Goal: Task Accomplishment & Management: Complete application form

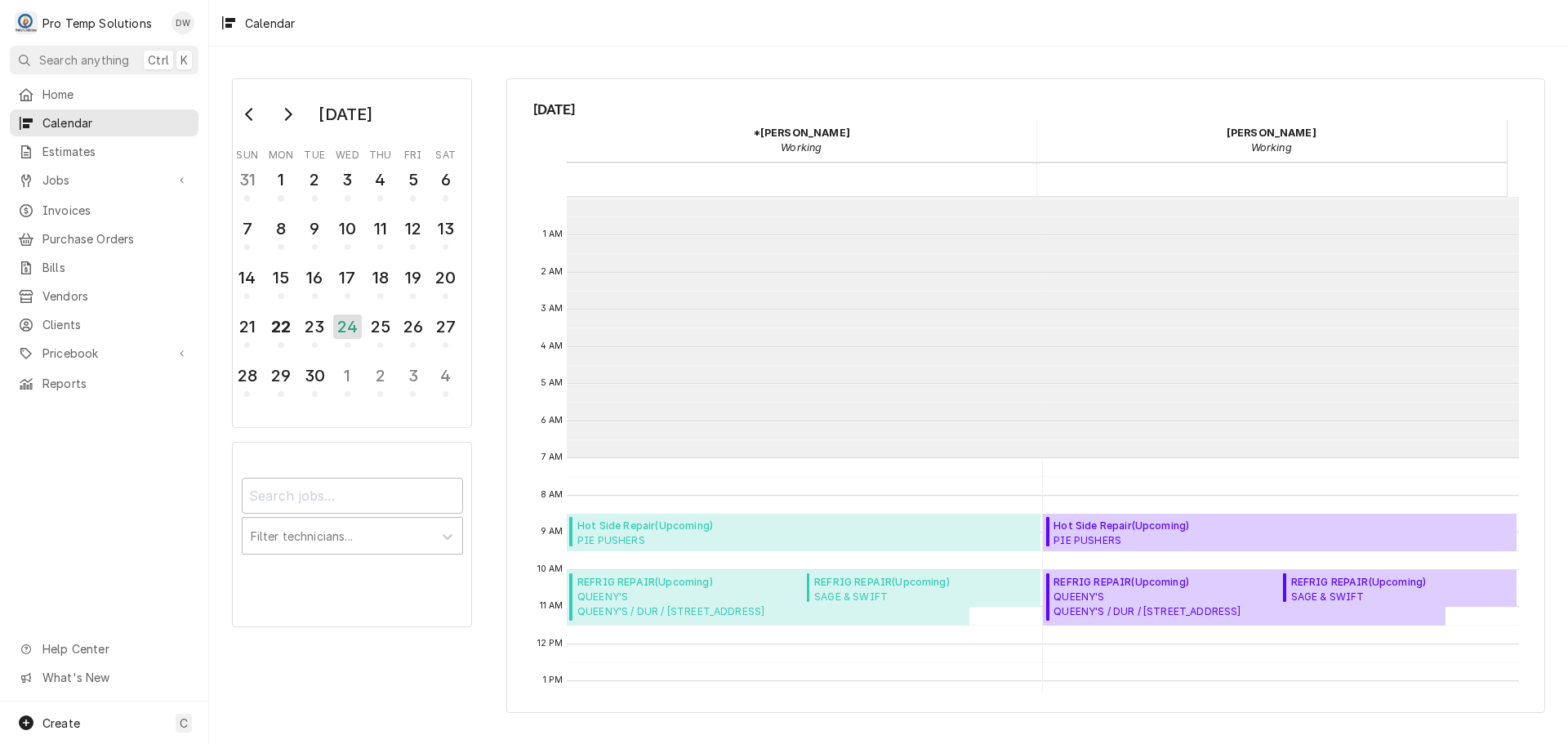
scroll to position [261, 0]
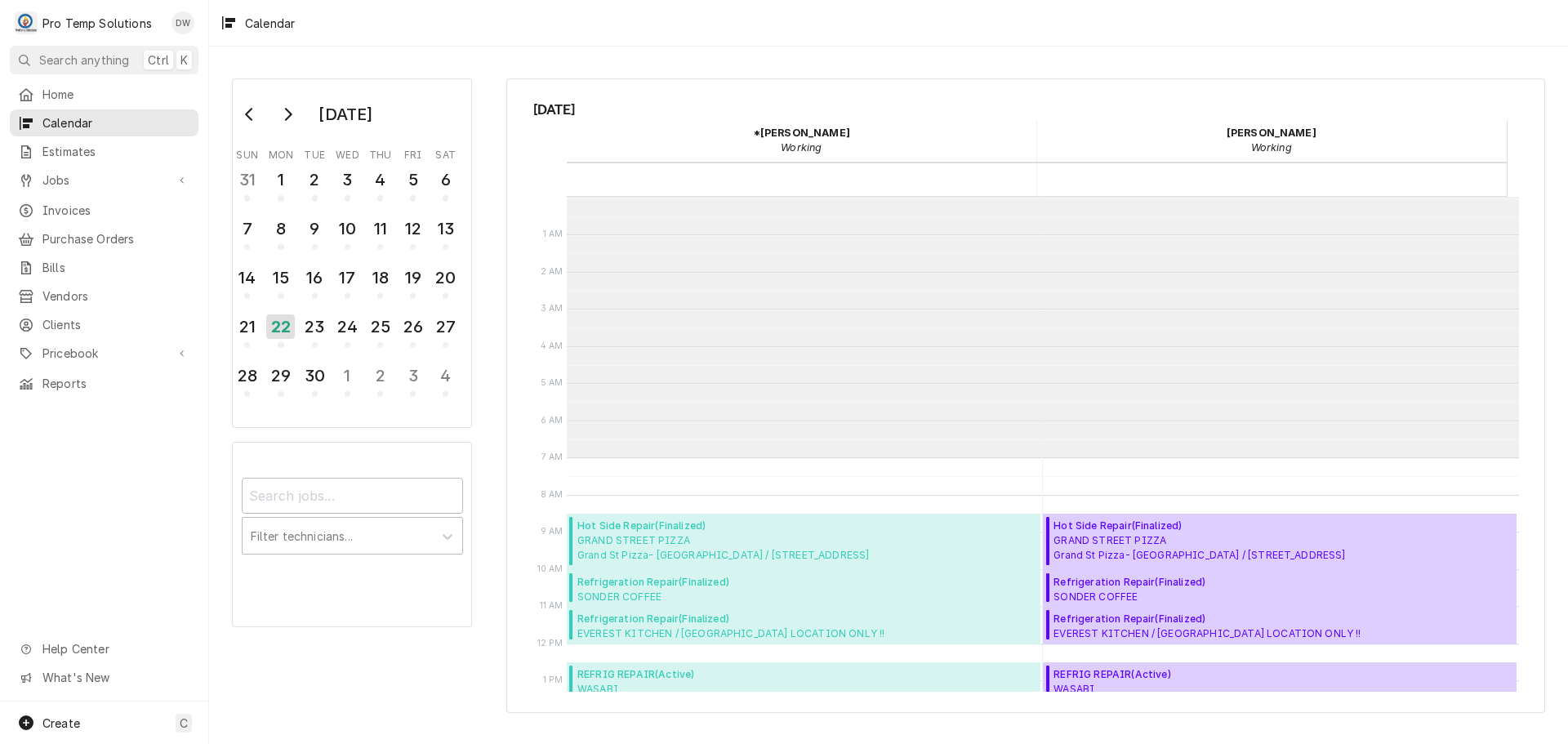
scroll to position [261, 0]
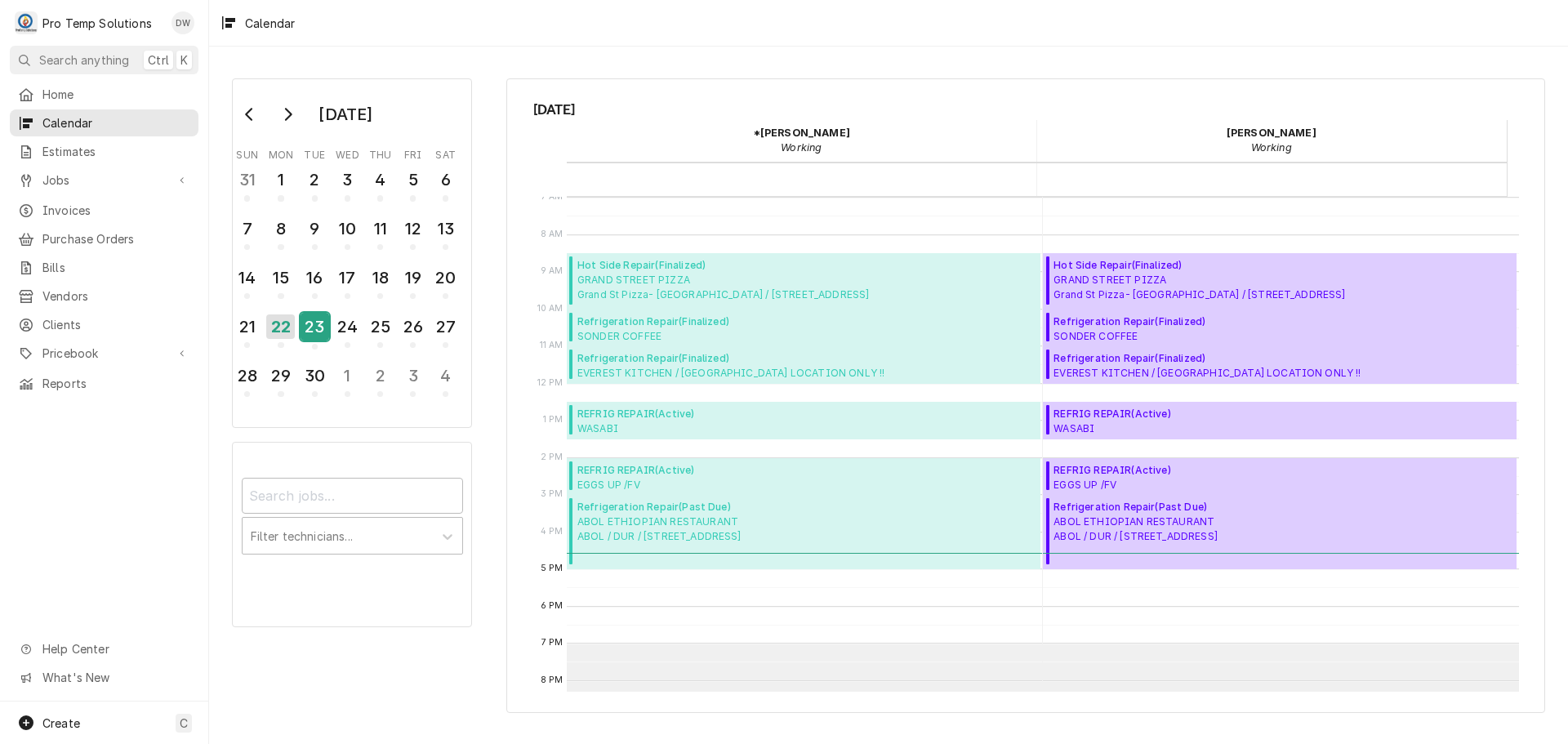
click at [312, 324] on div "23" at bounding box center [315, 326] width 29 height 28
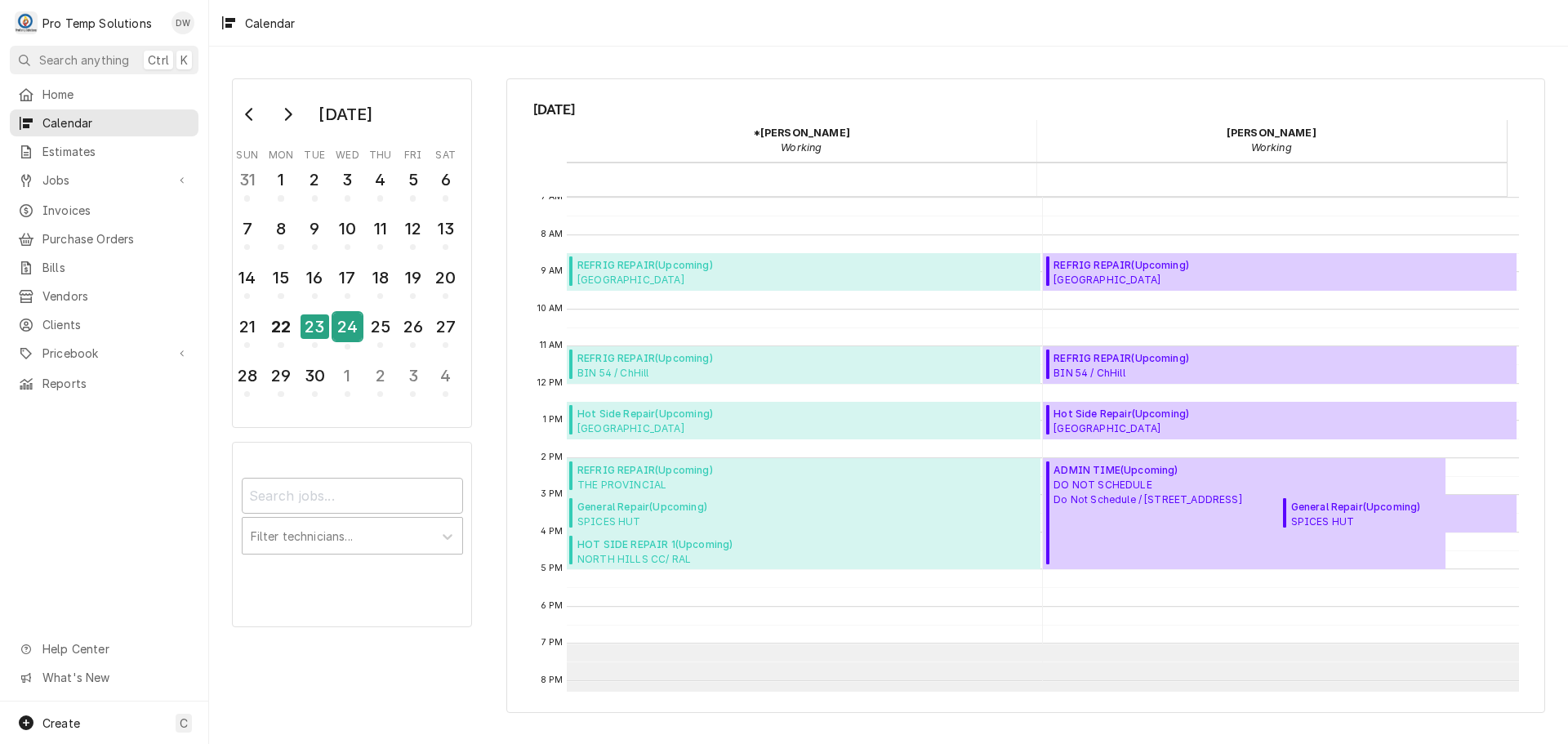
click at [346, 328] on div "24" at bounding box center [347, 326] width 29 height 28
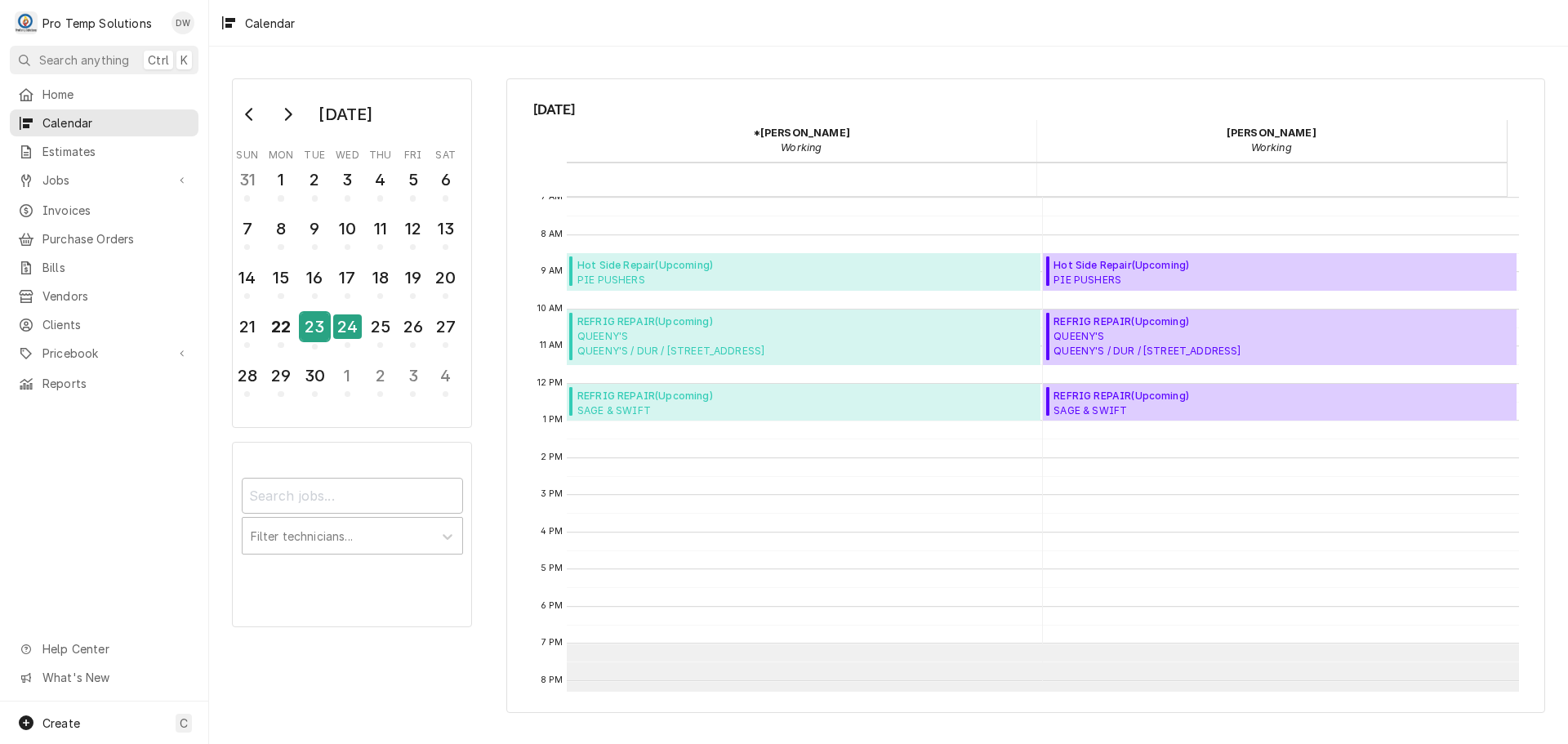
click at [315, 331] on div "23" at bounding box center [315, 326] width 29 height 28
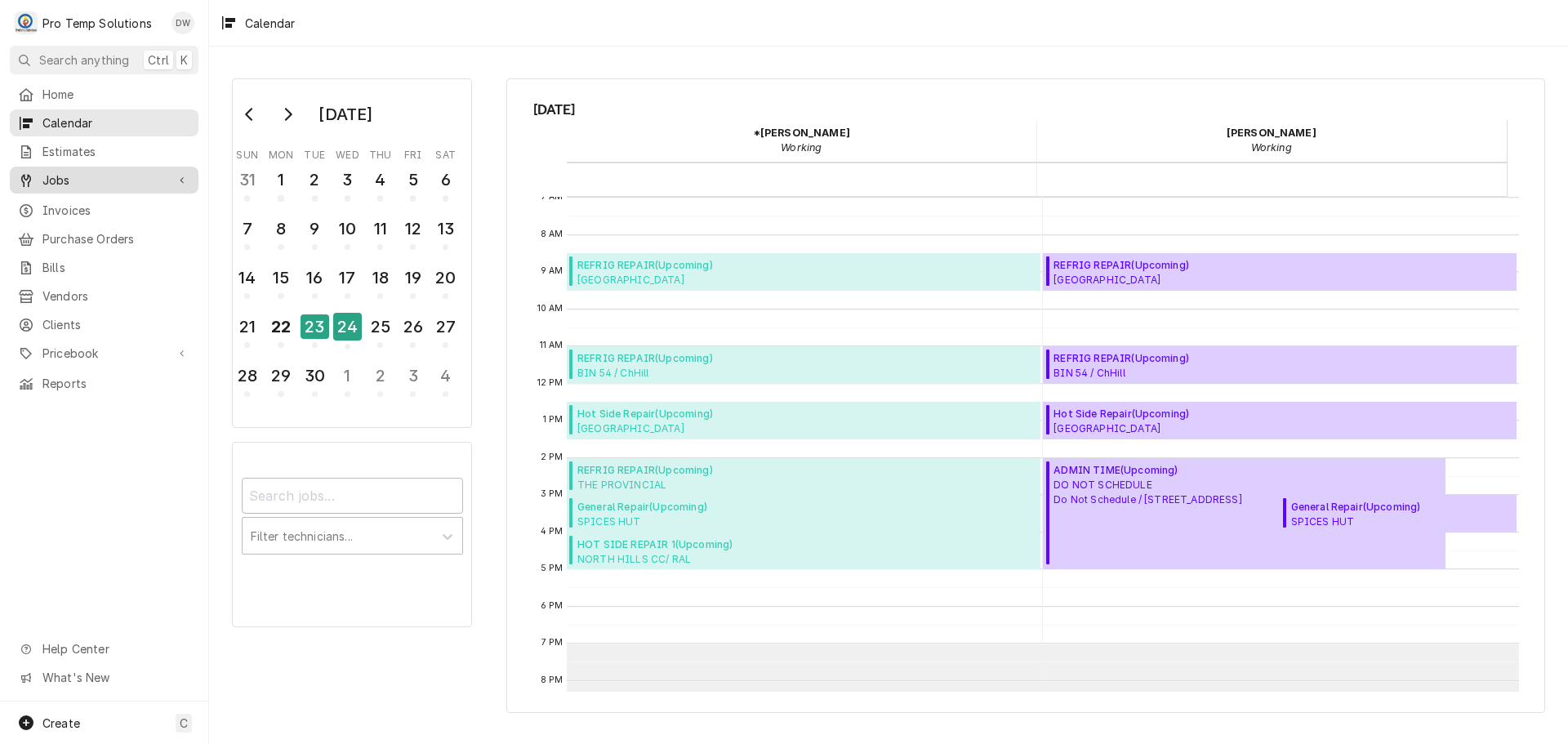
click at [64, 173] on span "Jobs" at bounding box center [104, 180] width 124 height 18
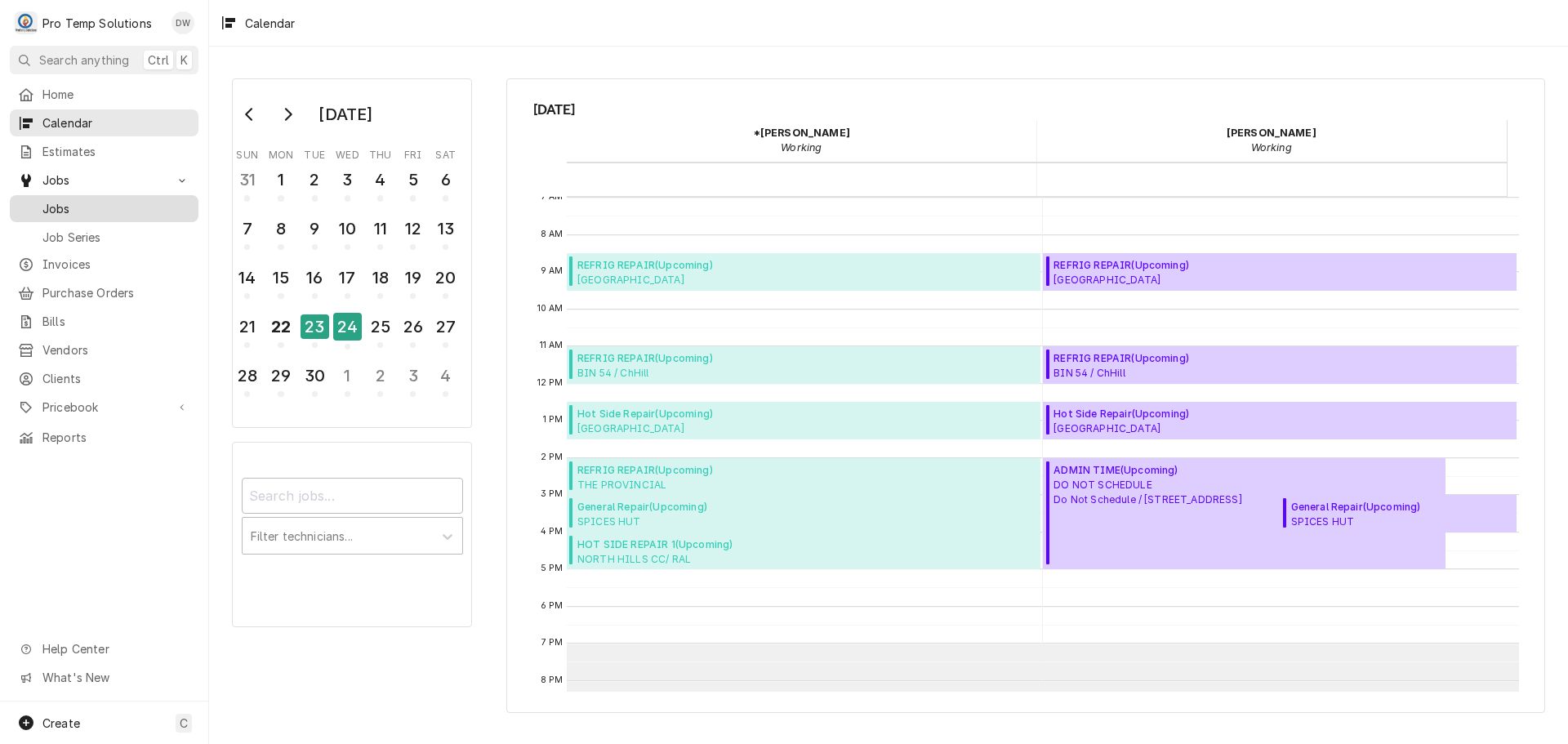
click at [57, 198] on div "Jobs" at bounding box center [103, 208] width 182 height 20
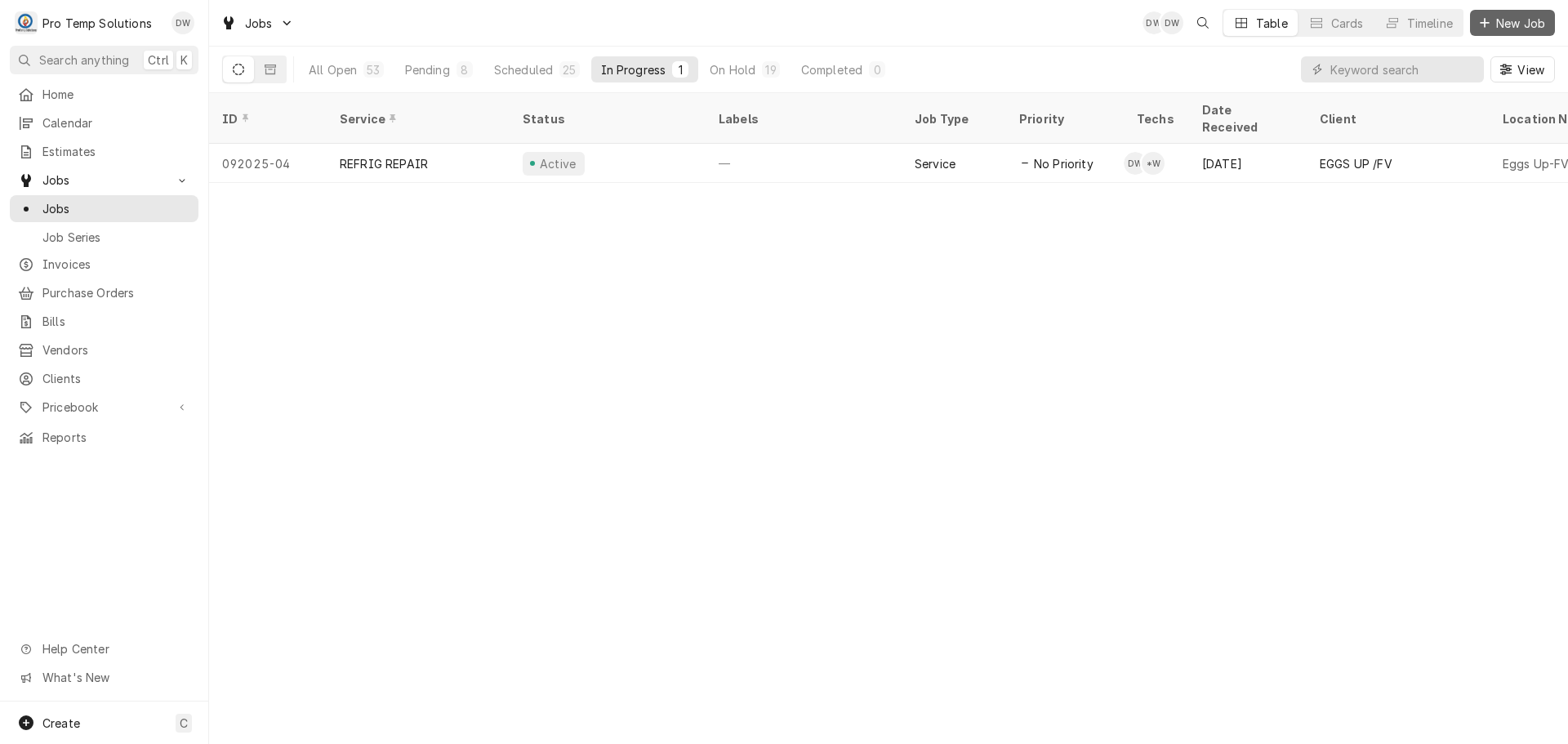
click at [1518, 27] on span "New Job" at bounding box center [1521, 23] width 55 height 18
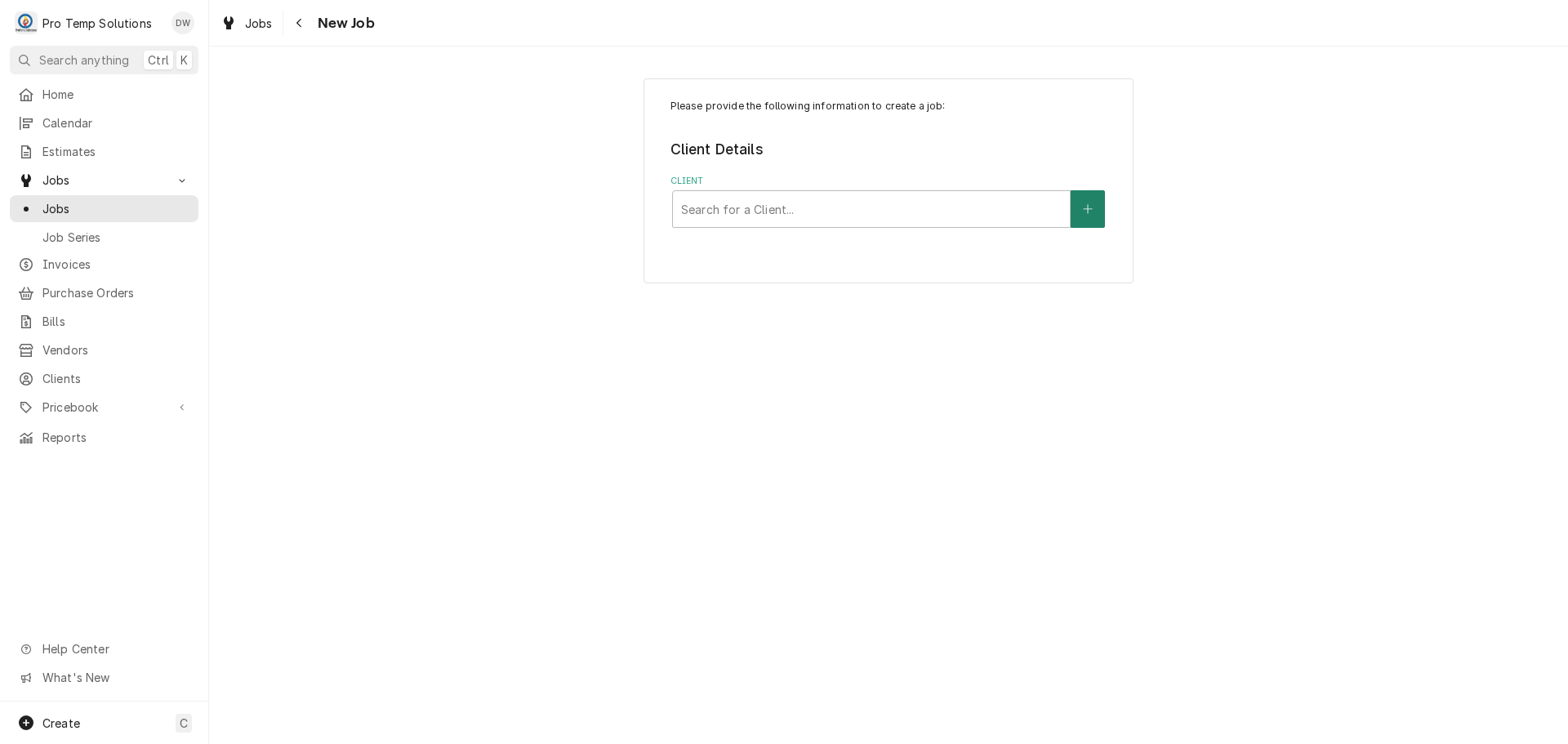
click at [1083, 208] on icon "Create New Client" at bounding box center [1087, 209] width 10 height 11
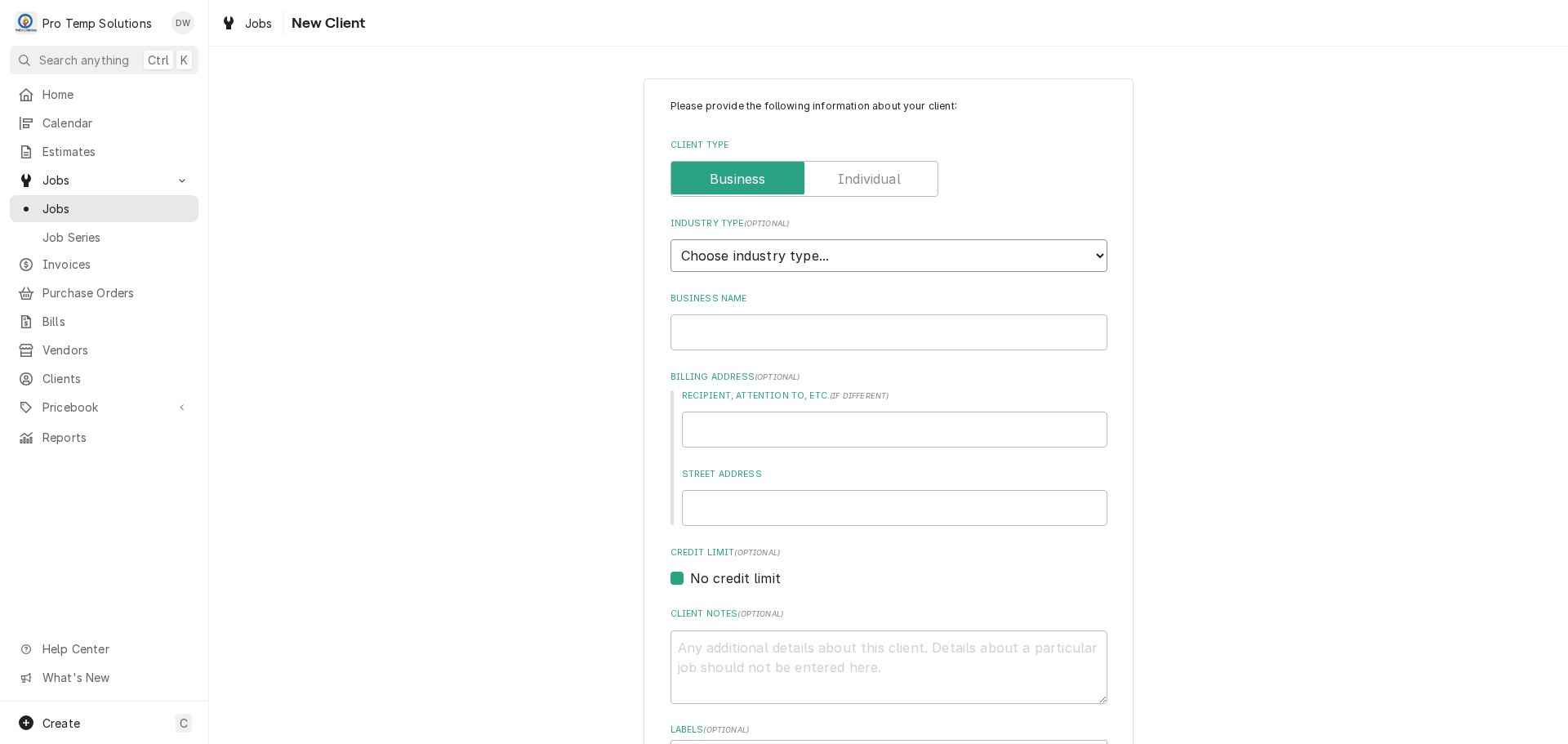
click at [1086, 249] on select "Choose industry type... Residential Commercial Industrial Government" at bounding box center [889, 254] width 437 height 32
select select "2"
click at [671, 239] on select "Choose industry type... Residential Commercial Industrial Government" at bounding box center [889, 254] width 437 height 32
click at [1018, 338] on input "Business Name" at bounding box center [889, 332] width 437 height 36
type textarea "x"
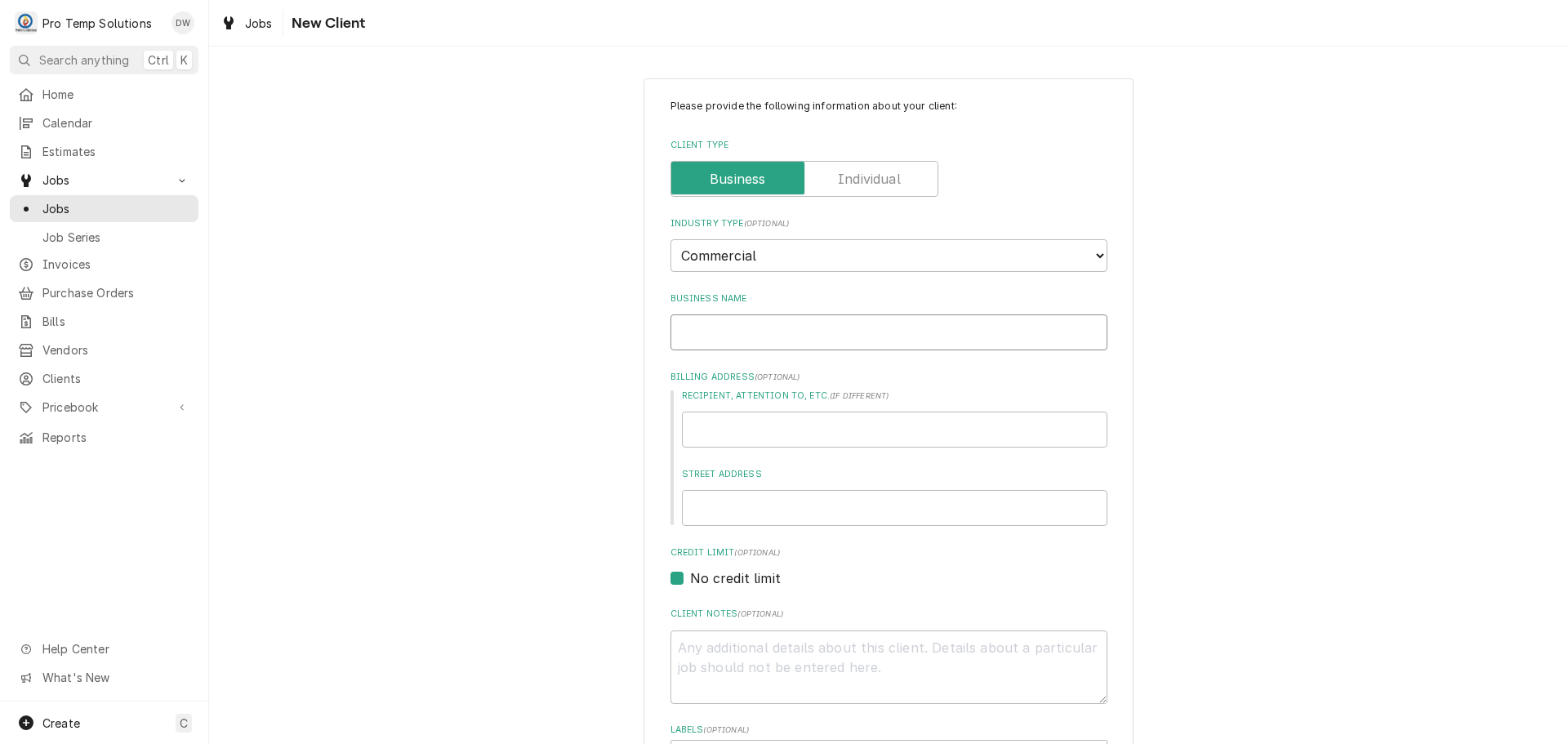
type input "C"
type textarea "x"
type input "CL"
type textarea "x"
type input "CLU"
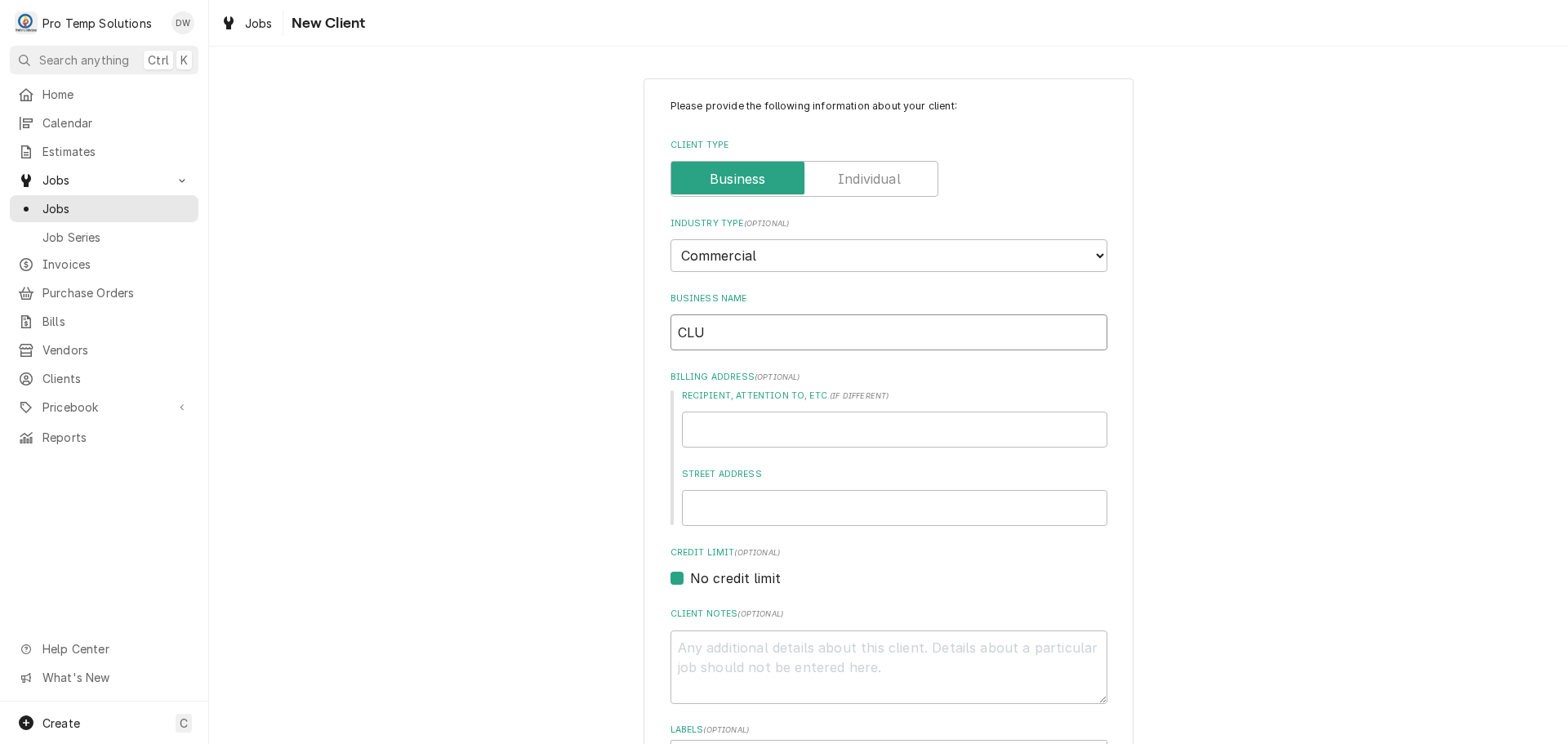
type textarea "x"
type input "CLUB"
type textarea "x"
type input "CLUB"
type textarea "x"
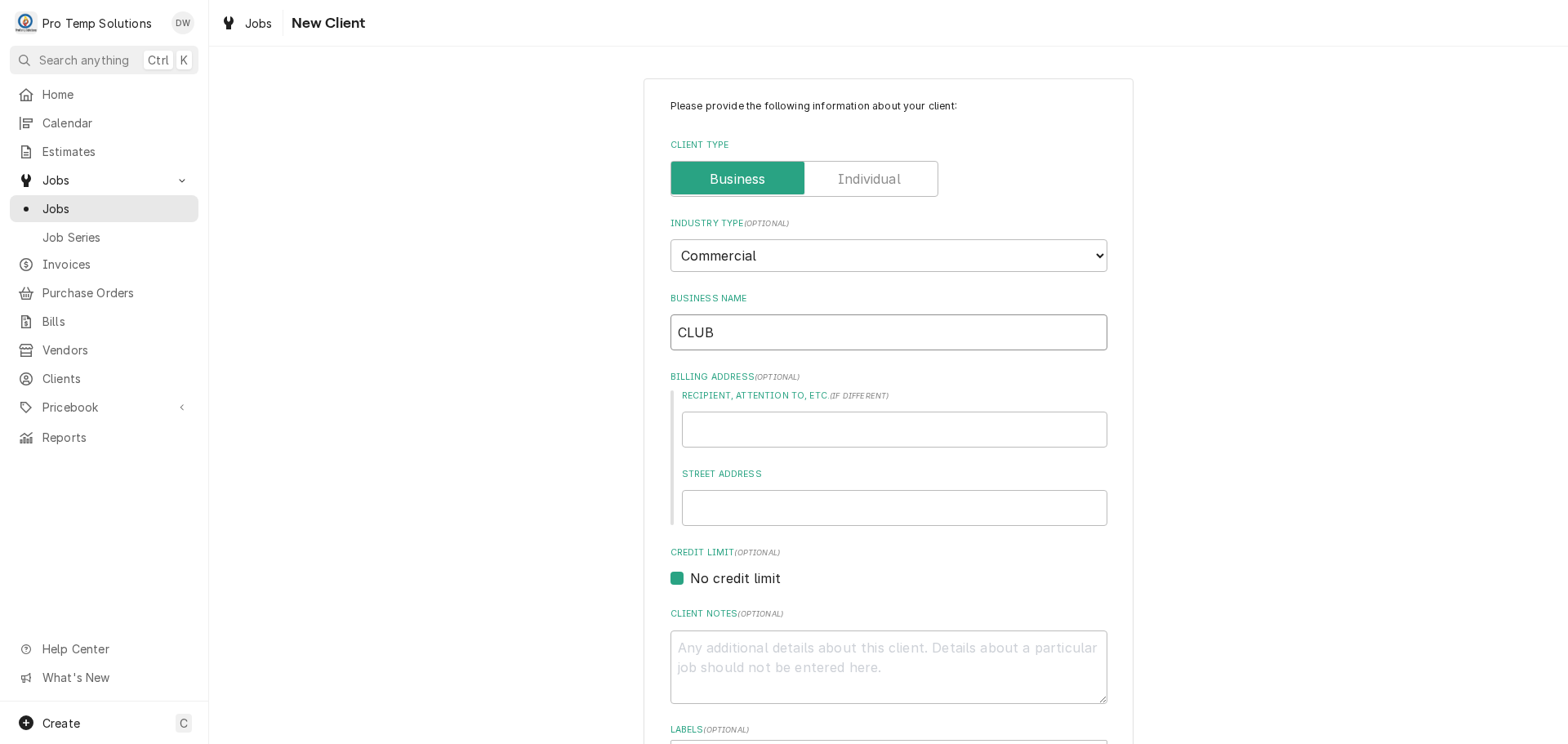
type input "CLUB 9"
type textarea "x"
type input "CLUB 9O"
type textarea "x"
type input "CLUB 9ON"
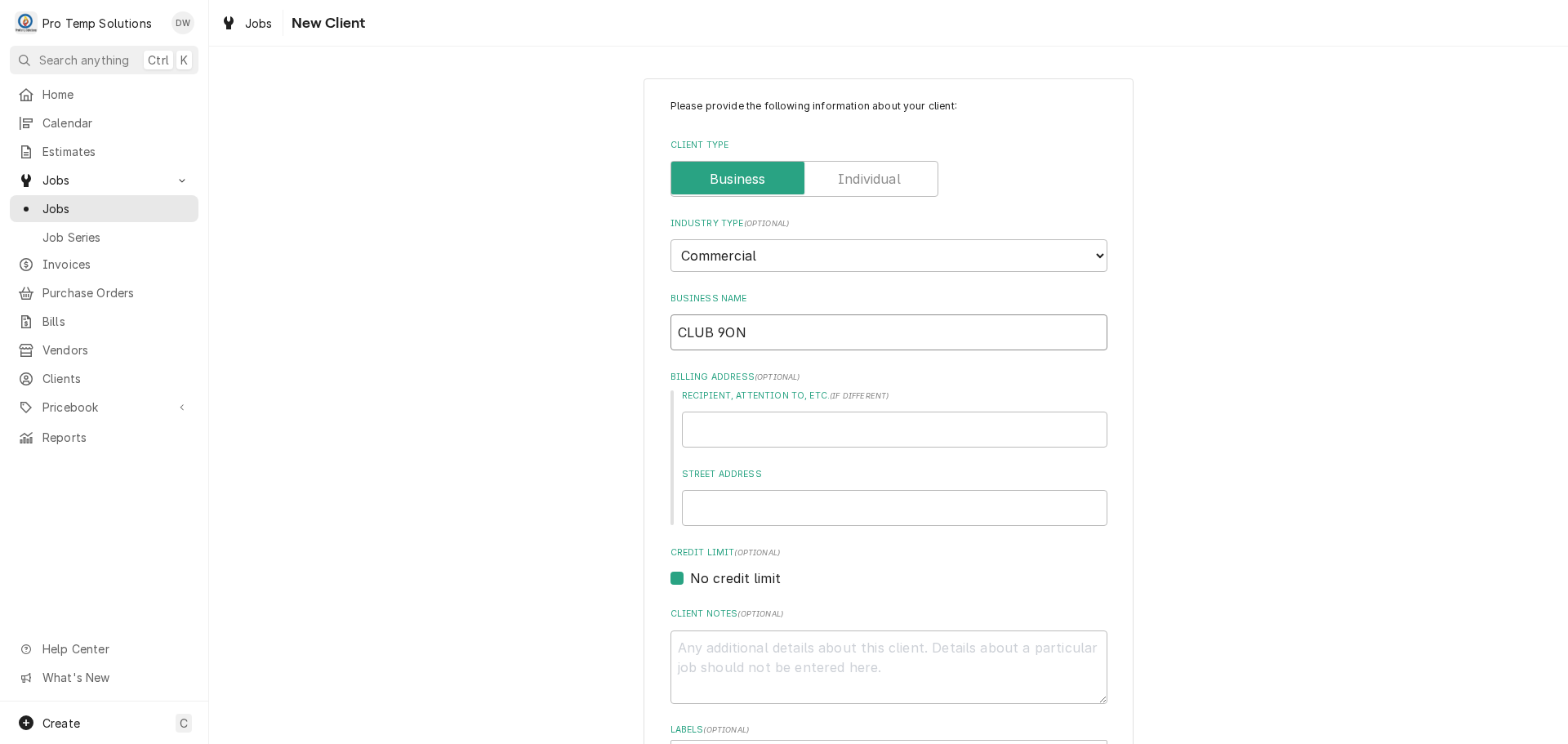
type textarea "x"
type input "CLUB 9ONE"
type textarea "x"
type input "CLUB 9ONE9"
type textarea "x"
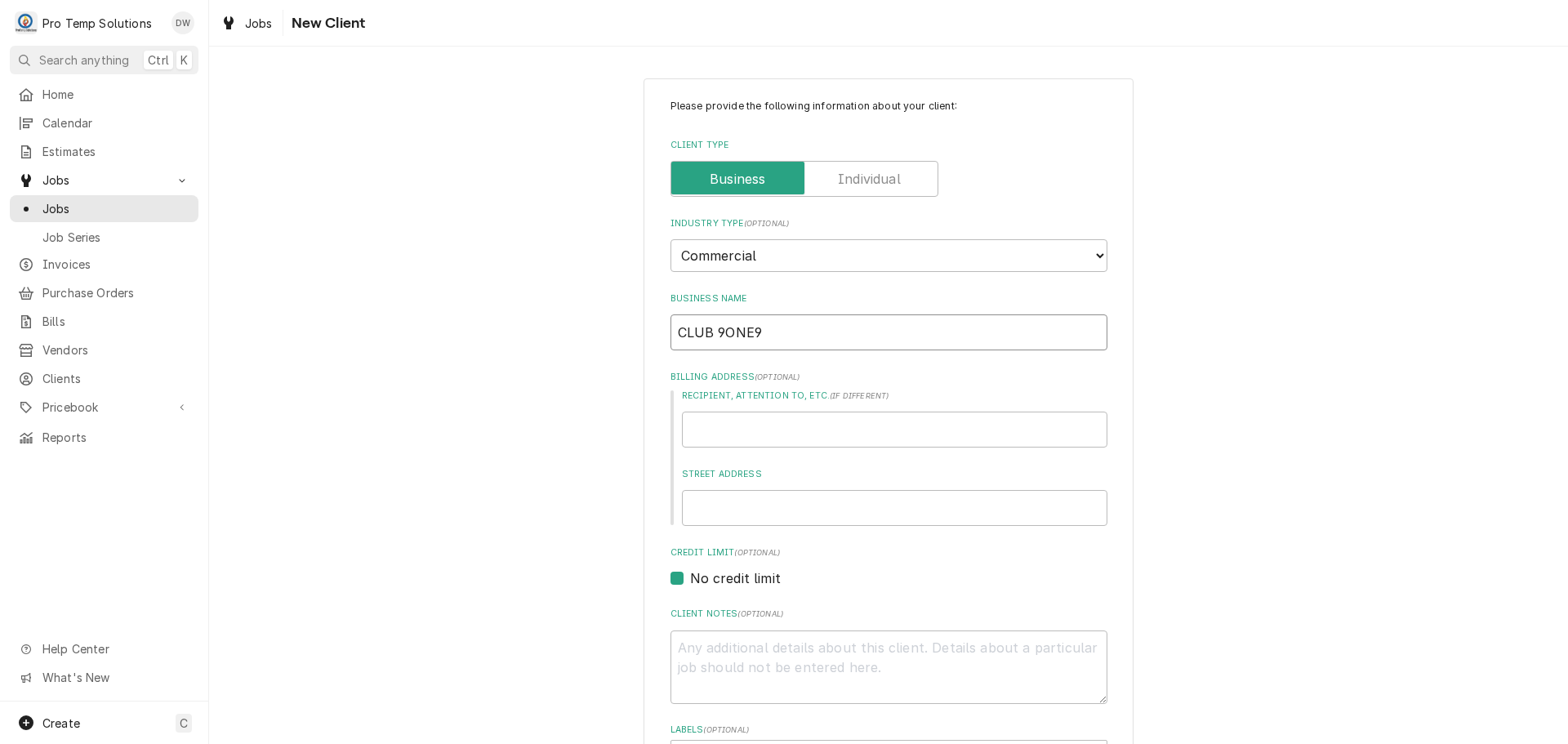
type input "CLUB 9ONE9"
type textarea "x"
type input "CLUB 9ONE9 ("
type textarea "x"
type input "CLUB 9ONE9 ("
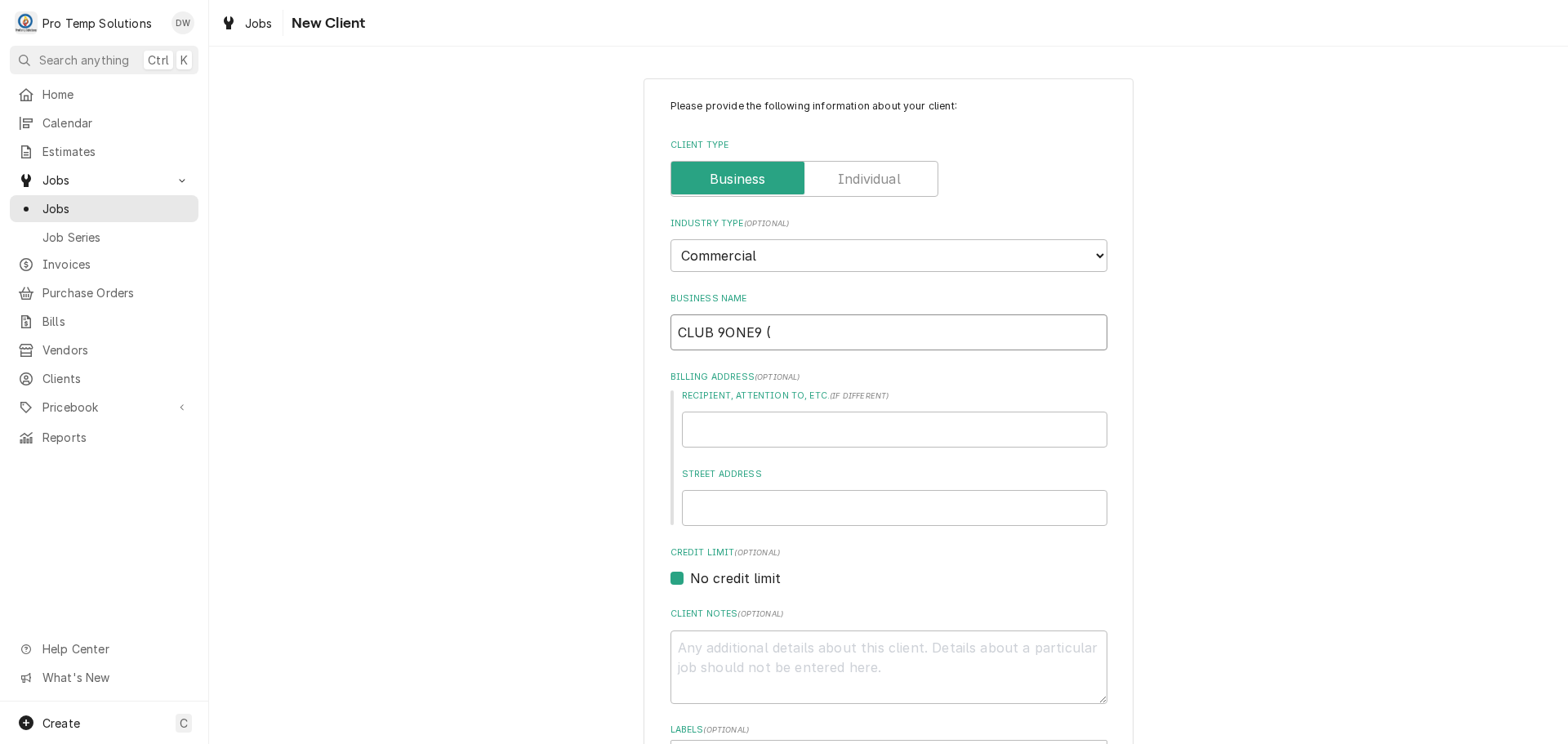
type textarea "x"
type input "CLUB 9ONE9 ( C"
type textarea "x"
type input "CLUB 9ONE9 ( CL"
type textarea "x"
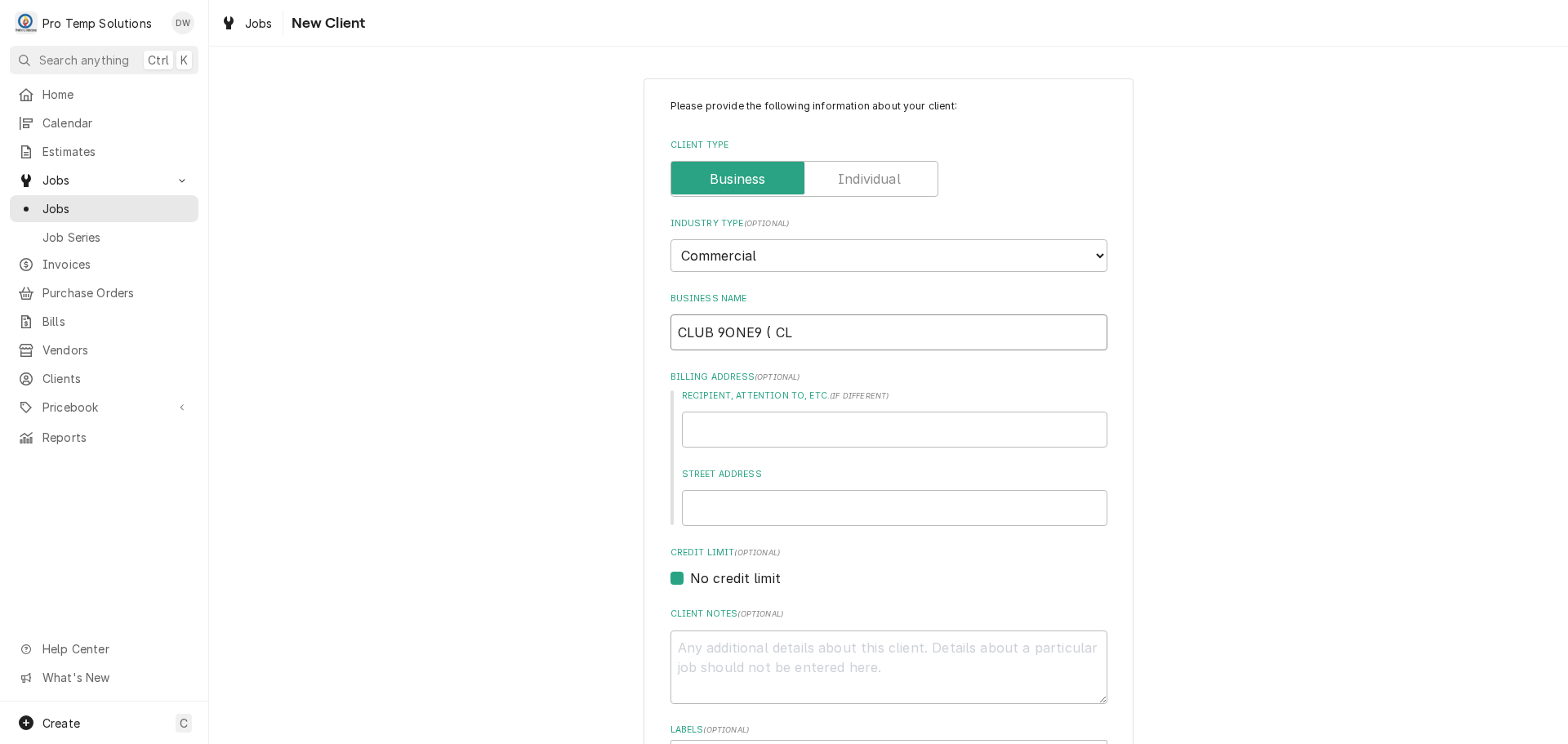
type input "CLUB 9ONE9 ( CLU"
type textarea "x"
type input "CLUB 9ONE9 ( CL"
type textarea "x"
type input "CLUB 9ONE9 ( C"
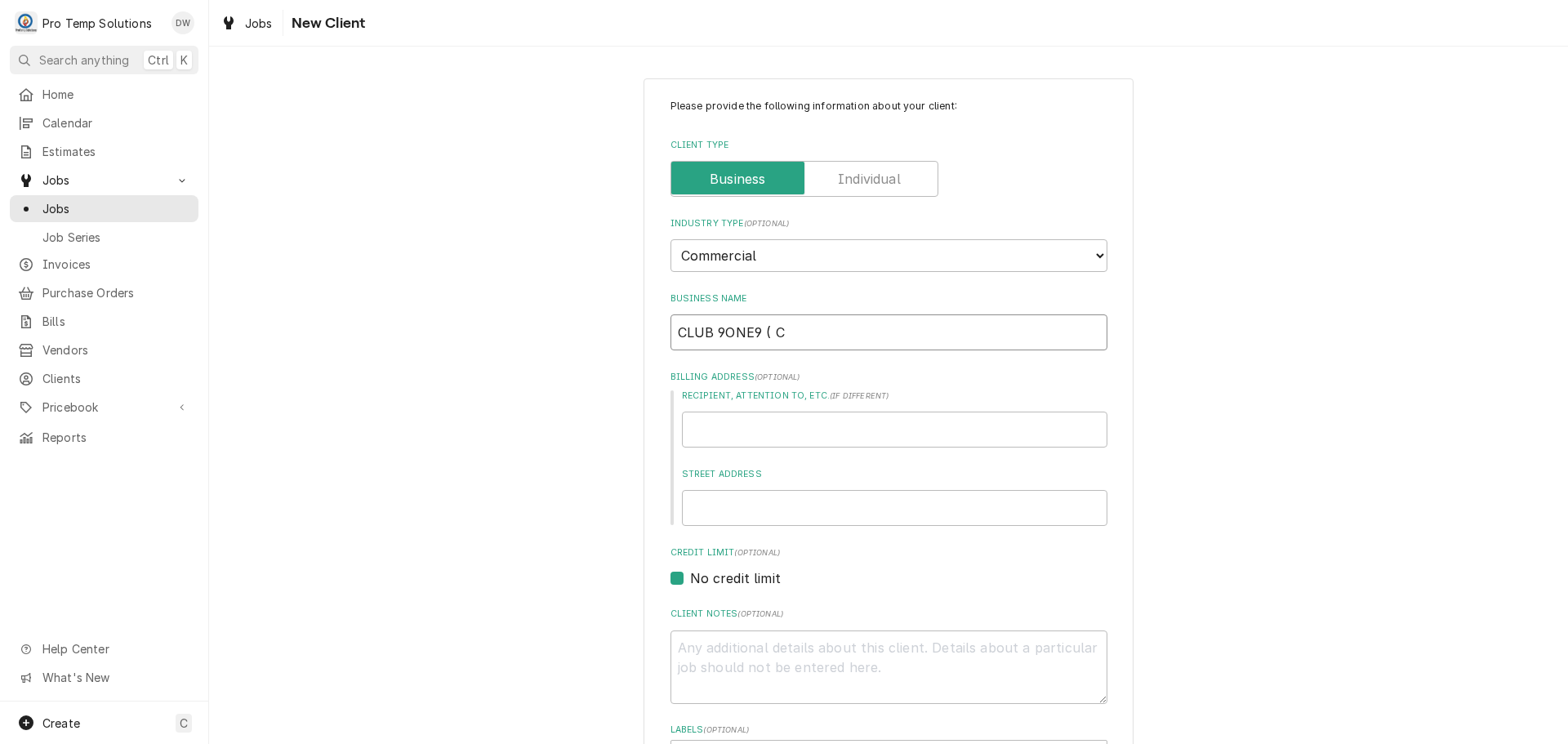
type textarea "x"
type input "CLUB 9ONE9 ("
type textarea "x"
type input "CLUB 9ONE9 ("
type textarea "x"
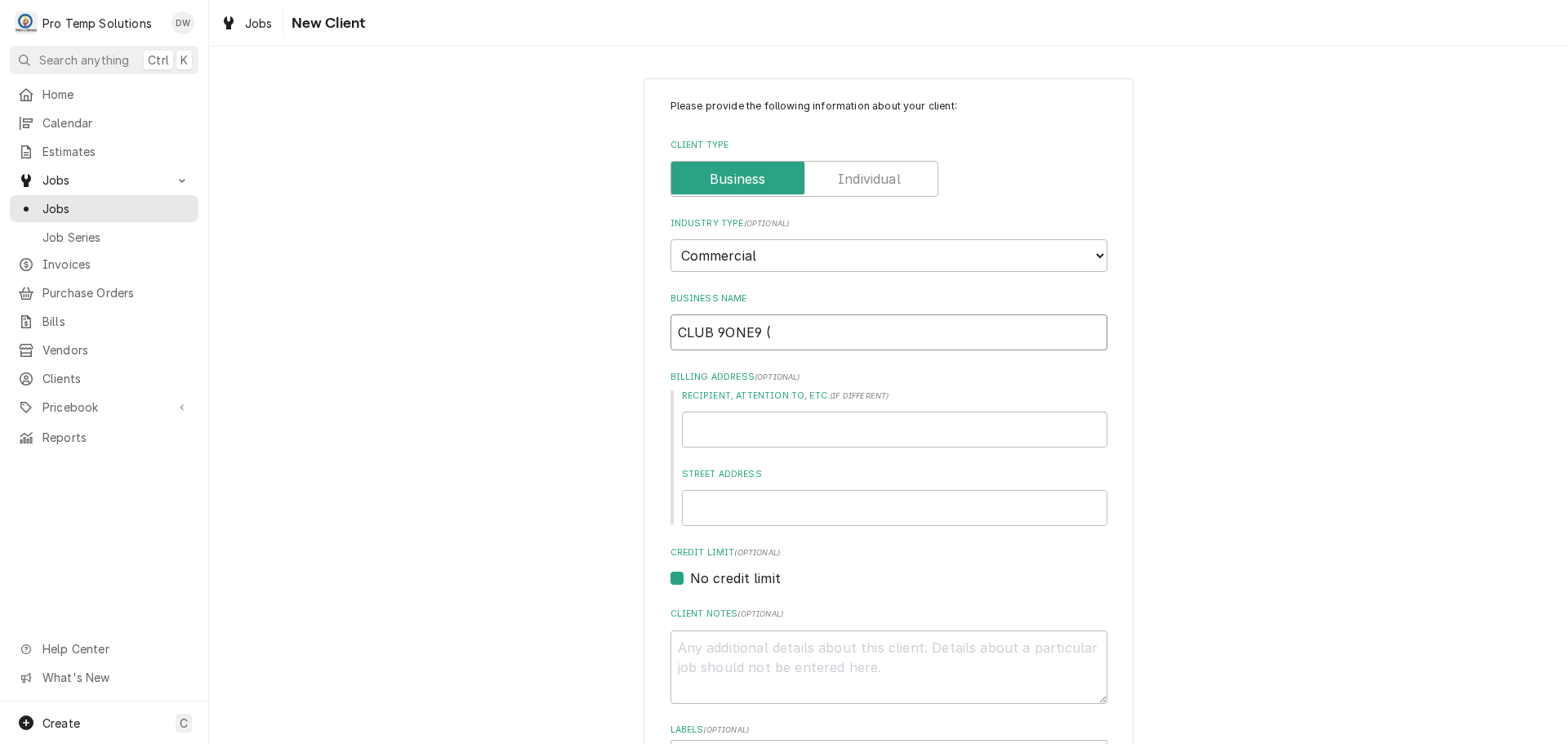
type input "CLUB 9ONE9"
type textarea "x"
type input "CLUB 9ONE9 /"
type textarea "x"
type input "CLUB 9ONE9 /"
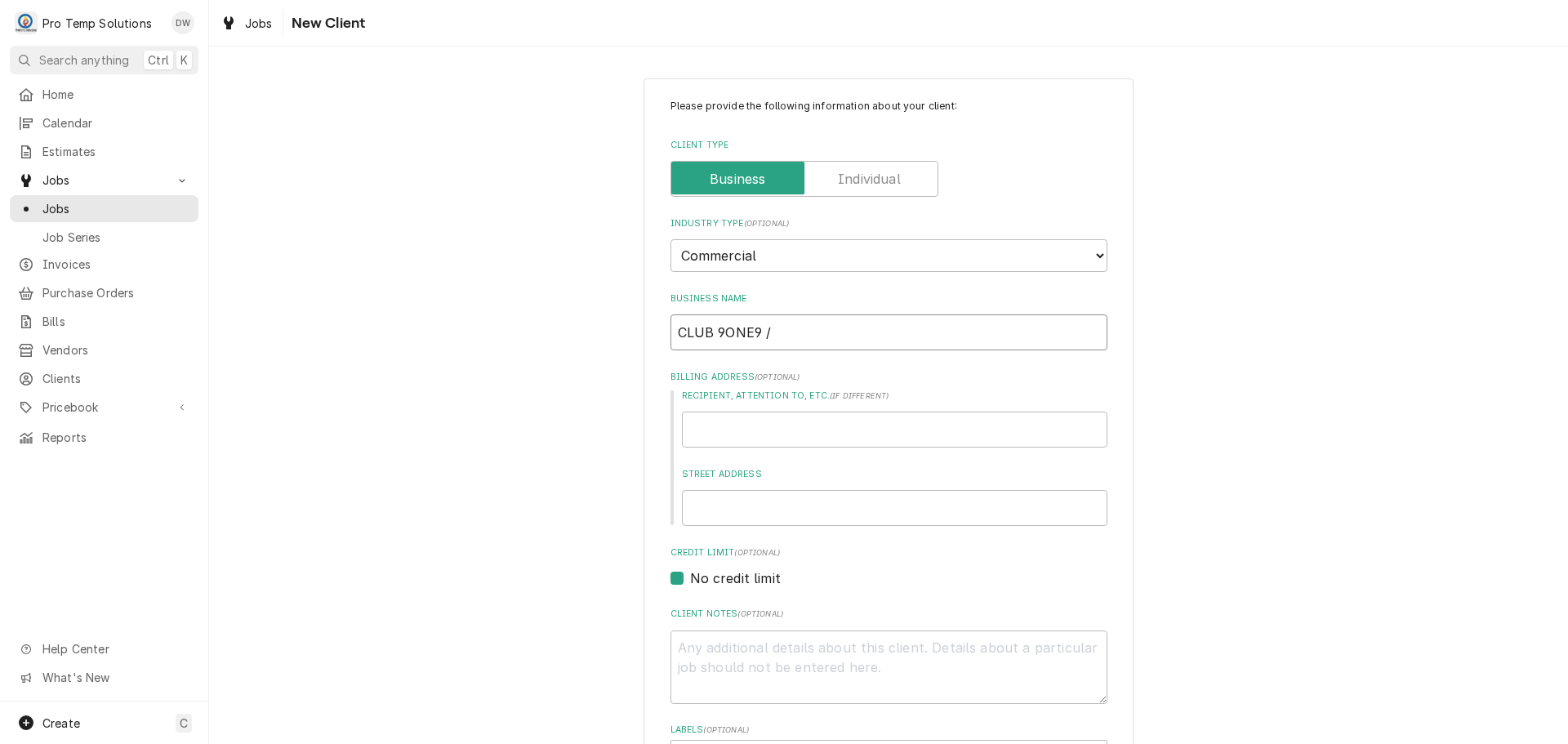
type textarea "x"
type input "CLUB 9ONE9 / D"
type textarea "x"
type input "CLUB 9ONE9 / DU"
type textarea "x"
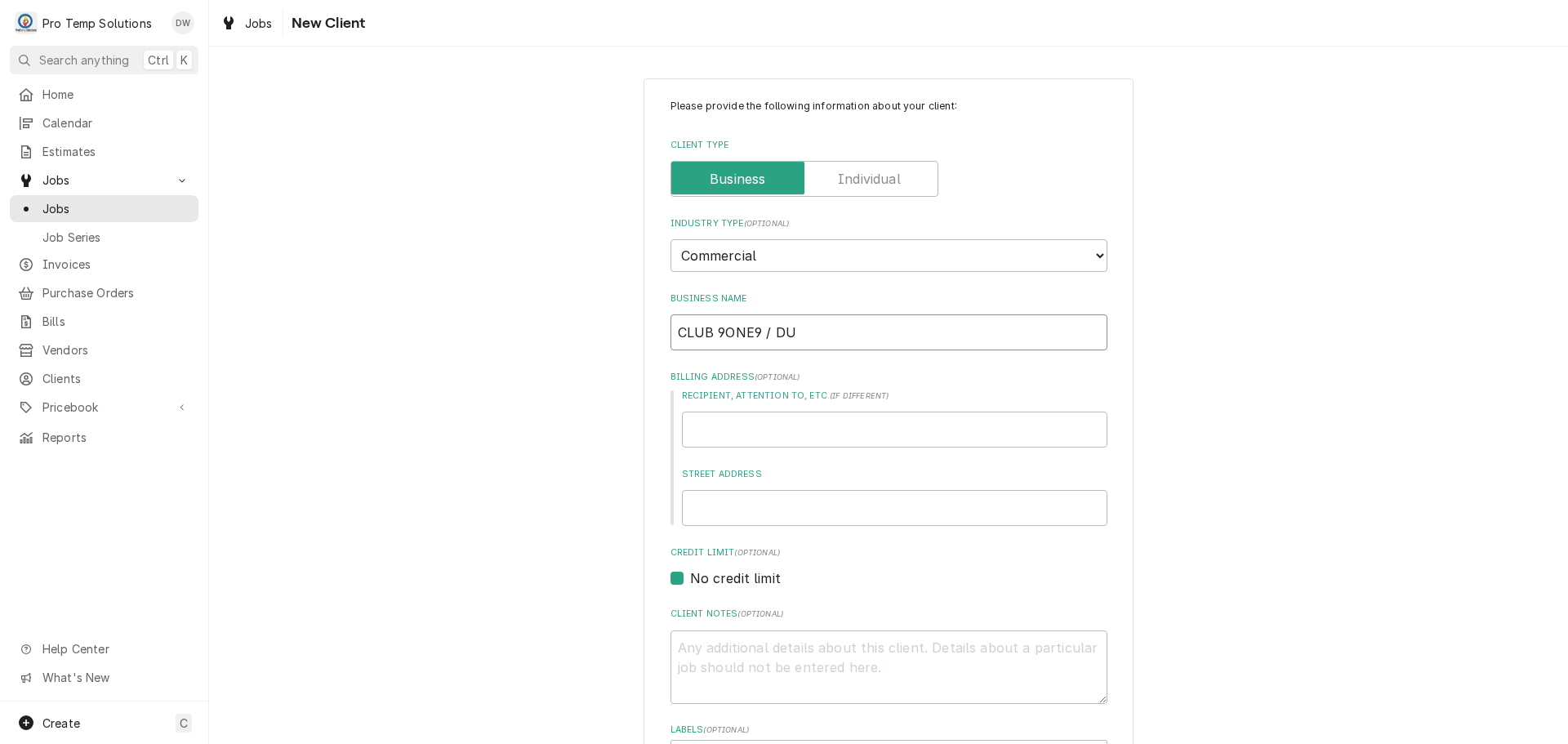
type input "CLUB 9ONE9 / DUR"
type textarea "x"
type input "CLUB 9ONE9 / DUR"
type textarea "x"
type input "CLUB 9ONE9 / DUR"
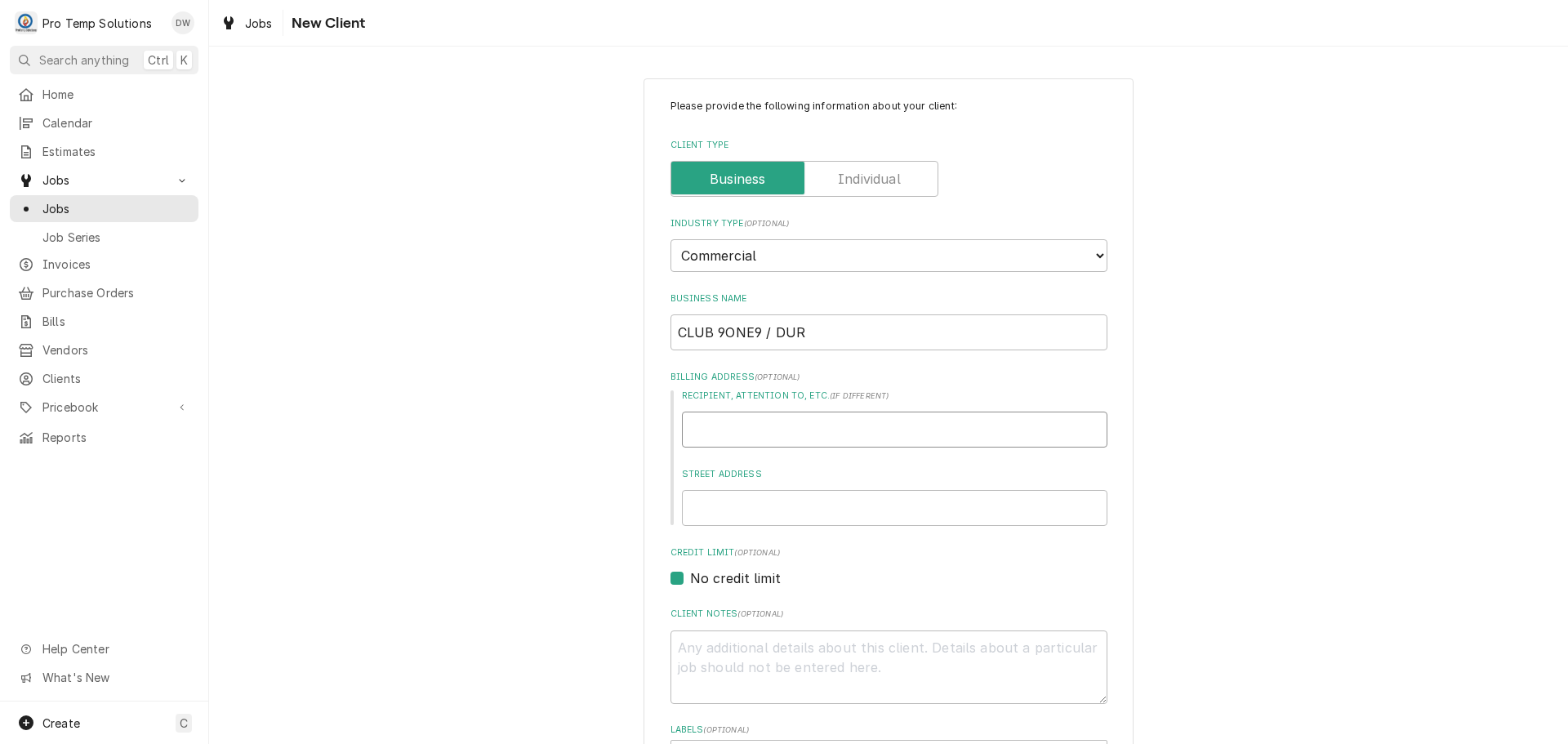
click at [877, 432] on input "Recipient, Attention To, etc. ( if different )" at bounding box center [895, 429] width 425 height 36
type textarea "x"
type input "N"
type textarea "x"
type input "NI"
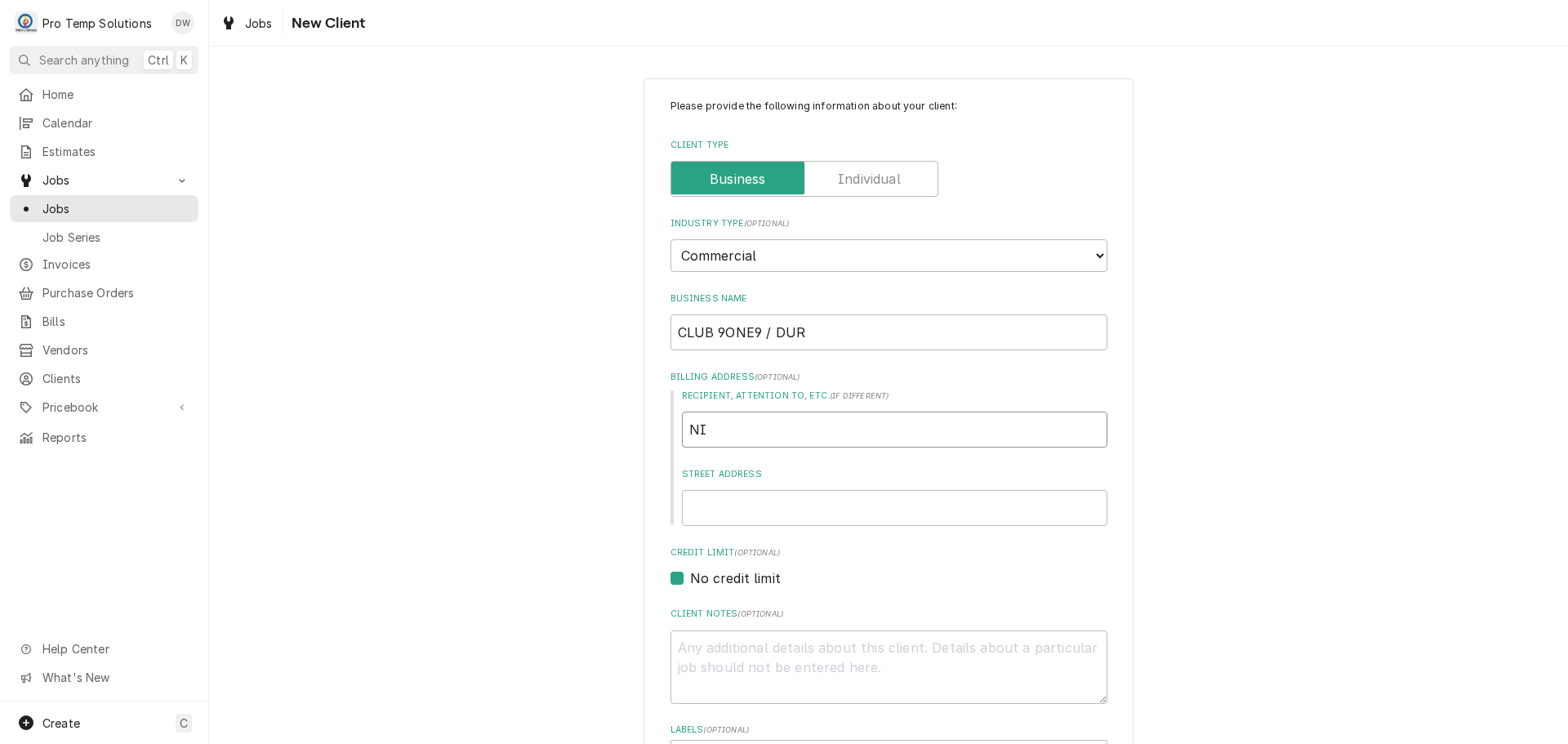
type textarea "x"
type input "NIC"
type textarea "x"
type input "NICK"
type textarea "x"
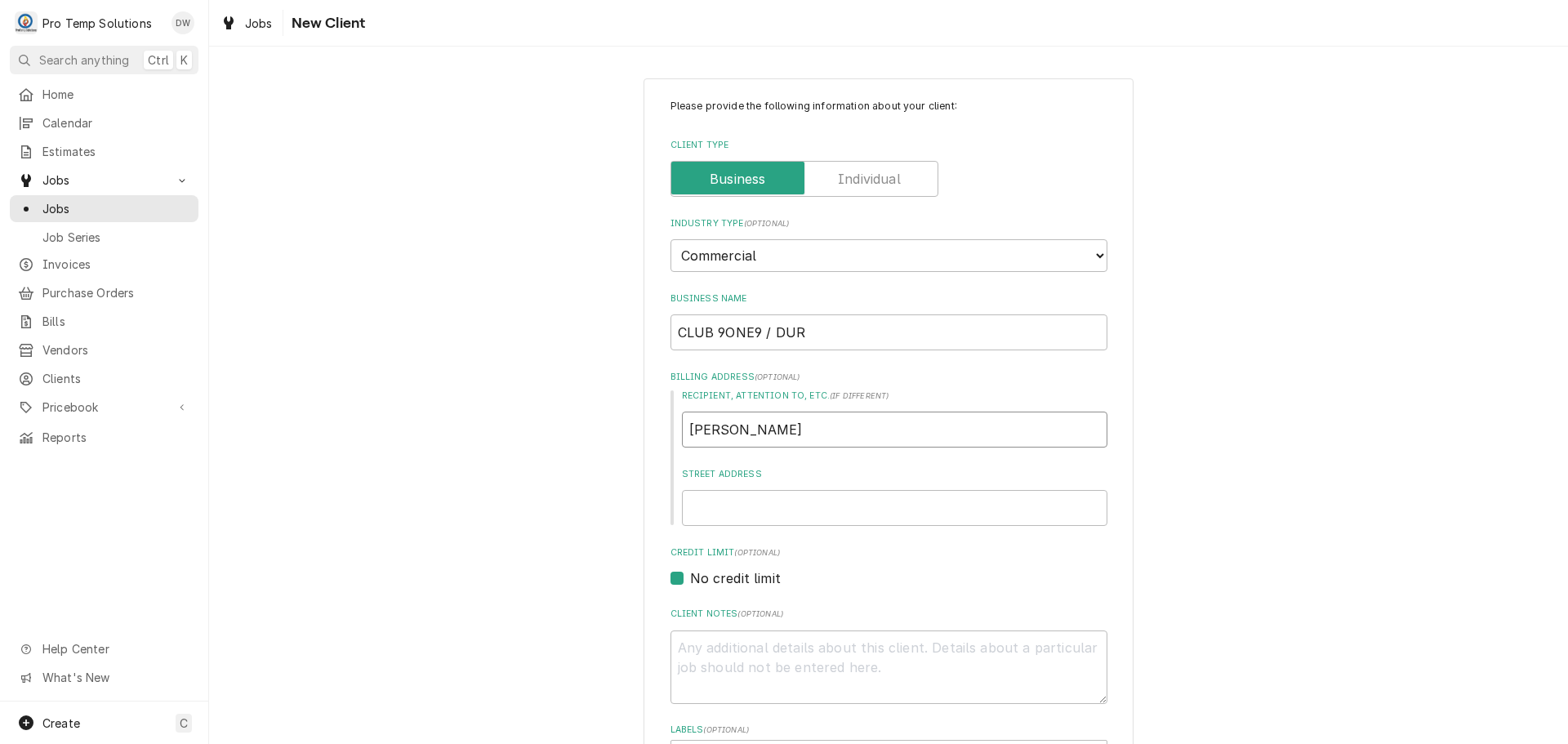
type input "NICK"
type textarea "x"
type input "NICK P"
type textarea "x"
type input "NICK PE"
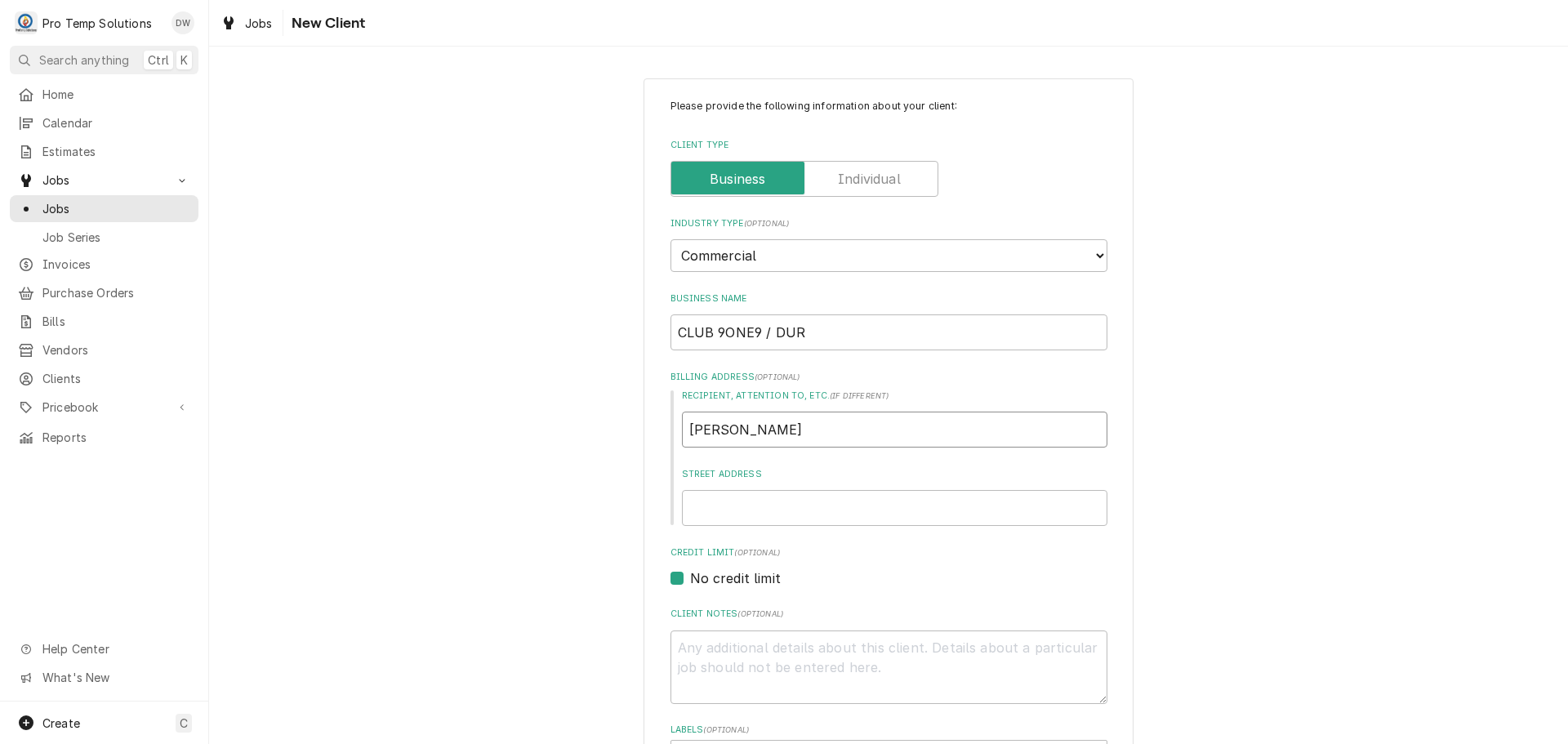
type textarea "x"
type input "NICK PET"
type textarea "x"
type input "NICK PETT"
type textarea "x"
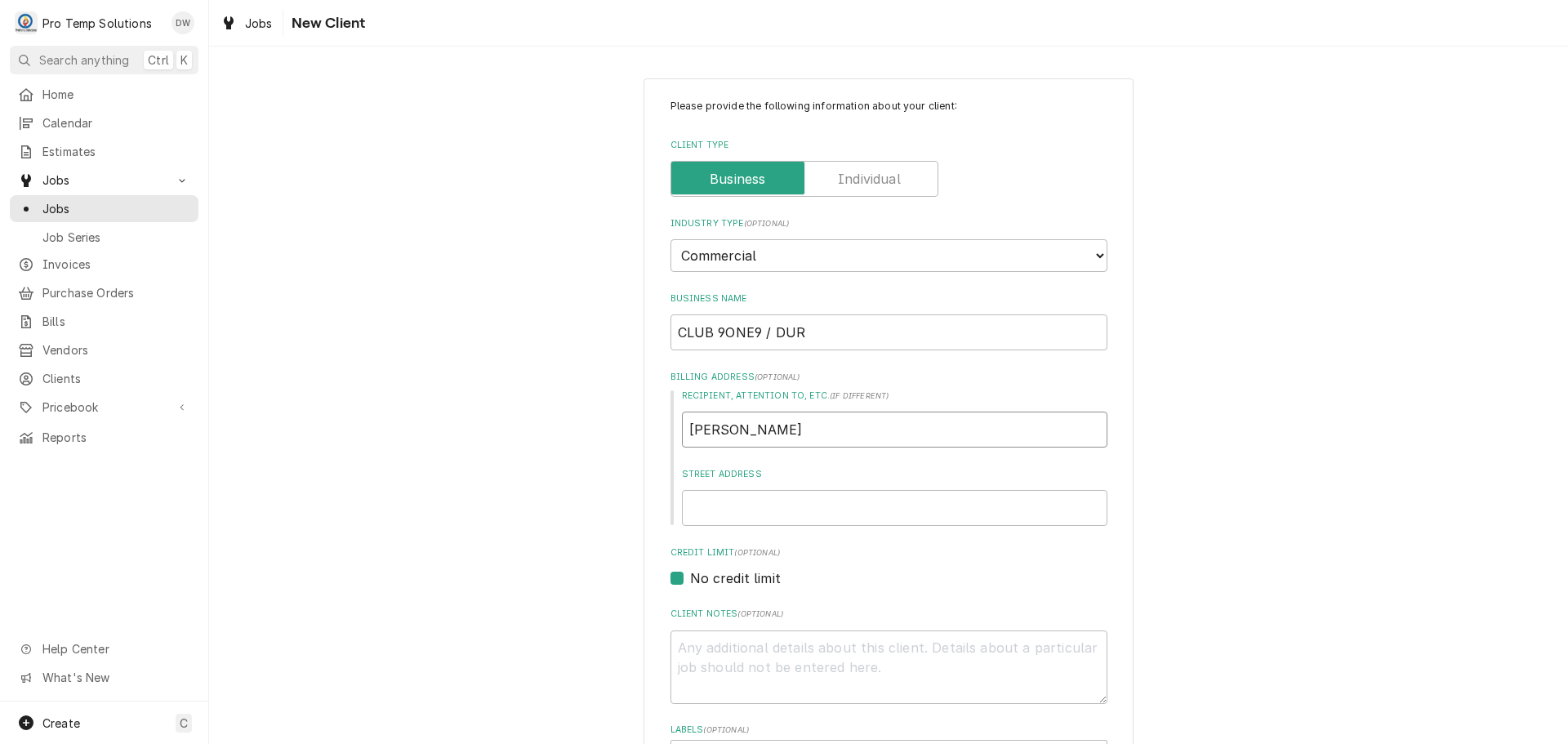
type input "NICK PETTI"
type textarea "x"
type input "NICK PETTIF"
type textarea "x"
type input "NICK PETTIFO"
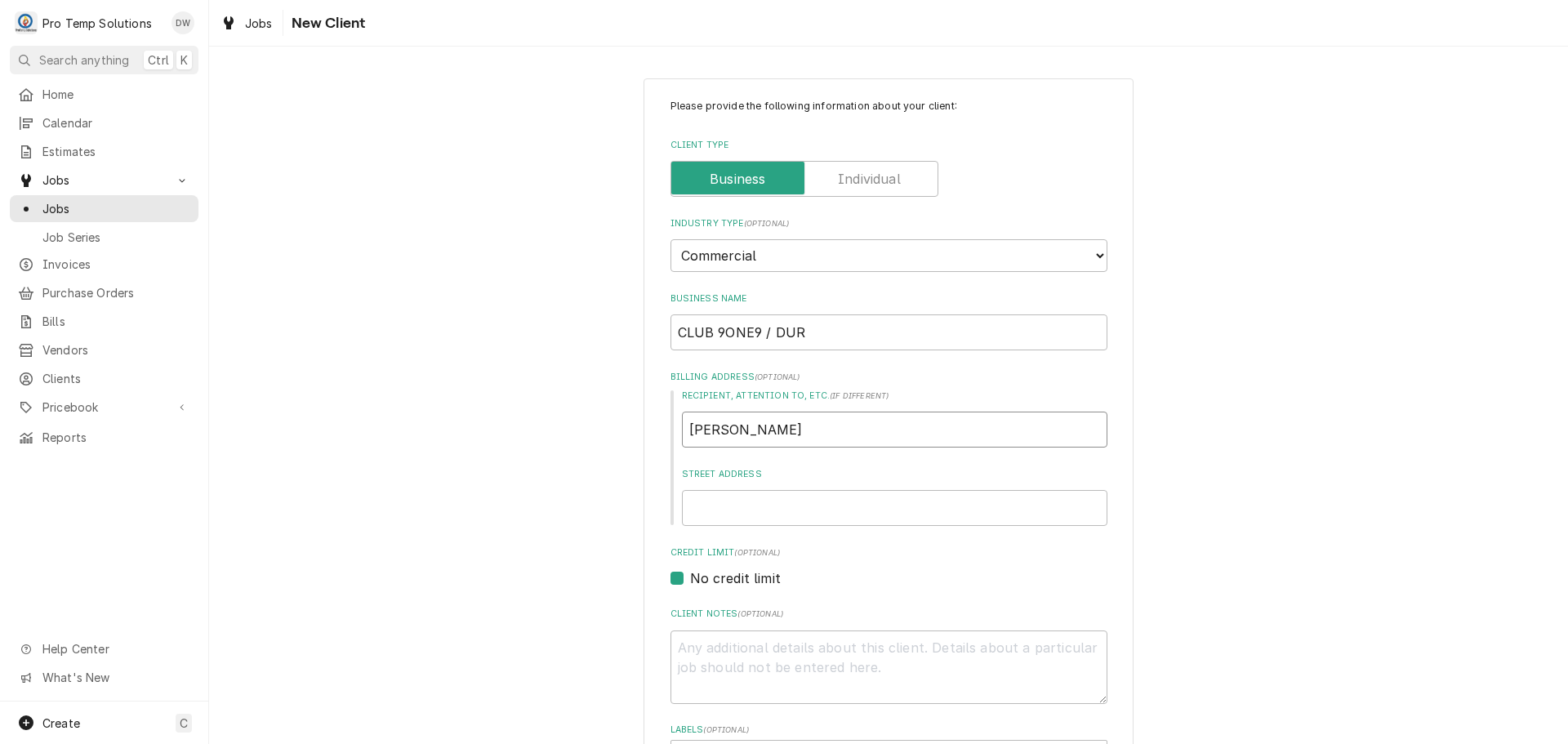
type textarea "x"
type input "NICK PETTIFOR"
type textarea "x"
type input "NICK PETTIFORD"
type textarea "x"
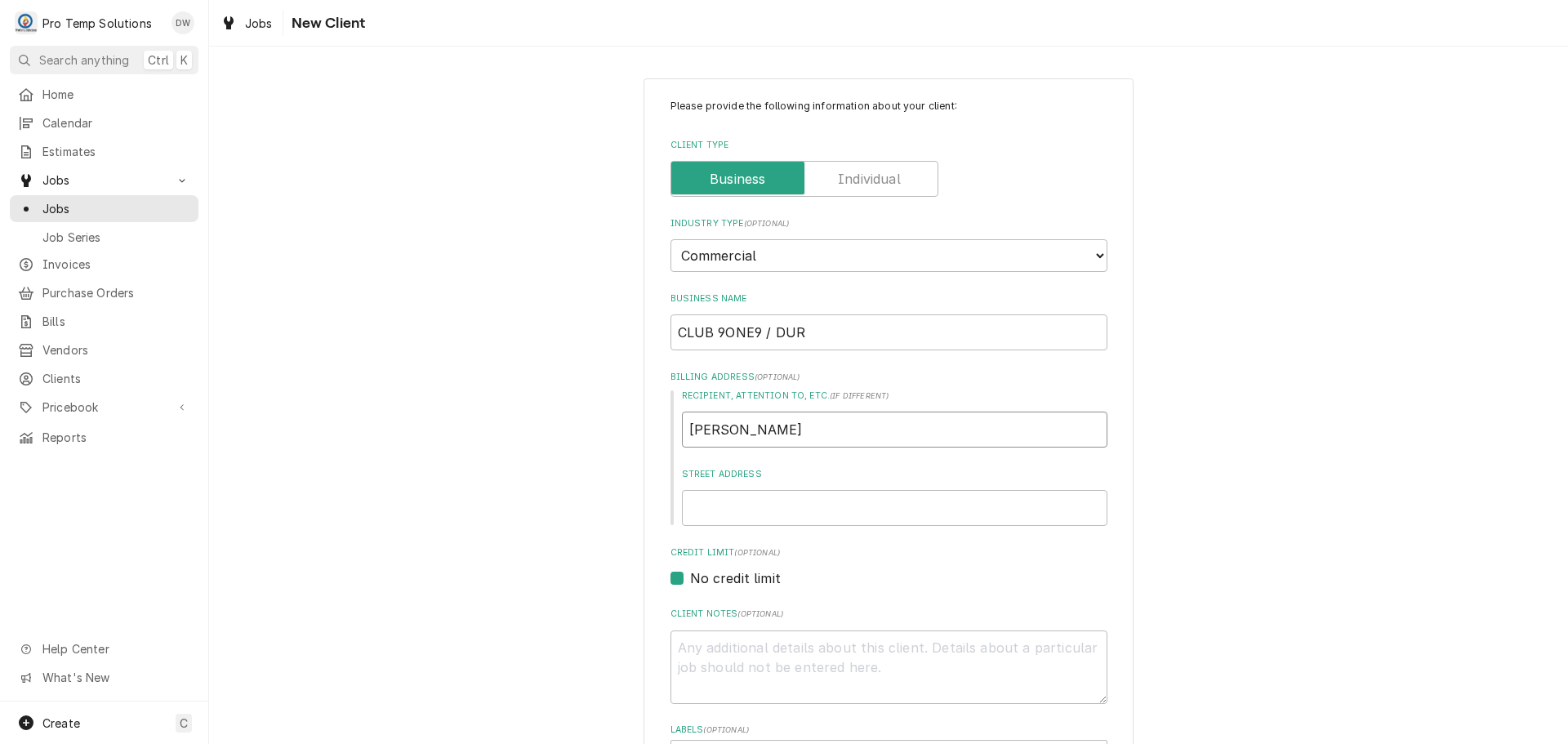
type input "NICK PETTIFORD"
click at [751, 513] on input "Street Address" at bounding box center [895, 507] width 425 height 36
type textarea "x"
type input "2"
type textarea "x"
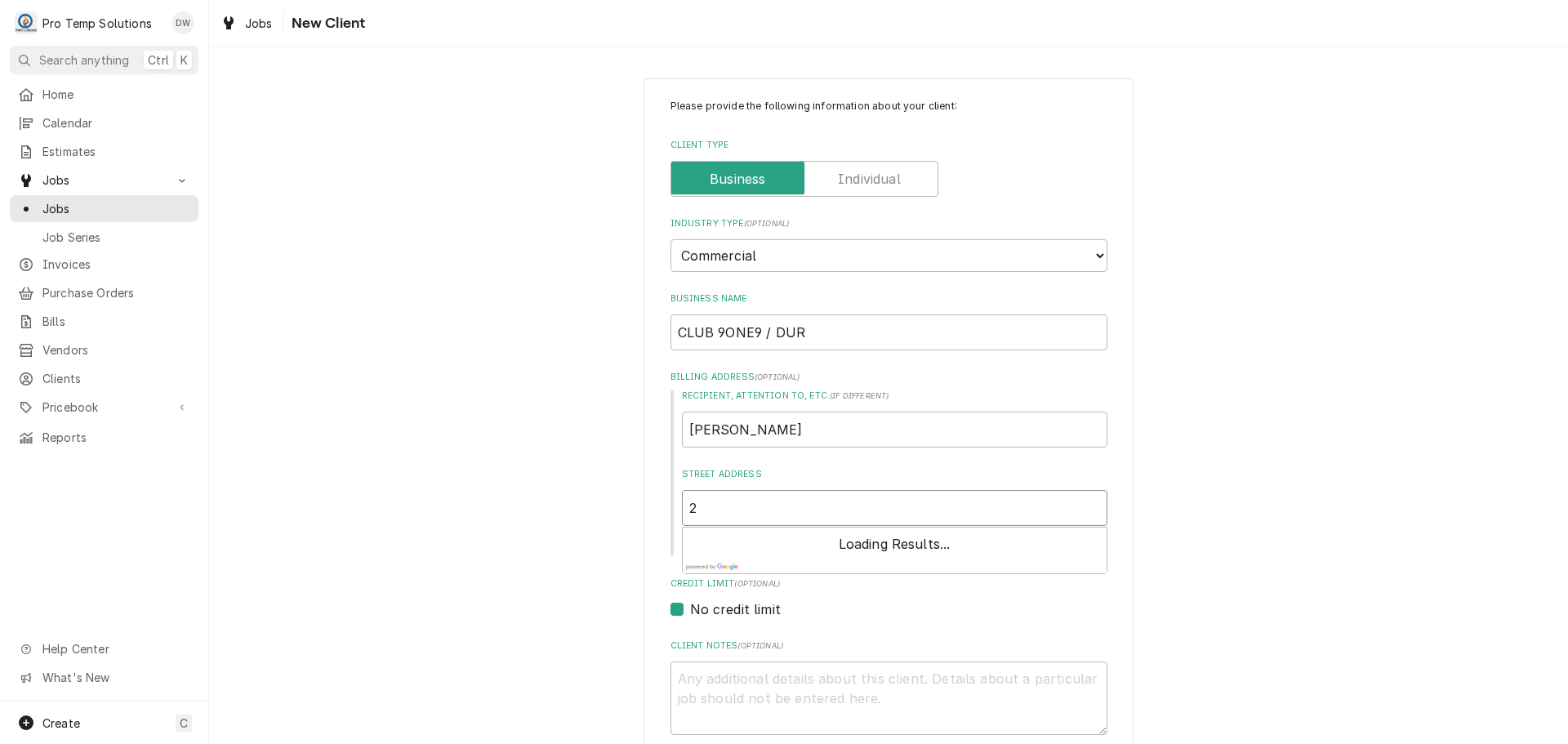
type input "22"
type textarea "x"
type input "222"
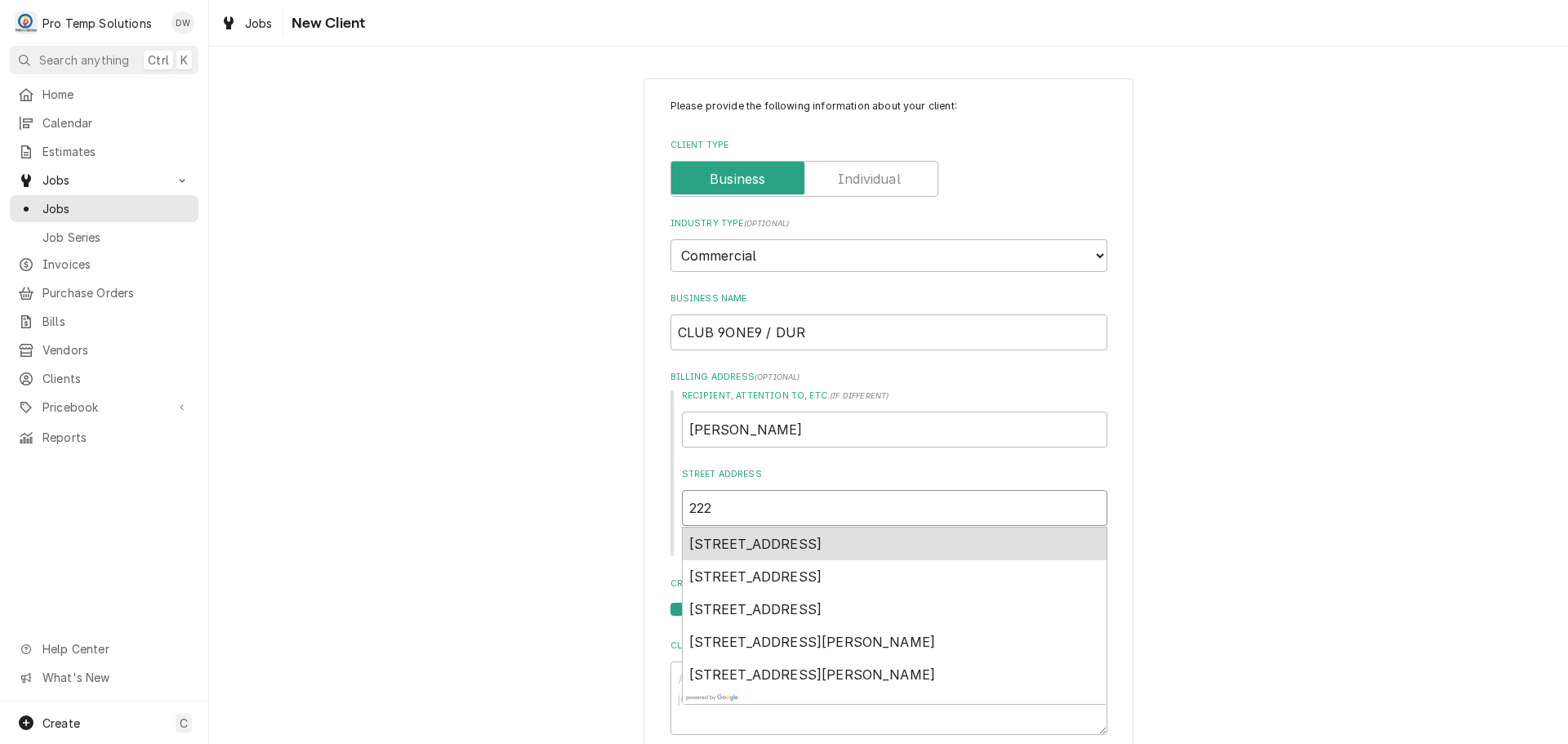
type textarea "x"
type input "2223"
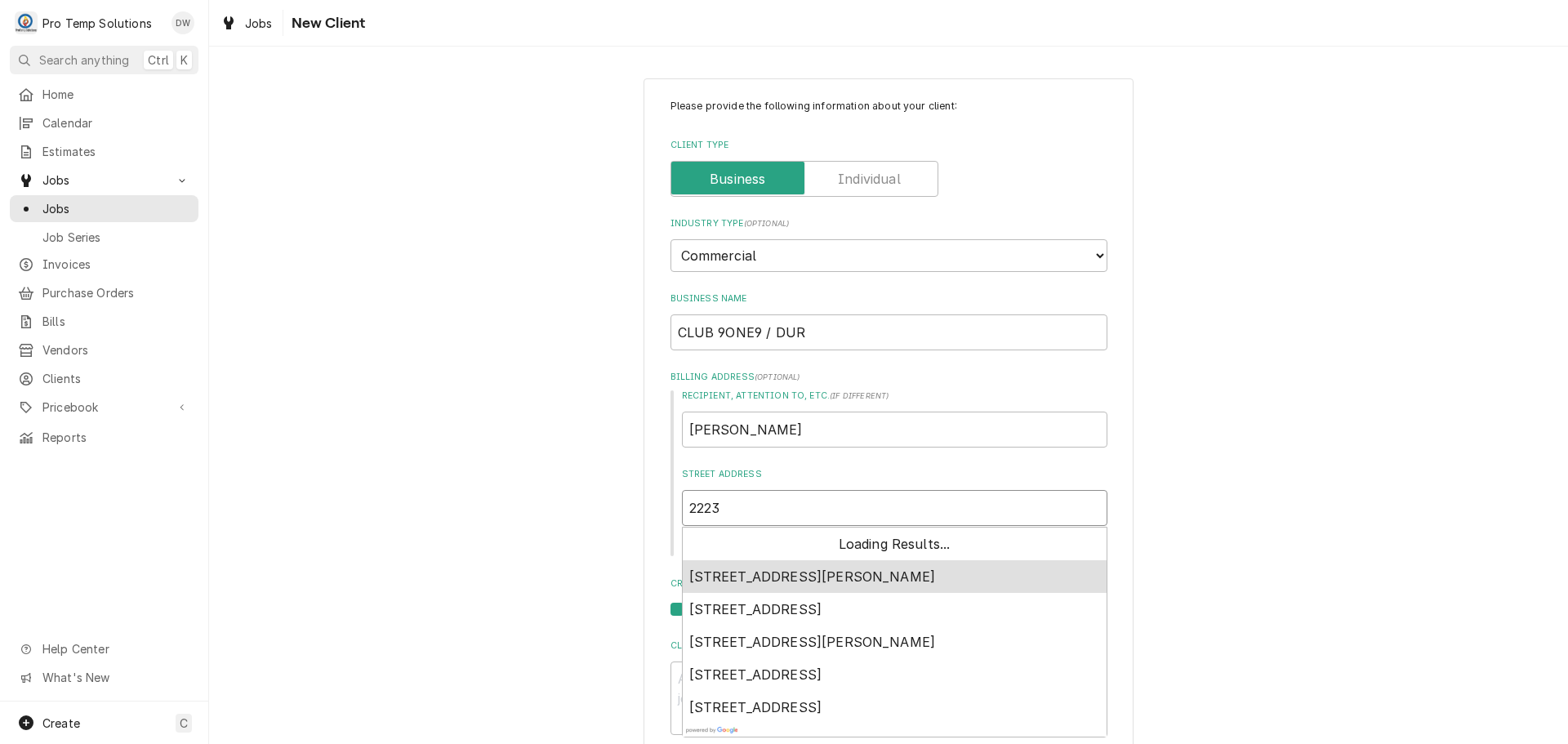
type textarea "x"
type input "2223"
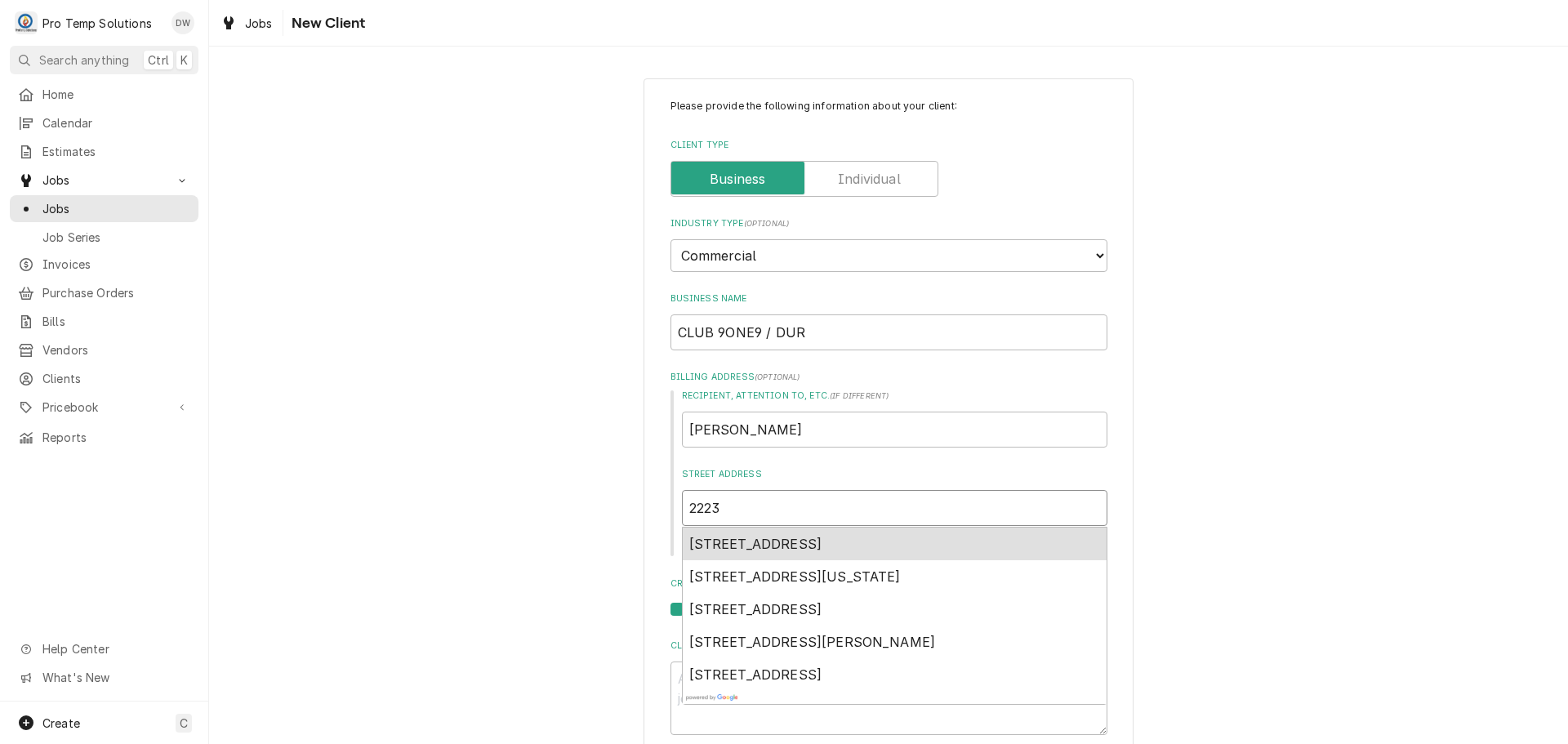
type textarea "x"
type input "2223 N"
type textarea "x"
type input "2223 NC"
type textarea "x"
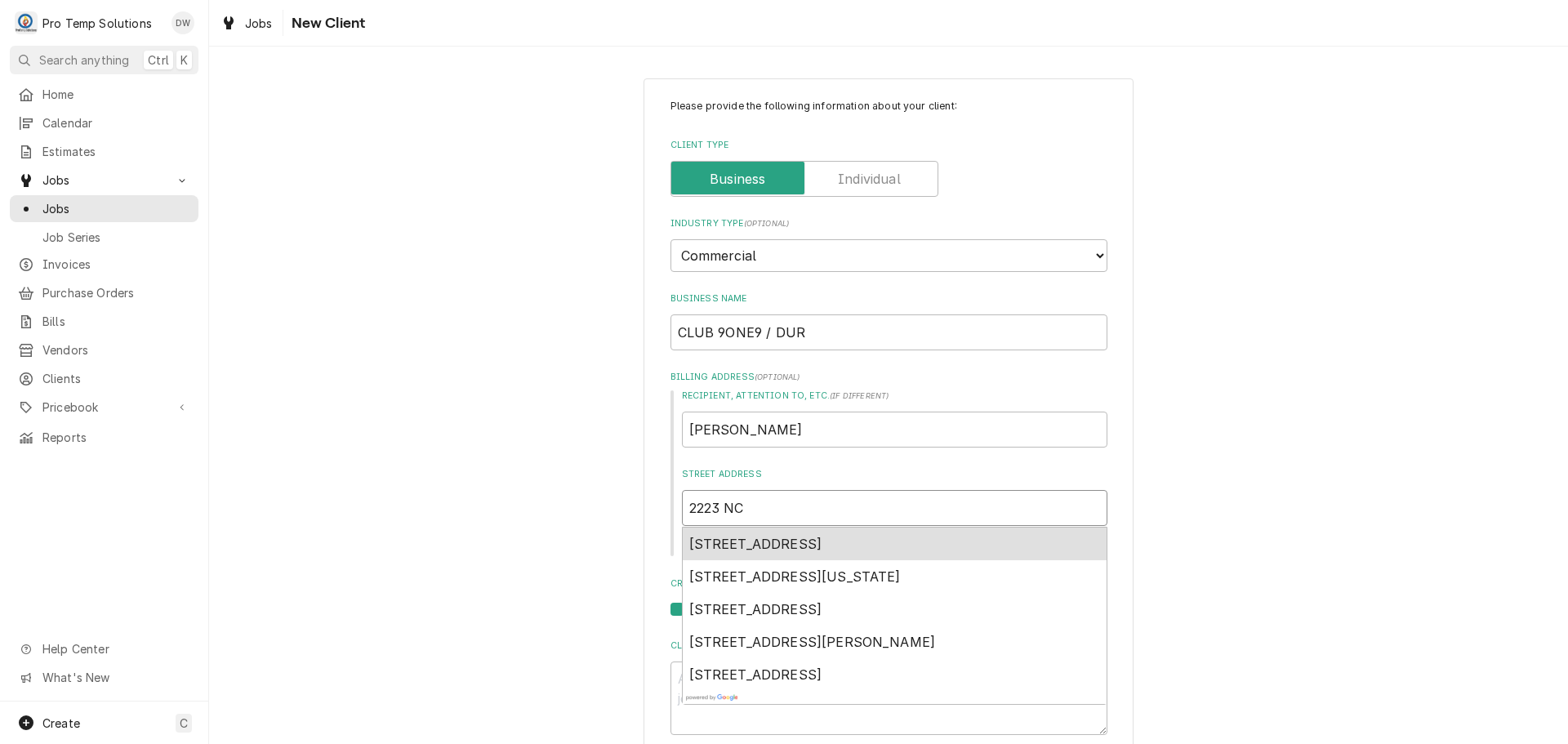
type input "2223 NC"
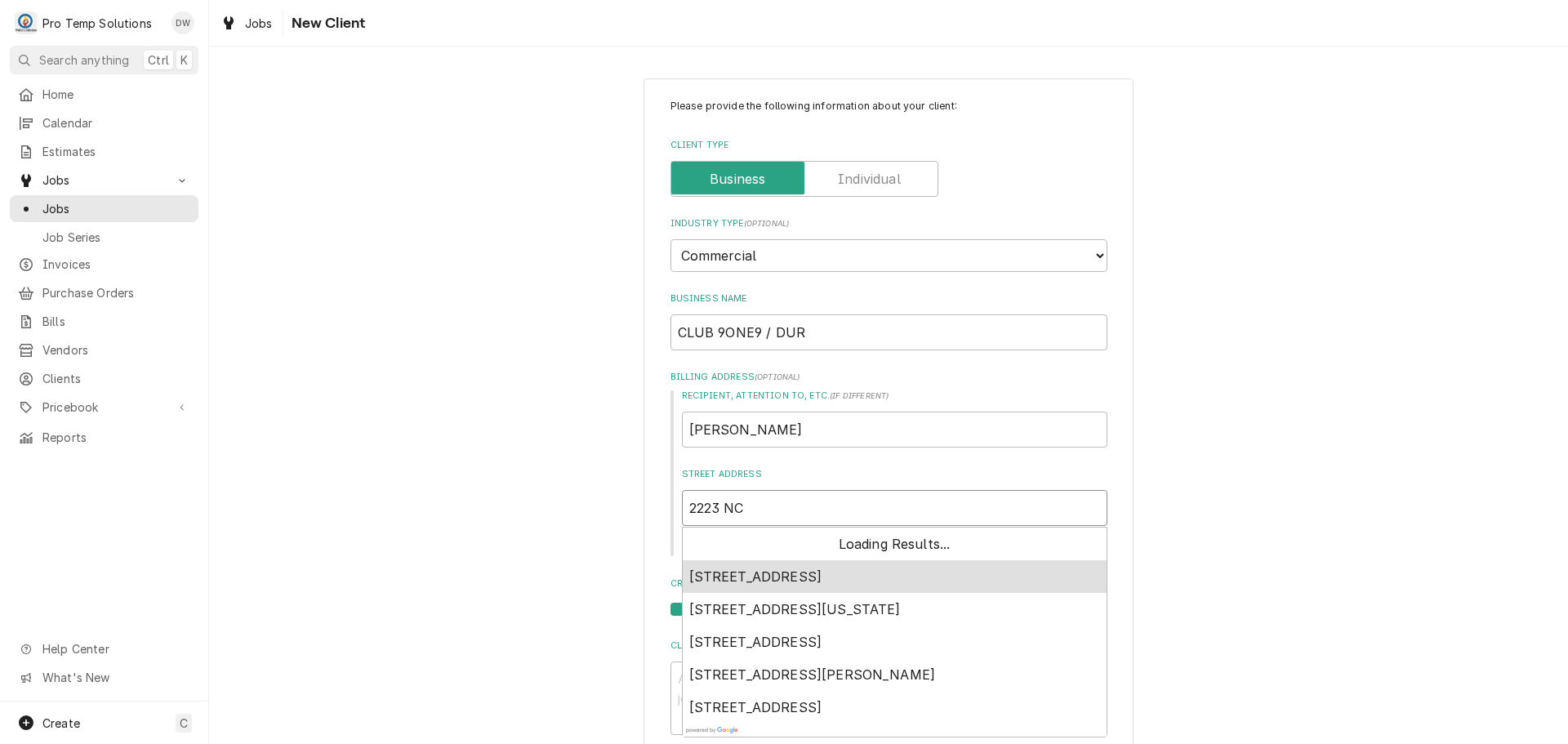
type textarea "x"
type input "2223 NC 5"
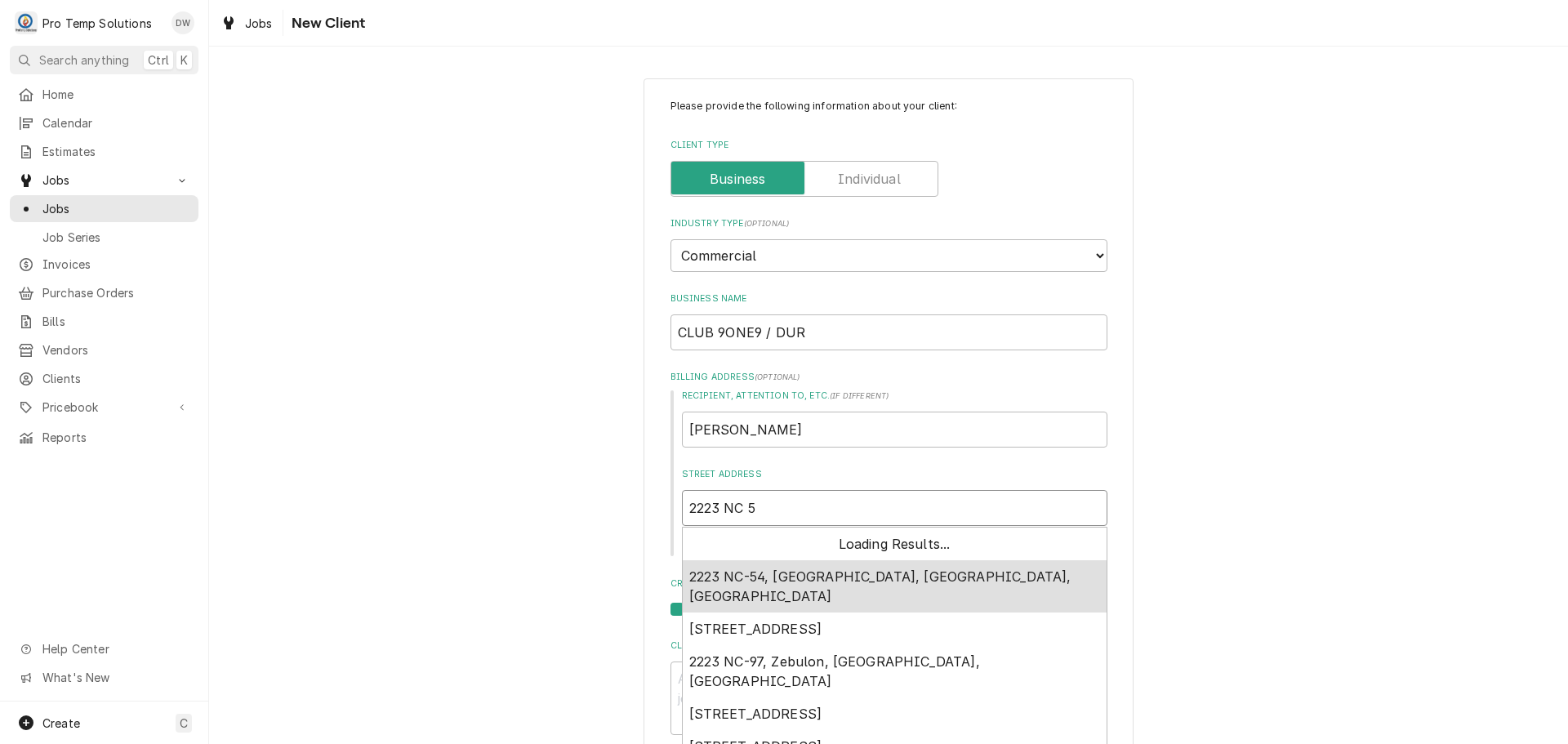
type textarea "x"
type input "2223 NC 54"
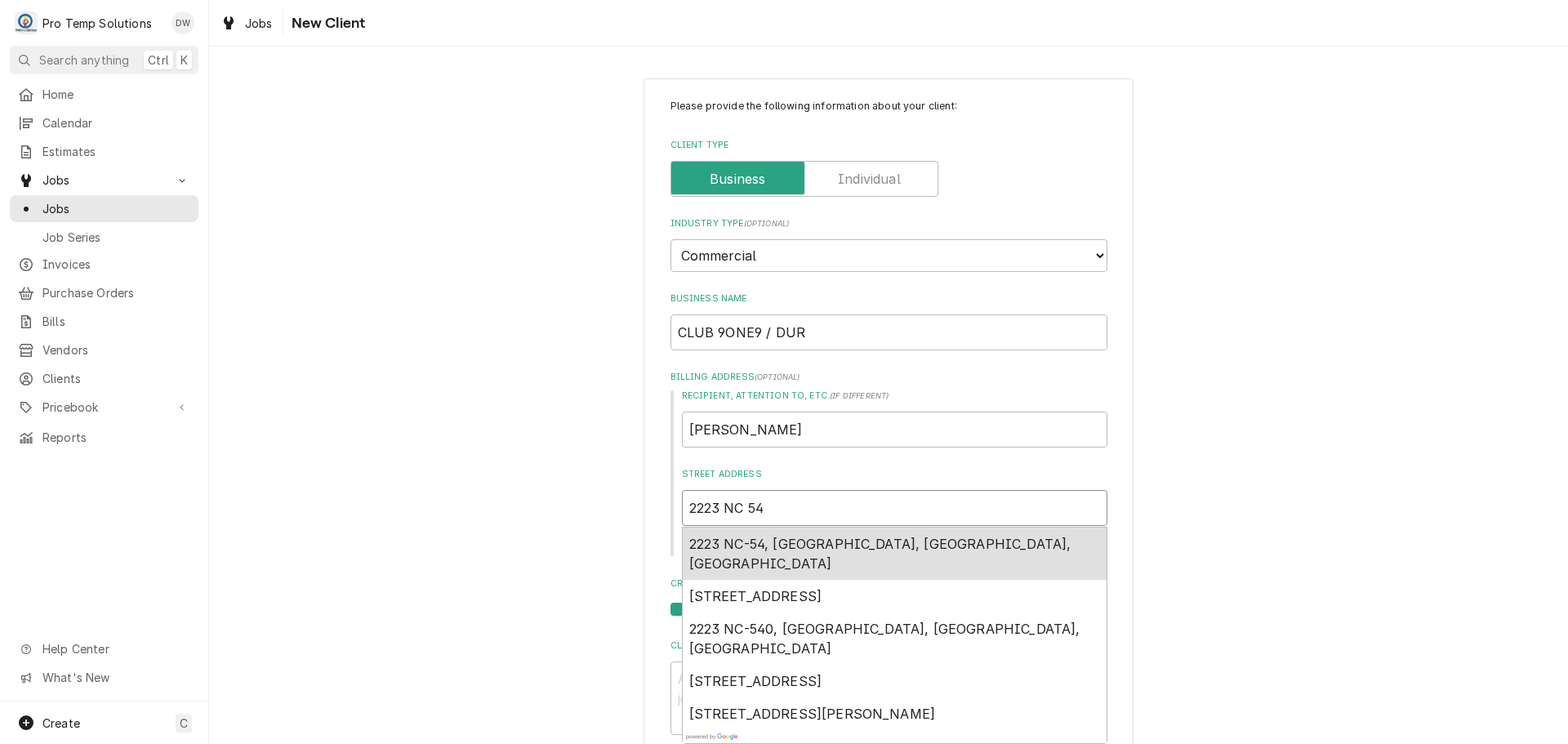
click at [780, 543] on span "2223 NC-54, Durham, NC, USA" at bounding box center [880, 553] width 382 height 36
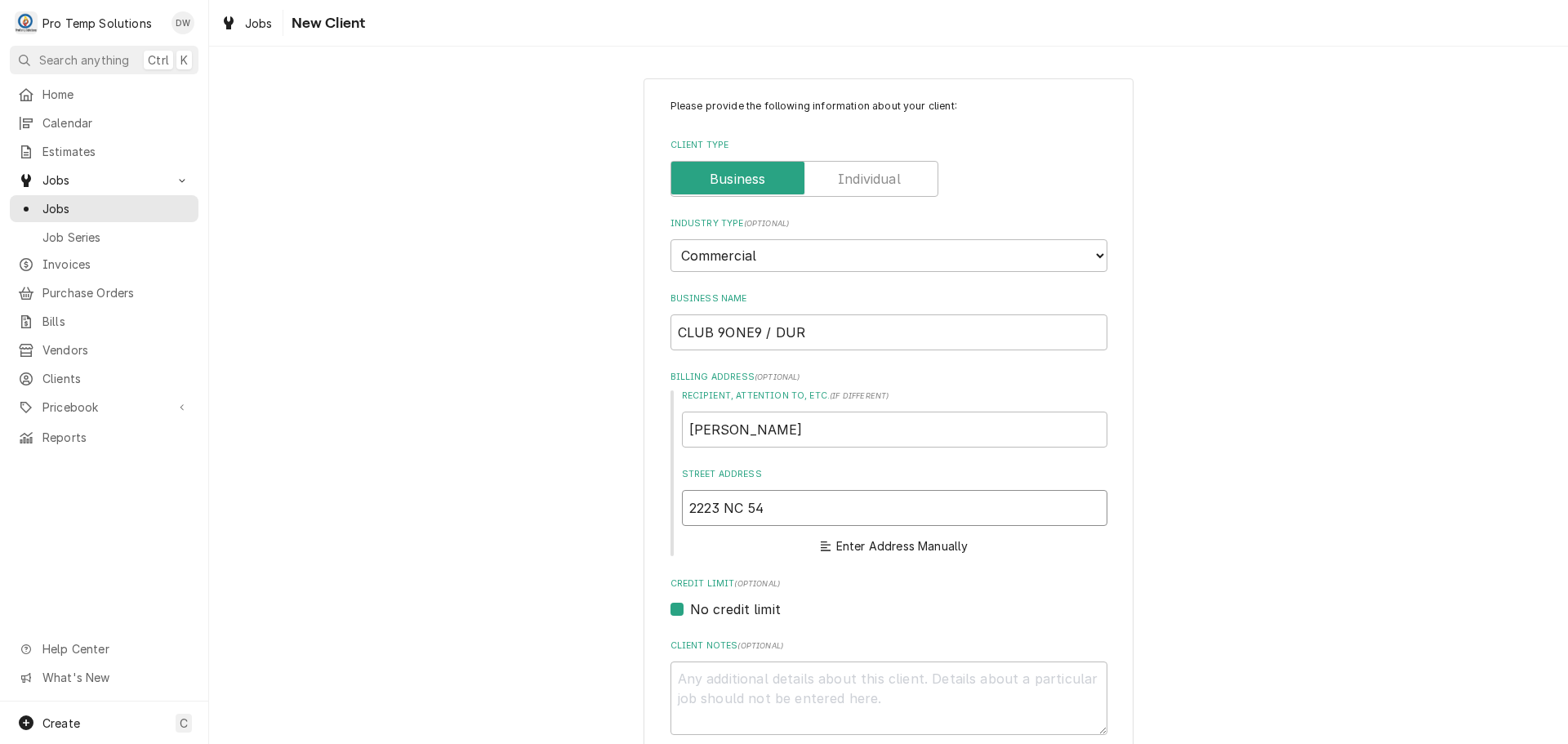
type textarea "x"
type input "2223 NC-54"
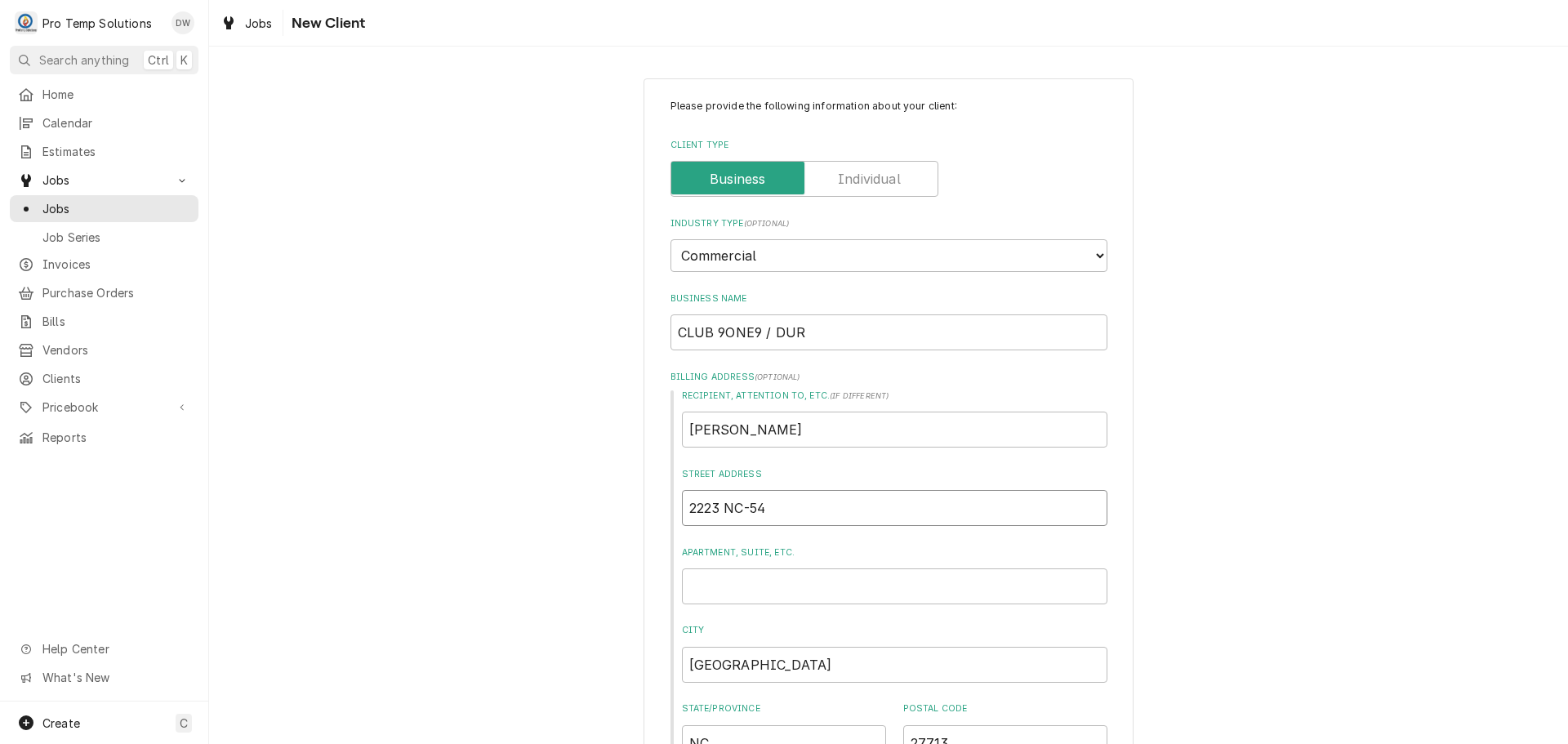
type textarea "x"
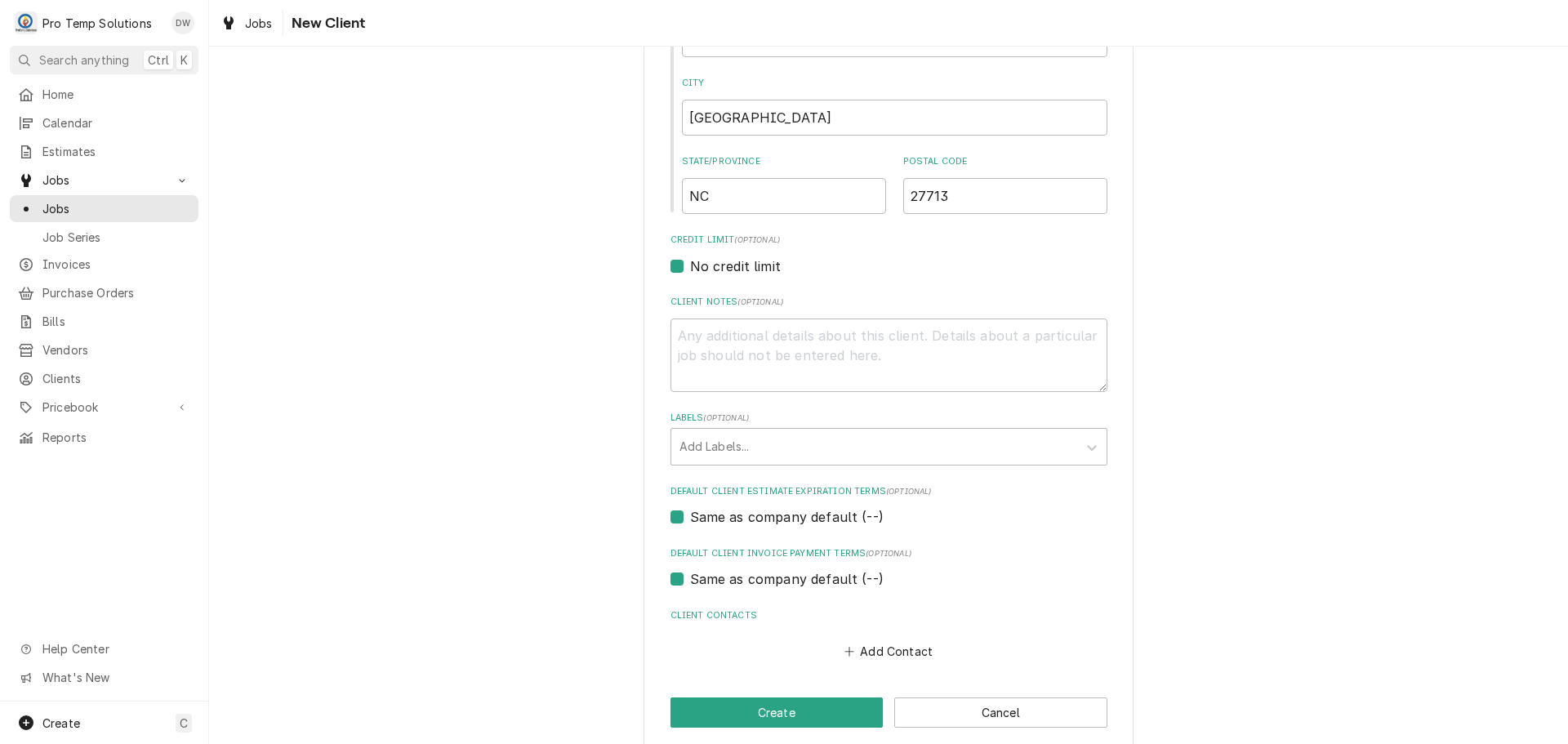
scroll to position [566, 0]
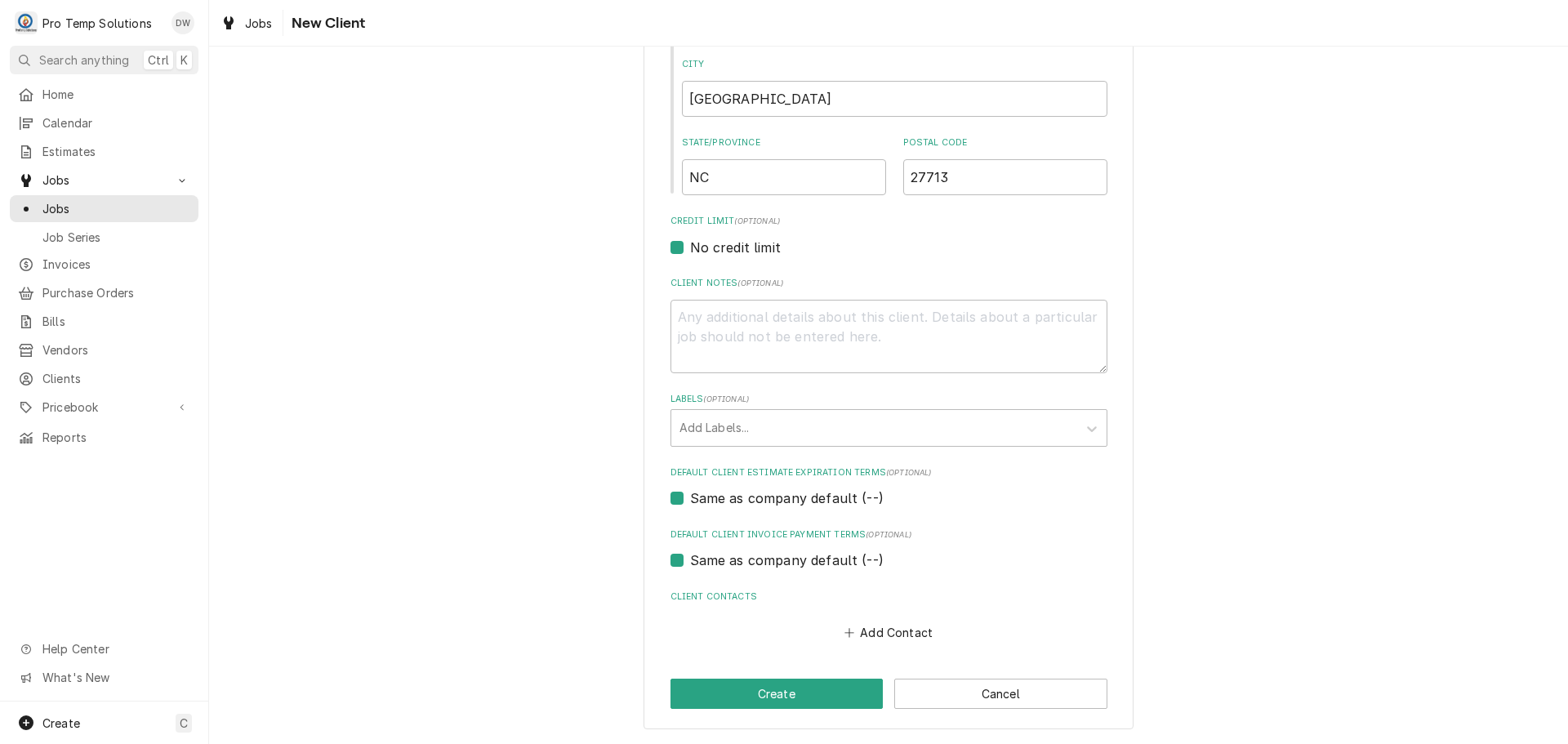
type input "2223 NC-54"
click at [788, 322] on textarea "Client Notes ( optional )" at bounding box center [889, 337] width 437 height 74
click at [875, 631] on button "Add Contact" at bounding box center [888, 632] width 94 height 23
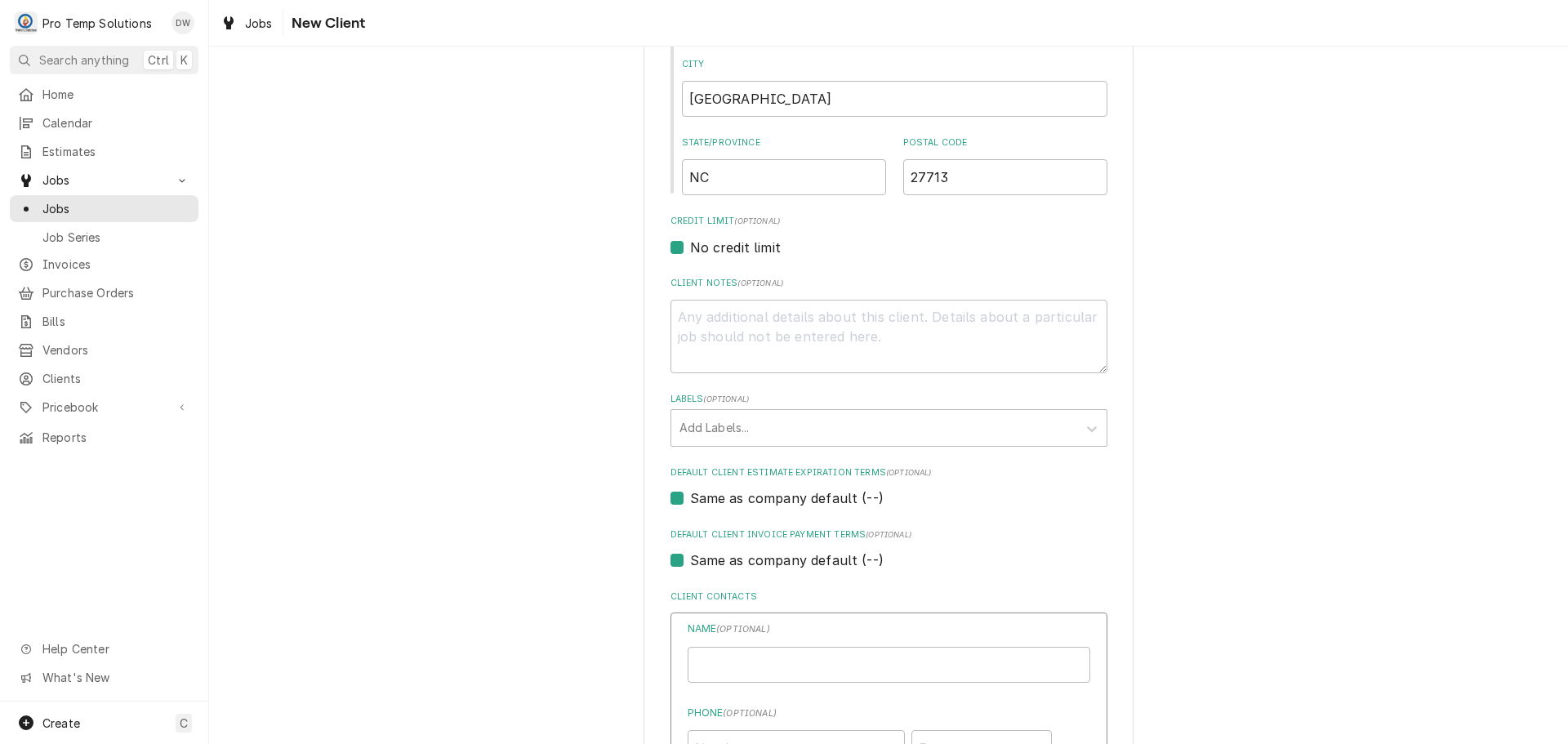
type textarea "x"
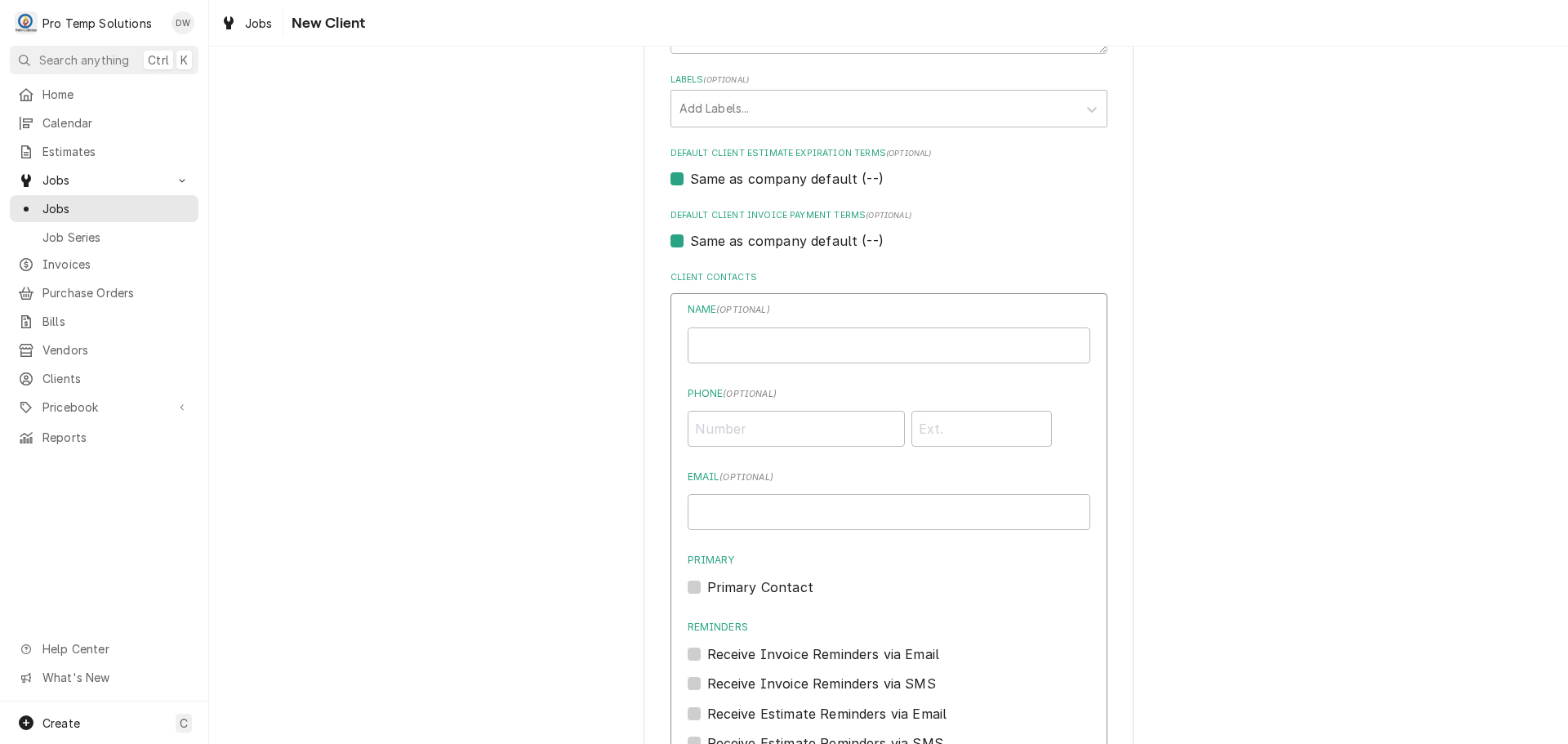
scroll to position [892, 0]
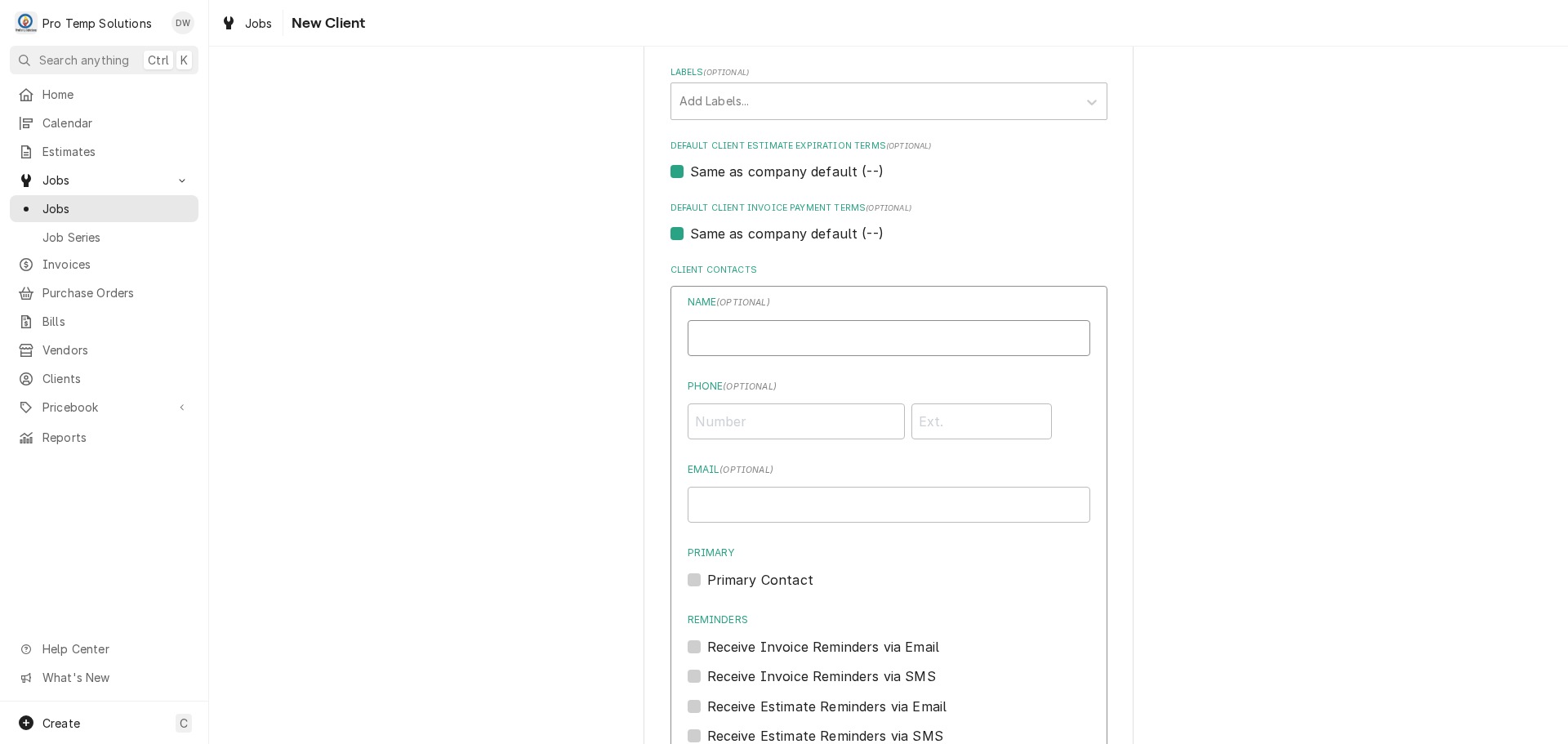
click at [803, 332] on input "Business Name" at bounding box center [889, 337] width 403 height 36
type input "CLUB 919 / DUR"
click at [803, 413] on input "Phone ( optional )" at bounding box center [797, 421] width 218 height 36
type input "(984) 888-0783"
click at [776, 505] on input "Email ( optional )" at bounding box center [889, 504] width 403 height 36
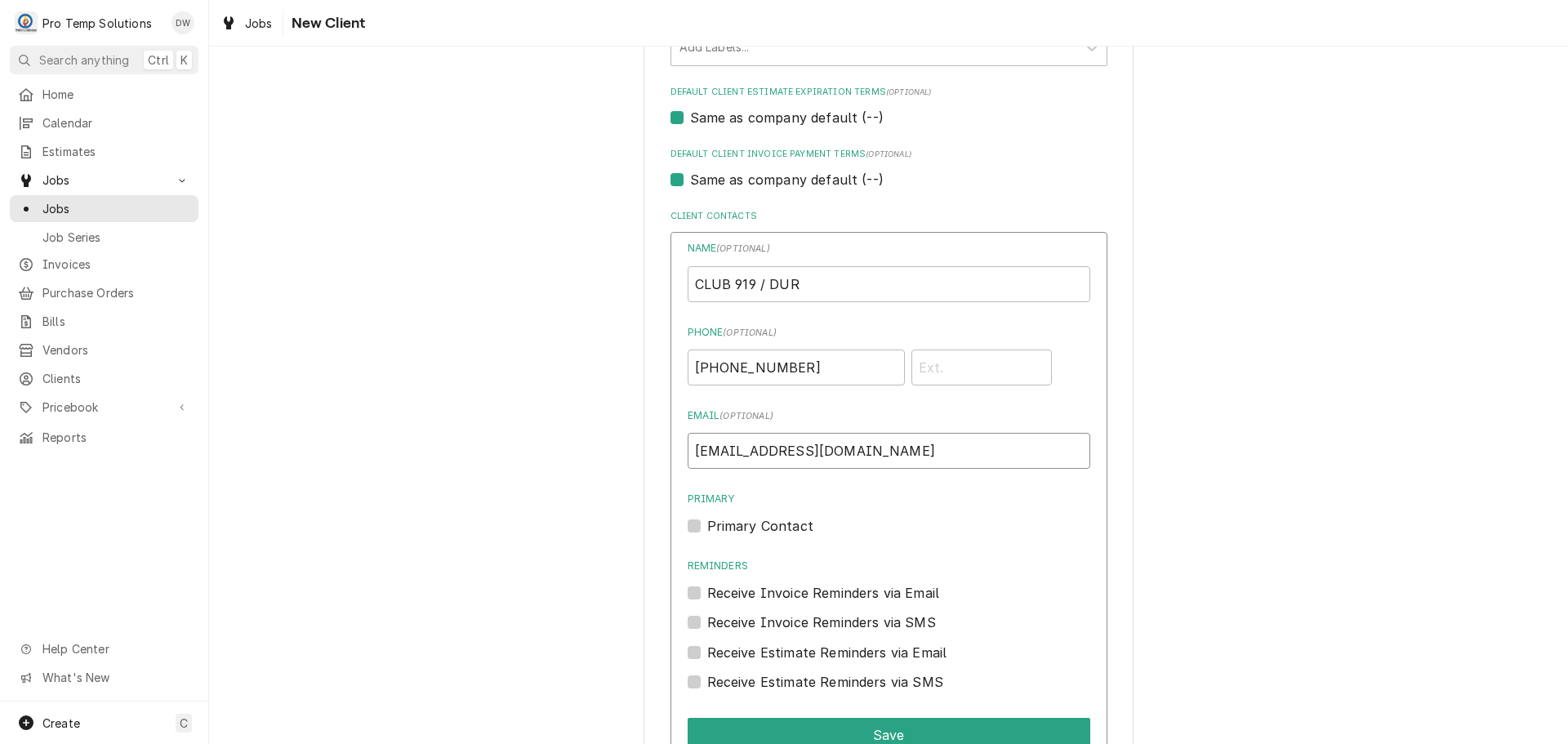
scroll to position [1112, 0]
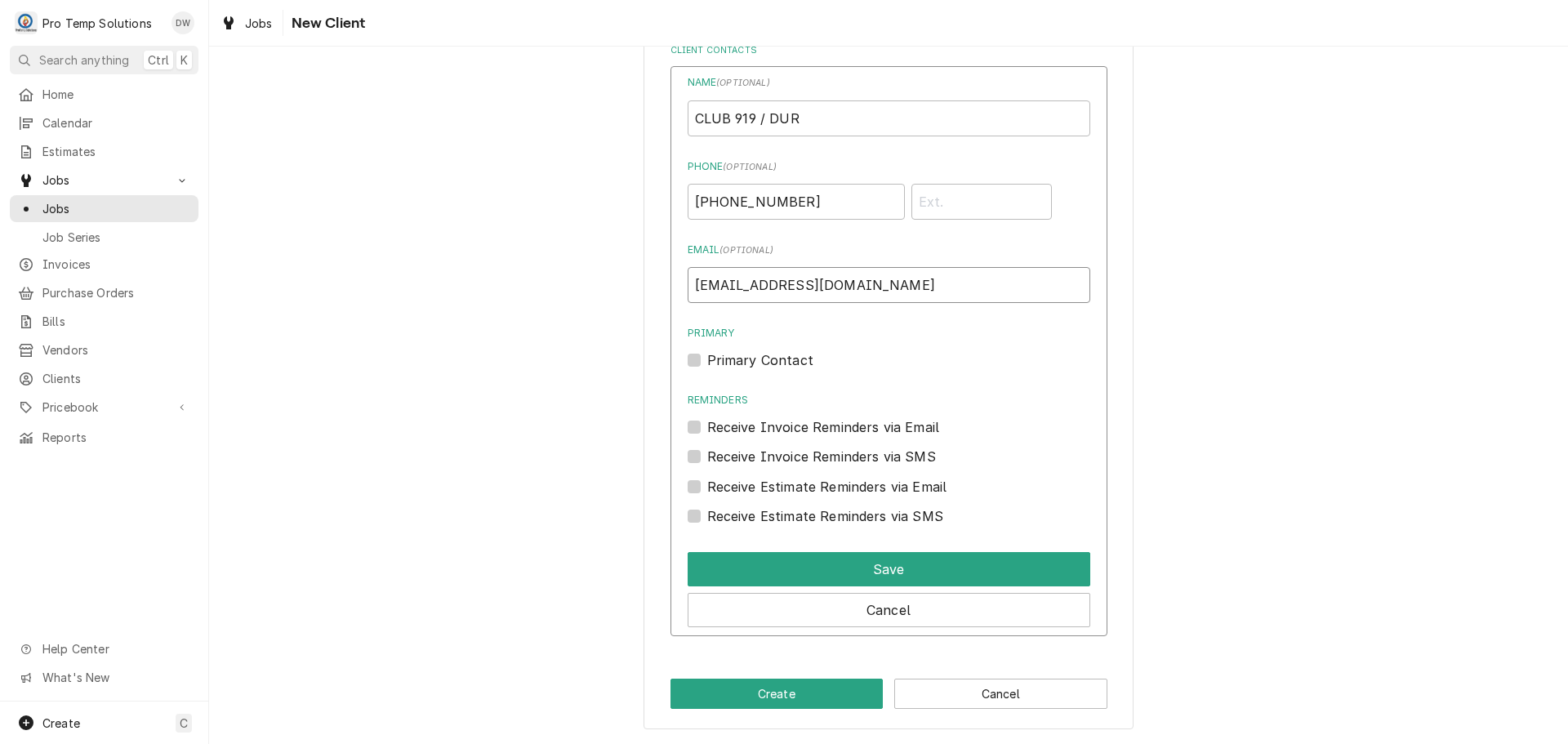
type input "protempsolutions@gmail.com"
click at [707, 360] on label "Primary Contact" at bounding box center [760, 360] width 106 height 19
click at [707, 360] on input "Primary" at bounding box center [909, 368] width 403 height 36
checkbox input "true"
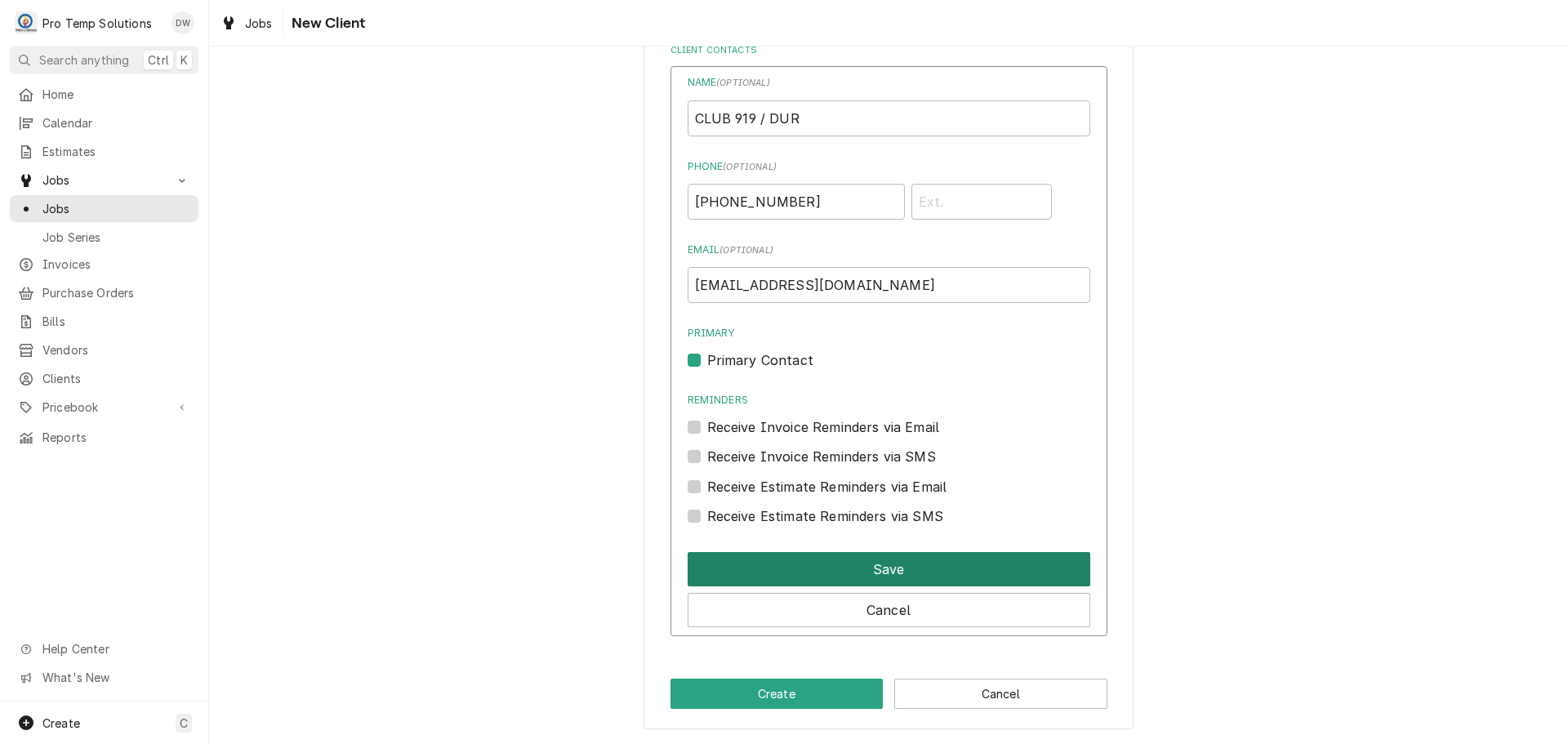
click at [864, 564] on button "Save" at bounding box center [889, 569] width 403 height 34
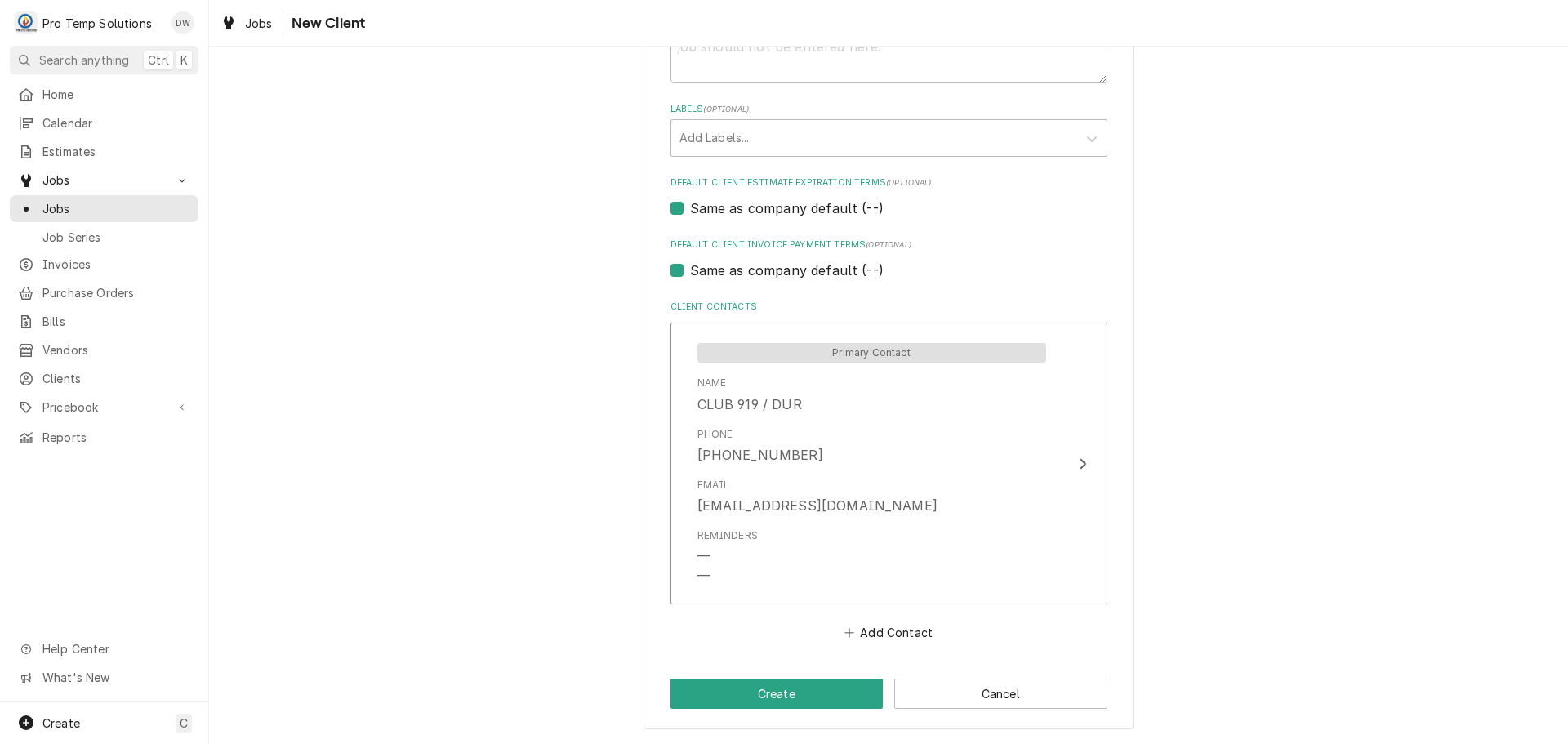
scroll to position [856, 0]
click at [772, 696] on button "Create" at bounding box center [777, 693] width 213 height 30
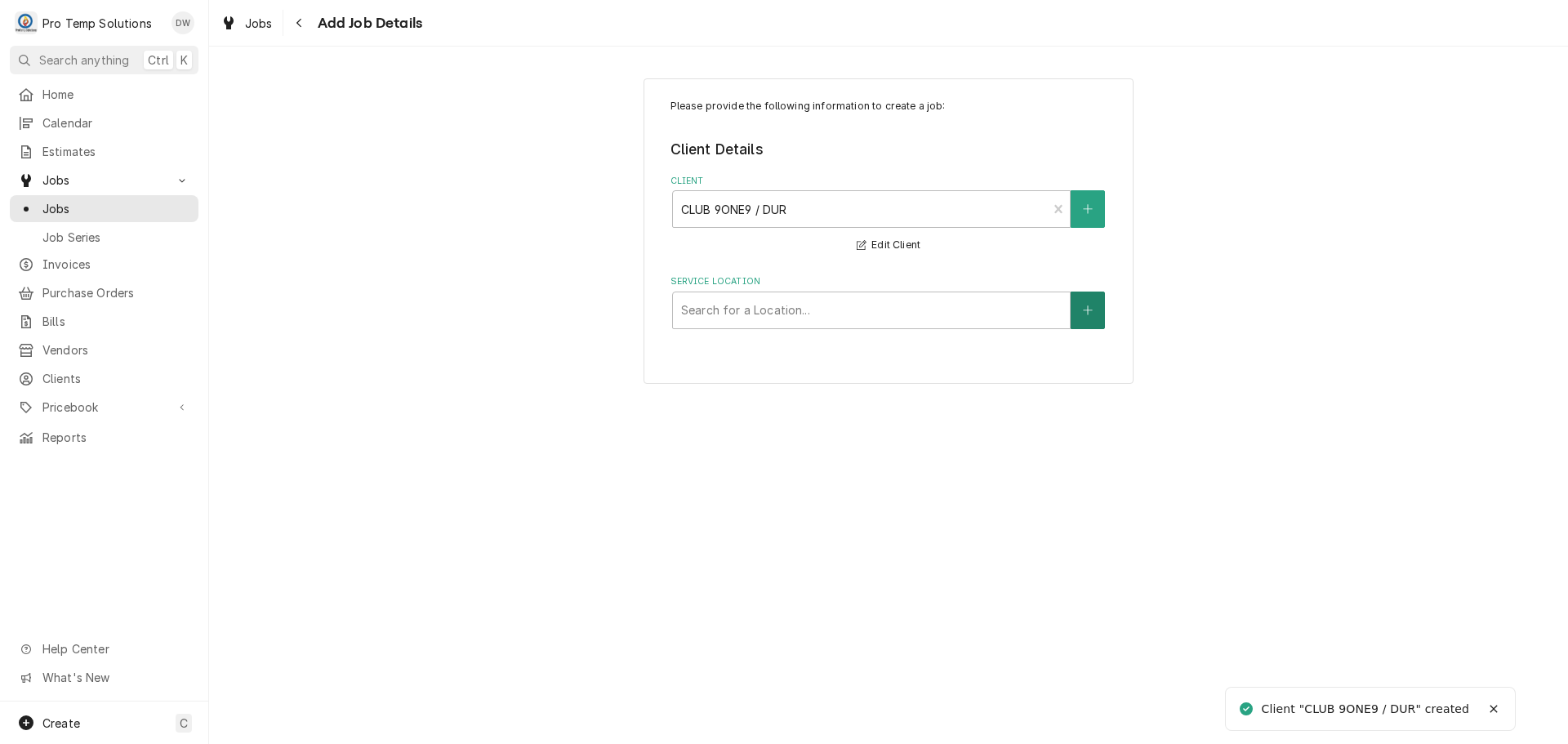
click at [1090, 307] on icon "Create New Location" at bounding box center [1087, 310] width 10 height 11
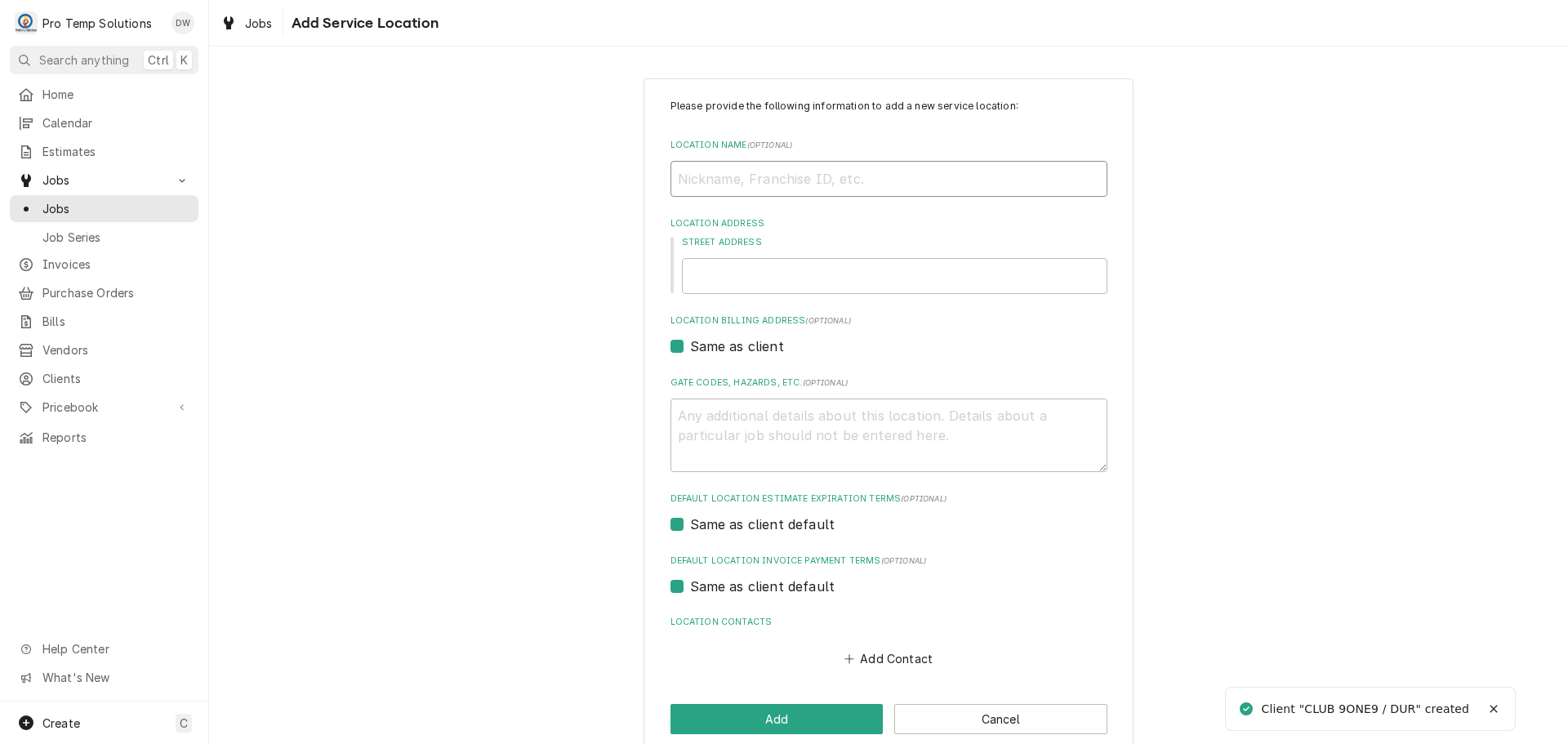
click at [803, 177] on input "Location Name ( optional )" at bounding box center [889, 178] width 437 height 36
type textarea "x"
type input "c"
type textarea "x"
type input "cl"
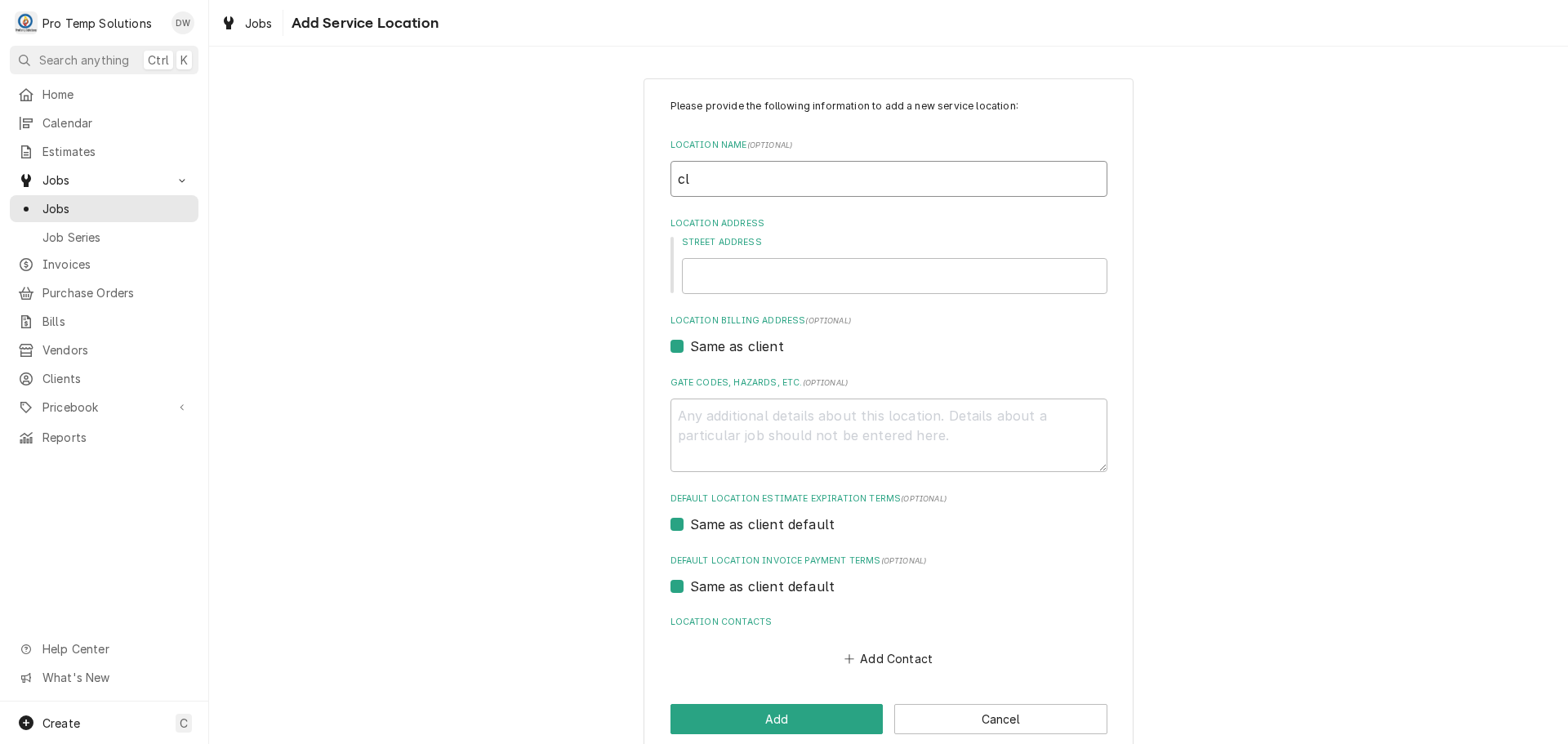
type textarea "x"
type input "clu"
type textarea "x"
type input "club"
type textarea "x"
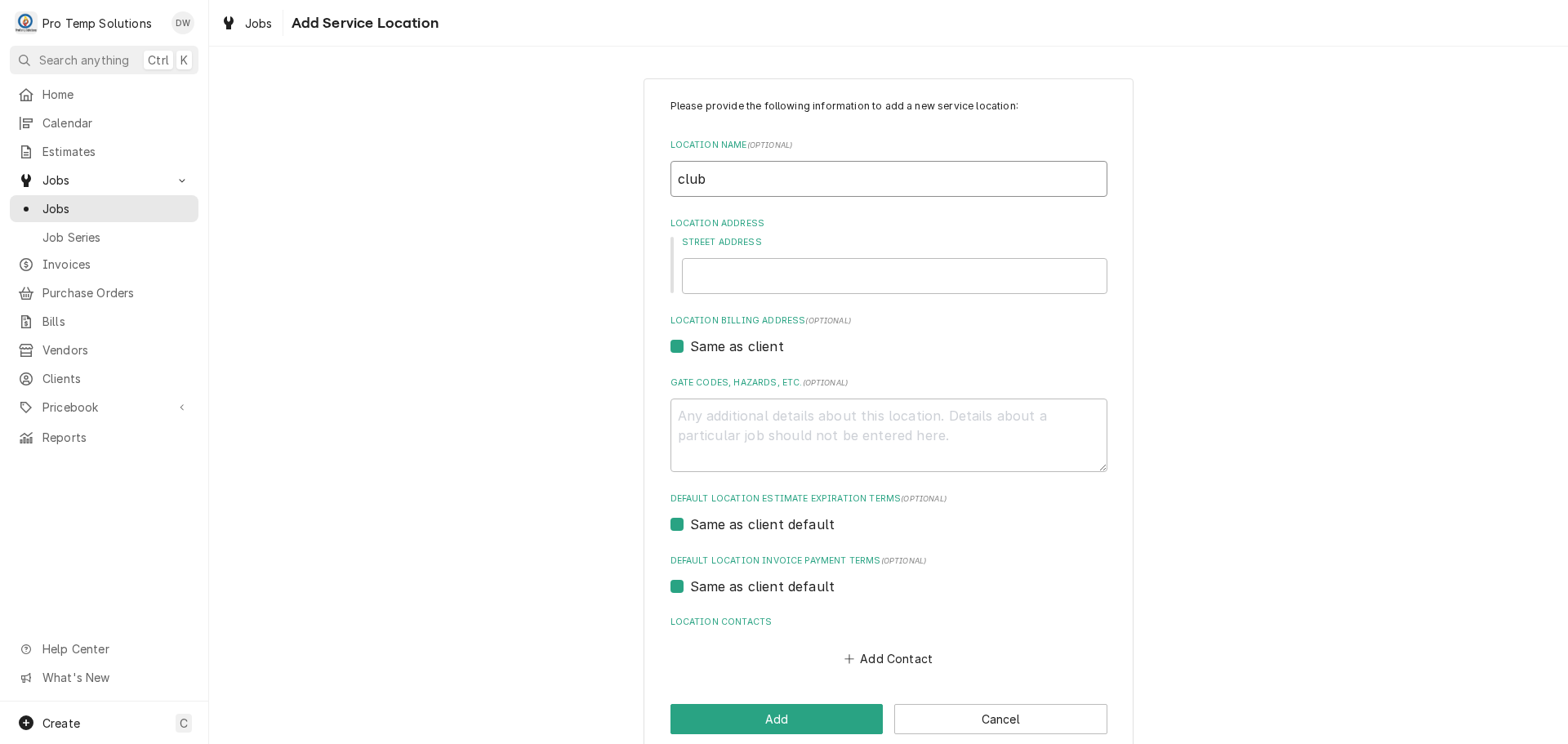
type input "club"
type textarea "x"
type input "club 9"
type textarea "x"
type input "club 91"
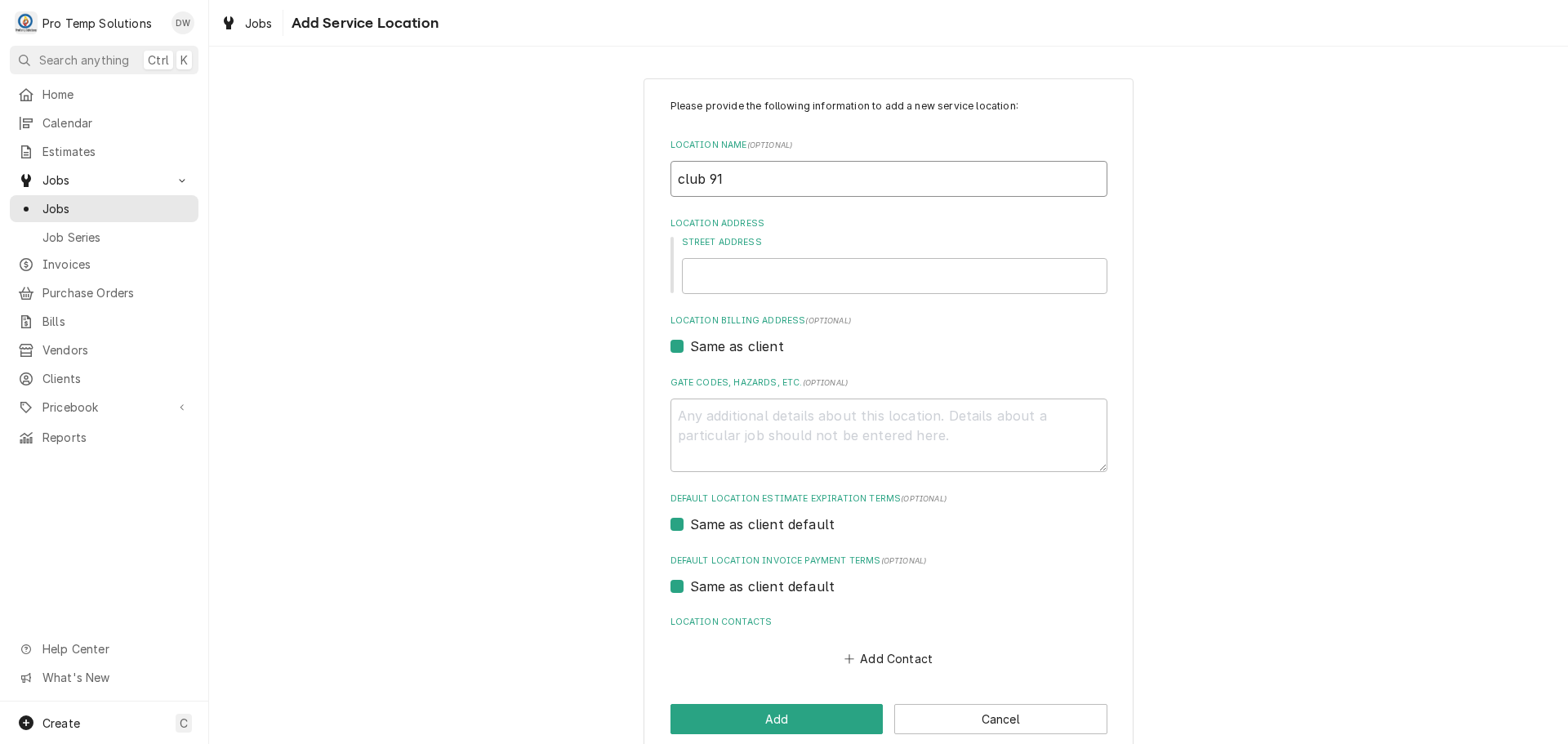
type textarea "x"
type input "club 919"
type textarea "x"
type input "club 91"
type textarea "x"
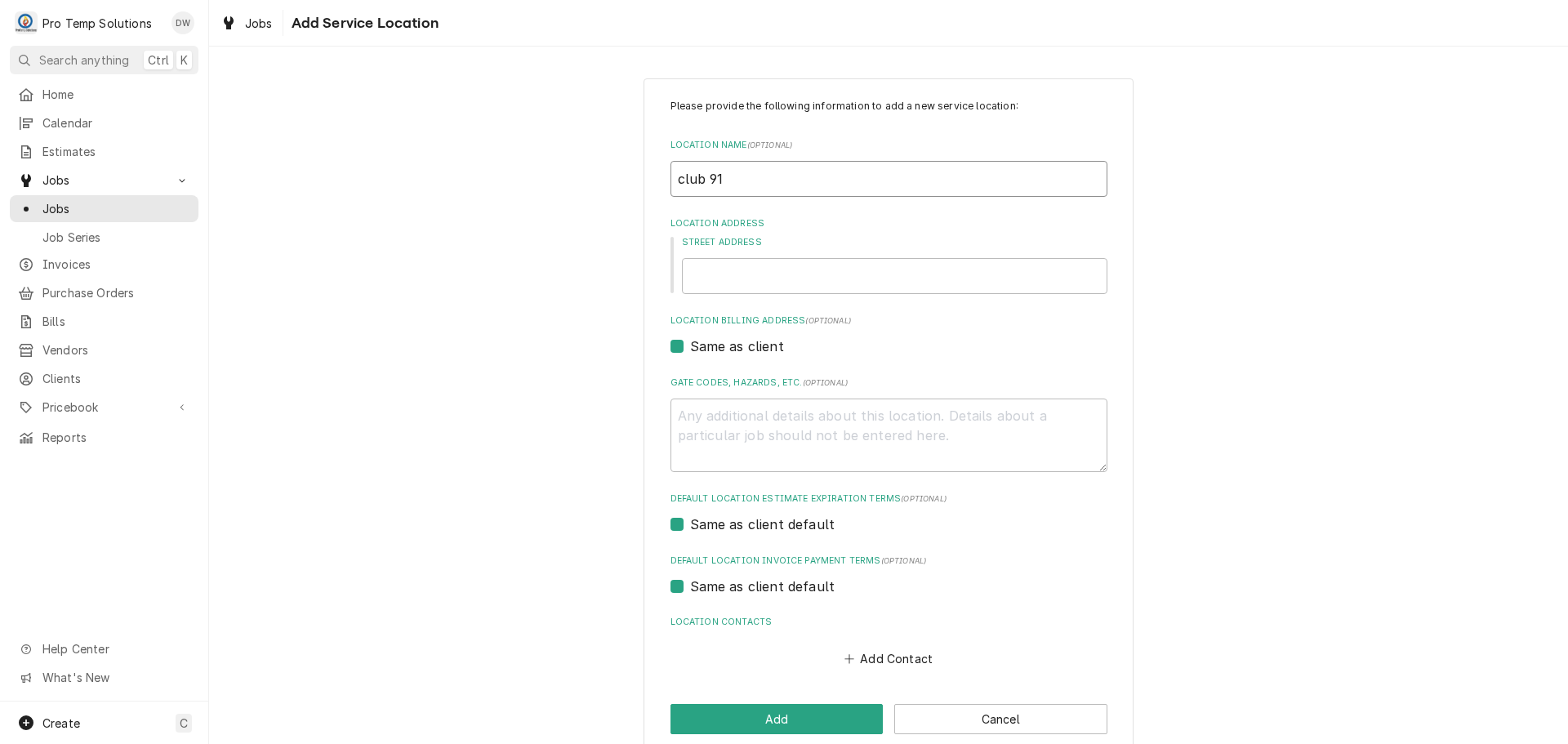
type input "club 9"
type textarea "x"
type input "club"
type textarea "x"
type input "club"
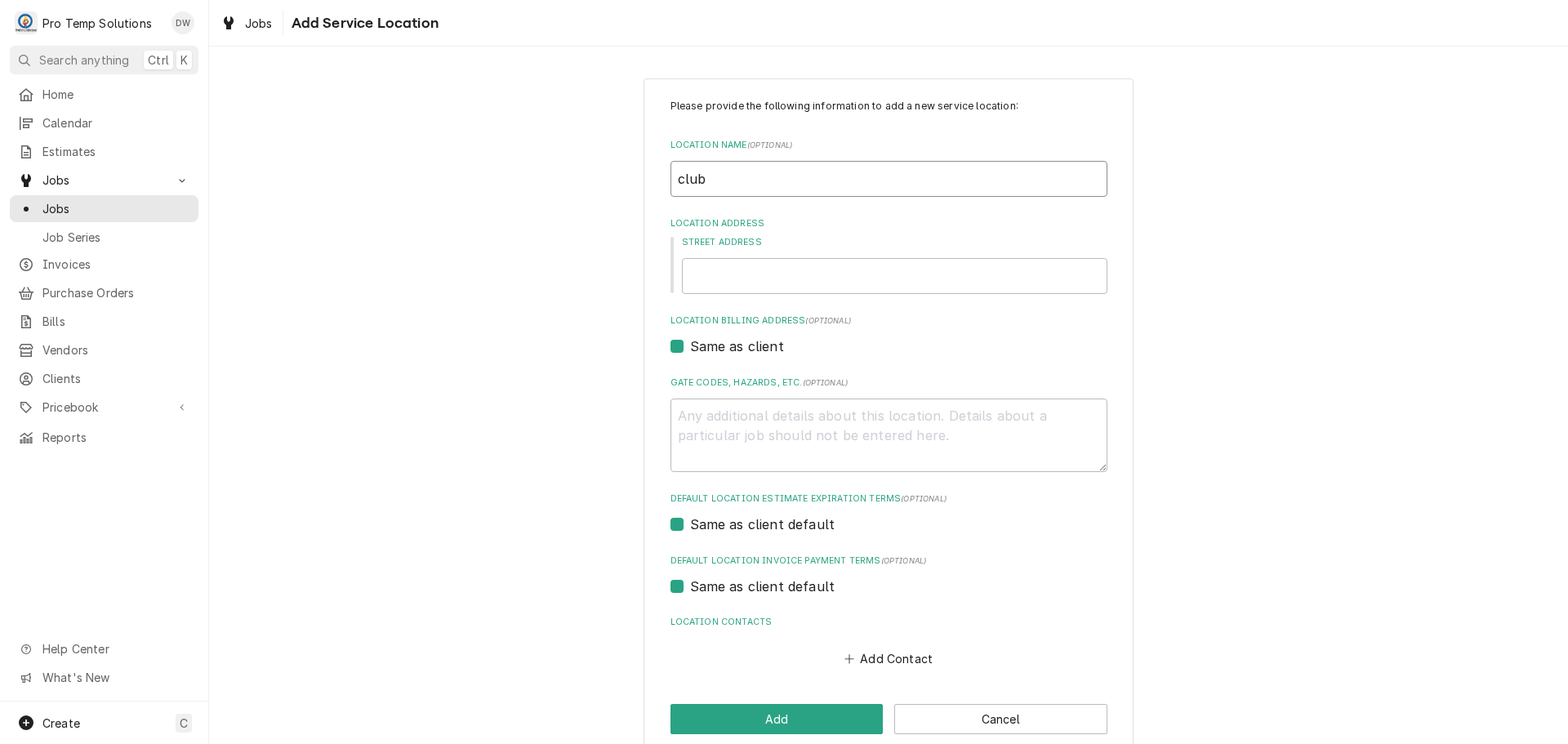
type textarea "x"
type input "clu"
type textarea "x"
type input "cl"
type textarea "x"
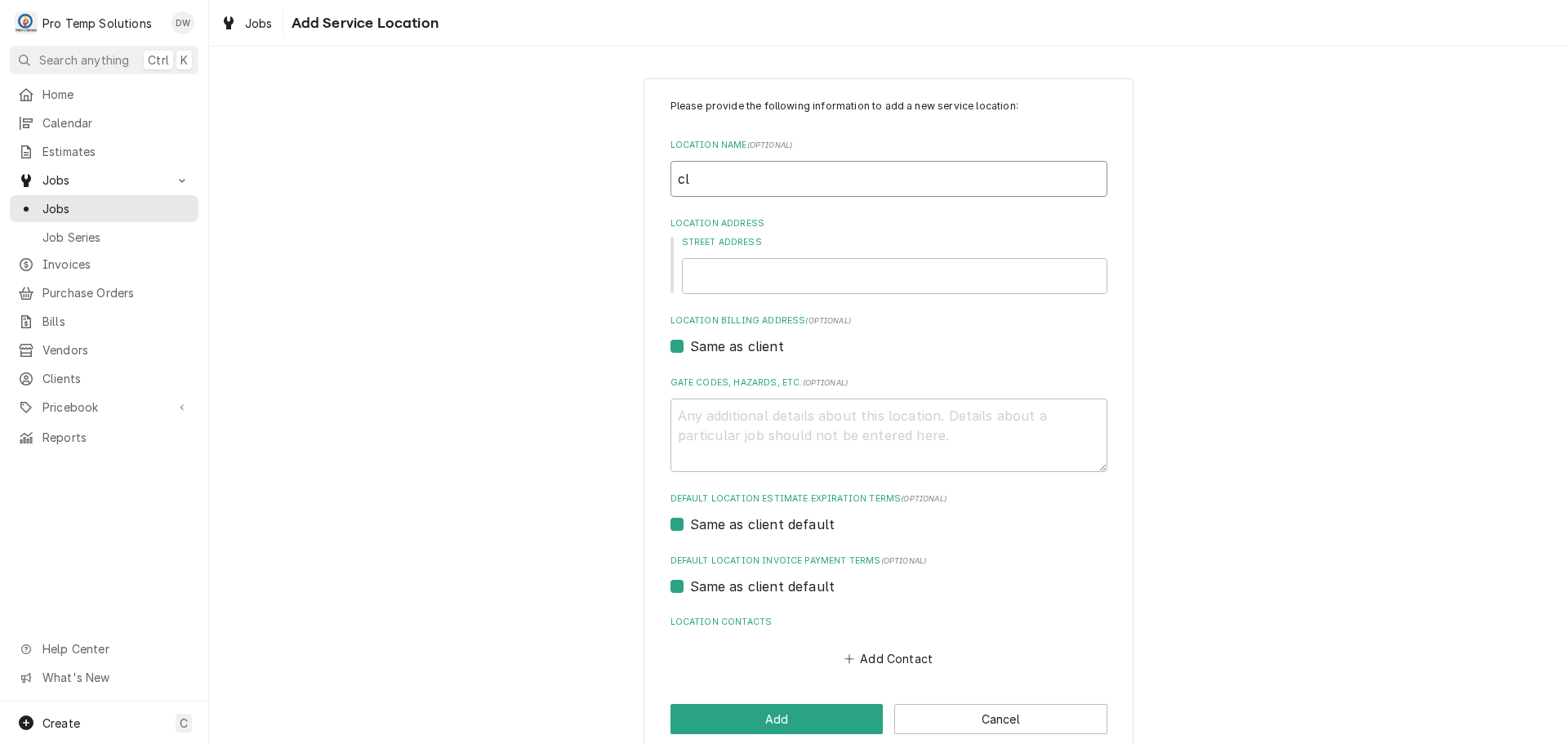
type input "c"
type textarea "x"
type input "C"
type textarea "x"
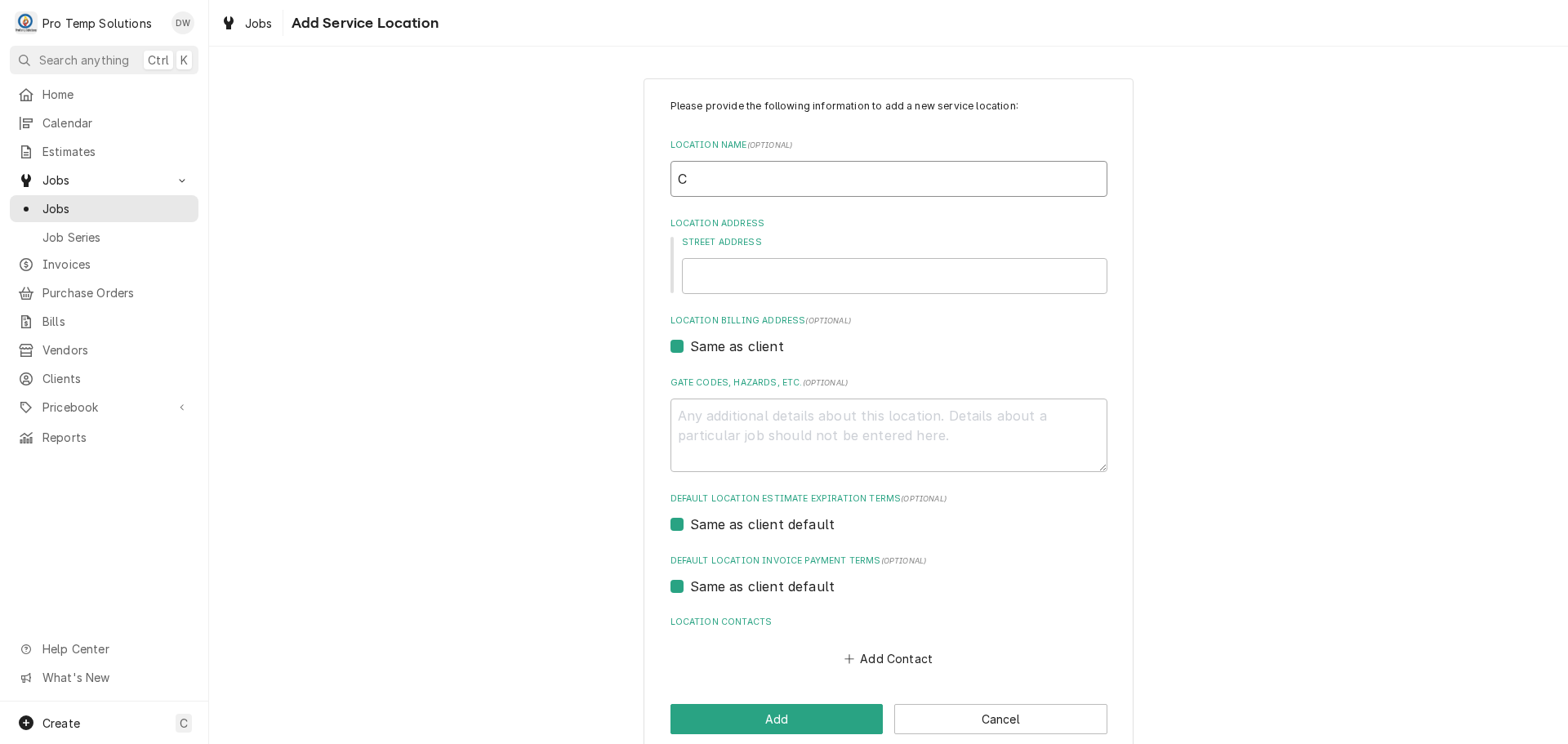
type input "CL"
type textarea "x"
type input "CLU"
type textarea "x"
type input "CLUB"
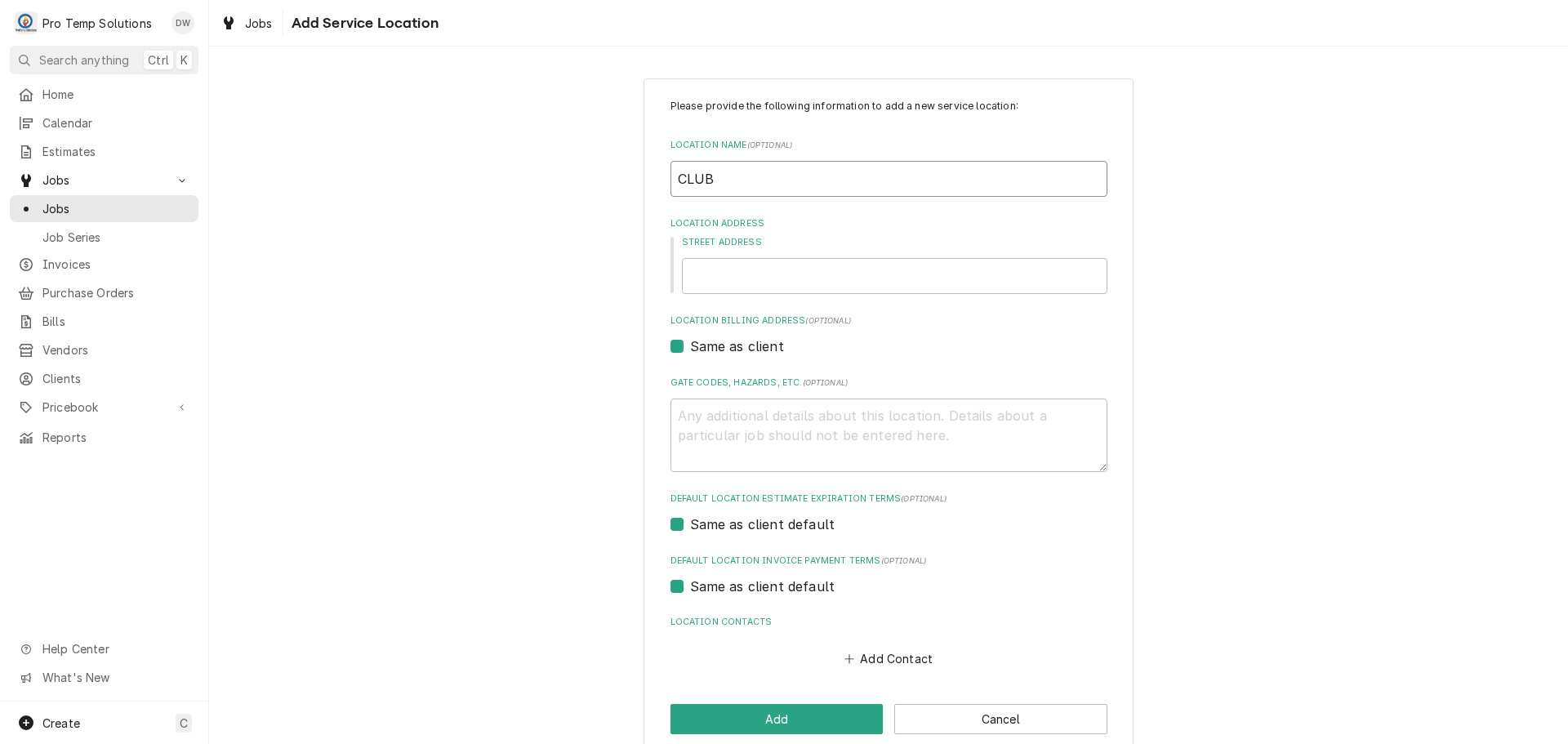
type textarea "x"
type input "CLUB"
type textarea "x"
type input "CLUB 9"
type textarea "x"
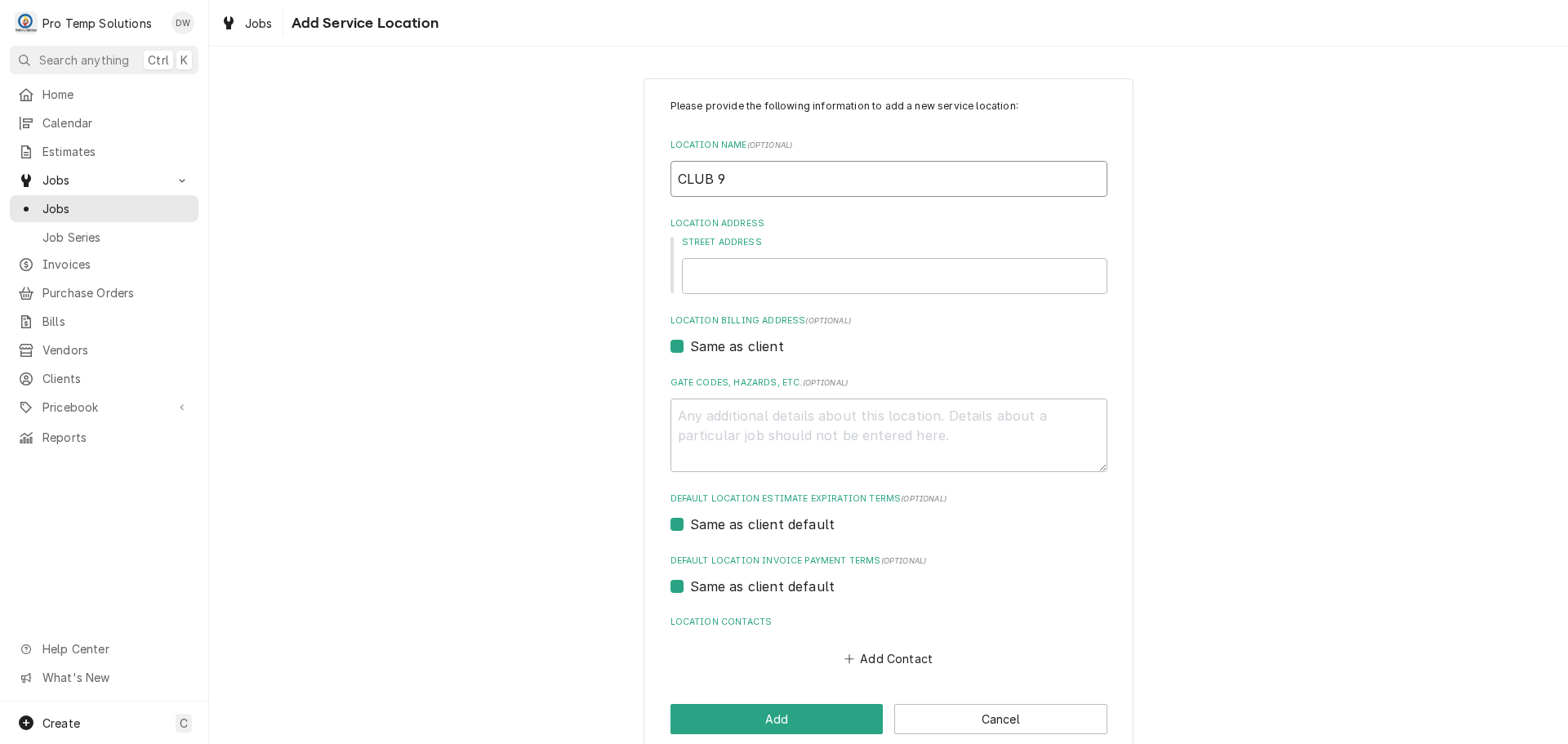
type input "CLUB 91"
type textarea "x"
type input "CLUB 919"
type textarea "x"
type input "CLUB 919"
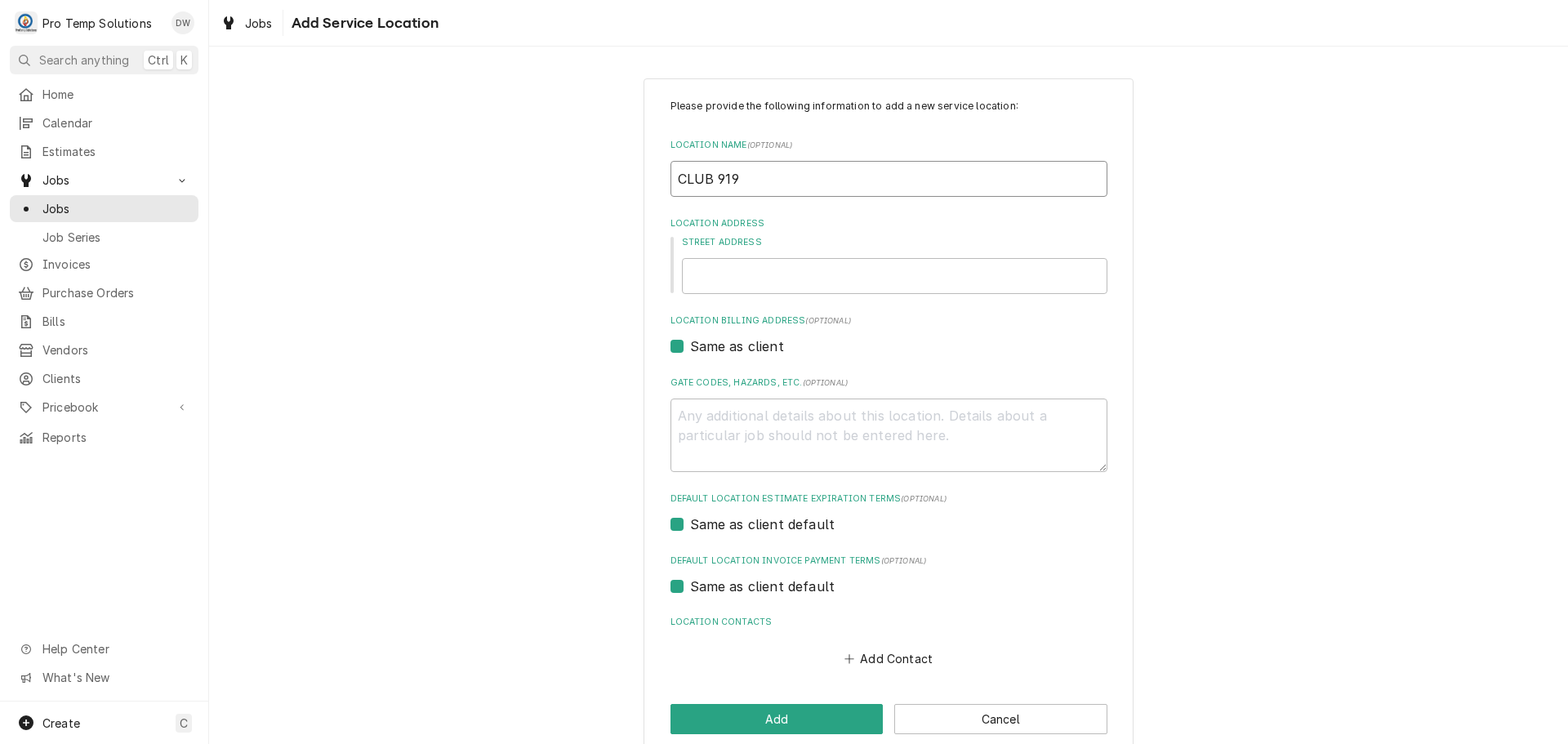
type textarea "x"
type input "CLUB 919 /"
type textarea "x"
type input "CLUB 919 /"
type textarea "x"
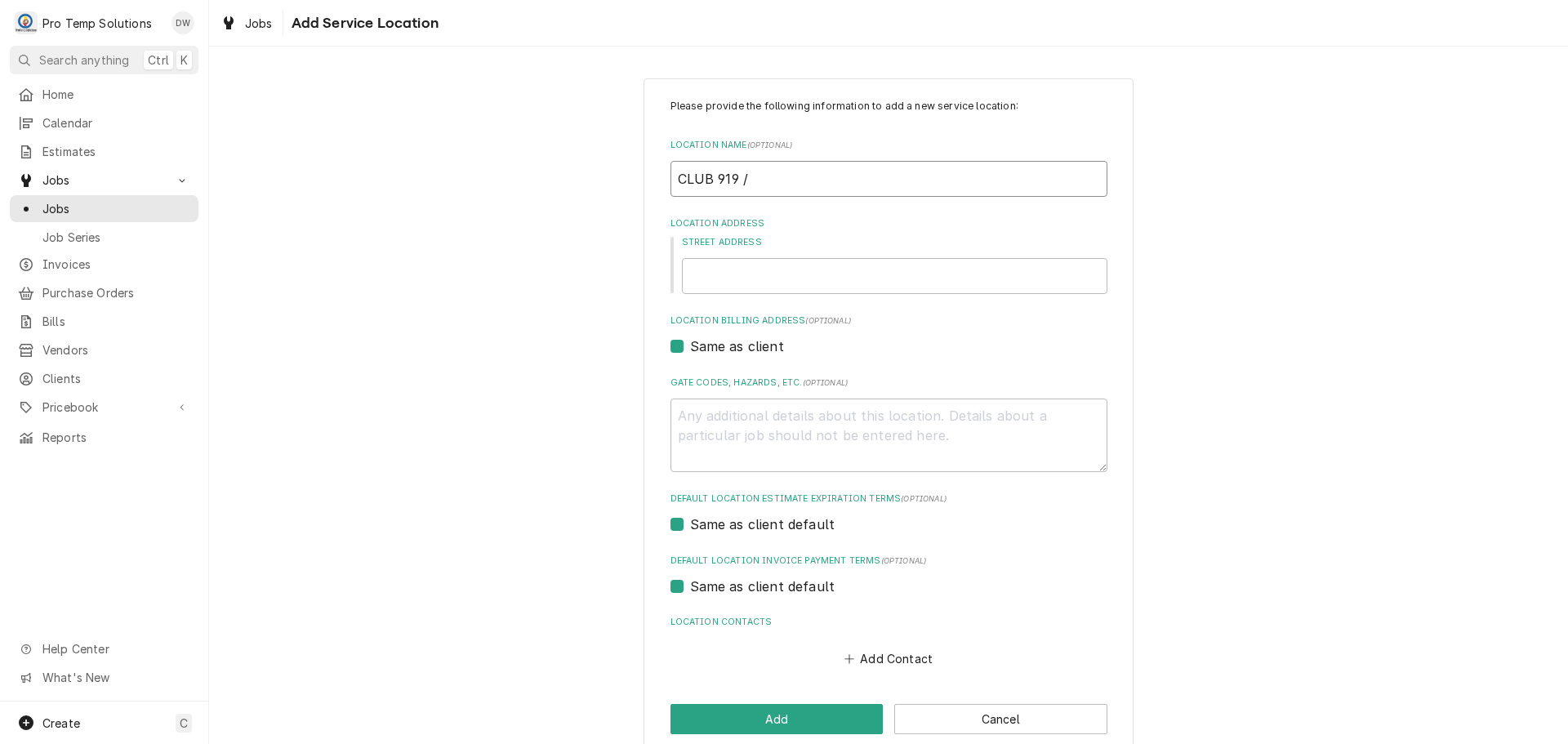
type input "CLUB 919 / D"
type textarea "x"
type input "CLUB 919 / DU"
type textarea "x"
type input "CLUB 919 / DUR"
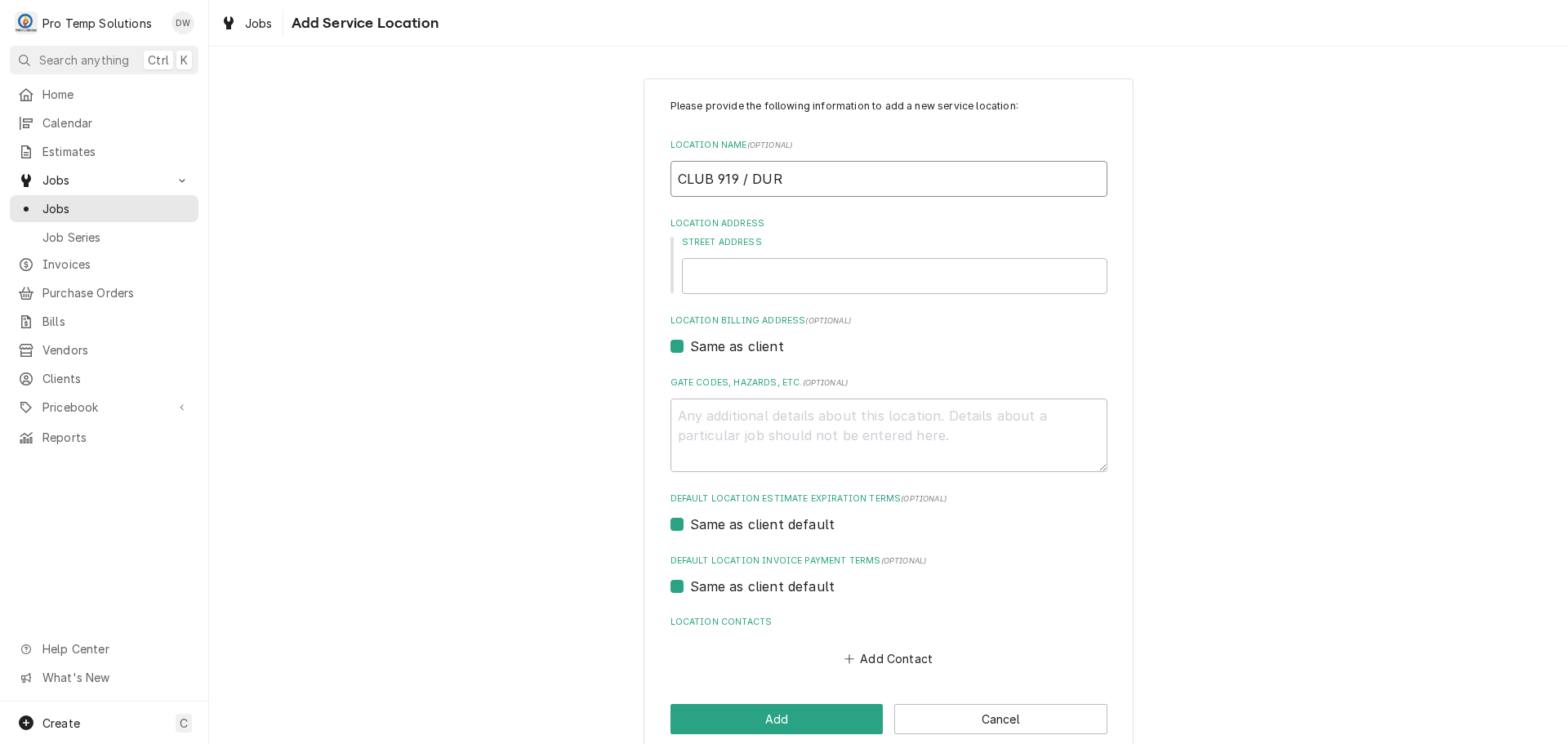
type textarea "x"
type input "CLUB 919 / DUR"
click at [766, 284] on input "Street Address" at bounding box center [895, 276] width 425 height 36
type textarea "x"
type input "2"
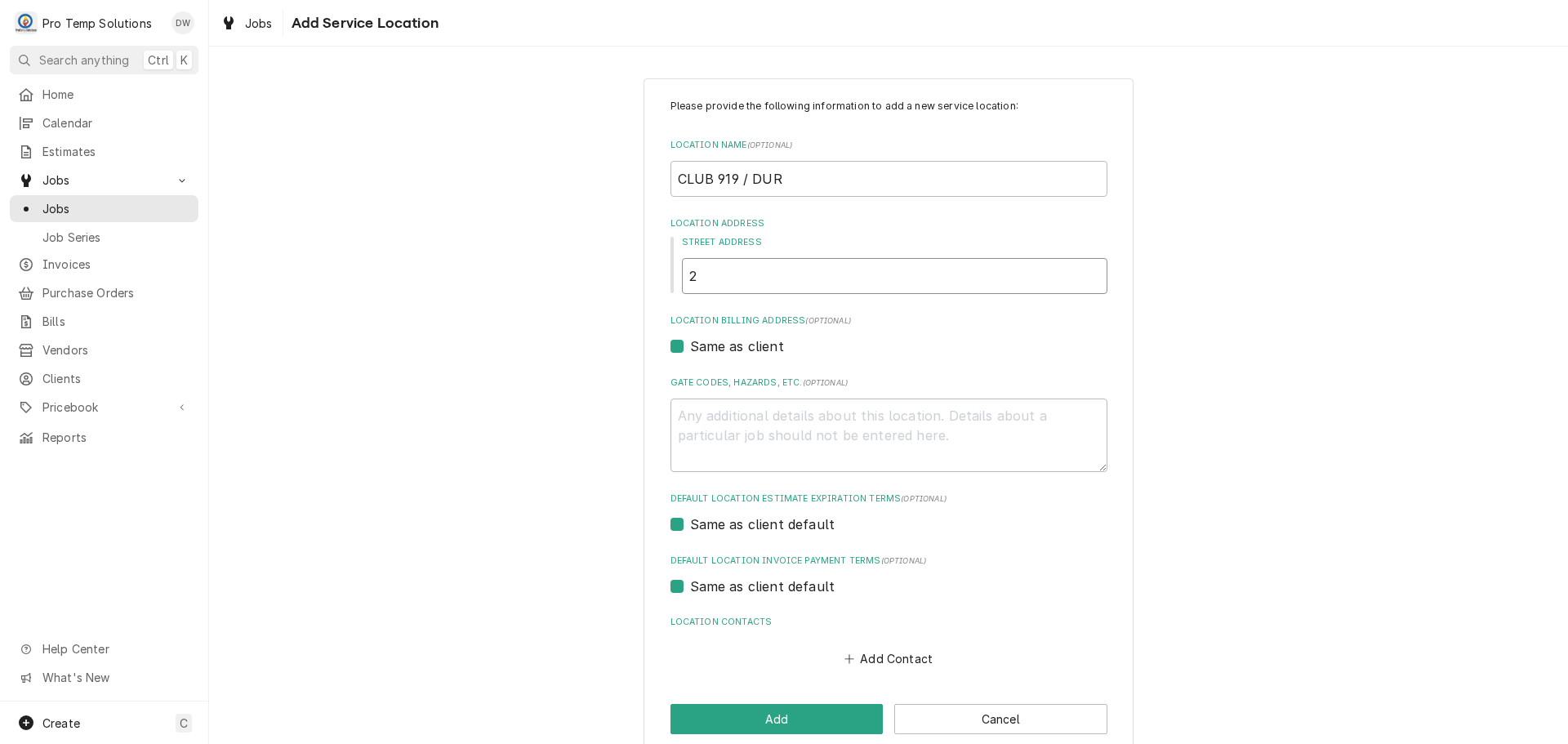
type textarea "x"
type input "22"
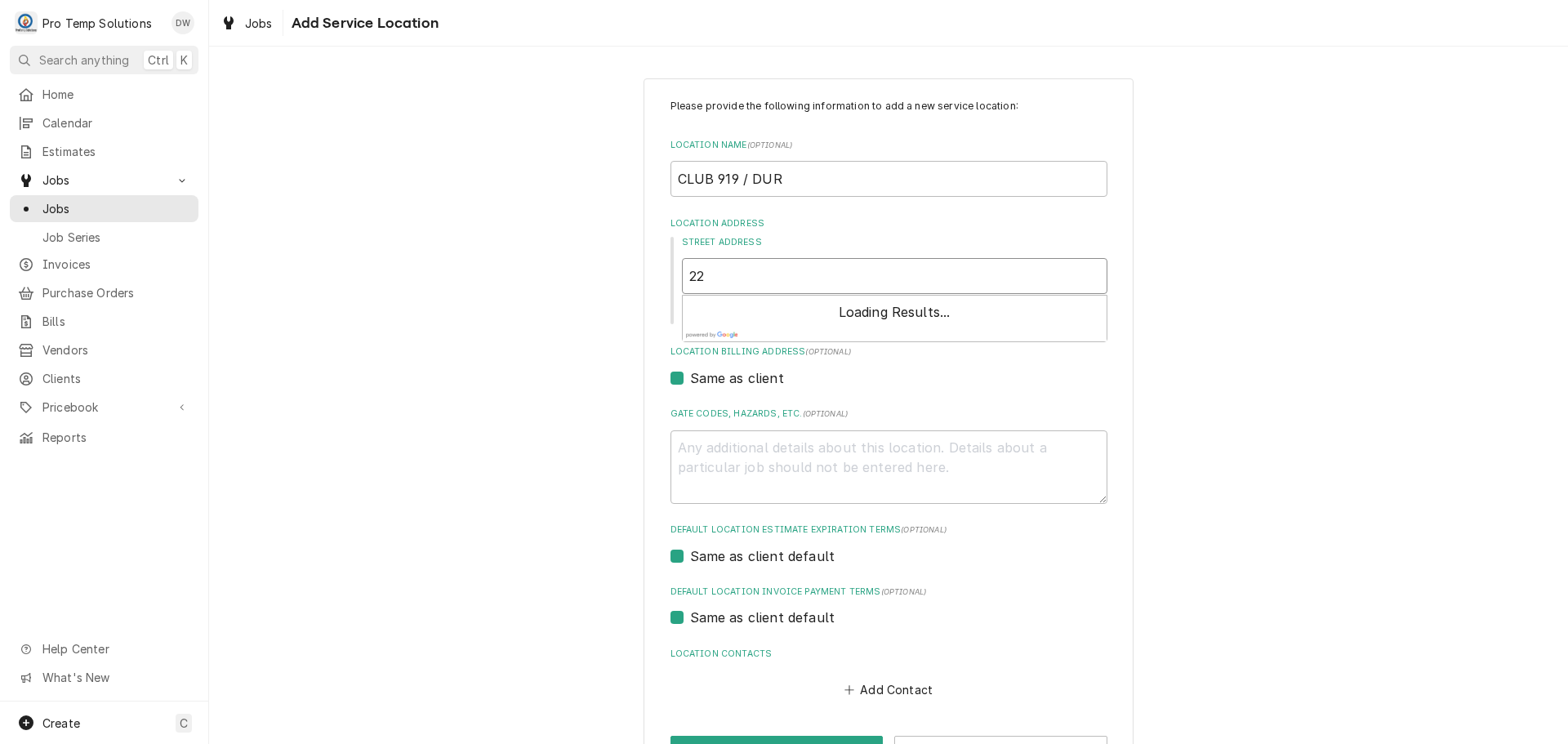
type textarea "x"
type input "222"
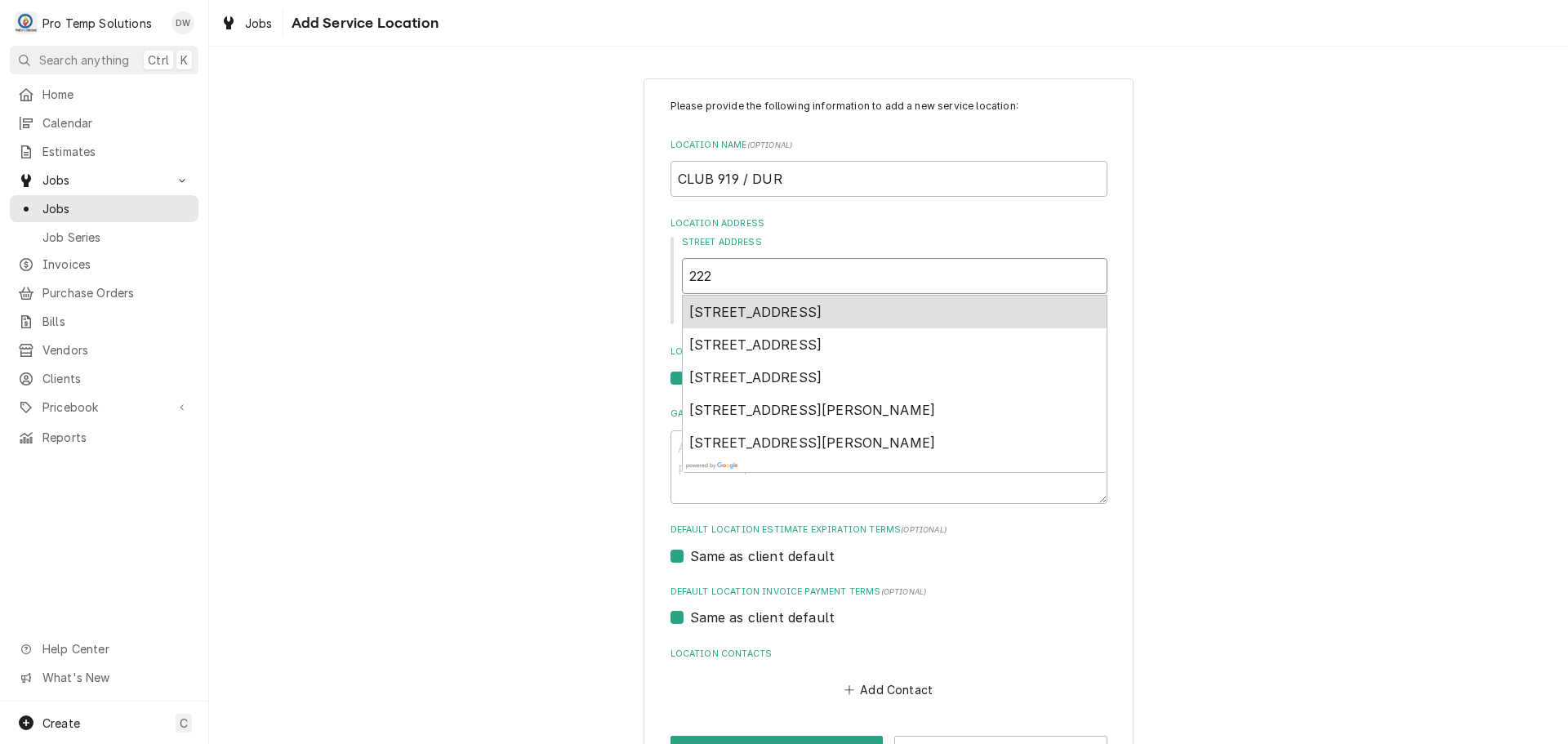
type textarea "x"
type input "2223"
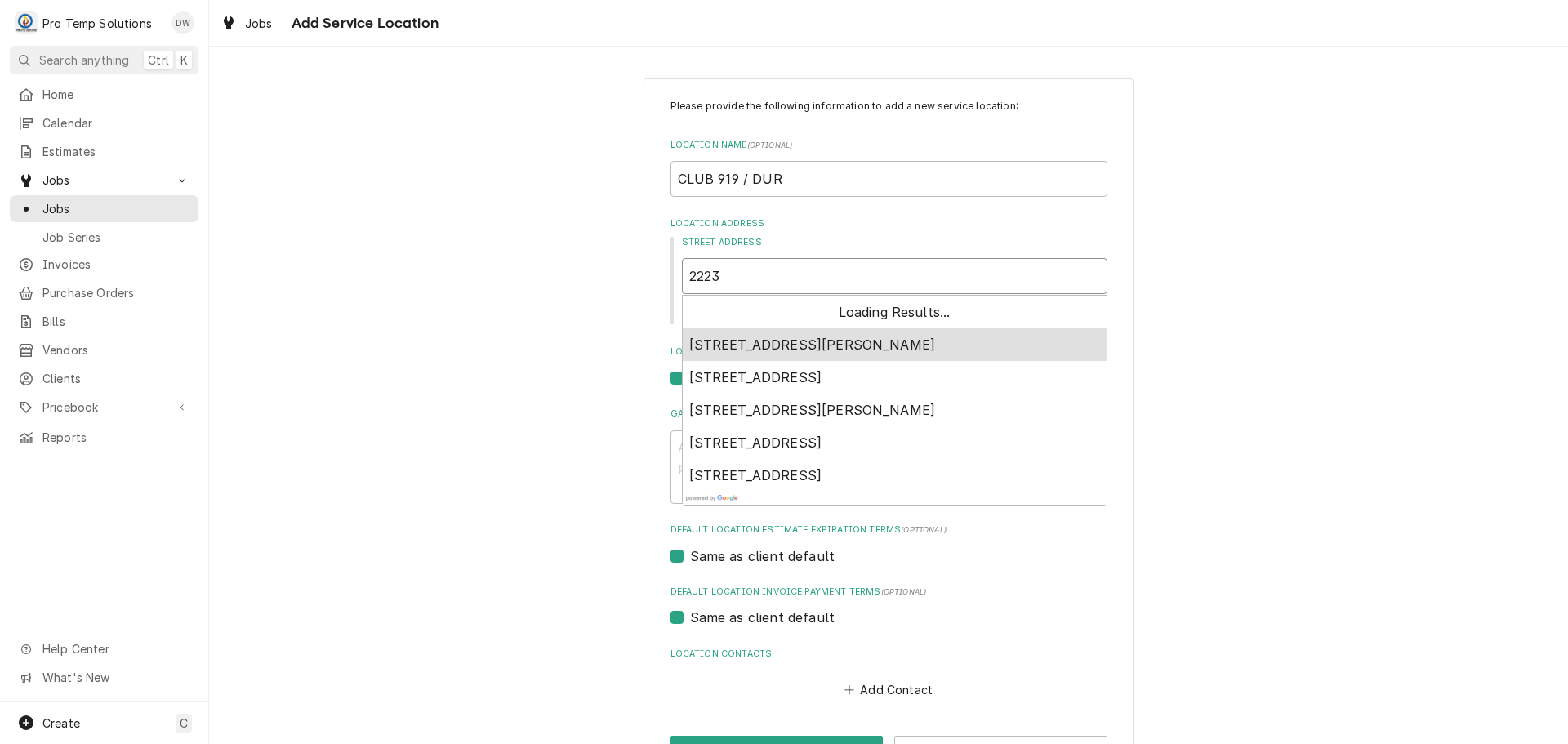
type textarea "x"
type input "2223"
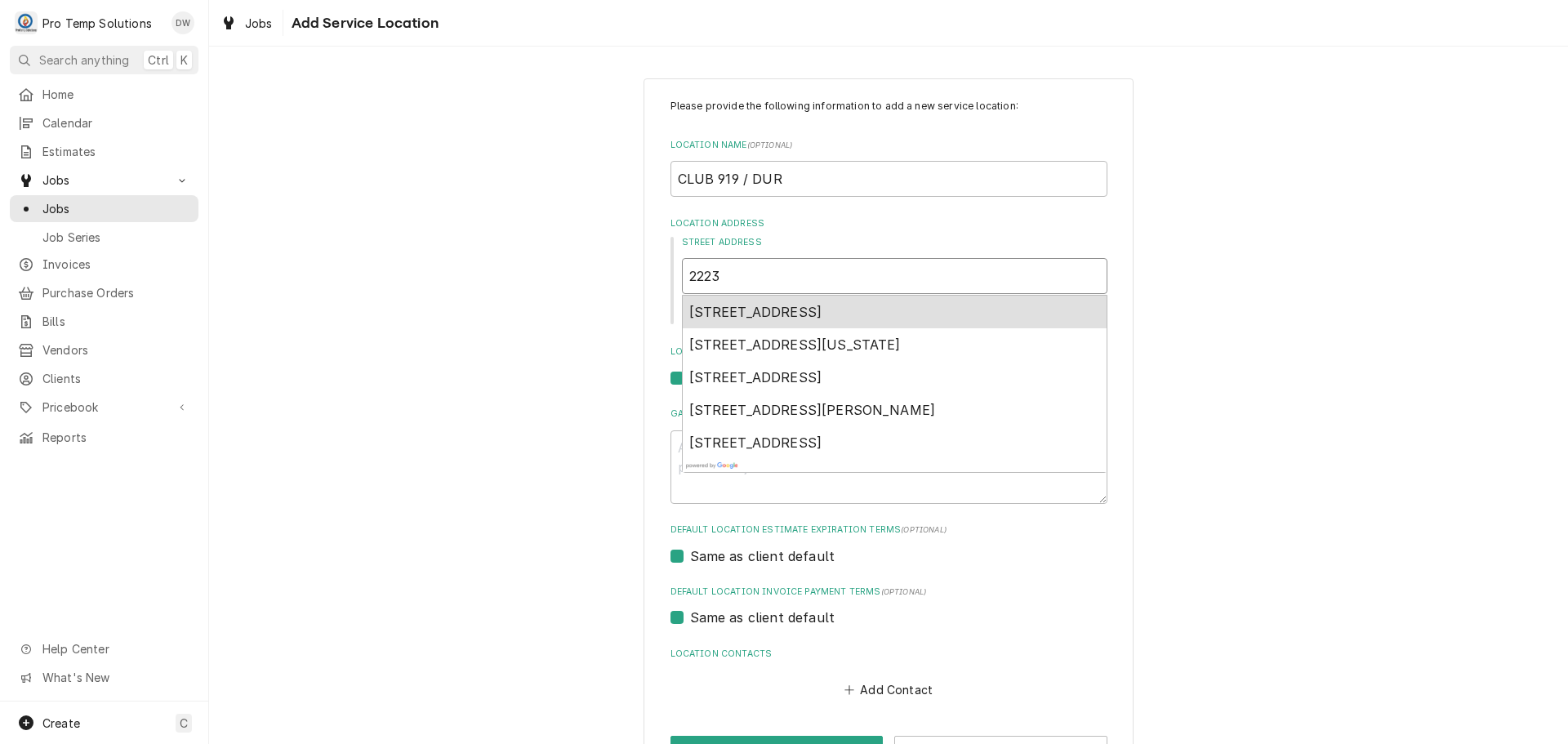
type textarea "x"
type input "2223 N"
type textarea "x"
type input "2223 NC"
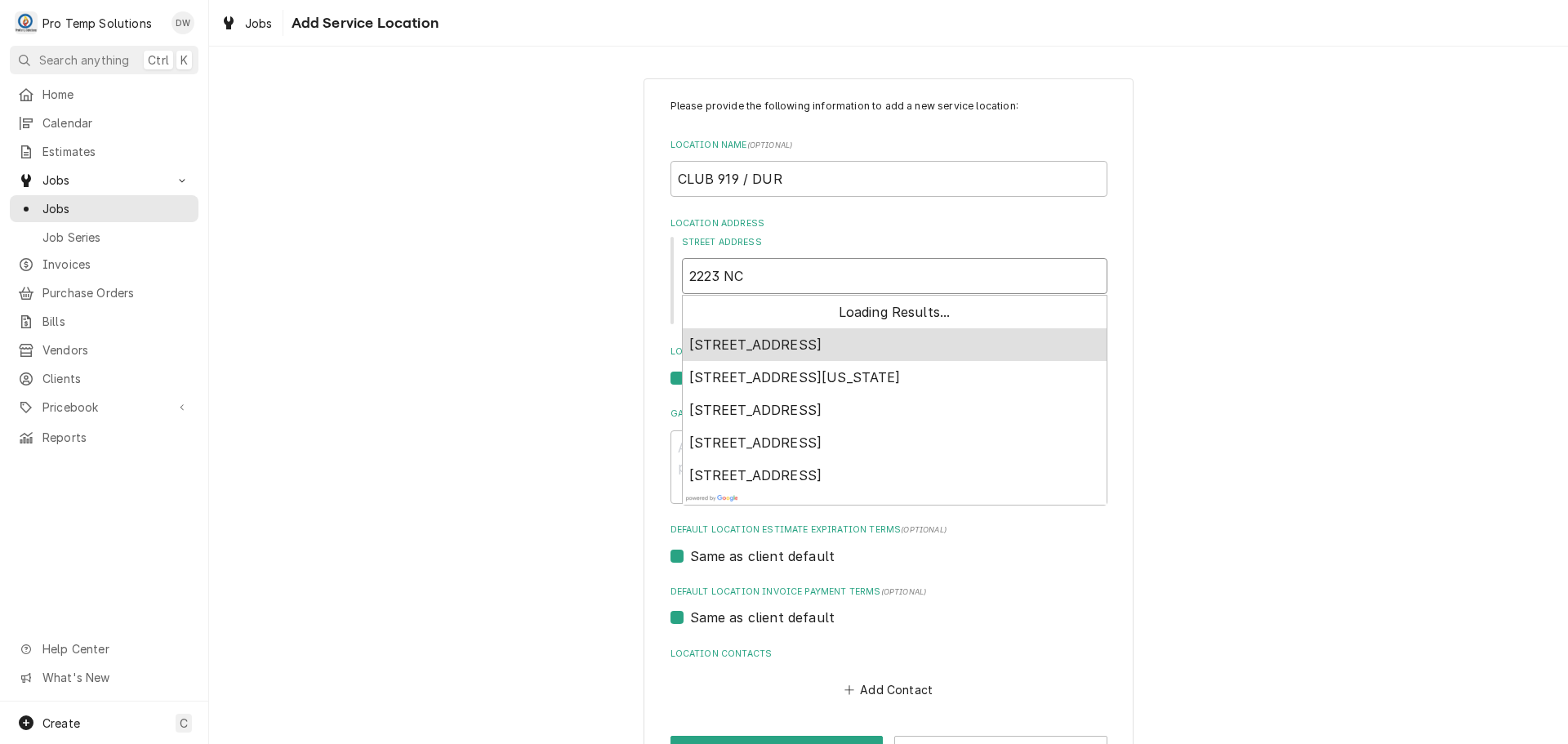
type textarea "x"
type input "2223 NC5"
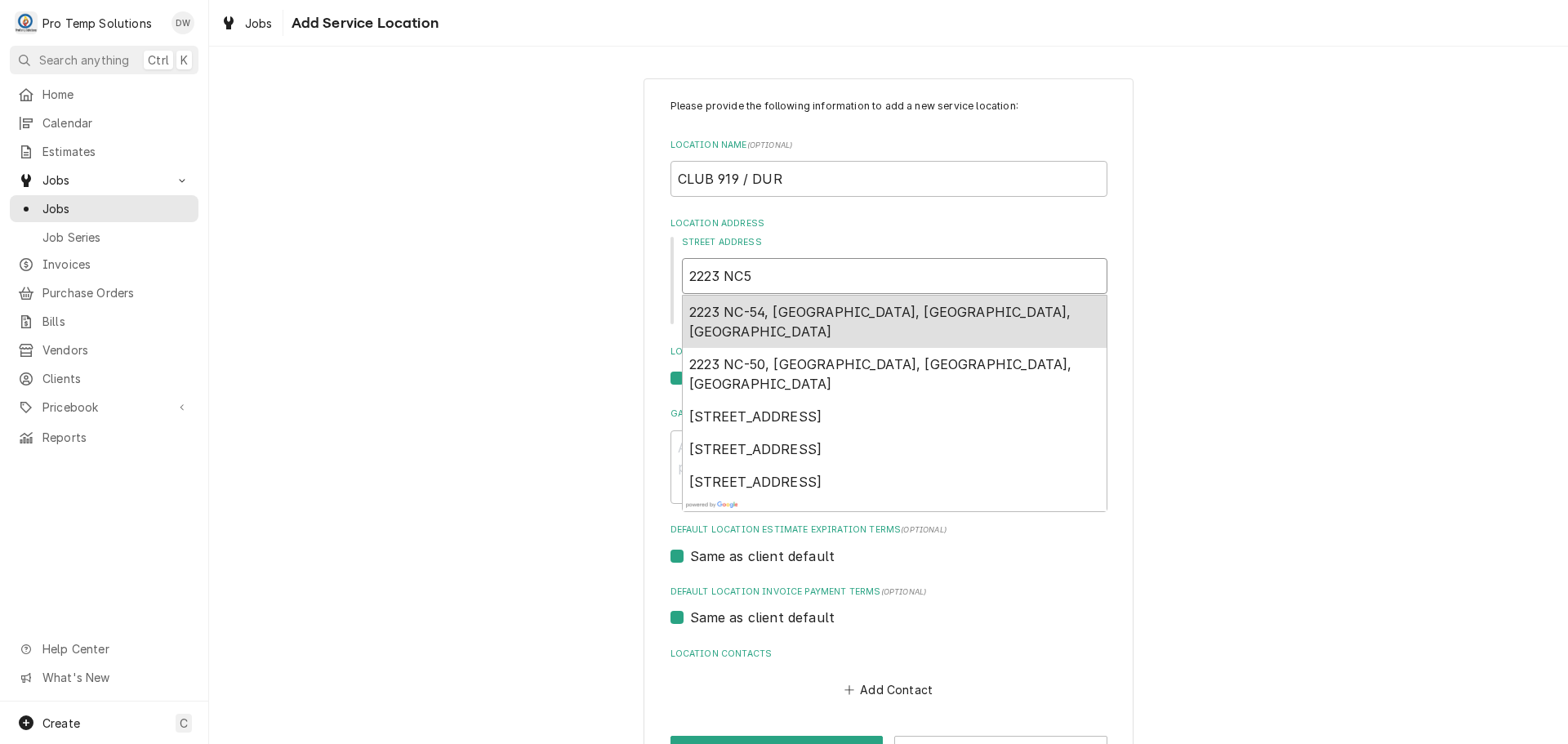
click at [748, 323] on div "2223 NC-54, Durham, NC, USA" at bounding box center [895, 322] width 424 height 53
type textarea "x"
type input "2223 NC-54"
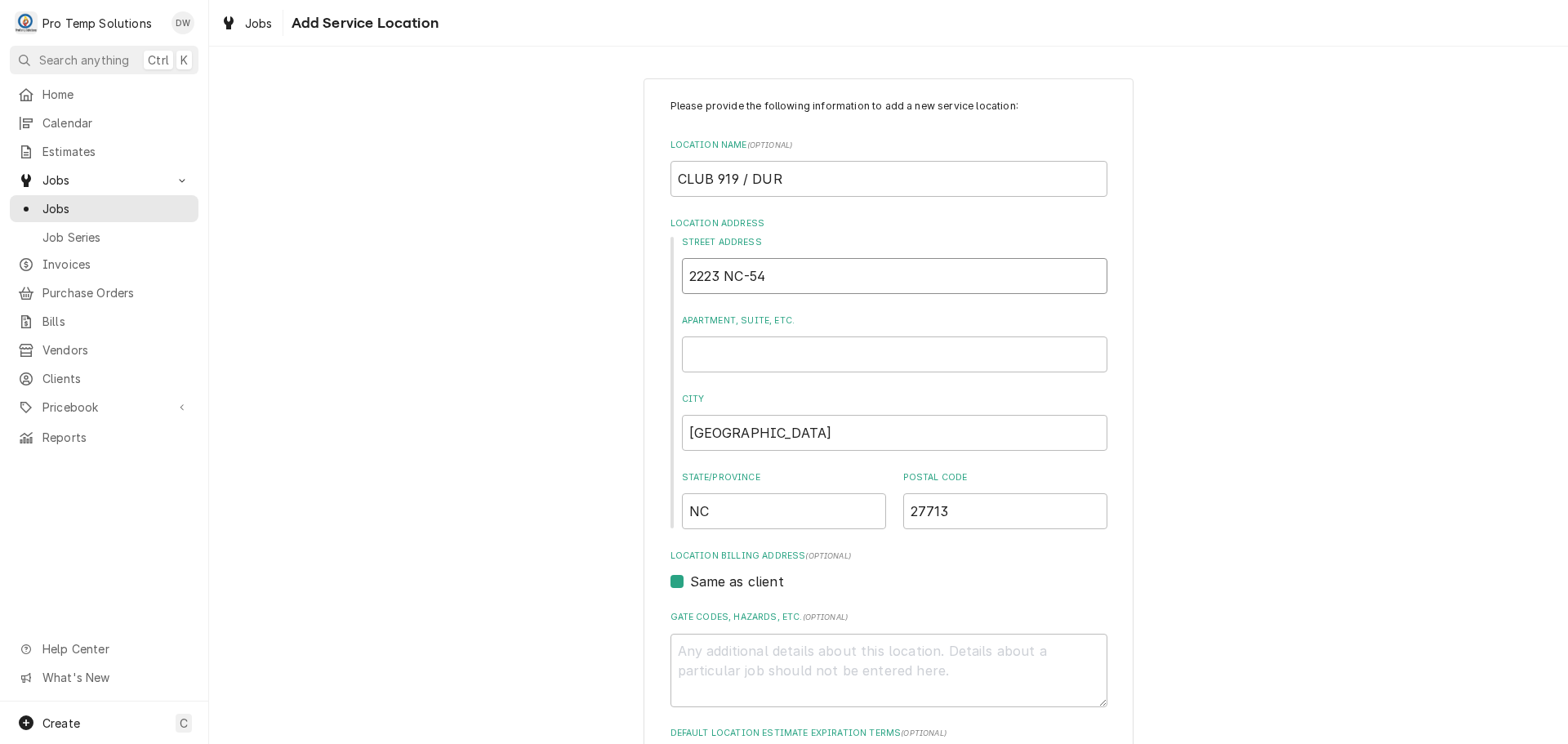
type textarea "x"
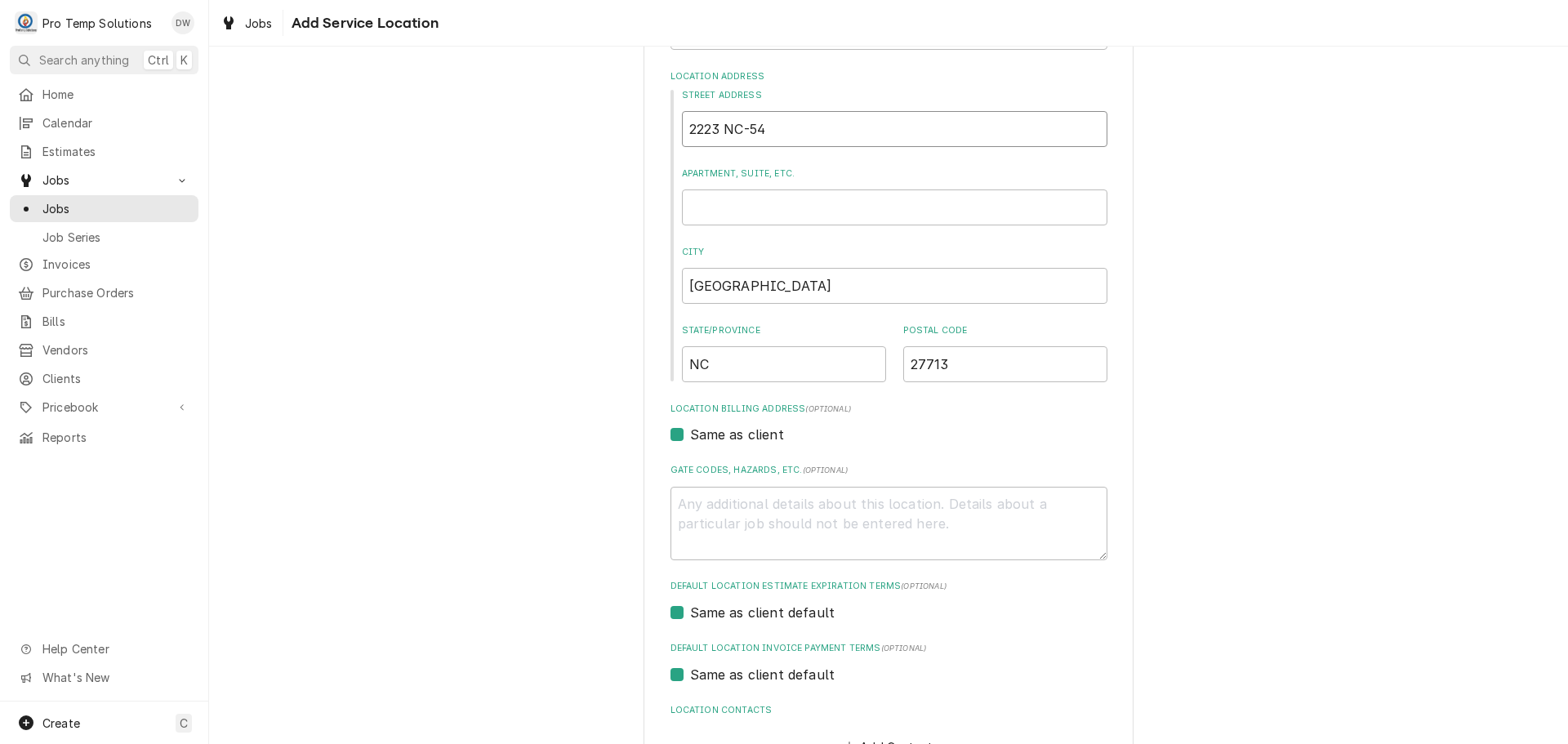
scroll to position [261, 0]
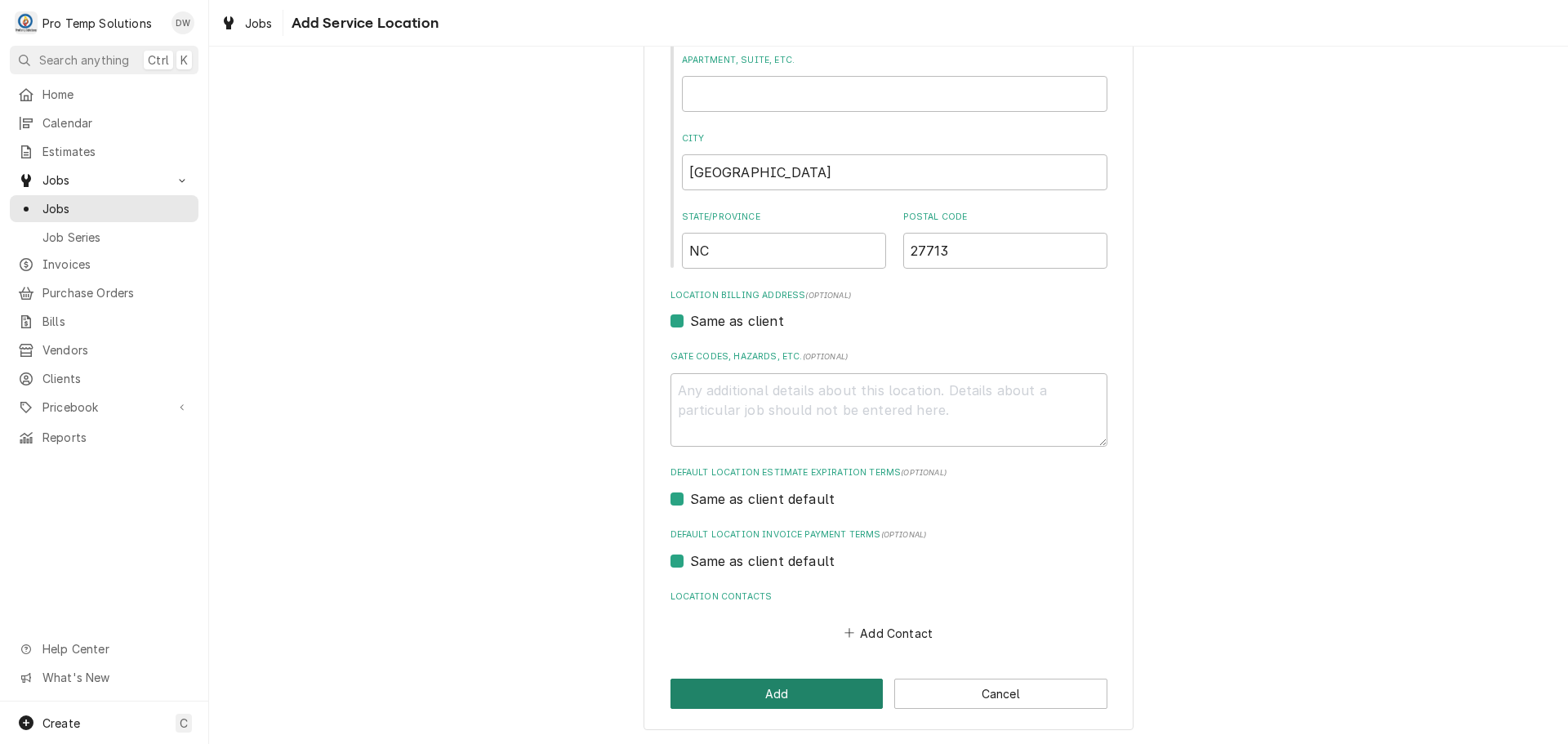
type input "2223 NC-54"
click at [753, 693] on button "Add" at bounding box center [777, 693] width 213 height 30
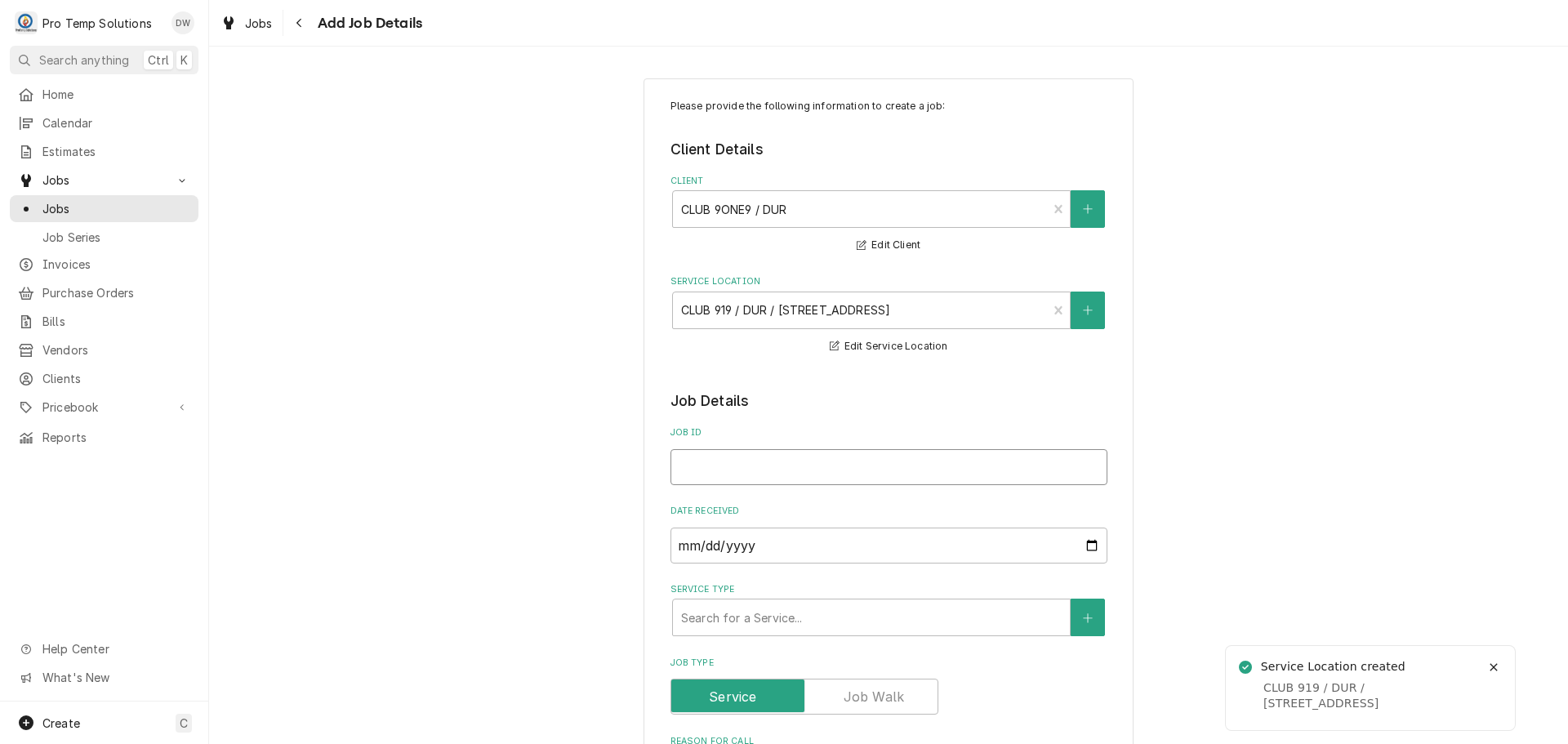
click at [801, 465] on input "Job ID" at bounding box center [889, 466] width 437 height 36
type textarea "x"
type input "0"
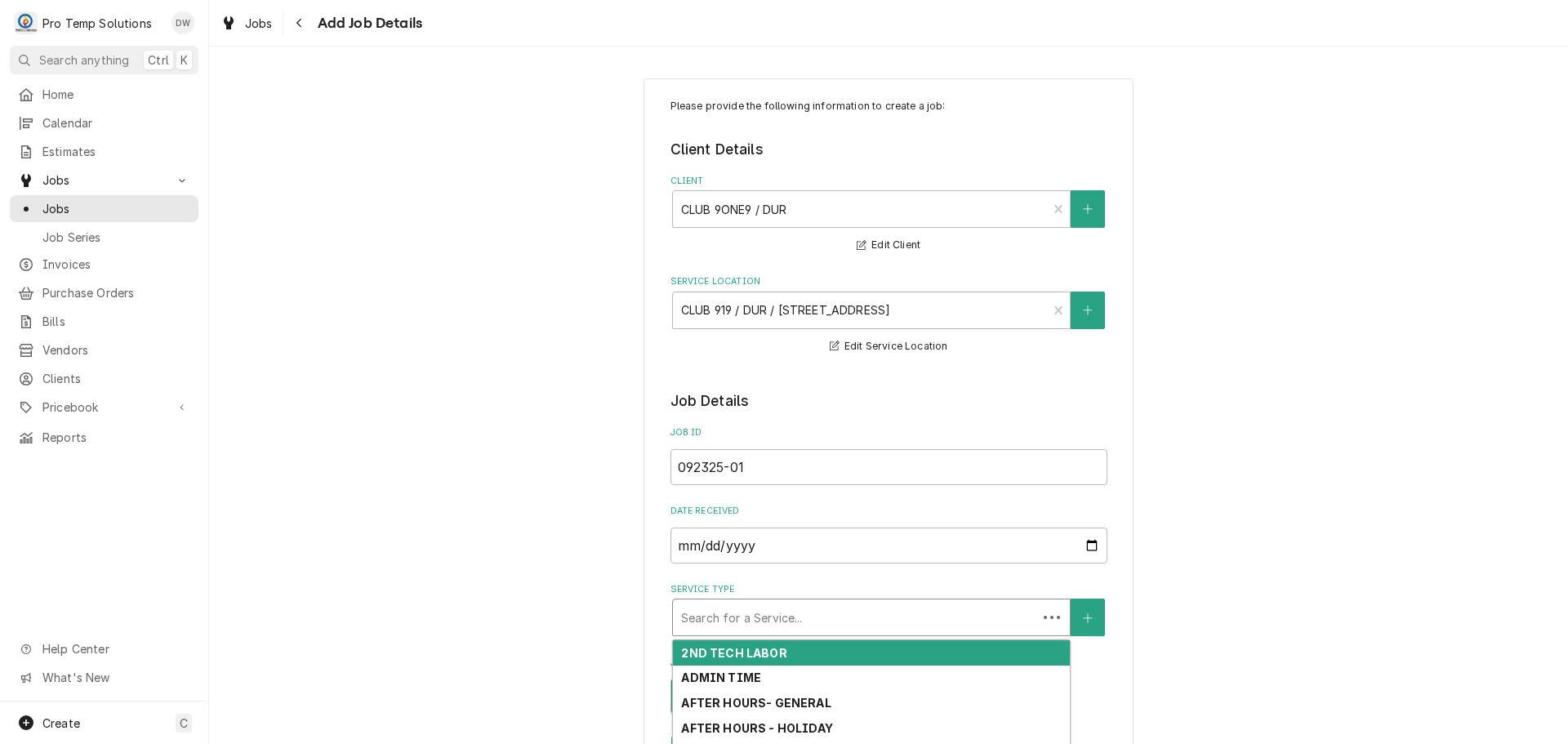
click at [846, 610] on div "Service Type" at bounding box center [855, 618] width 348 height 30
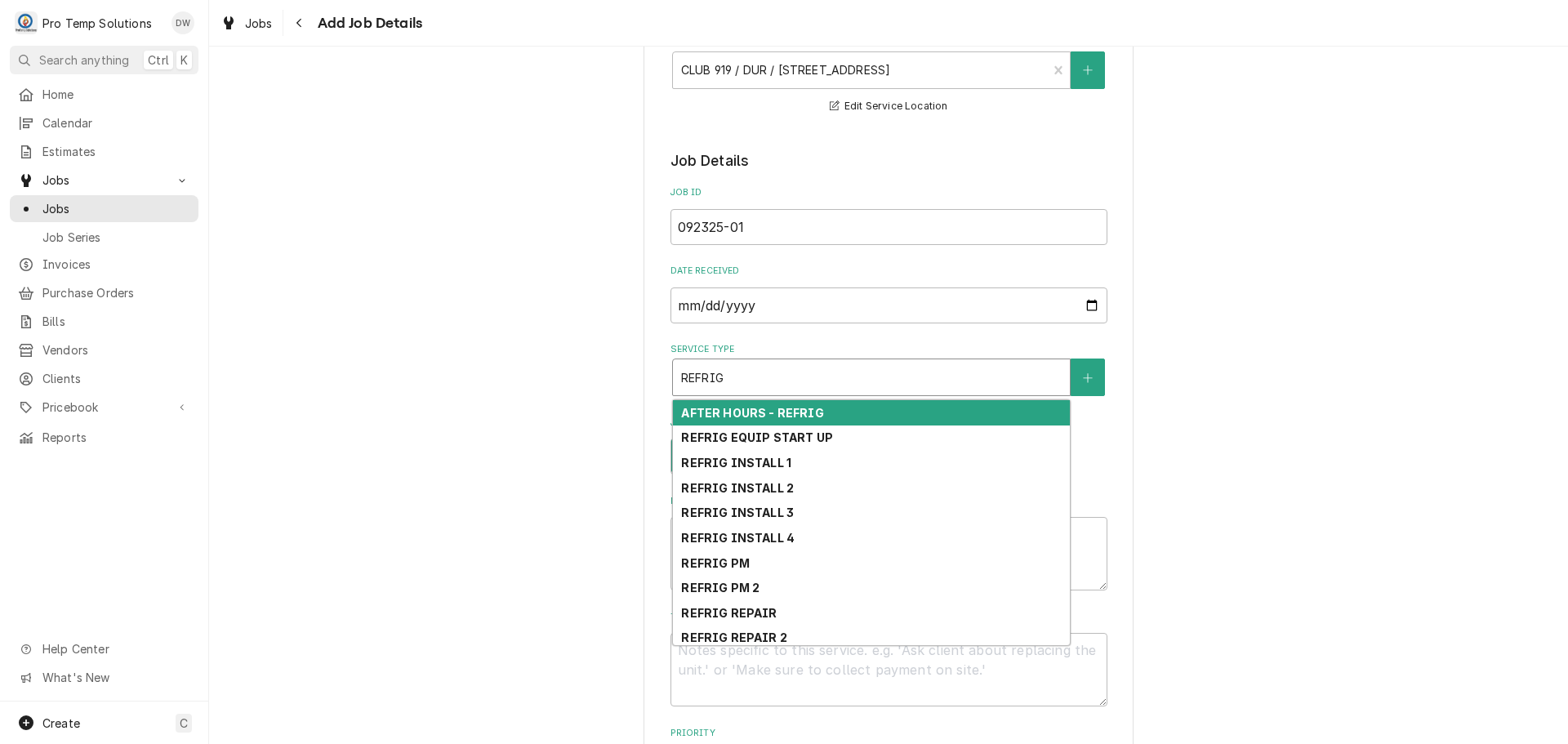
scroll to position [245, 0]
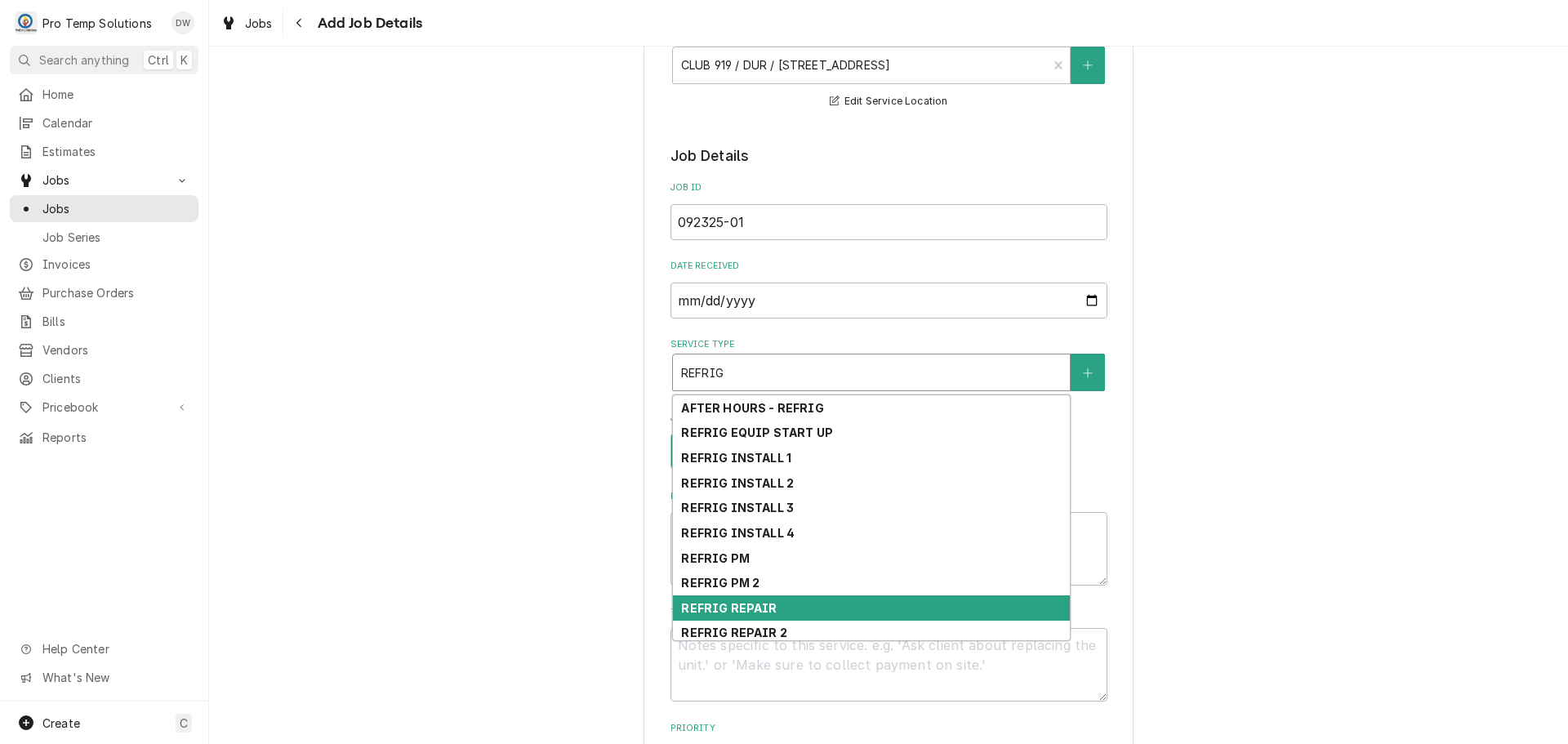
click at [882, 611] on div "REFRIG REPAIR" at bounding box center [872, 608] width 397 height 25
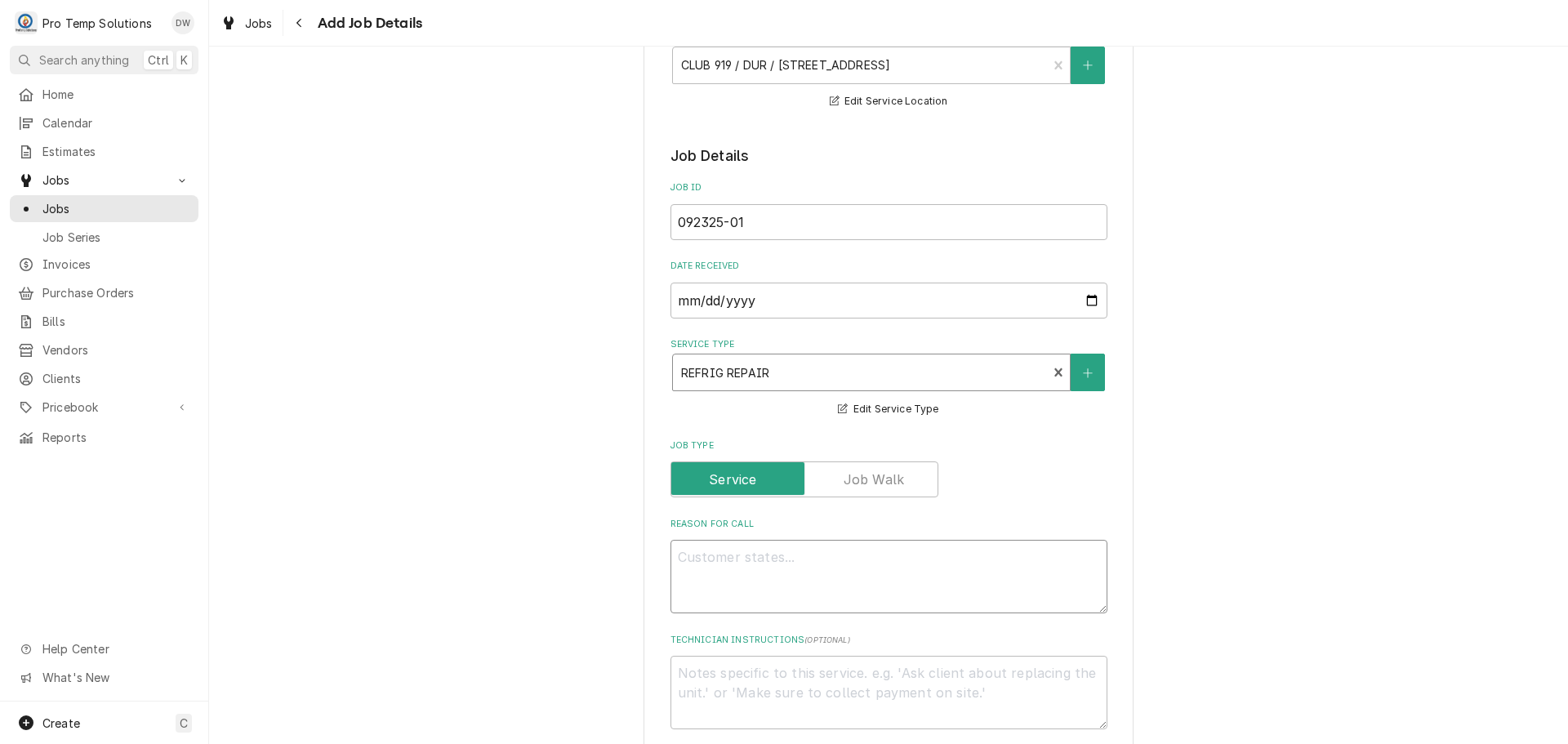
click at [826, 545] on textarea "Reason For Call" at bounding box center [889, 576] width 437 height 74
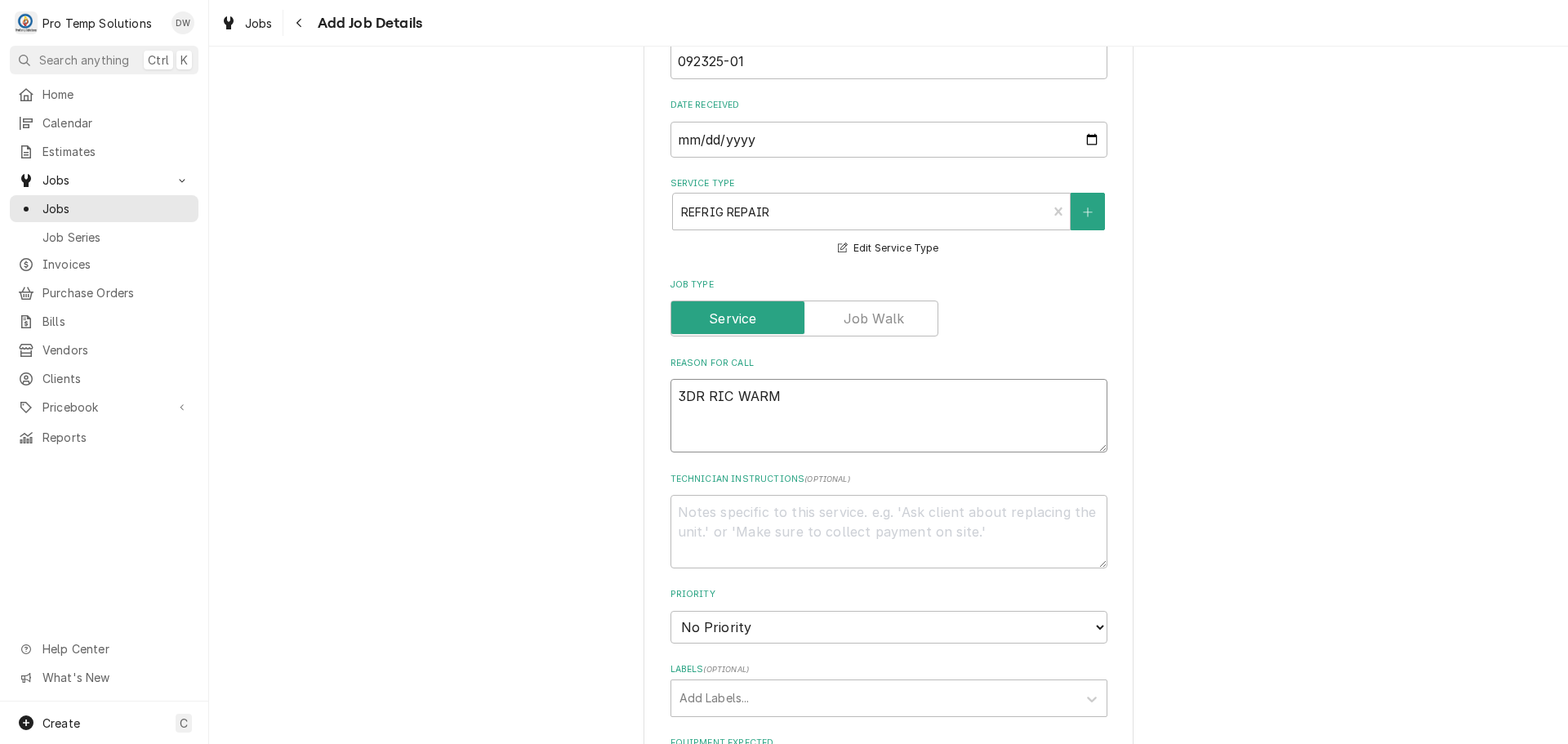
scroll to position [735, 0]
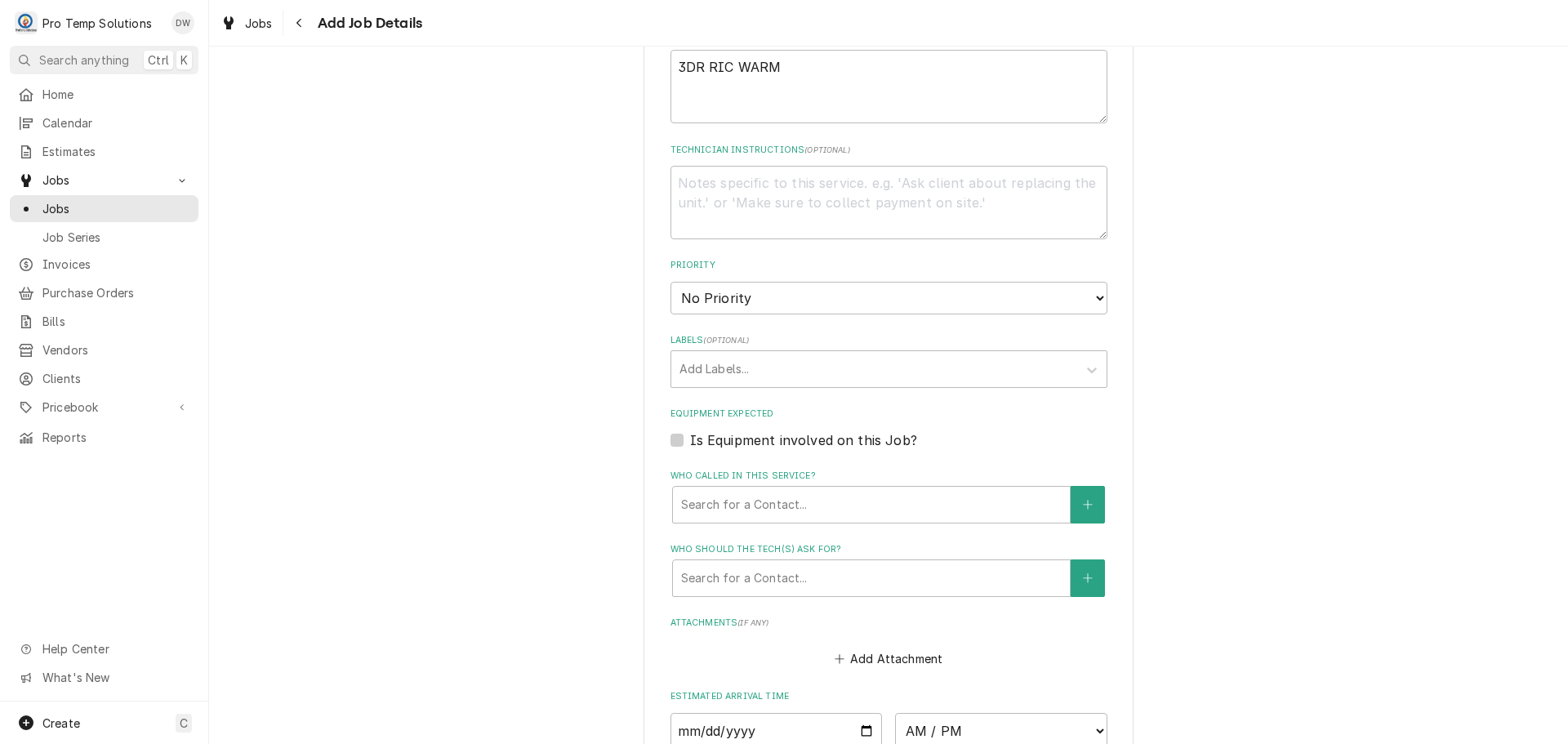
click at [690, 436] on label "Is Equipment involved on this Job?" at bounding box center [803, 440] width 227 height 19
click at [690, 436] on input "Equipment Expected" at bounding box center [909, 448] width 437 height 36
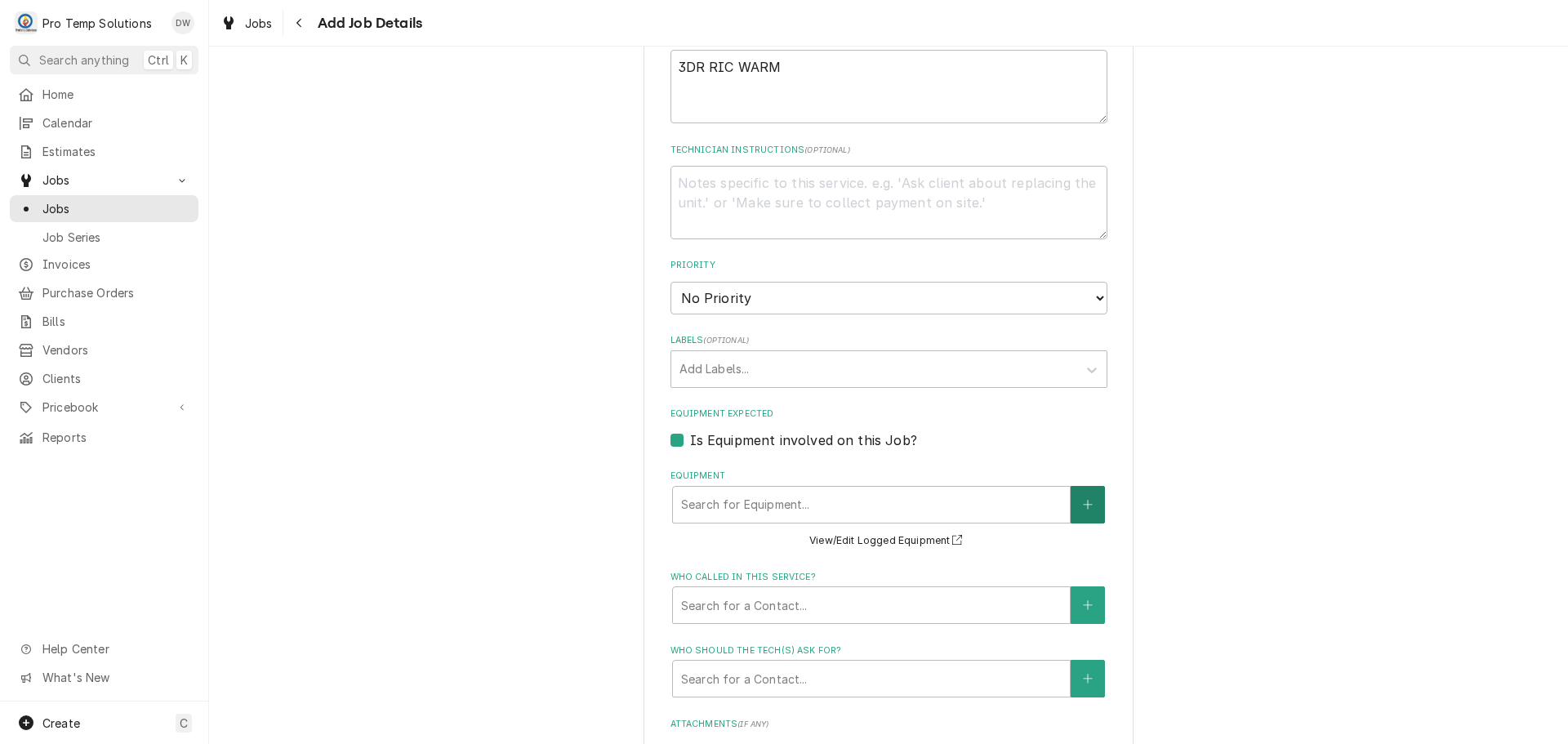
click at [1075, 499] on button "Equipment" at bounding box center [1087, 504] width 34 height 38
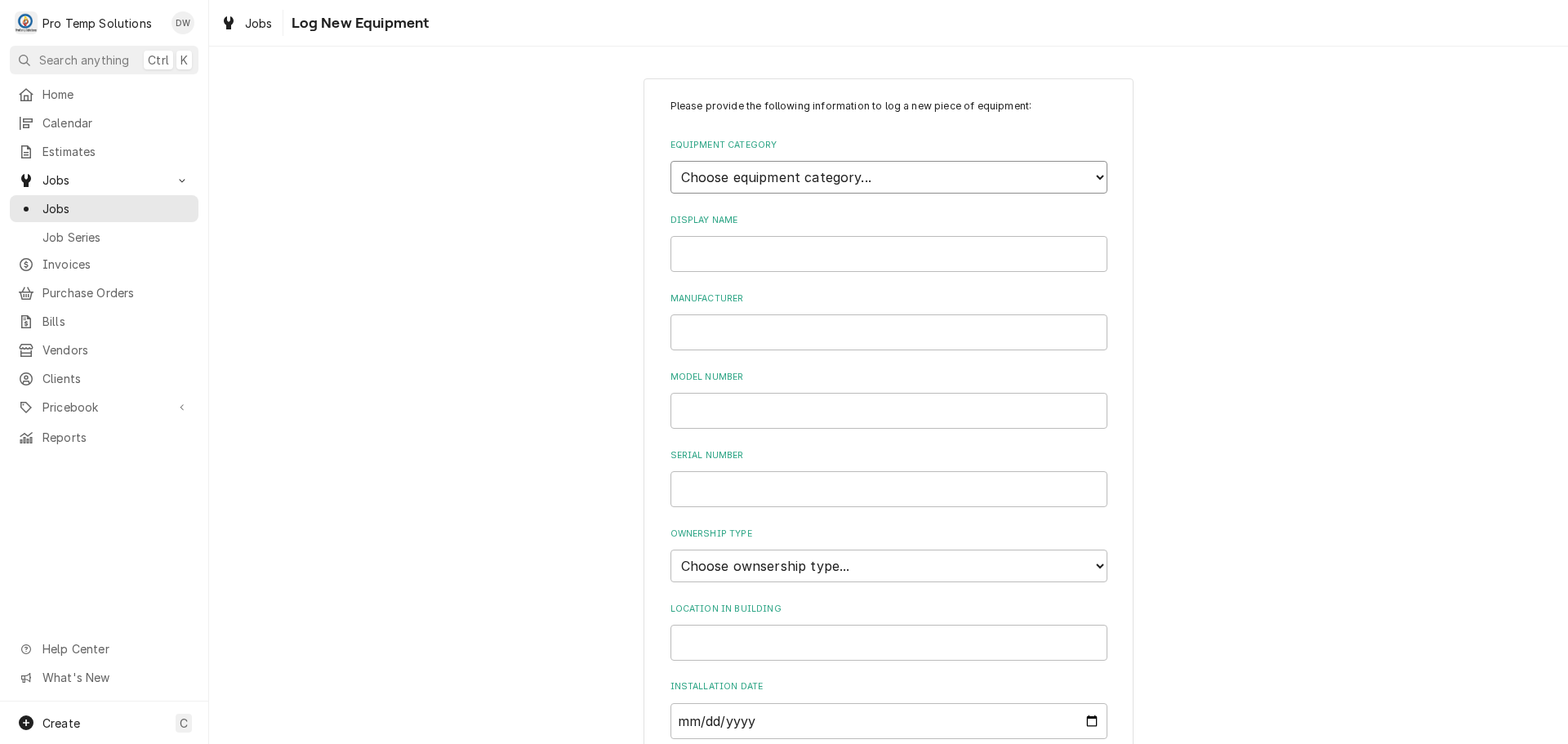
click at [1089, 174] on select "Choose equipment category... Cooking Equipment Fryers Ice Machines Ovens and Ra…" at bounding box center [889, 176] width 437 height 32
click at [671, 160] on select "Choose equipment category... Cooking Equipment Fryers Ice Machines Ovens and Ra…" at bounding box center [889, 176] width 437 height 32
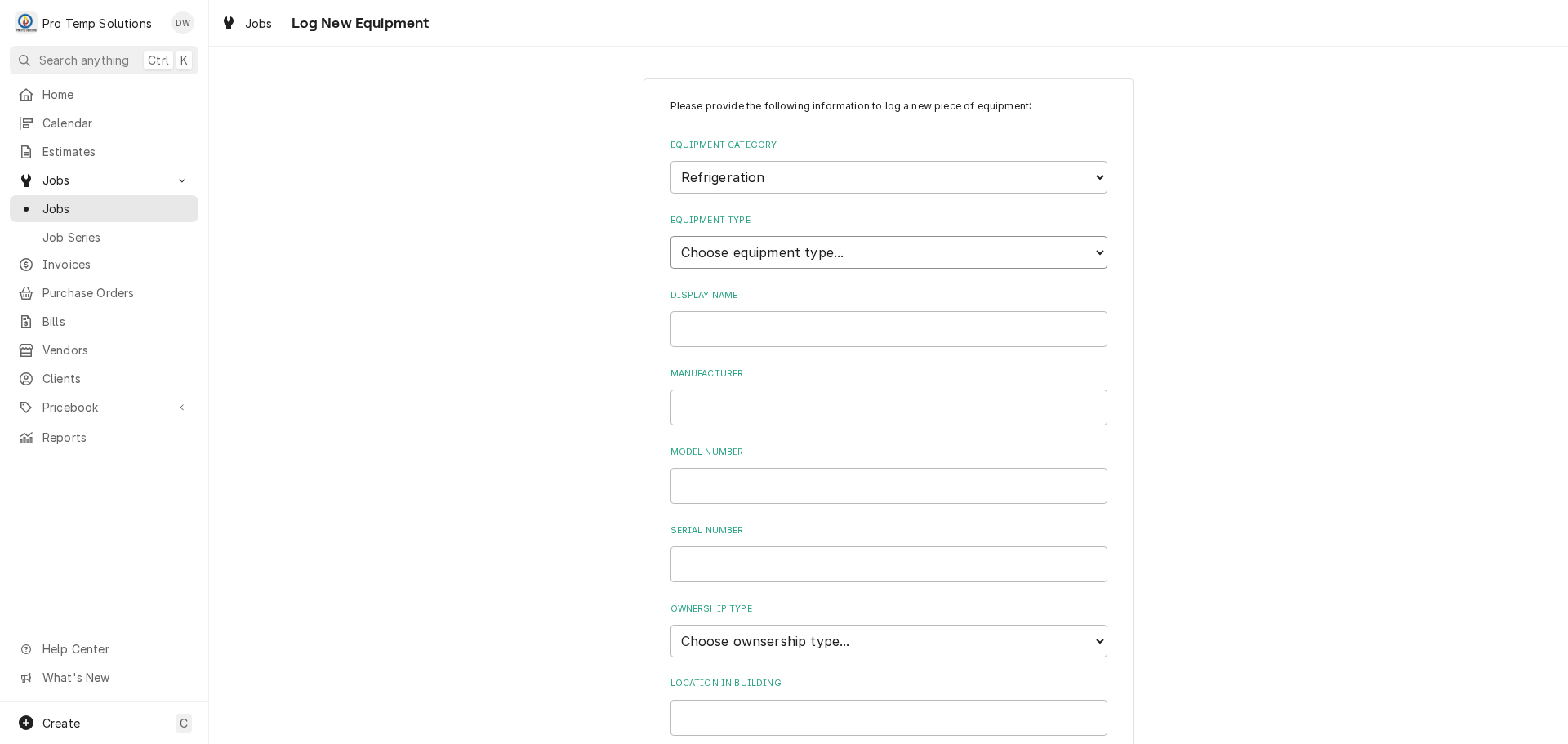
click at [1029, 247] on select "Choose equipment type... Bar Refrigeration Blast Chiller Chef Base Freezer Chef…" at bounding box center [889, 252] width 437 height 32
click at [671, 236] on select "Choose equipment type... Bar Refrigeration Blast Chiller Chef Base Freezer Chef…" at bounding box center [889, 252] width 437 height 32
click at [797, 337] on input "Display Name" at bounding box center [889, 328] width 437 height 36
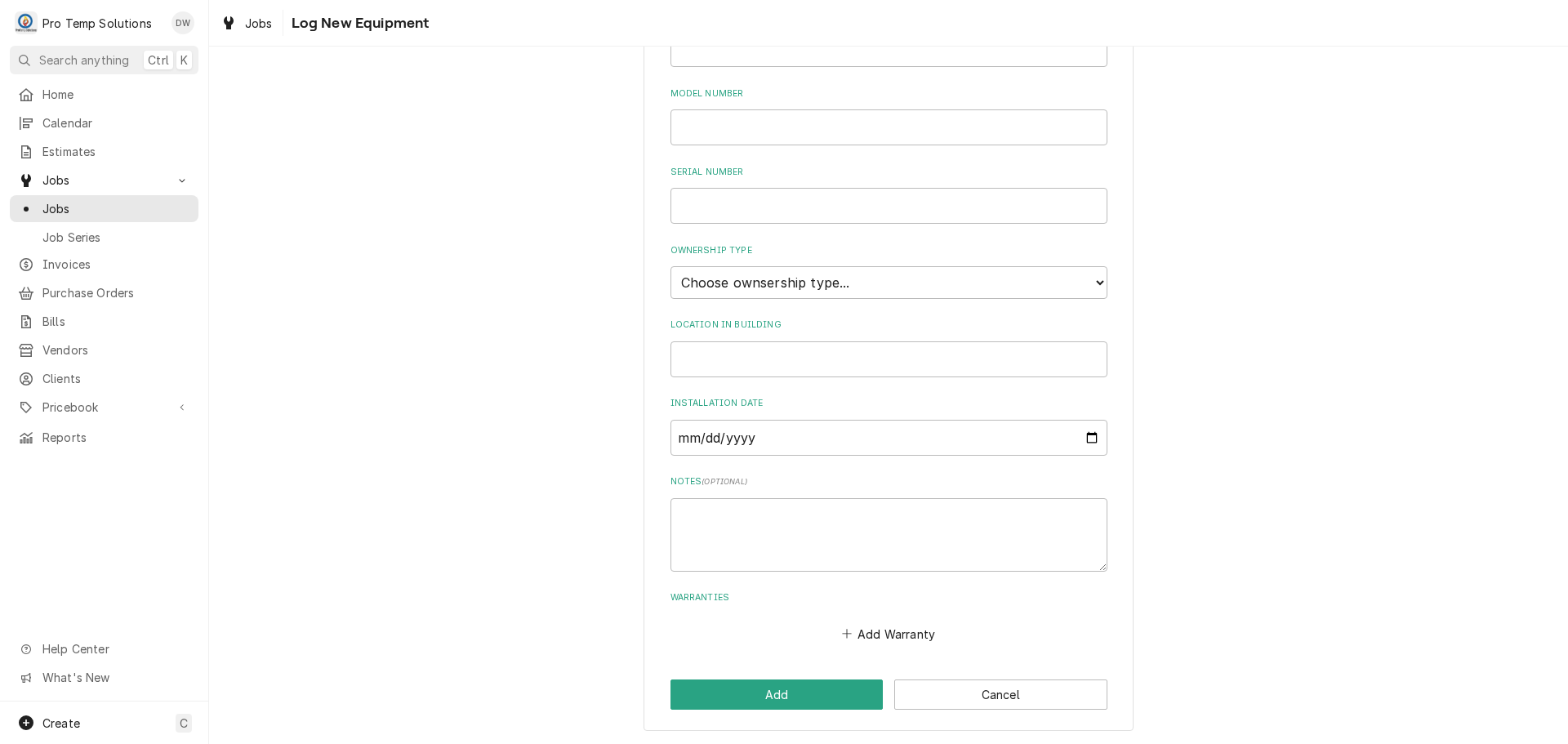
scroll to position [360, 0]
click at [797, 279] on select "Choose ownsership type... Unknown Owned Leased Rented" at bounding box center [889, 281] width 437 height 32
click at [671, 266] on select "Choose ownsership type... Unknown Owned Leased Rented" at bounding box center [889, 281] width 437 height 32
click at [760, 695] on button "Add" at bounding box center [777, 693] width 213 height 30
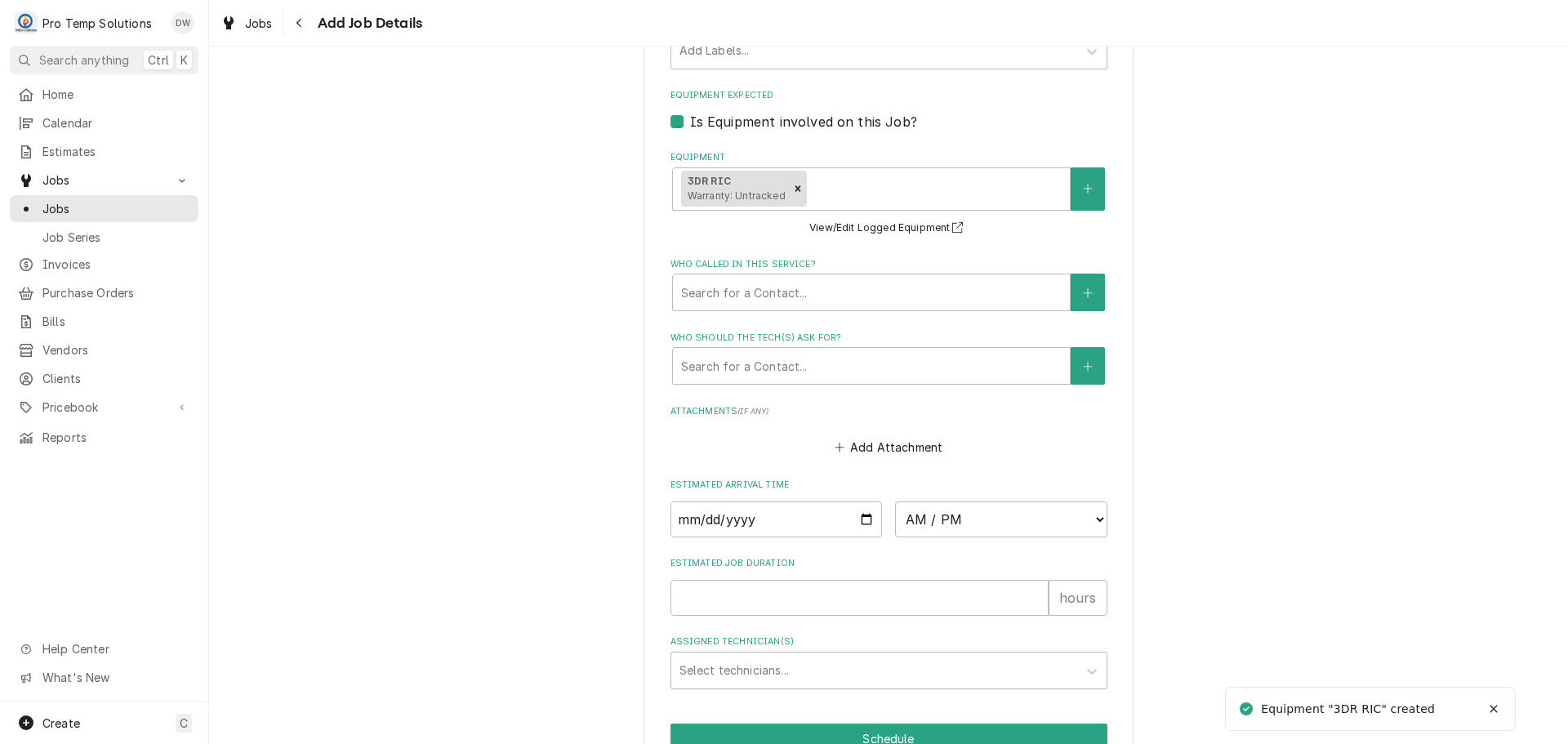
scroll to position [1140, 0]
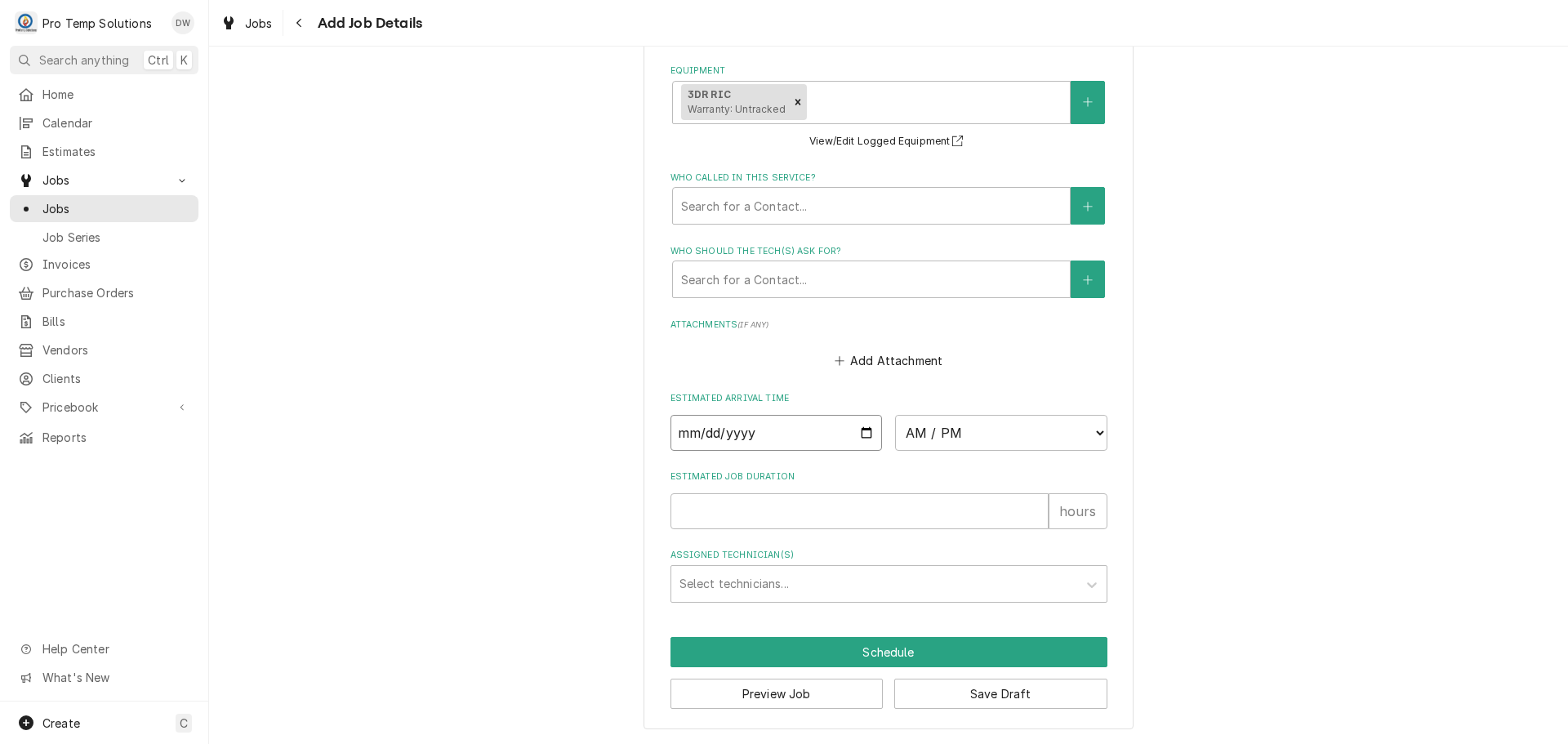
click at [860, 431] on input "Date" at bounding box center [777, 432] width 212 height 36
click at [1087, 423] on select "AM / PM 6:00 AM 6:15 AM 6:30 AM 6:45 AM 7:00 AM 7:15 AM 7:30 AM 7:45 AM 8:00 AM…" at bounding box center [1002, 432] width 212 height 36
click at [896, 415] on select "AM / PM 6:00 AM 6:15 AM 6:30 AM 6:45 AM 7:00 AM 7:15 AM 7:30 AM 7:45 AM 8:00 AM…" at bounding box center [1002, 432] width 212 height 36
click at [996, 497] on input "Estimated Job Duration" at bounding box center [860, 511] width 378 height 36
click at [756, 593] on div "Assigned Technician(s)" at bounding box center [874, 584] width 389 height 30
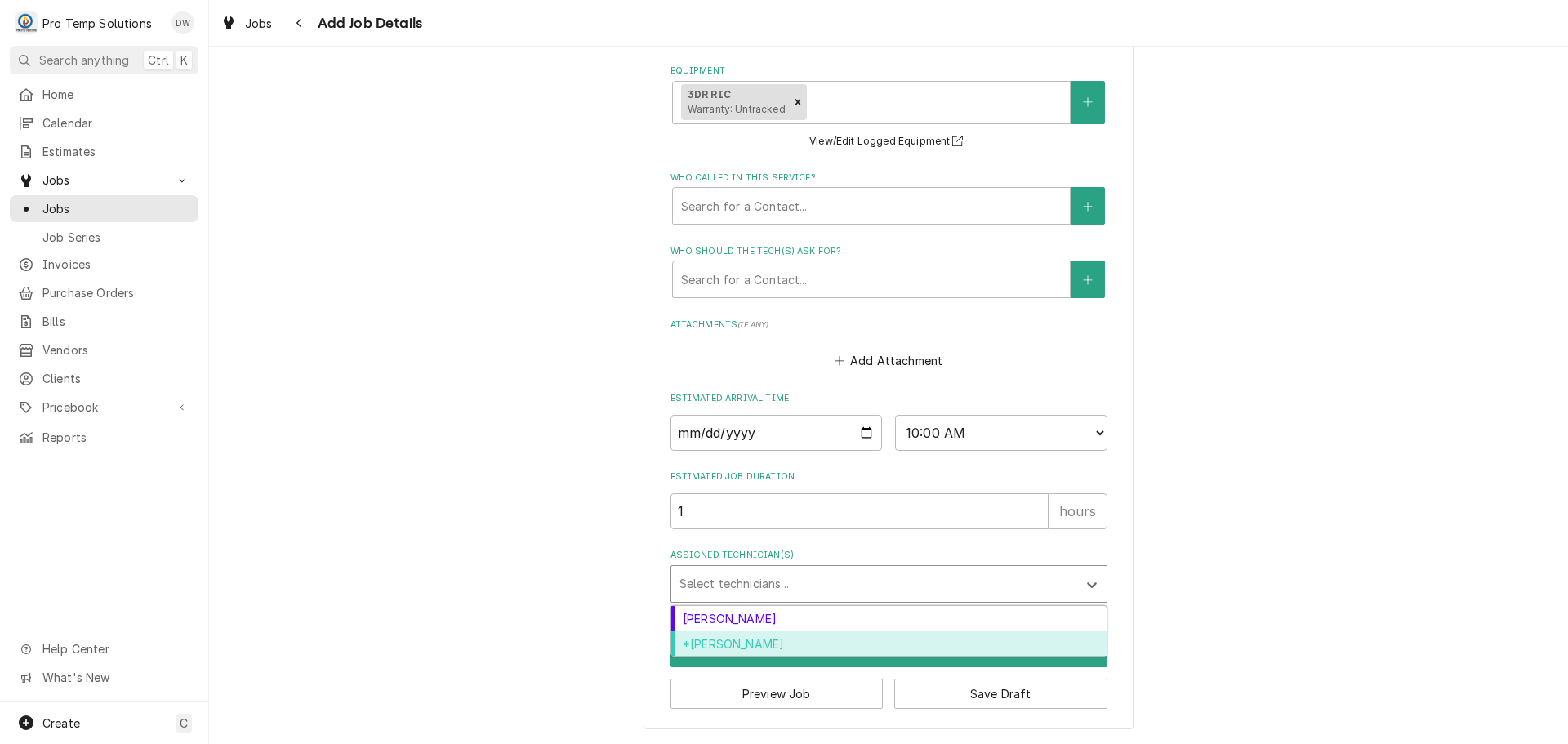
click at [745, 642] on div "*[PERSON_NAME]" at bounding box center [889, 644] width 435 height 25
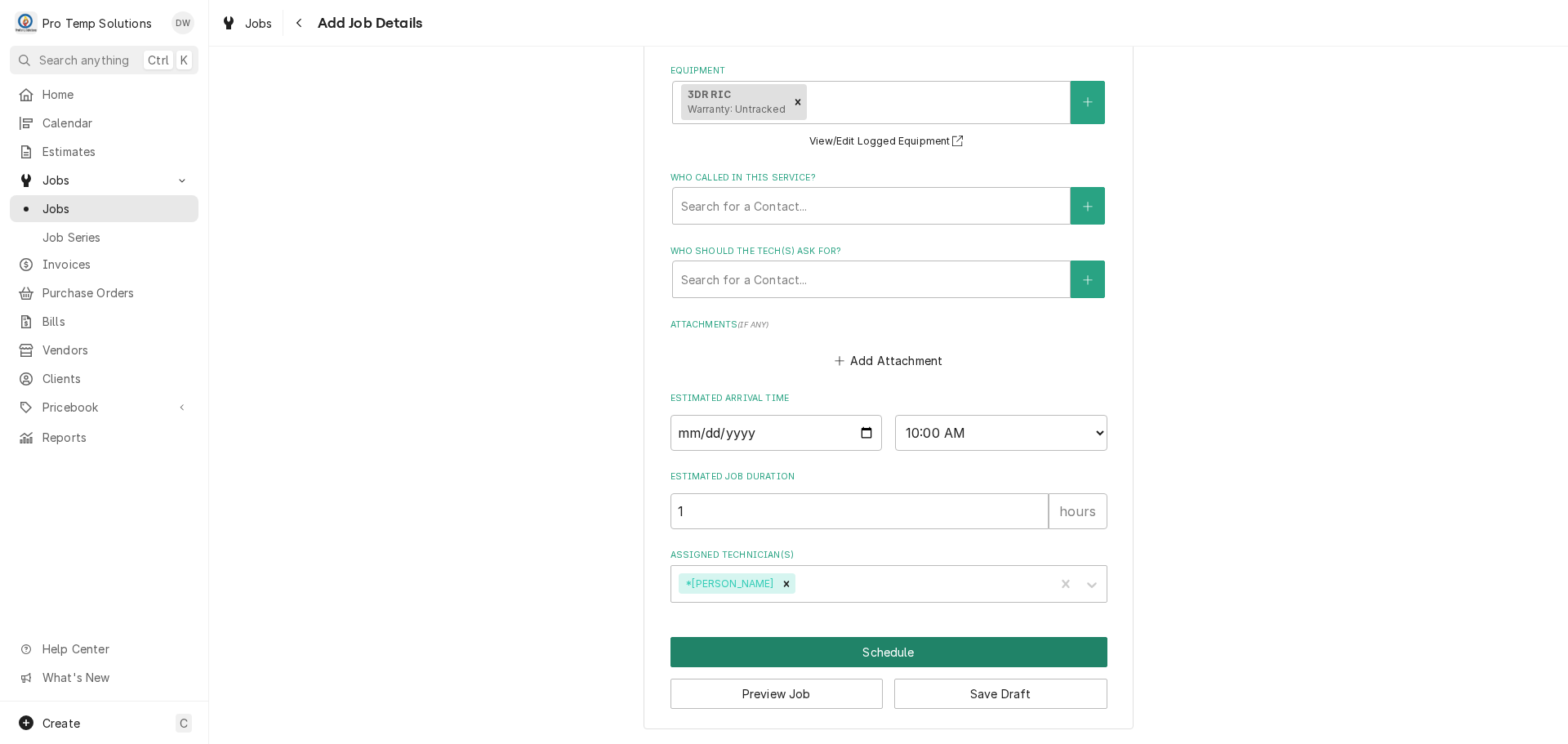
click at [877, 648] on button "Schedule" at bounding box center [889, 652] width 437 height 30
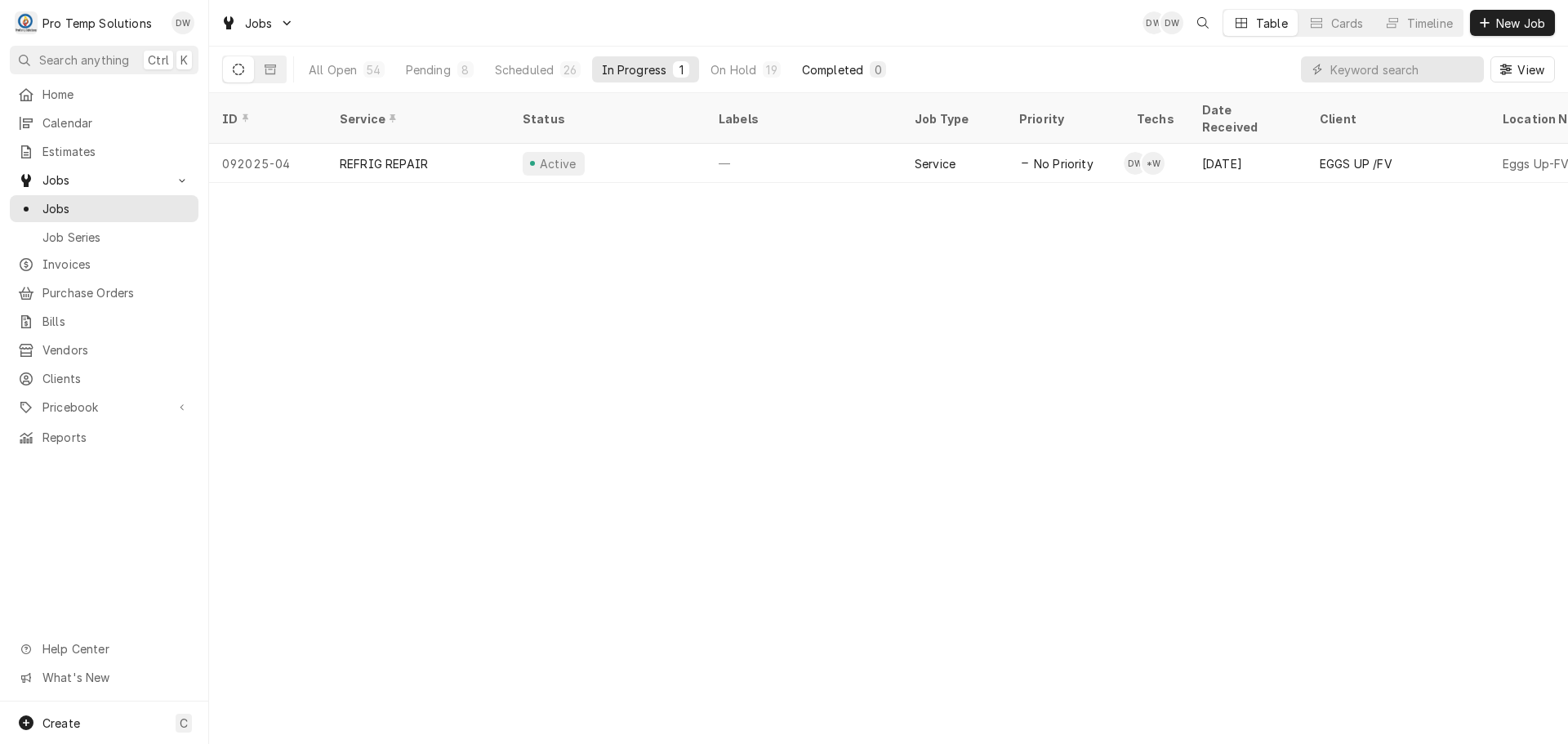
click at [839, 64] on div "Completed" at bounding box center [833, 69] width 61 height 18
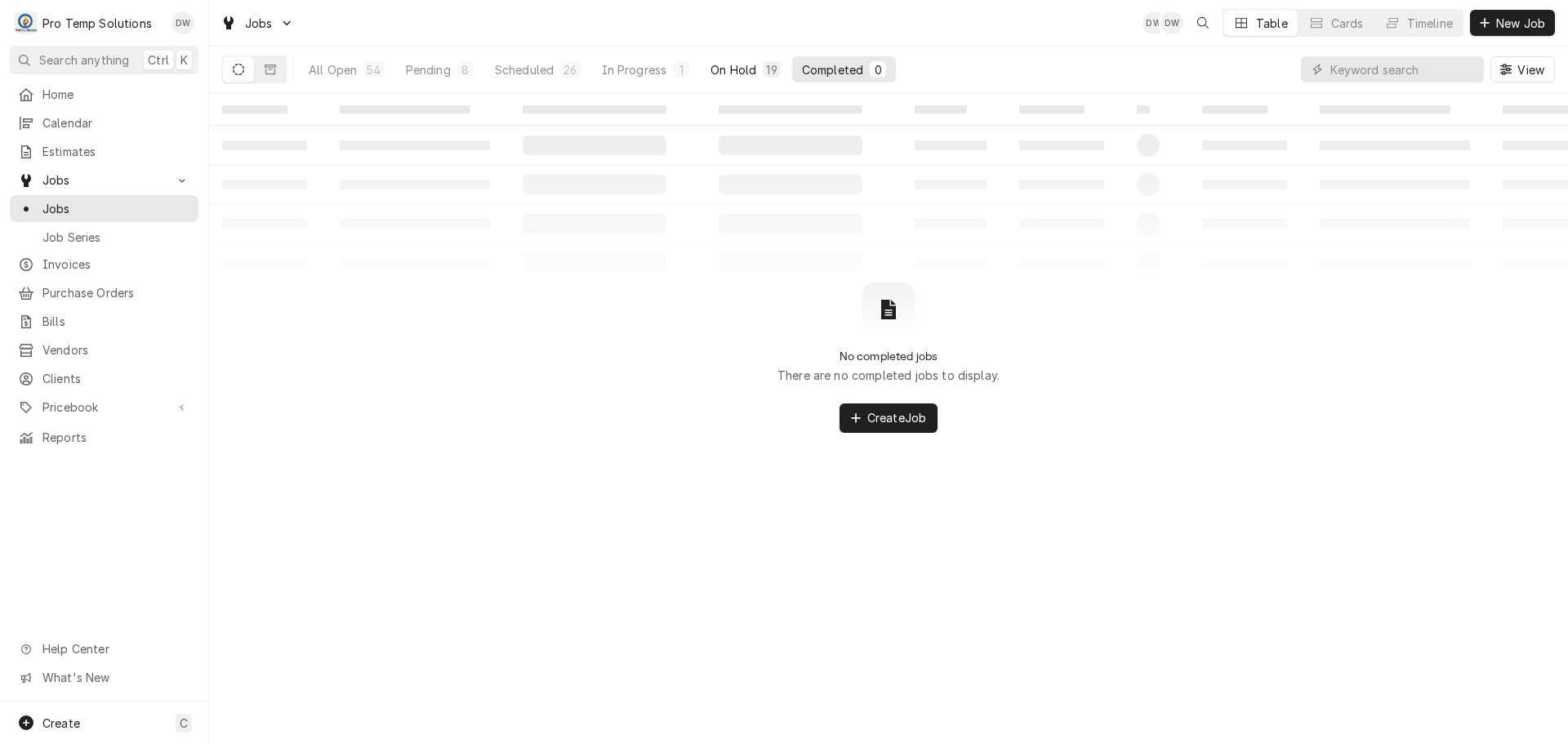
click at [742, 64] on div "On Hold" at bounding box center [734, 69] width 46 height 18
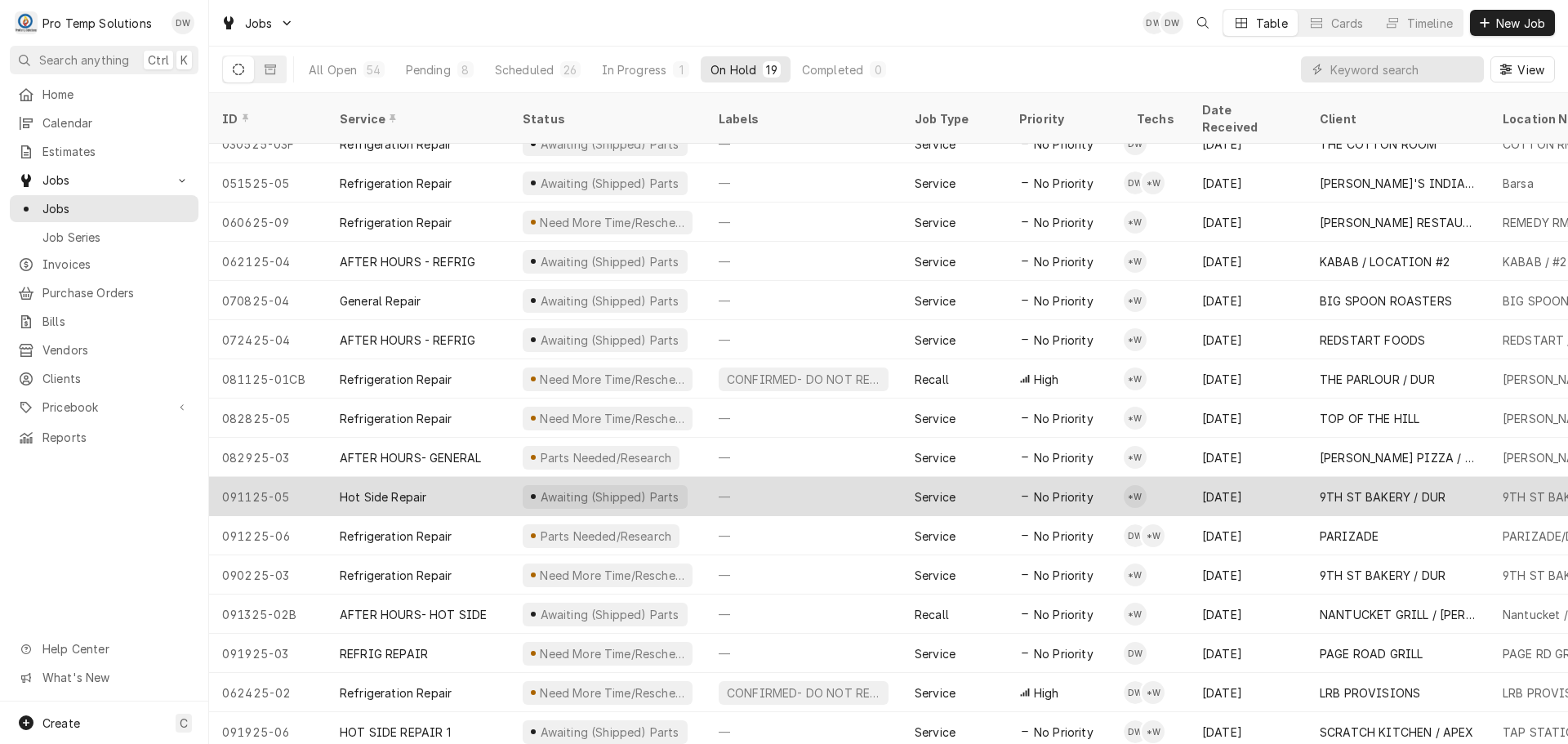
scroll to position [137, 0]
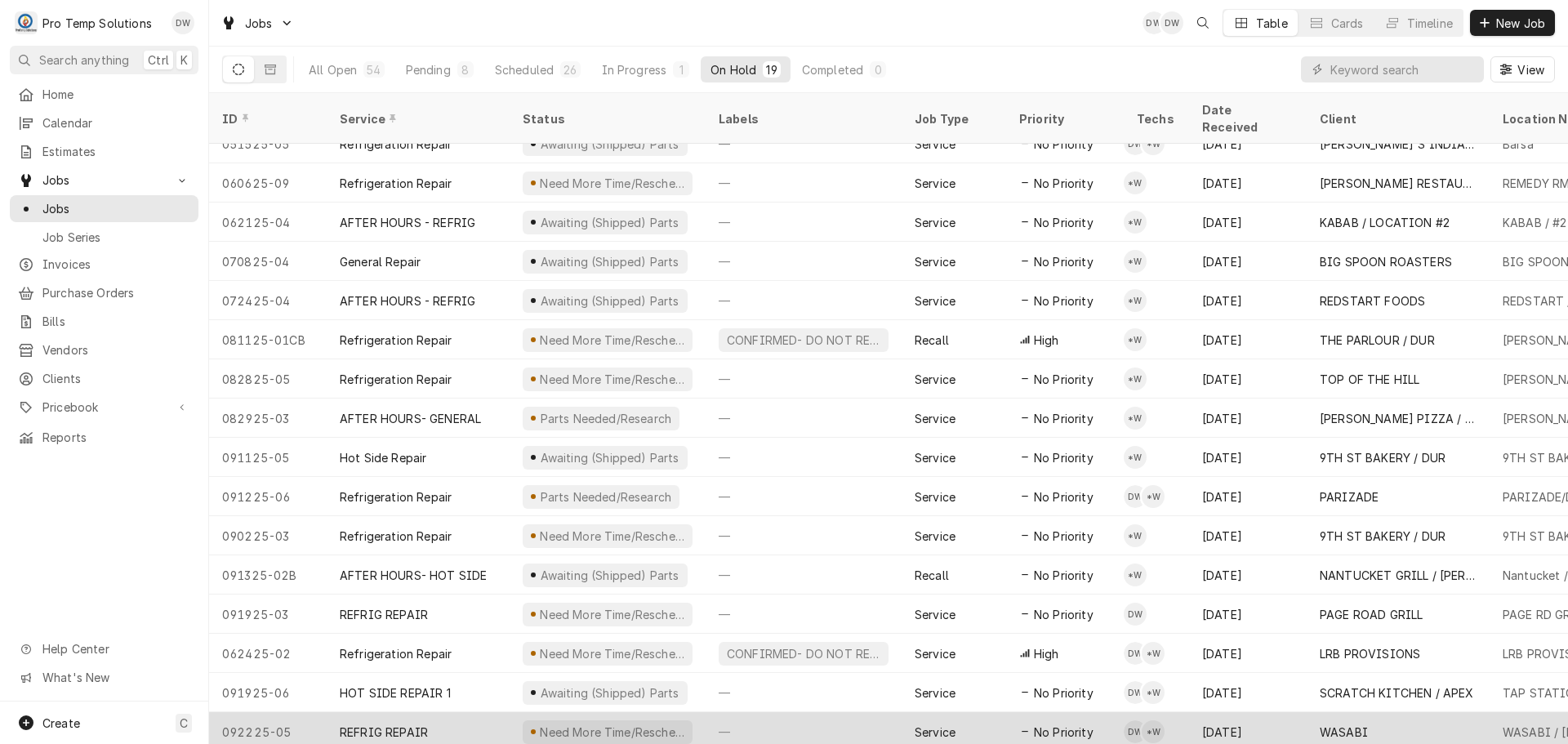
click at [832, 712] on div "—" at bounding box center [803, 731] width 196 height 40
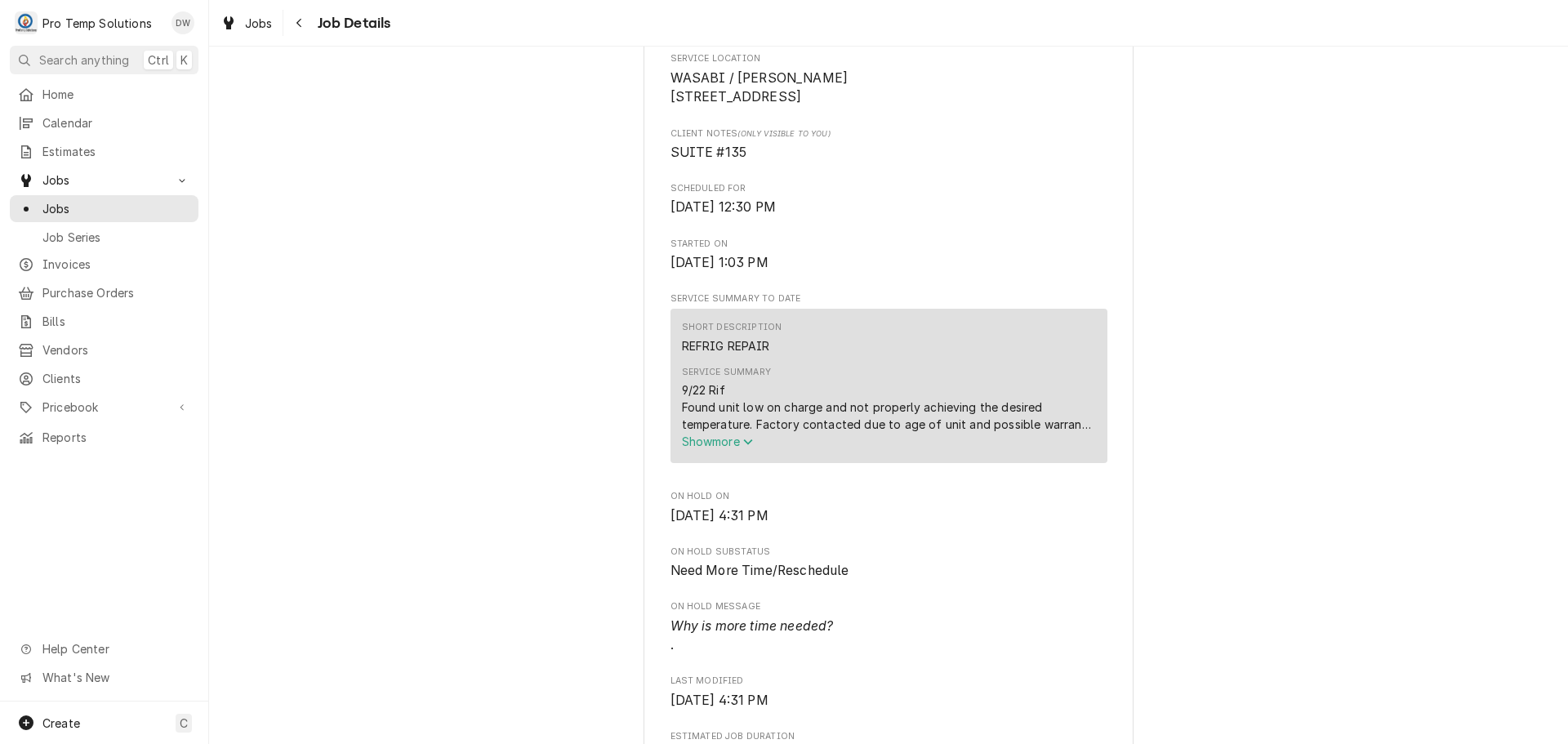
scroll to position [408, 0]
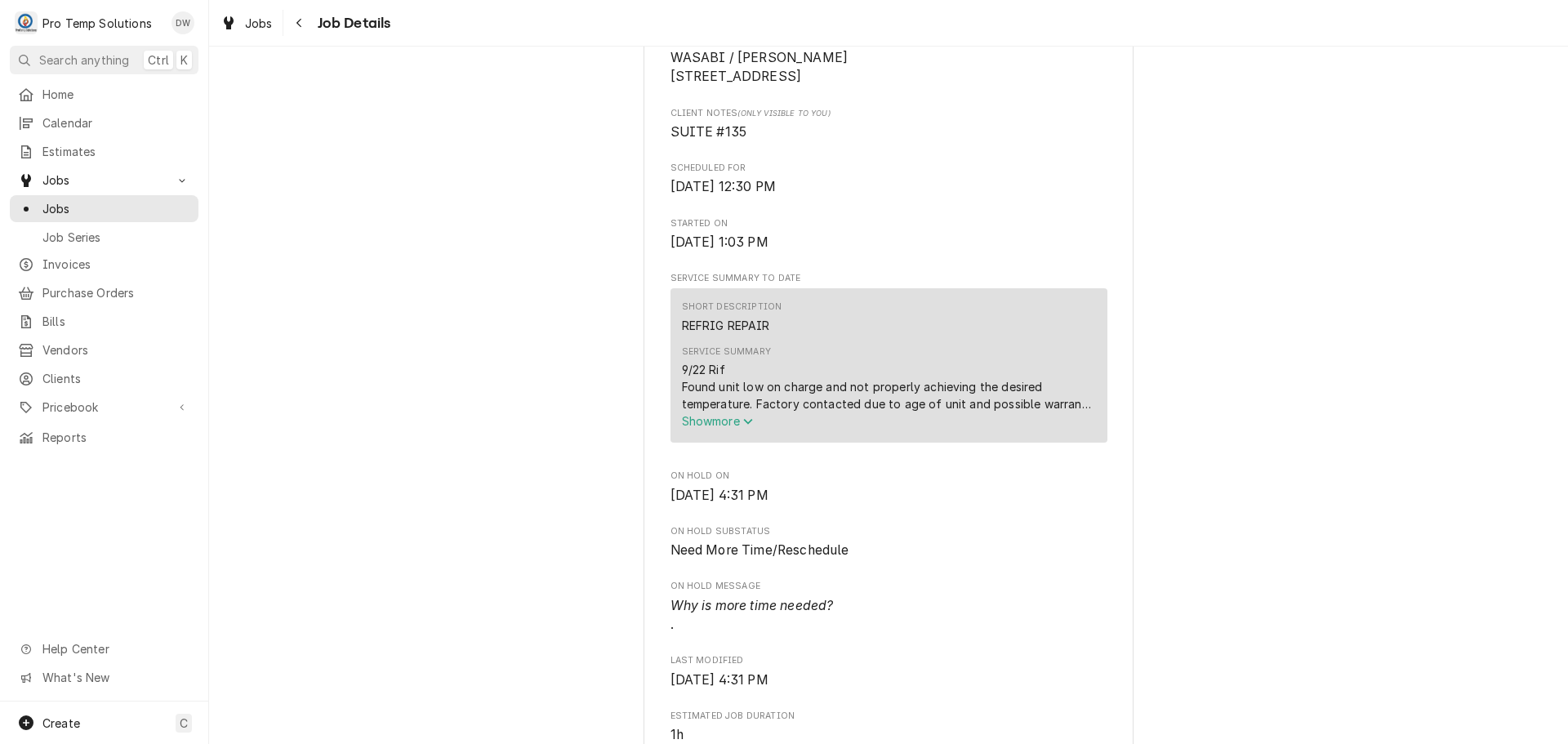
click at [714, 428] on span "Show more" at bounding box center [719, 420] width 72 height 14
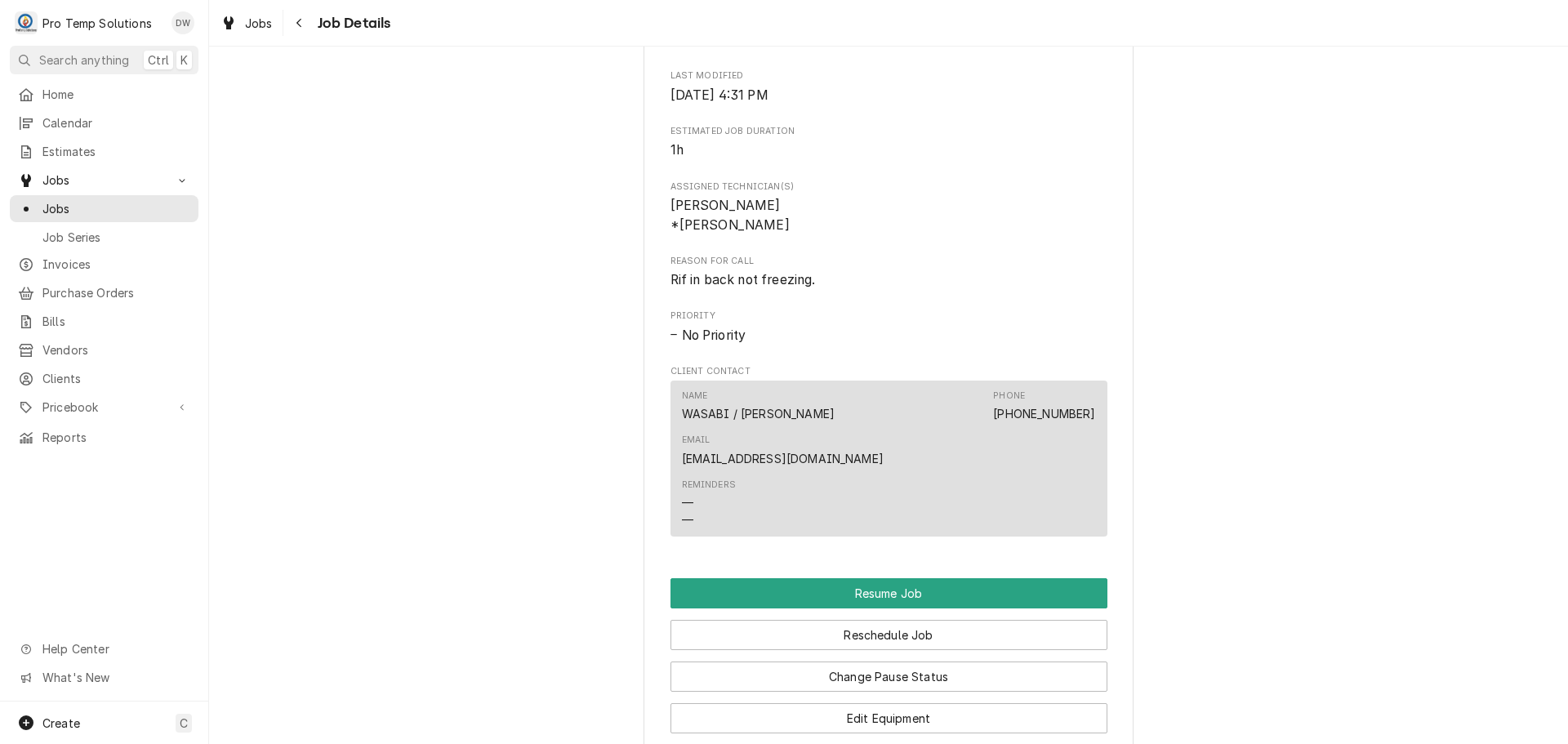
scroll to position [1388, 0]
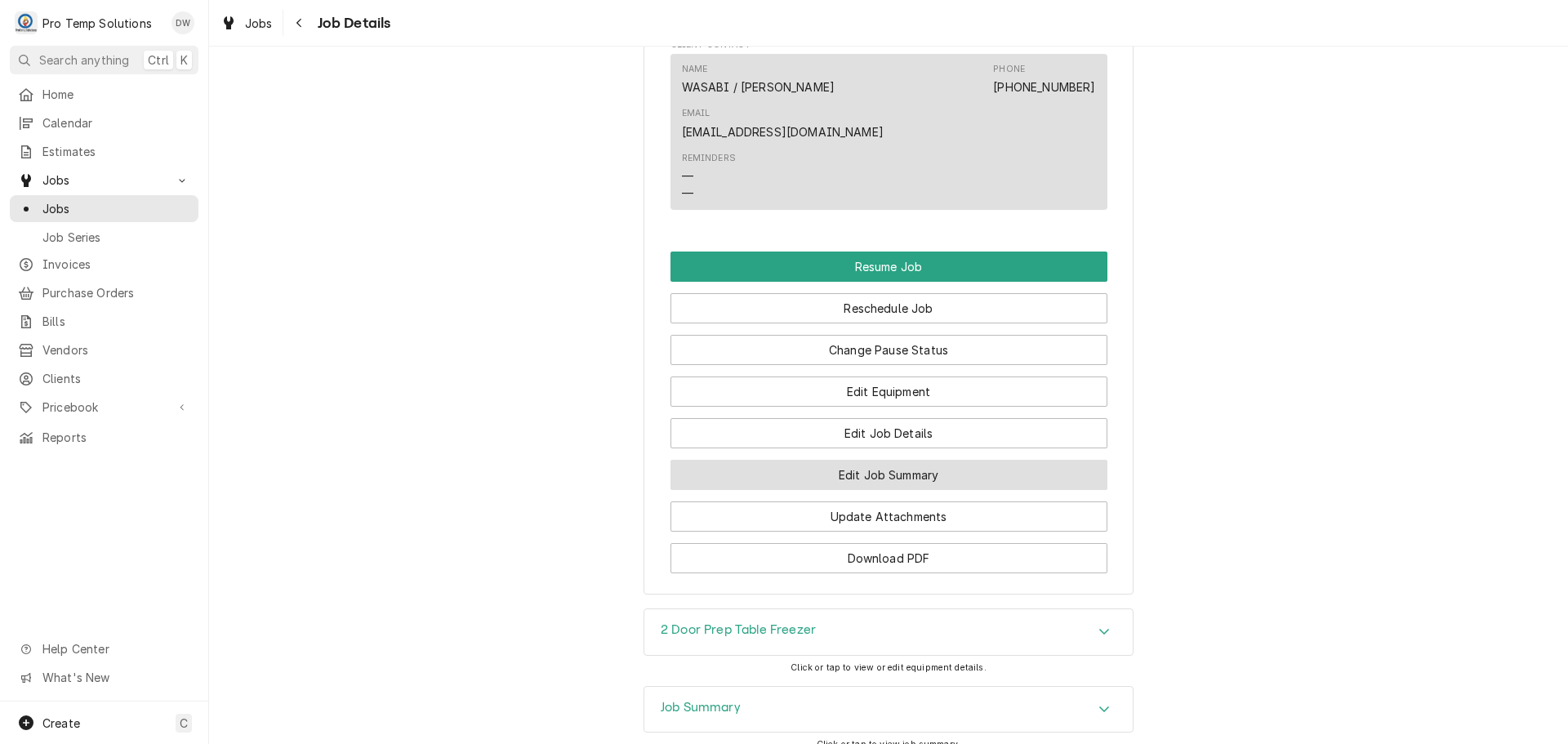
click at [875, 466] on button "Edit Job Summary" at bounding box center [889, 475] width 437 height 30
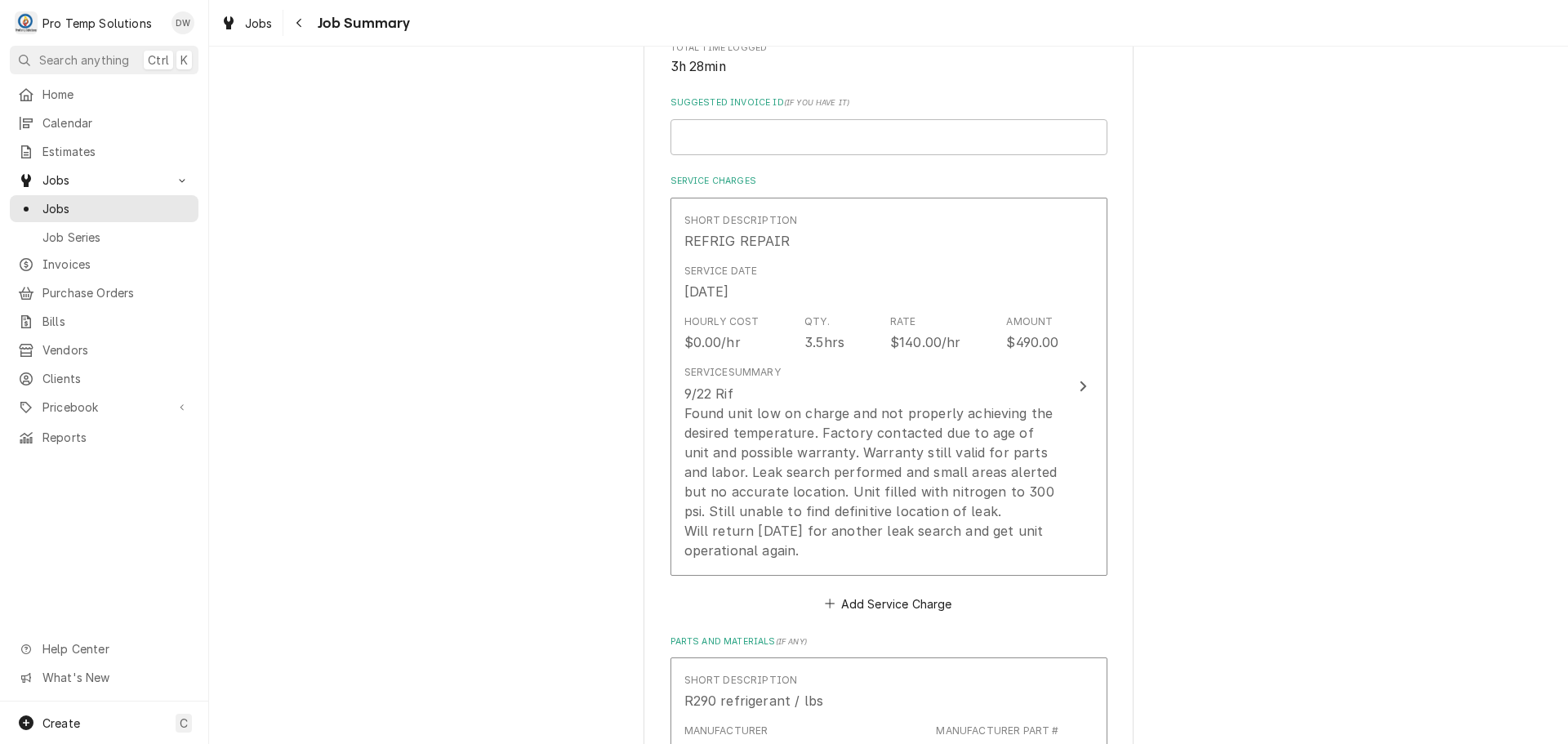
scroll to position [408, 0]
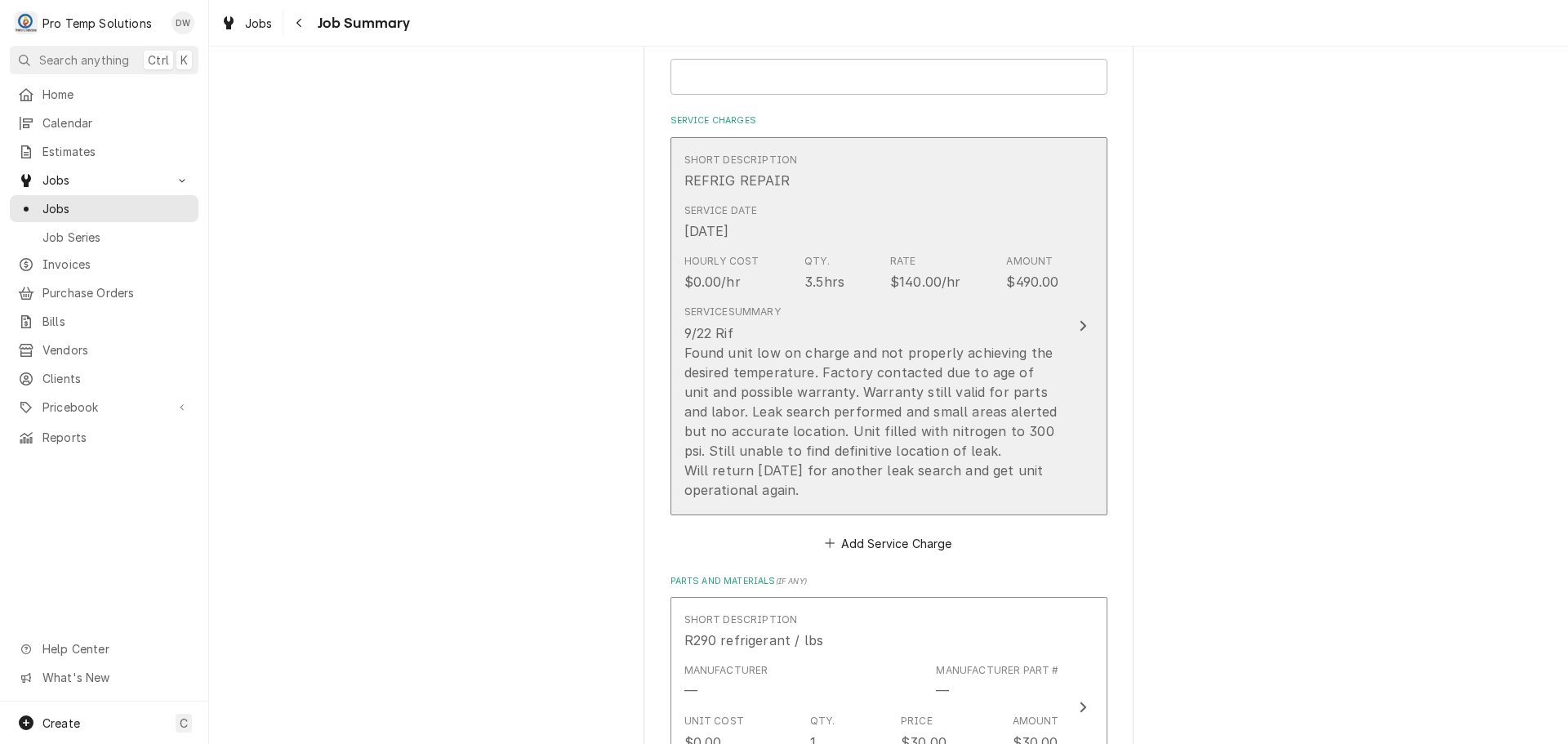
click at [1073, 324] on div "Update Line Item" at bounding box center [1083, 325] width 21 height 19
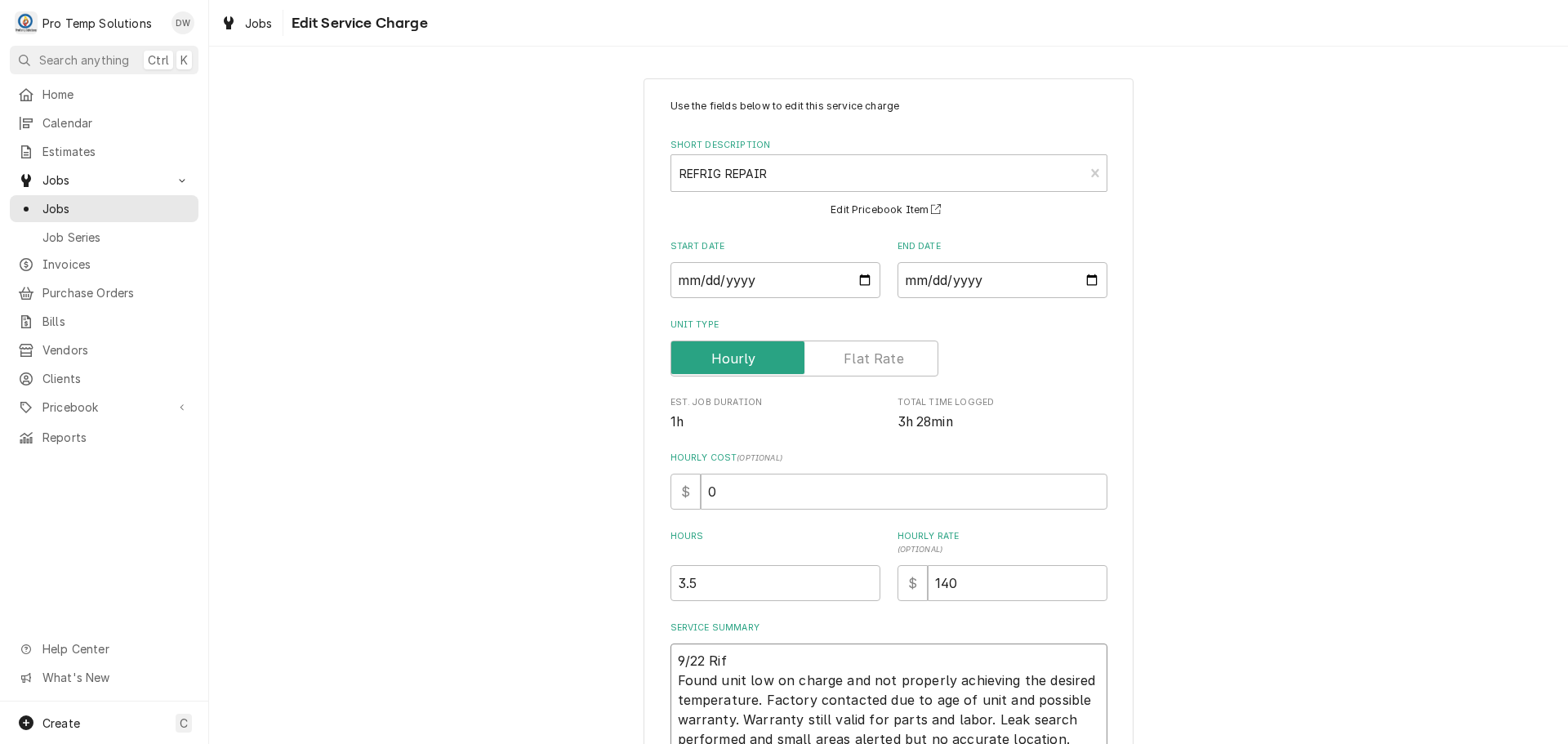
click at [768, 657] on textarea "9/22 Rif Found unit low on charge and not properly achieving the desired temper…" at bounding box center [889, 738] width 437 height 191
type textarea "x"
type textarea "9/22 Rif Found unit low on charge and not properly achieving the desired temper…"
type textarea "x"
type textarea "9/22 Rif 1 Found unit low on charge and not properly achieving the desired temp…"
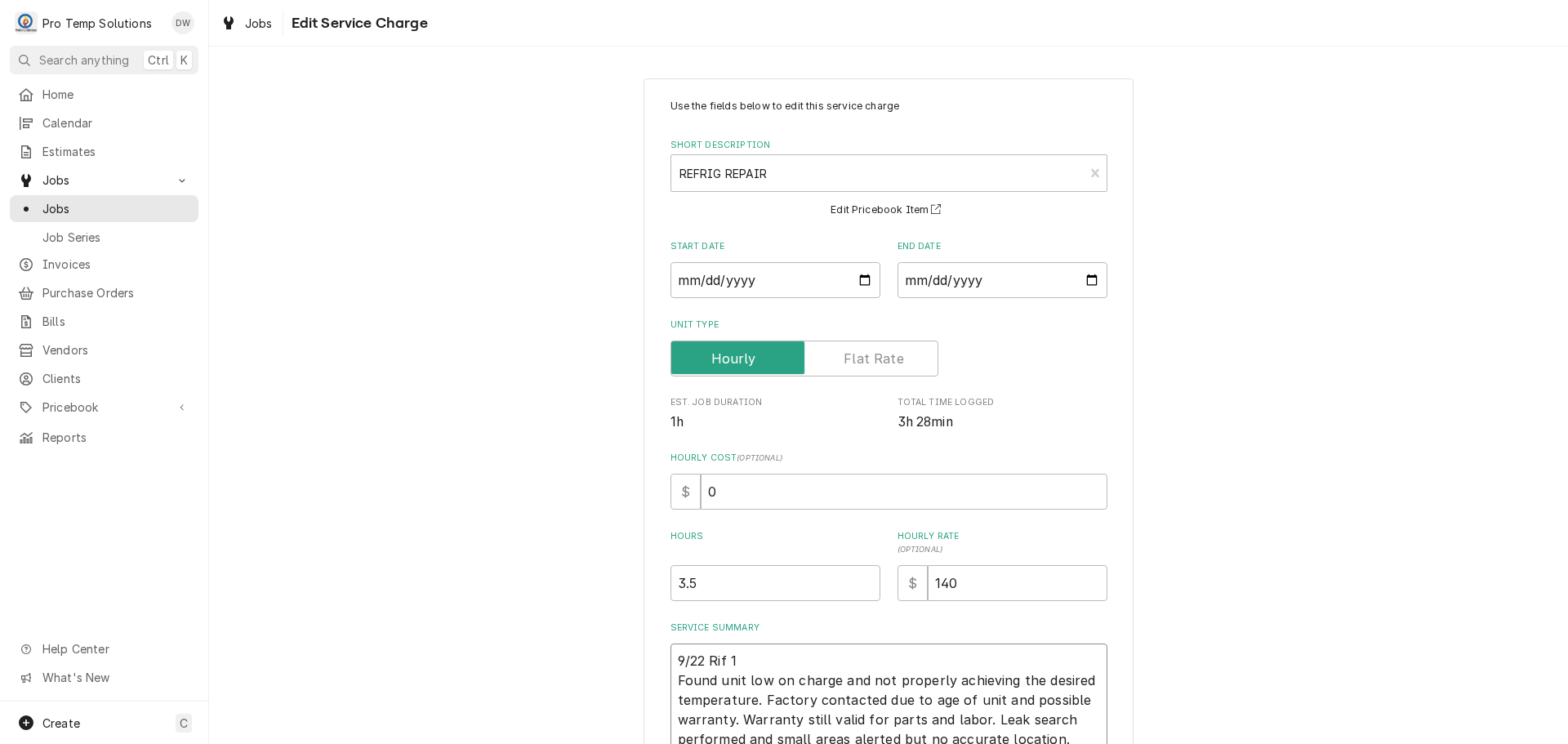
type textarea "x"
type textarea "9/22 Rif 10 Found unit low on charge and not properly achieving the desired tem…"
type textarea "x"
type textarea "9/22 Rif 100 Found unit low on charge and not properly achieving the desired te…"
type textarea "x"
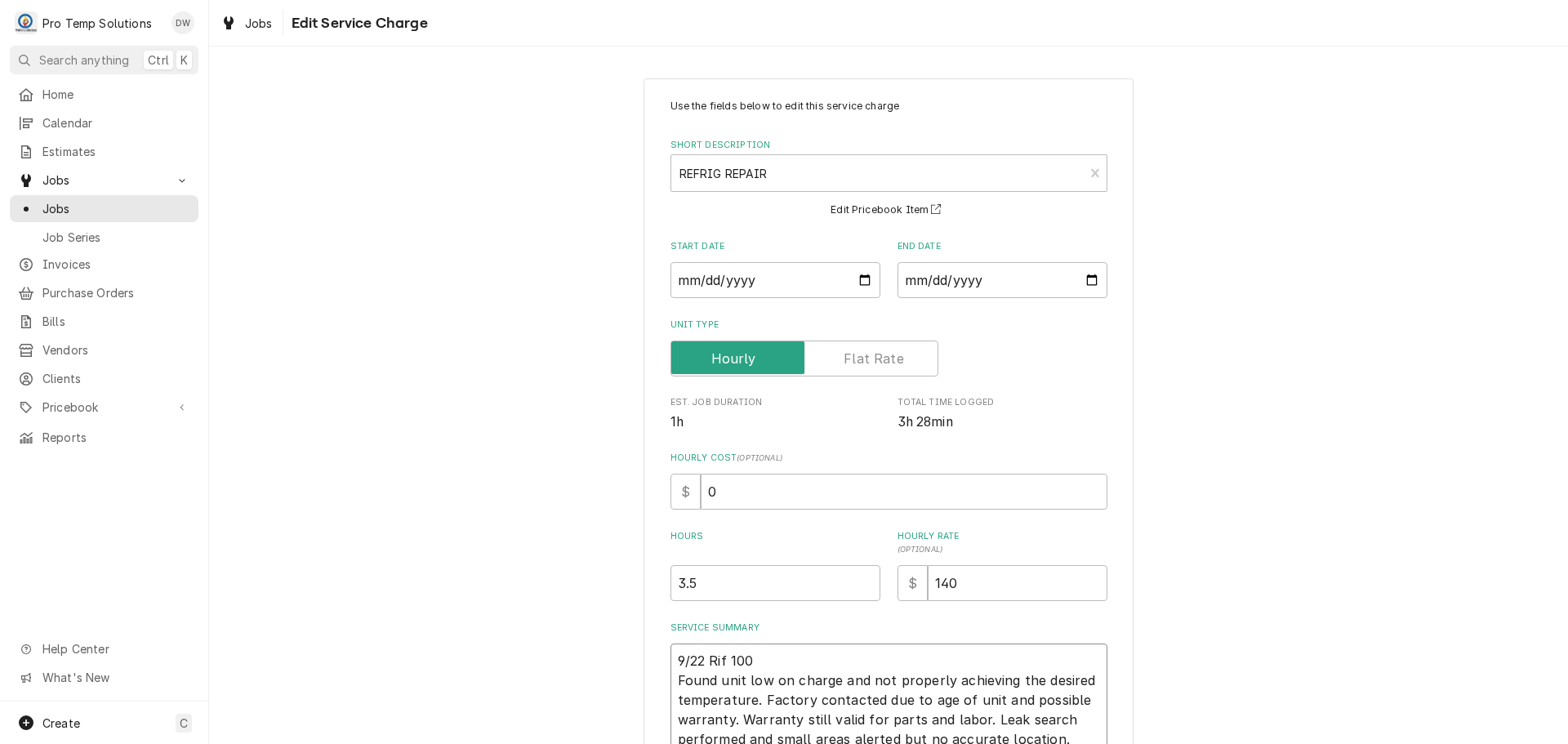
type textarea "9/22 Rif 100- Found unit low on charge and not properly achieving the desired t…"
type textarea "x"
type textarea "9/22 Rif 100-4 Found unit low on charge and not properly achieving the desired …"
type textarea "x"
type textarea "9/22 Rif 100-43 Found unit low on charge and not properly achieving the desired…"
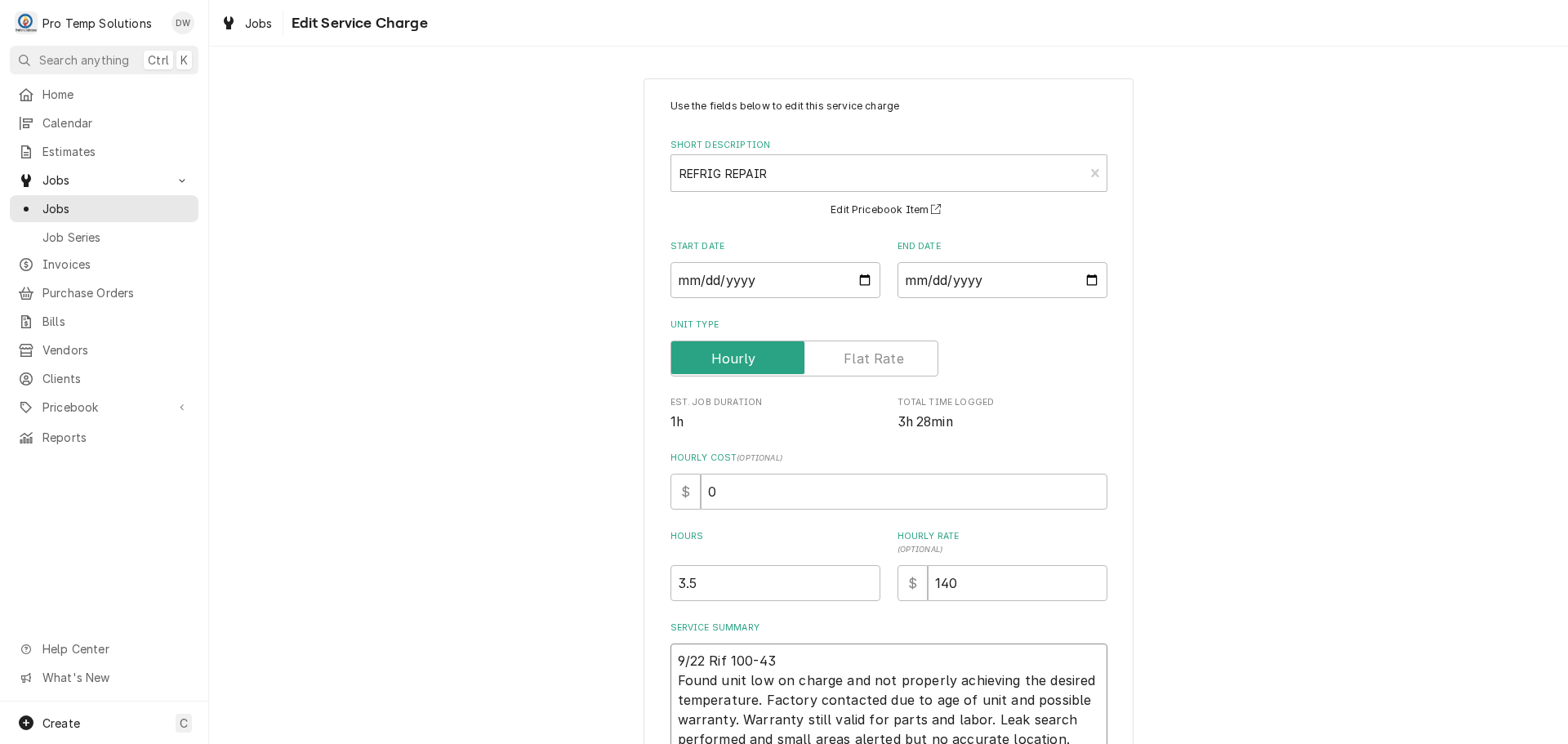
type textarea "x"
type textarea "9/22 Rif 100-430 Found unit low on charge and not properly achieving the desire…"
type textarea "x"
type textarea "9/22 Rif 100-430 Found unit low on charge and not properly achieving the desire…"
type textarea "x"
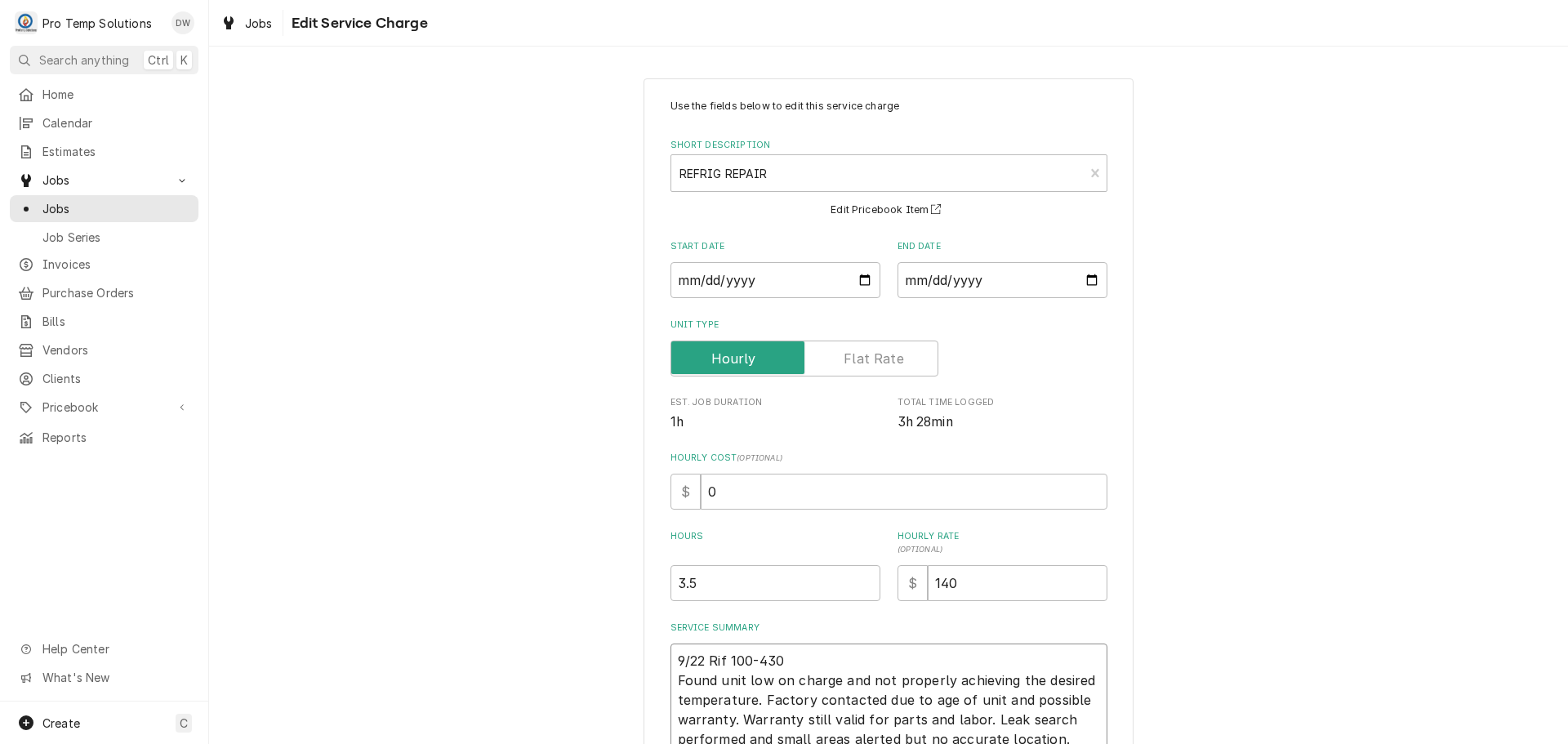
type textarea "9/22 Rif 100-430 K Found unit low on charge and not properly achieving the desi…"
type textarea "x"
type textarea "9/22 Rif 100-430 KO Found unit low on charge and not properly achieving the des…"
type textarea "x"
type textarea "9/22 Rif 100-430 KOT Found unit low on charge and not properly achieving the de…"
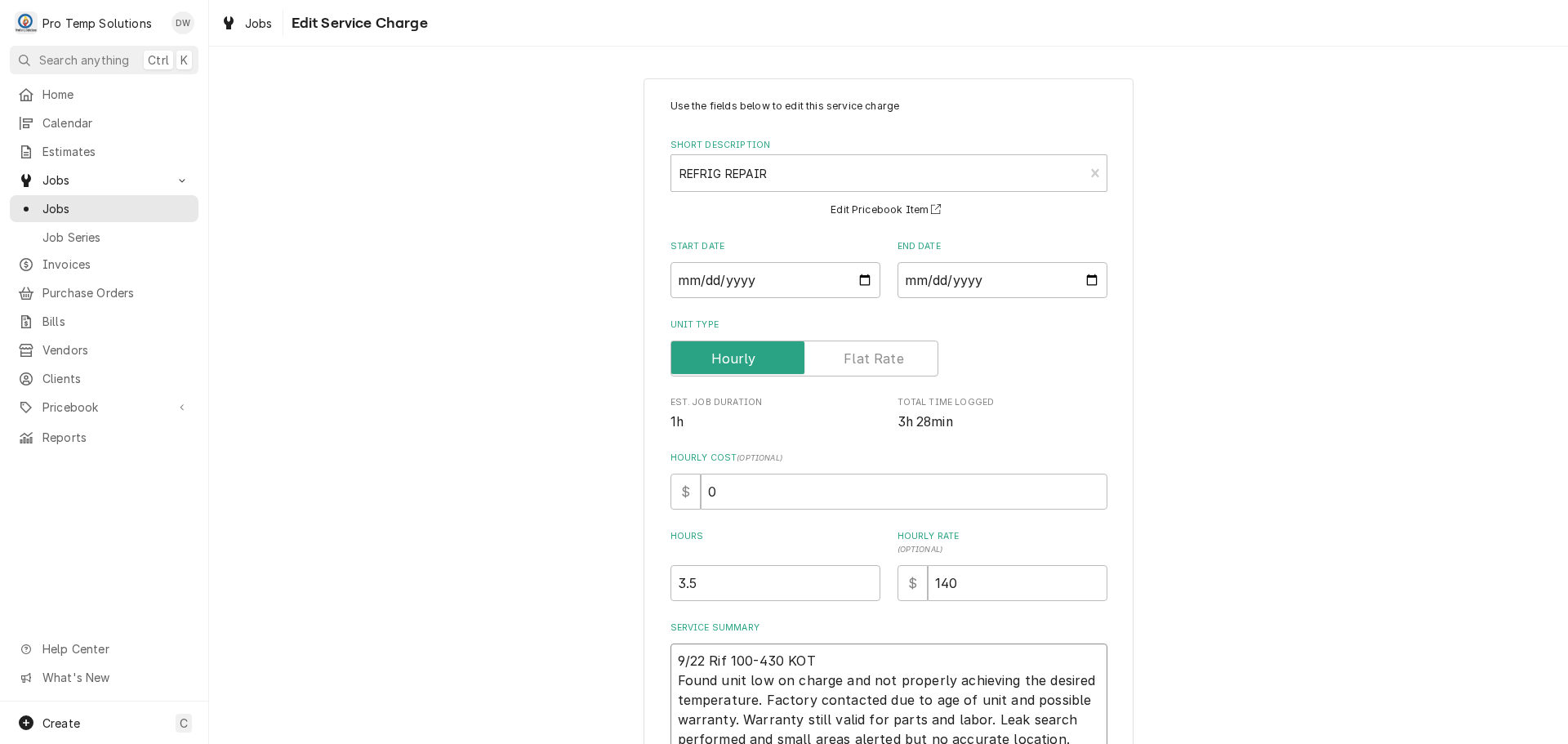
type textarea "x"
type textarea "9/22 Rif 100-430 KOTY Found unit low on charge and not properly achieving the d…"
type textarea "x"
type textarea "9/22 Rif 100-430 KOTY Found unit low on charge and not properly achieving the d…"
type textarea "x"
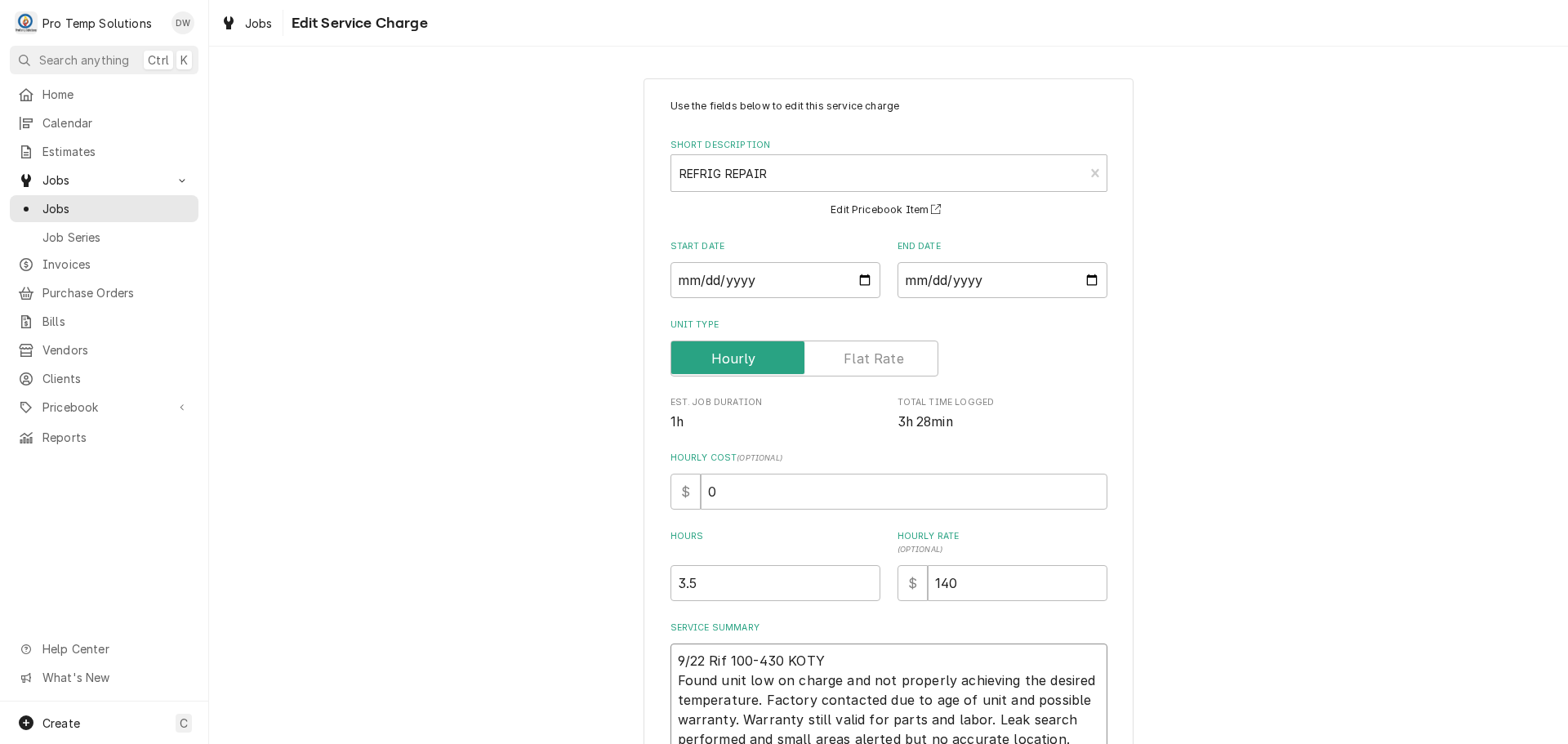
type textarea "9/22 Rif 100-430 KOTY 1 Found unit low on charge and not properly achieving the…"
type textarea "x"
type textarea "9/22 Rif 100-430 KOTY 12 Found unit low on charge and not properly achieving th…"
type textarea "x"
type textarea "9/22 Rif 100-430 KOTY 120 Found unit low on charge and not properly achieving t…"
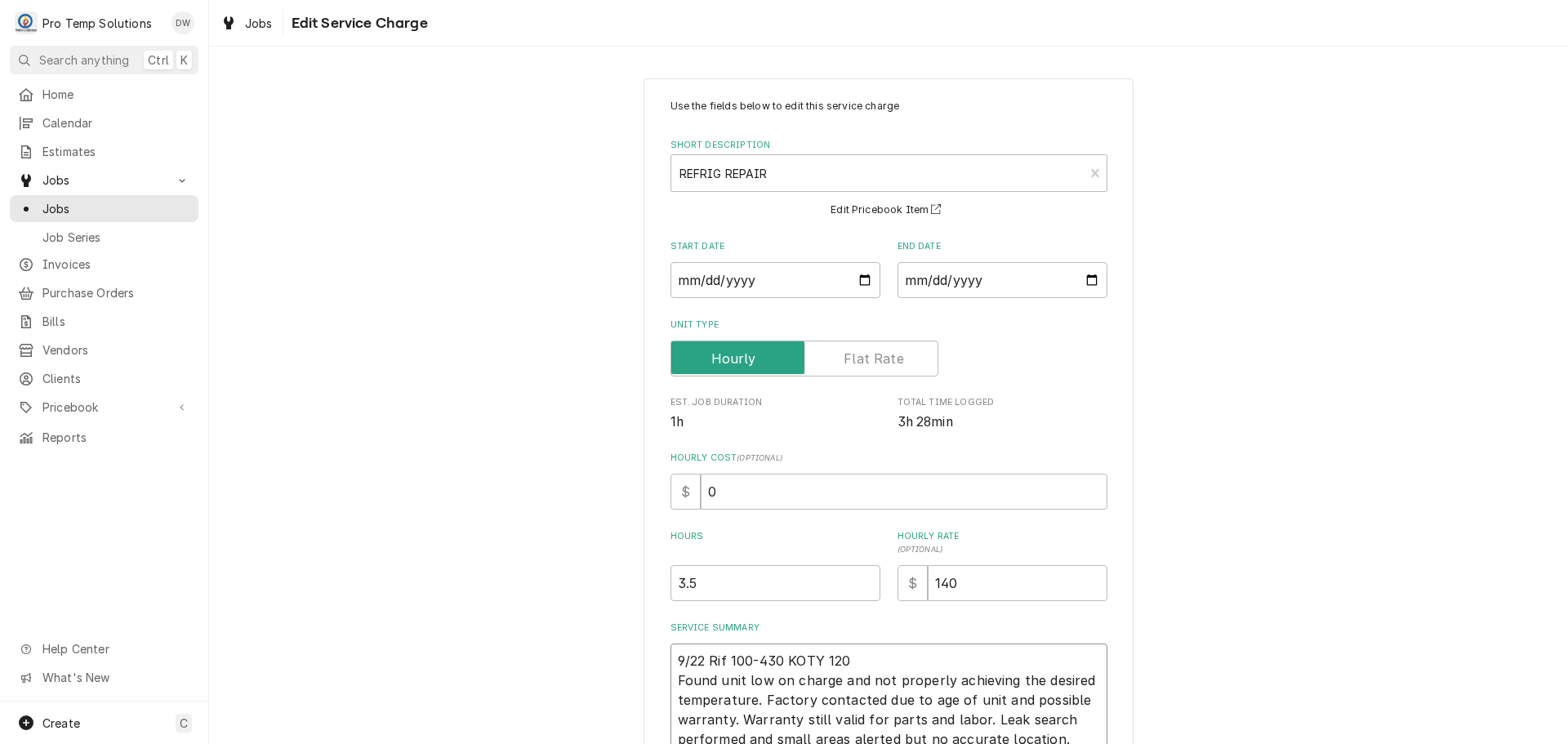
type textarea "x"
type textarea "9/22 Rif 100-430 KOTY 120- Found unit low on charge and not properly achieving …"
type textarea "x"
type textarea "9/22 Rif 100-430 KOTY 120-2 Found unit low on charge and not properly achieving…"
type textarea "x"
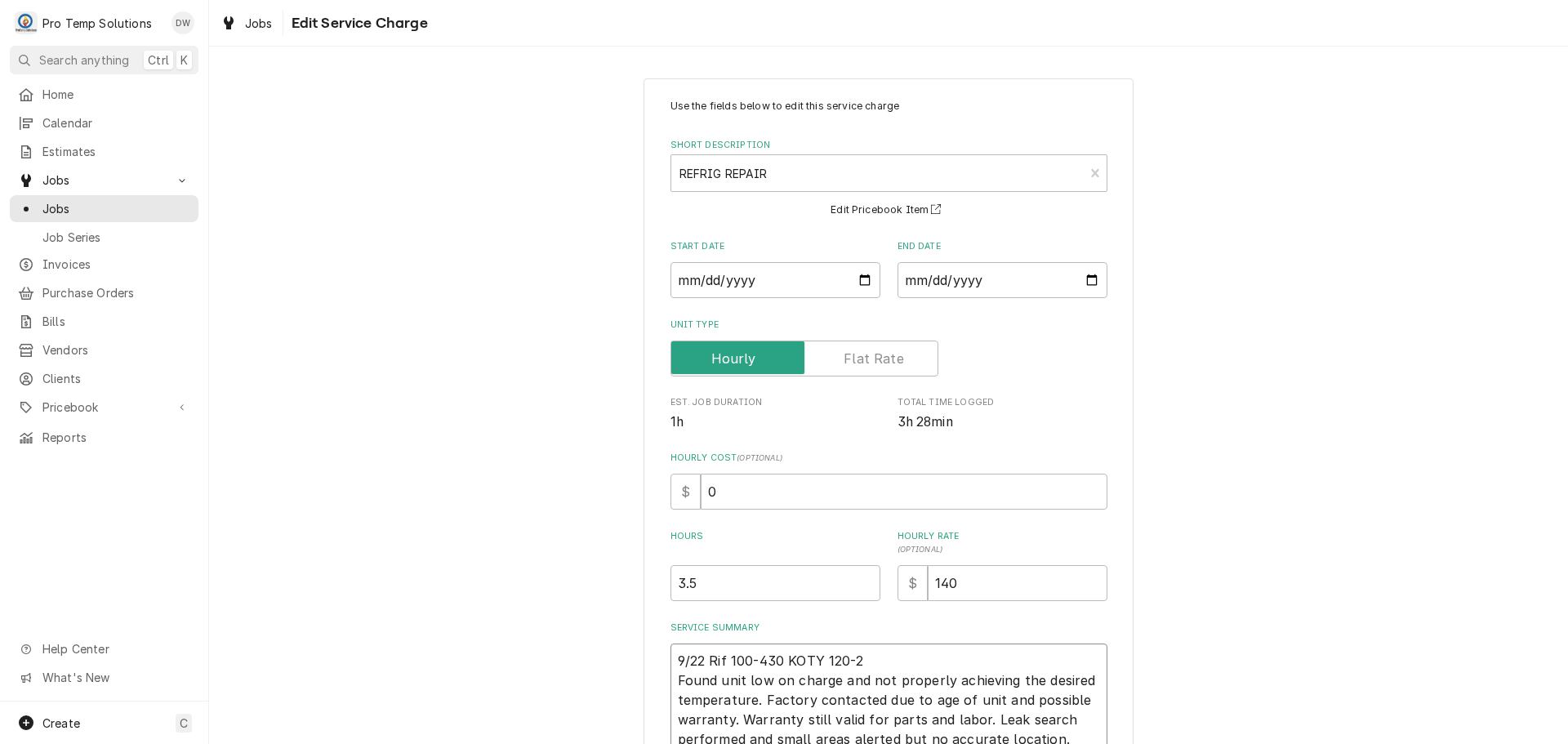
type textarea "9/22 Rif 100-430 KOTY 120-23 Found unit low on charge and not properly achievin…"
type textarea "x"
type textarea "9/22 Rif 100-430 KOTY 120-230 Found unit low on charge and not properly achievi…"
type textarea "x"
type textarea "9/22 Rif 100-430 KOTY 120-230 Found unit low on charge and not properly achievi…"
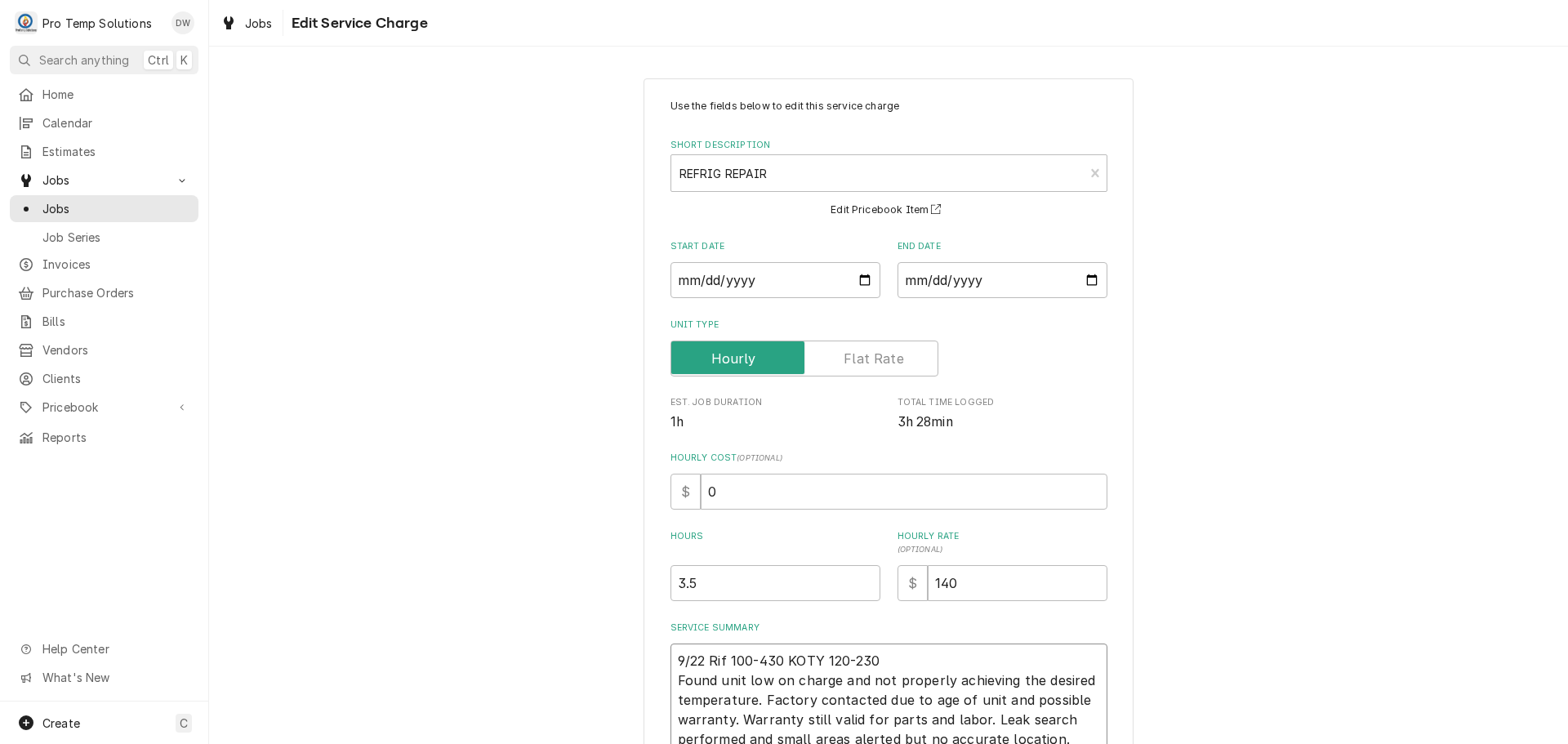
type textarea "x"
type textarea "9/22 Rif 100-430 KOTY 120-230 K Found unit low on charge and not properly achie…"
type textarea "x"
type textarea "9/22 Rif 100-430 KOTY 120-230 KE Found unit low on charge and not properly achi…"
type textarea "x"
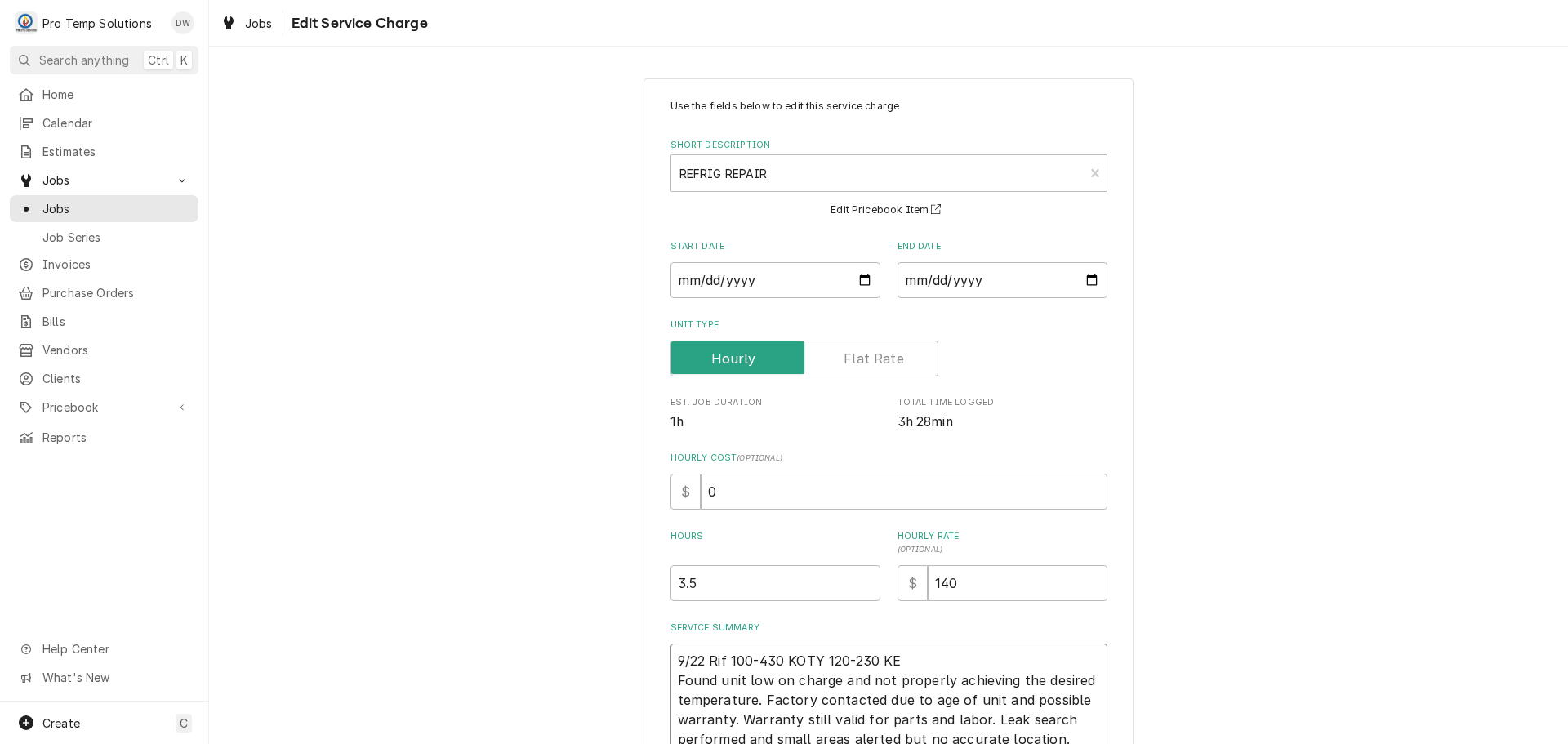
type textarea "9/22 Rif 100-430 KOTY 120-230 KEV Found unit low on charge and not properly ach…"
type textarea "x"
type textarea "9/22 Rif 100-430 KOTY 120-230 KEVI Found unit low on charge and not properly ac…"
type textarea "x"
type textarea "9/22 Rif 100-430 KOTY 120-230 KEVIN Found unit low on charge and not properly a…"
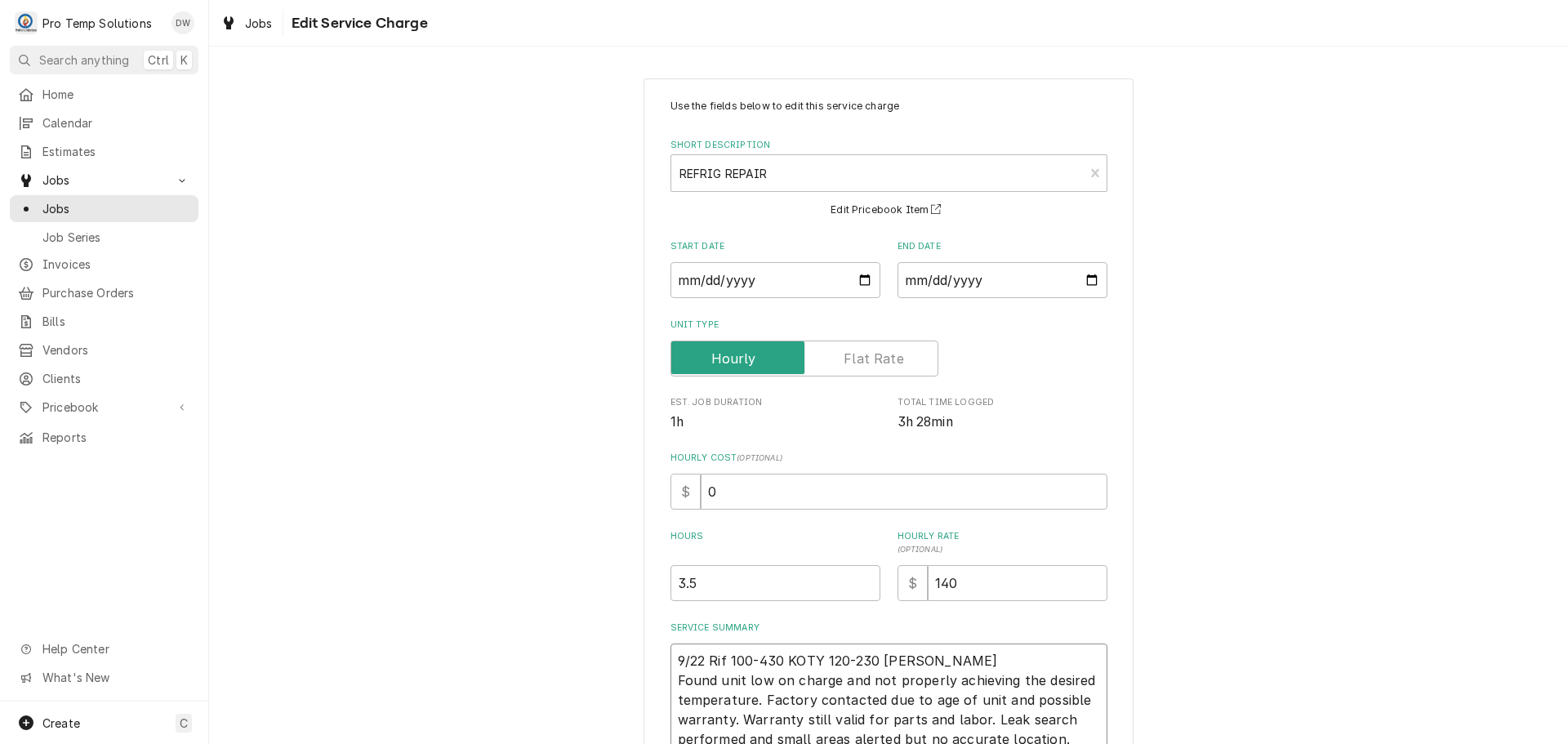
type textarea "x"
type textarea "9/22 Rif 100-430 KOTY 120-230 KEVIN Found unit low on charge and not properly a…"
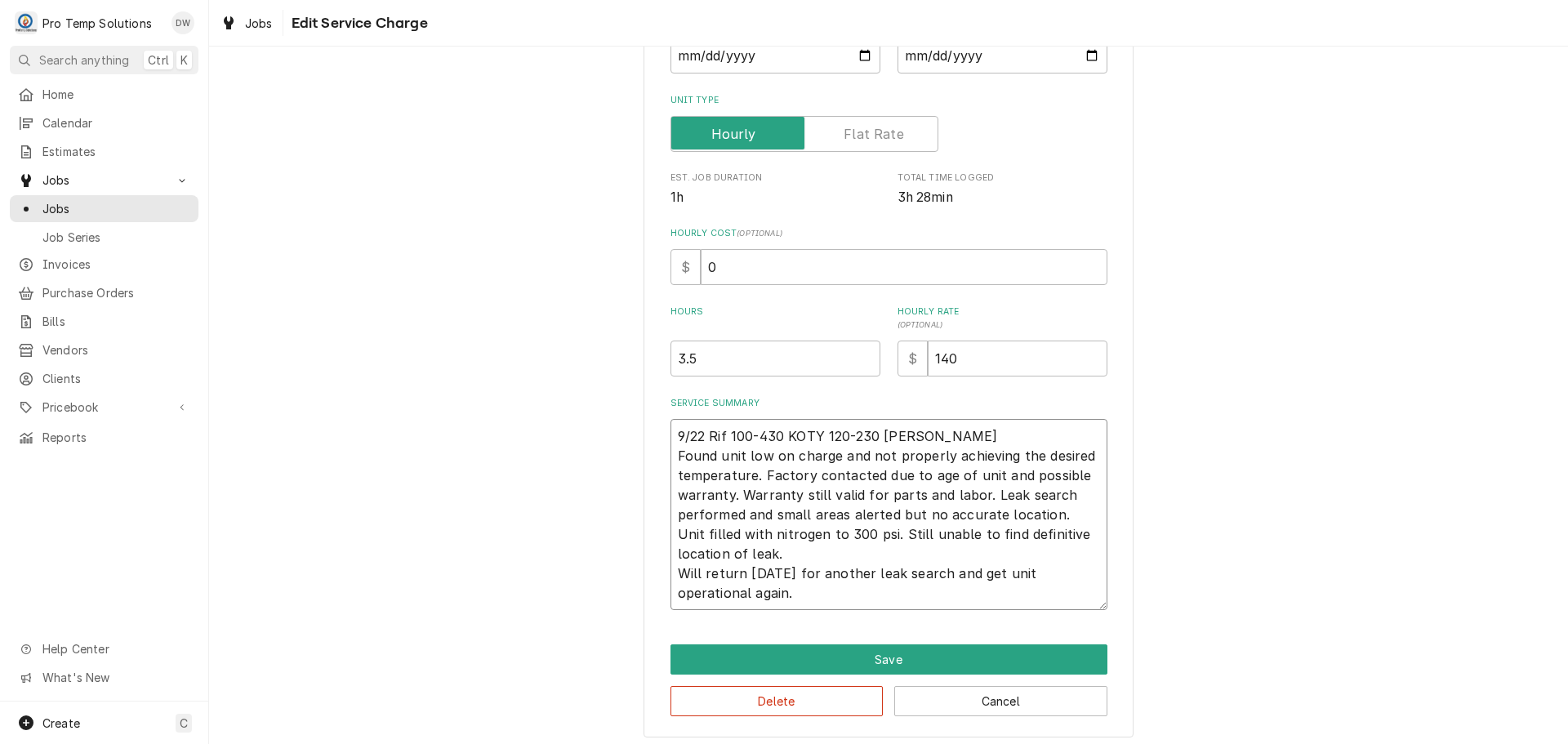
scroll to position [232, 0]
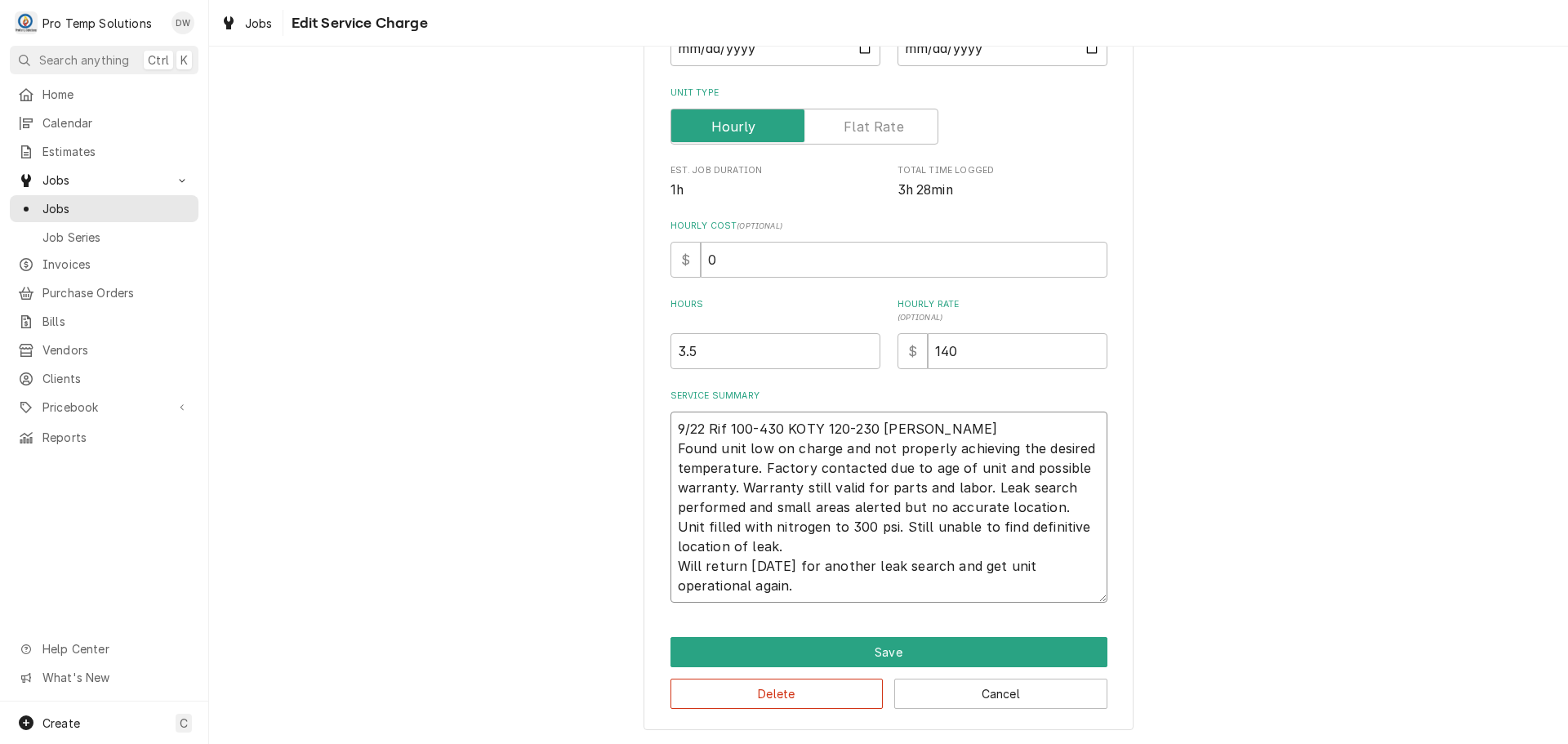
click at [1083, 448] on textarea "9/22 Rif 100-430 KOTY 120-230 KEVIN Found unit low on charge and not properly a…" at bounding box center [889, 506] width 437 height 191
type textarea "x"
type textarea "9/22 Rif 100-430 KOTY 120-230 KEVIN Found unit low on charge and not properly a…"
type textarea "x"
type textarea "9/22 Rif 100-430 KOTY 120-230 KEVIN Found unit low on charge and not properly a…"
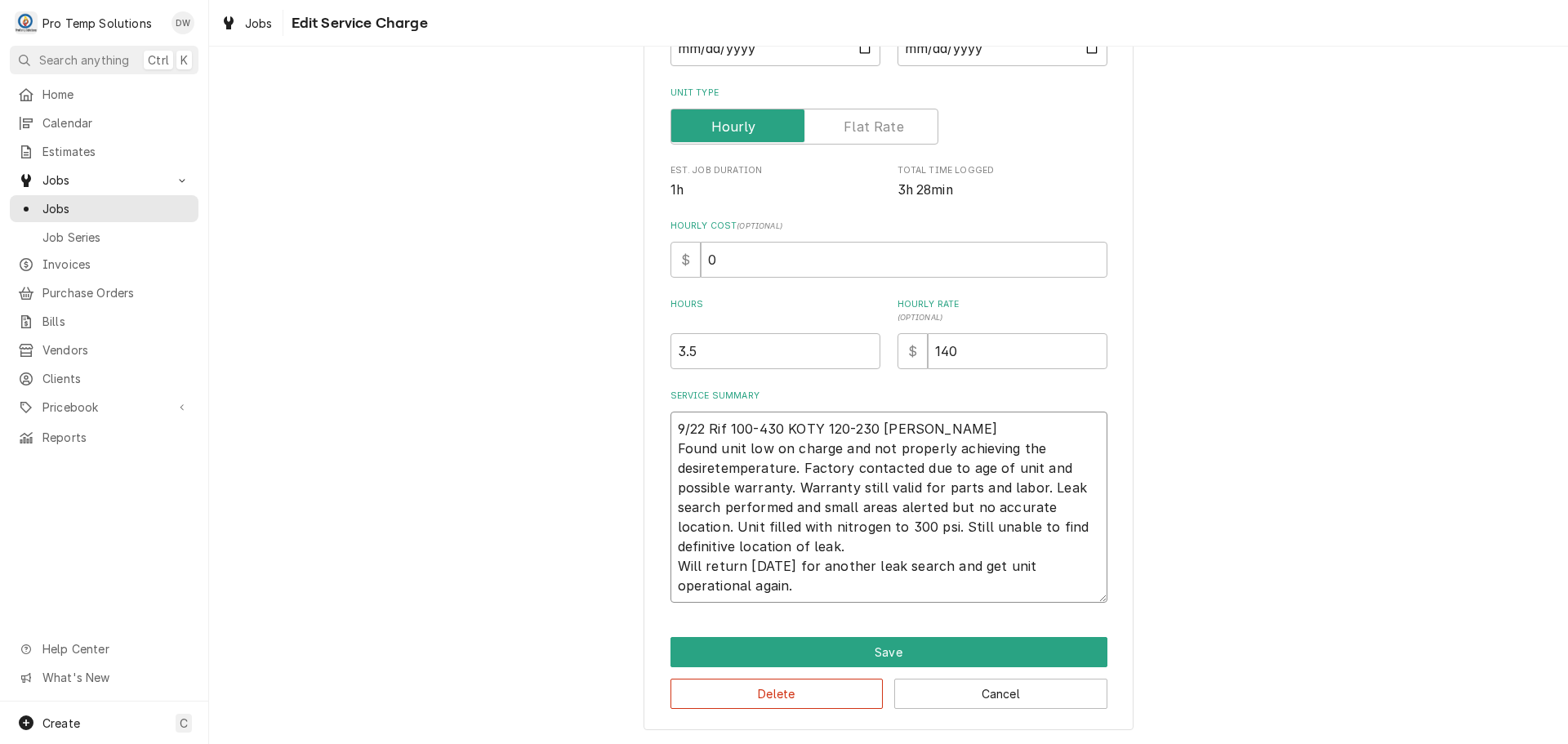
type textarea "x"
type textarea "9/22 Rif 100-430 KOTY 120-230 KEVIN Found unit low on charge and not properly a…"
type textarea "x"
type textarea "9/22 Rif 100-430 KOTY 120-230 KEVIN Found unit low on charge and not properly a…"
type textarea "x"
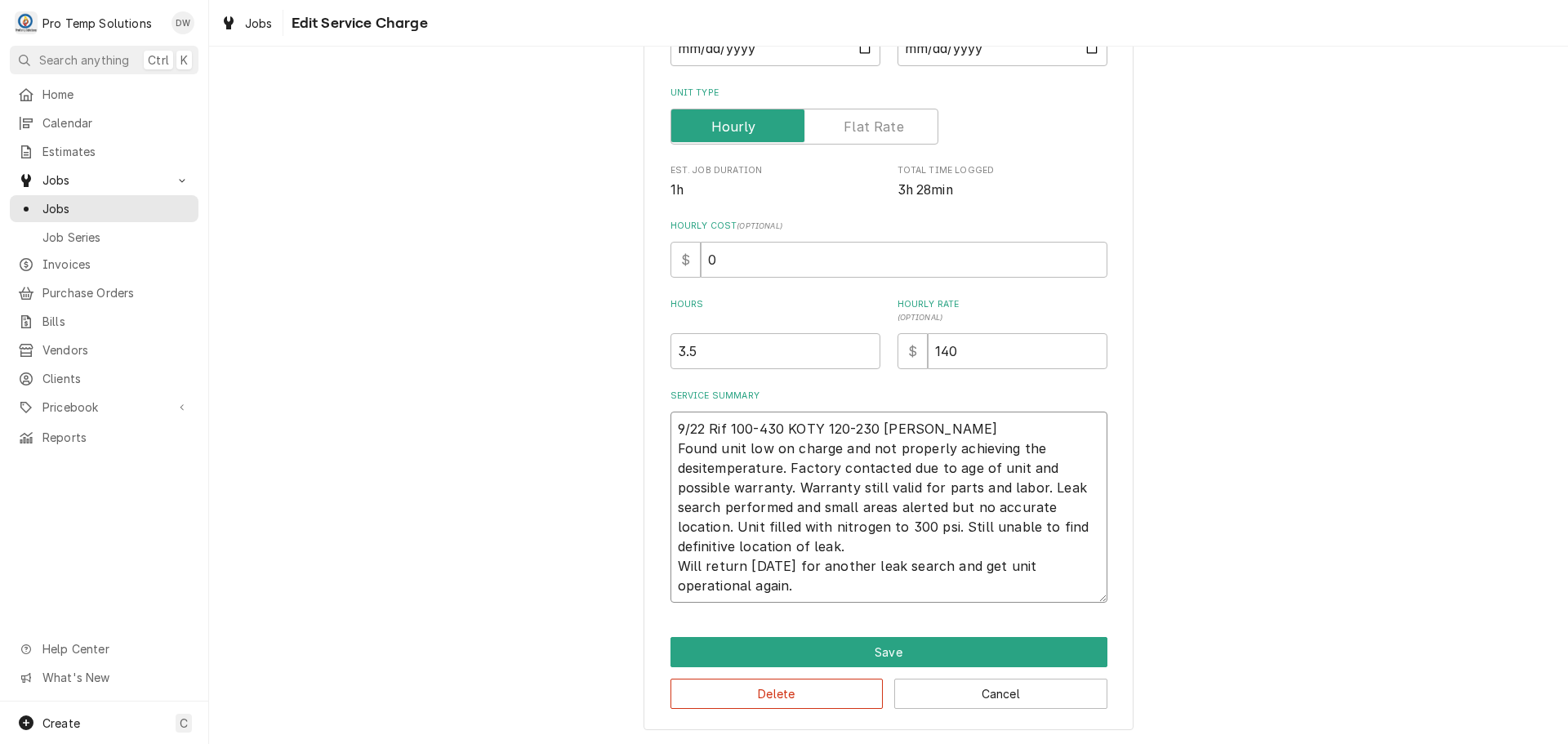
type textarea "9/22 Rif 100-430 KOTY 120-230 KEVIN Found unit low on charge and not properly a…"
type textarea "x"
type textarea "9/22 Rif 100-430 KOTY 120-230 KEVIN Found unit low on charge and not properly a…"
type textarea "x"
type textarea "9/22 Rif 100-430 KOTY 120-230 KEVIN Found unit low on charge and not properly a…"
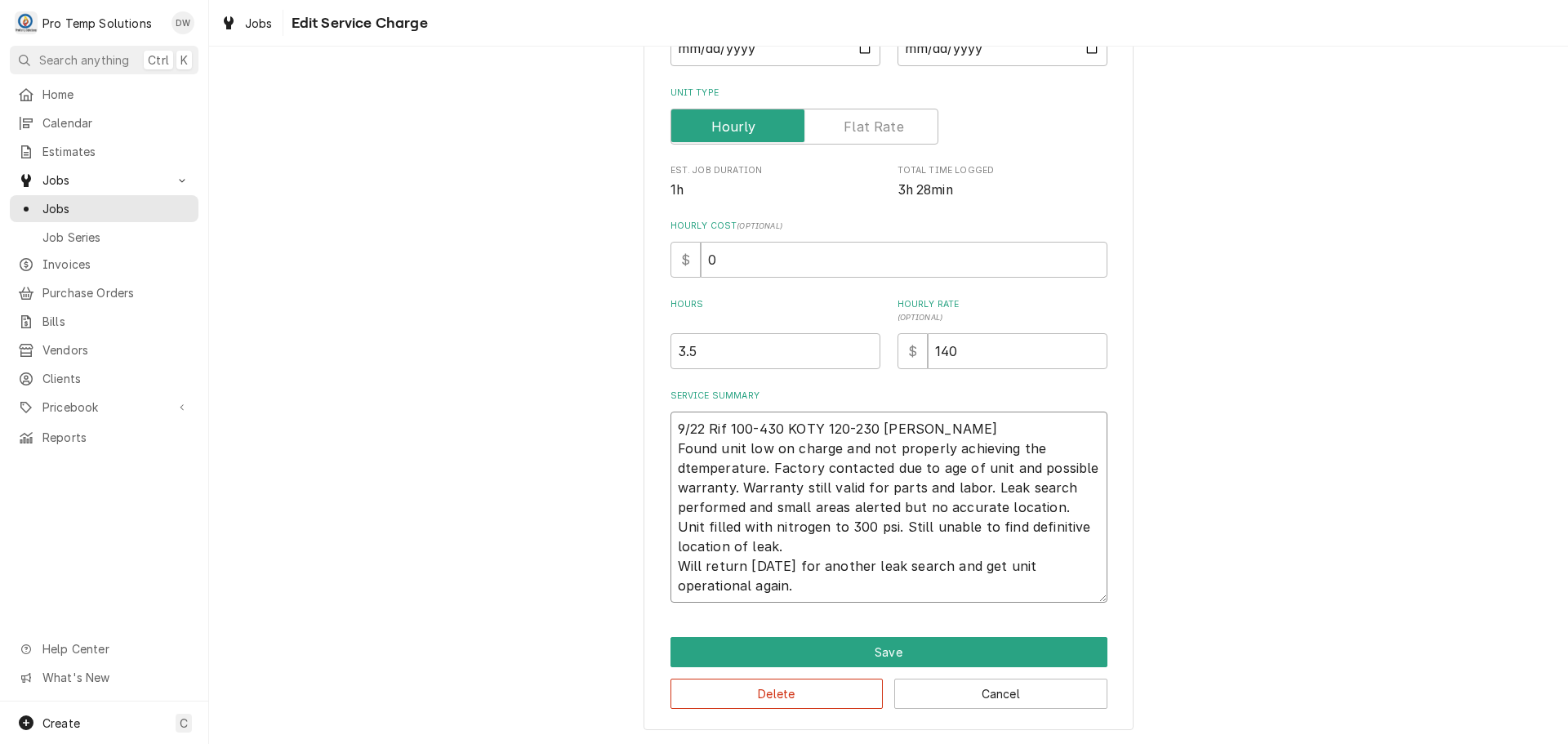
type textarea "x"
type textarea "9/22 Rif 100-430 KOTY 120-230 KEVIN Found unit low on charge and not properly a…"
type textarea "x"
type textarea "9/22 Rif 100-430 KOTY 120-230 KEVIN Found unit low on charge and not properly a…"
type textarea "x"
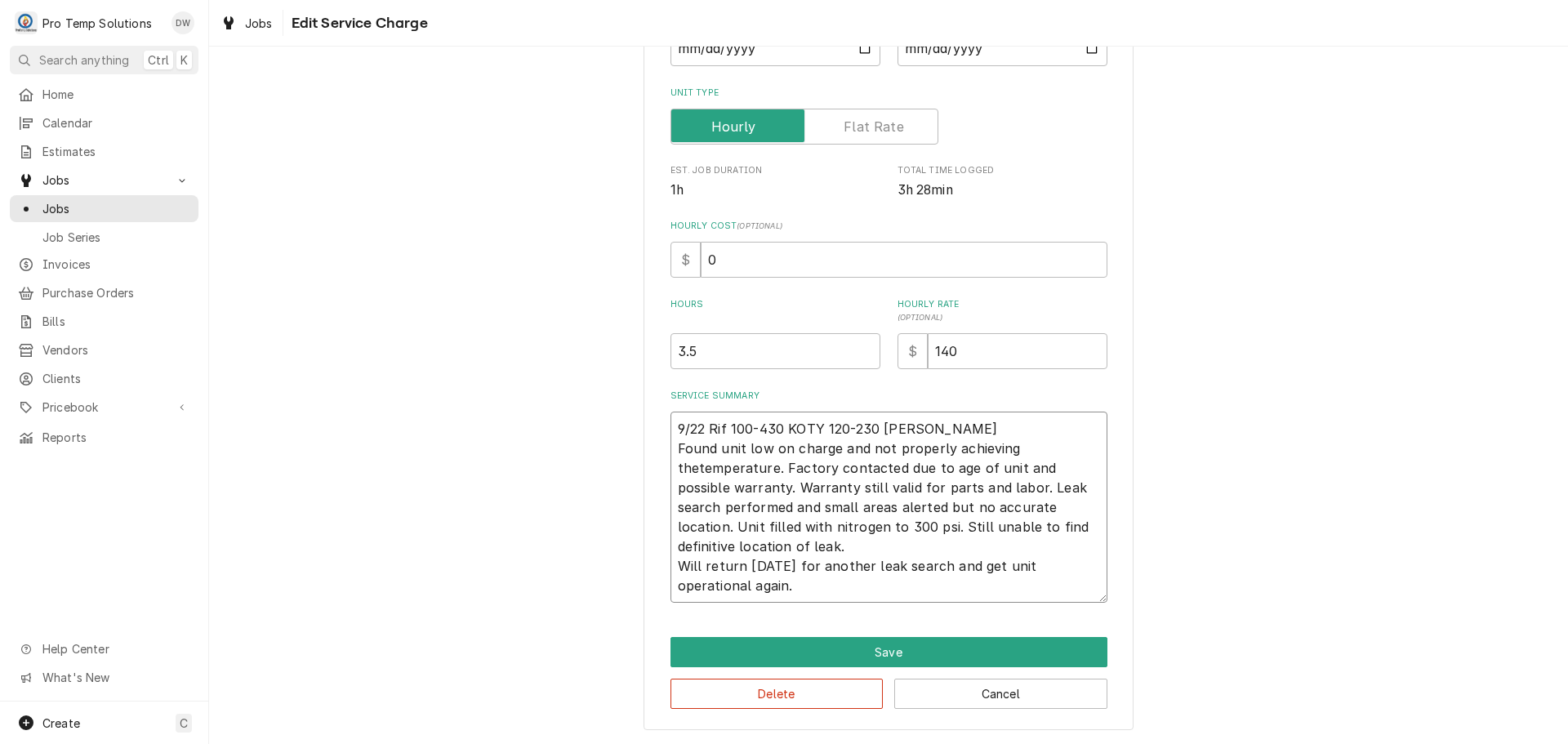
type textarea "9/22 Rif 100-430 KOTY 120-230 KEVIN Found unit low on charge and not properly a…"
type textarea "x"
type textarea "9/22 Rif 100-430 KOTY 120-230 KEVIN Found unit low on charge and not properly a…"
type textarea "x"
type textarea "9/22 Rif 100-430 KOTY 120-230 KEVIN Found unit low on charge and not properly a…"
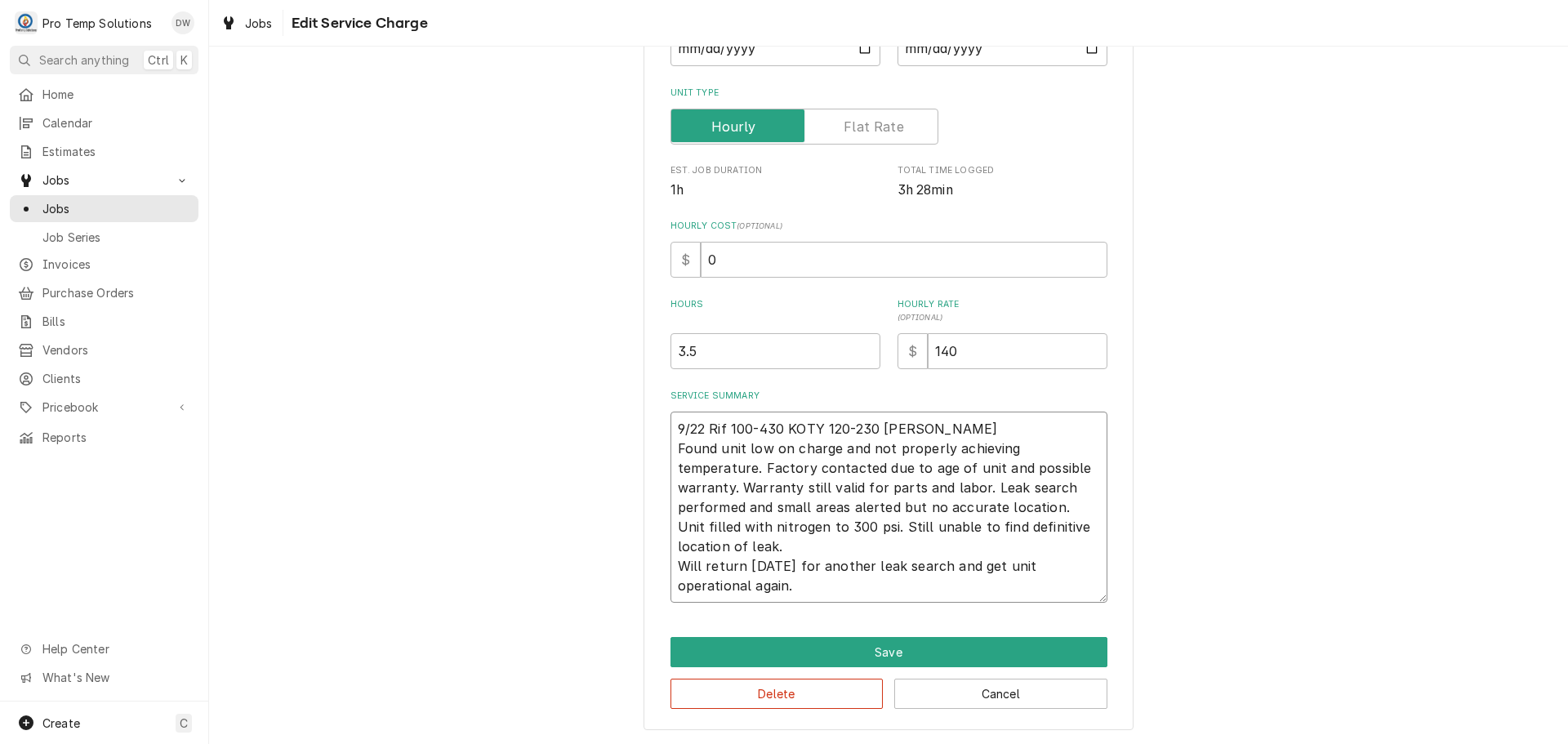
type textarea "x"
type textarea "9/22 Rif 100-430 KOTY 120-230 KEVIN Found unit low on charge and not properly a…"
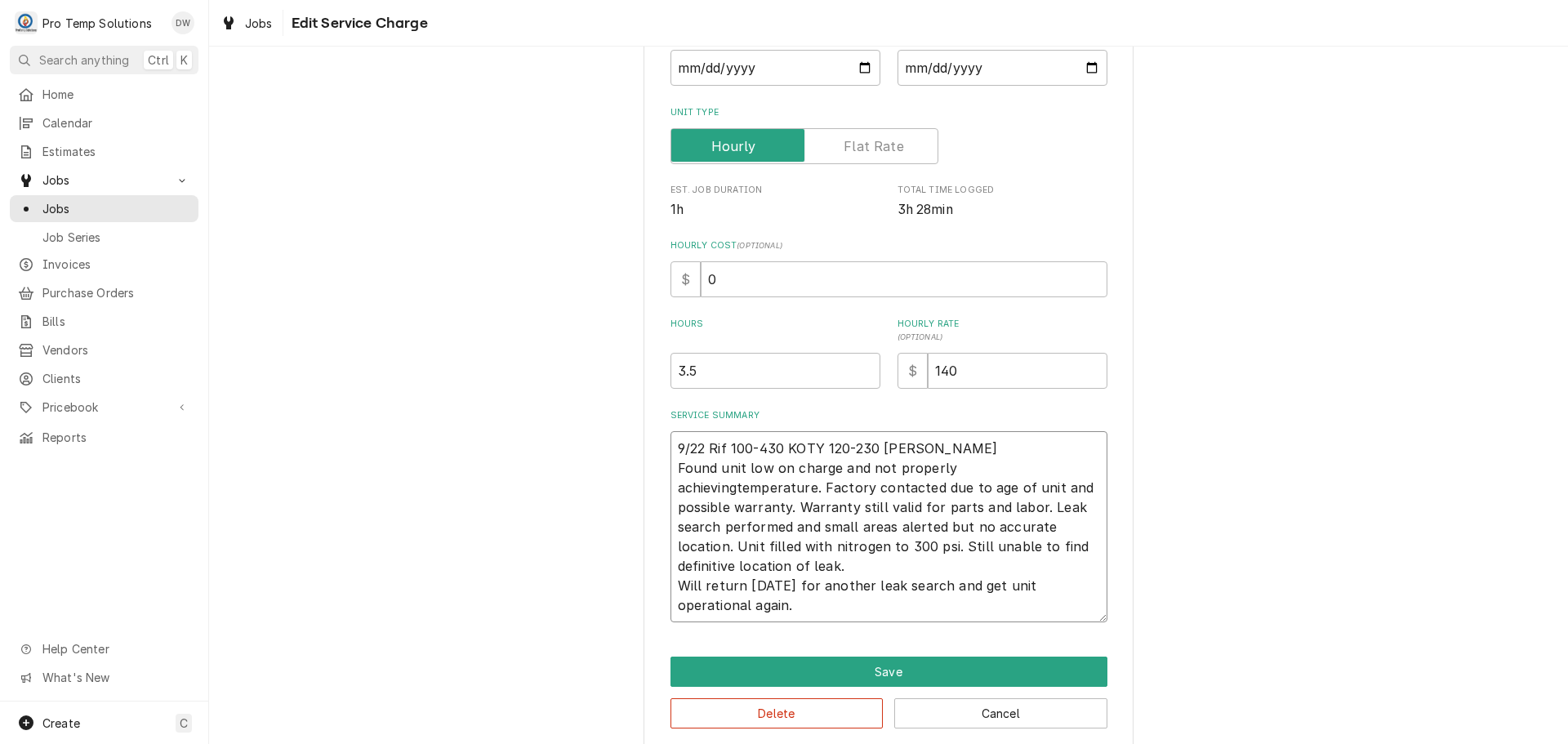
type textarea "x"
type textarea "9/22 Rif 100-430 KOTY 120-230 KEVIN Found unit low on charge and not properly a…"
type textarea "x"
type textarea "9/22 Rif 100-430 KOTY 120-230 KEVIN Found unit low on charge and not properly a…"
type textarea "x"
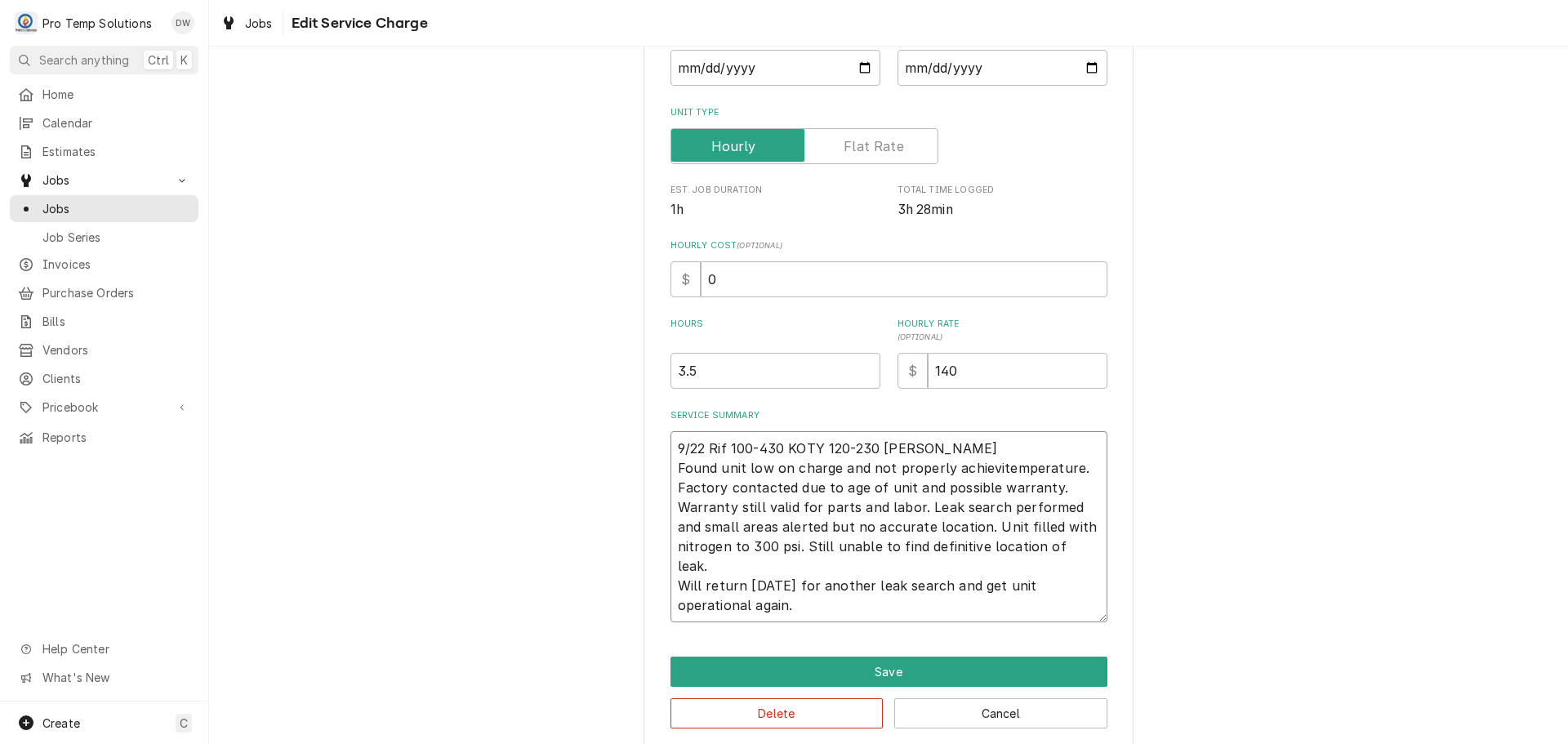
type textarea "9/22 Rif 100-430 KOTY 120-230 KEVIN Found unit low on charge and not properly a…"
type textarea "x"
type textarea "9/22 Rif 100-430 KOTY 120-230 KEVIN Found unit low on charge and not properly a…"
type textarea "x"
type textarea "9/22 Rif 100-430 KOTY 120-230 KEVIN Found unit low on charge and not properly a…"
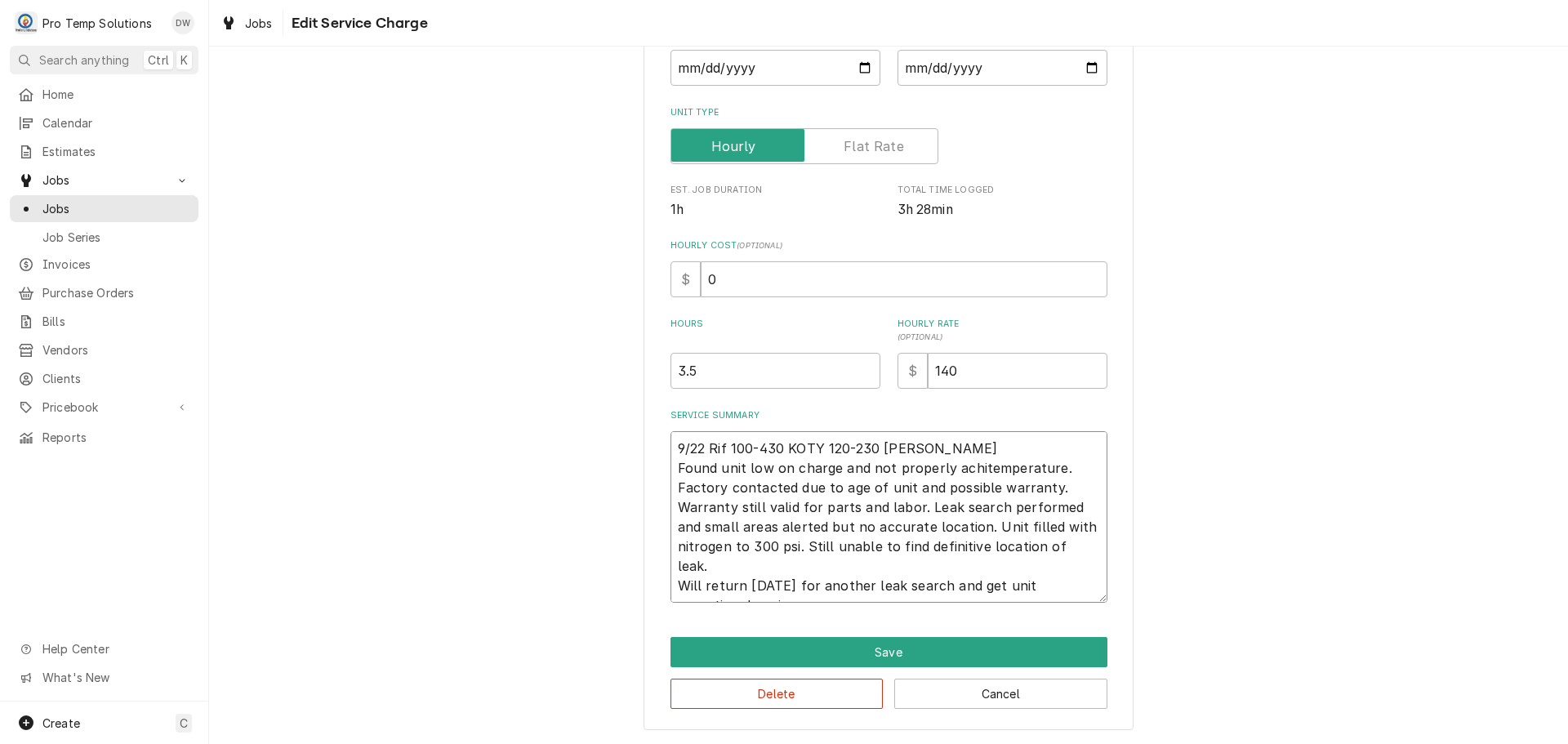
type textarea "x"
type textarea "9/22 Rif 100-430 KOTY 120-230 KEVIN Found unit low on charge and not properly a…"
type textarea "x"
type textarea "9/22 Rif 100-430 KOTY 120-230 KEVIN Found unit low on charge and not properly a…"
type textarea "x"
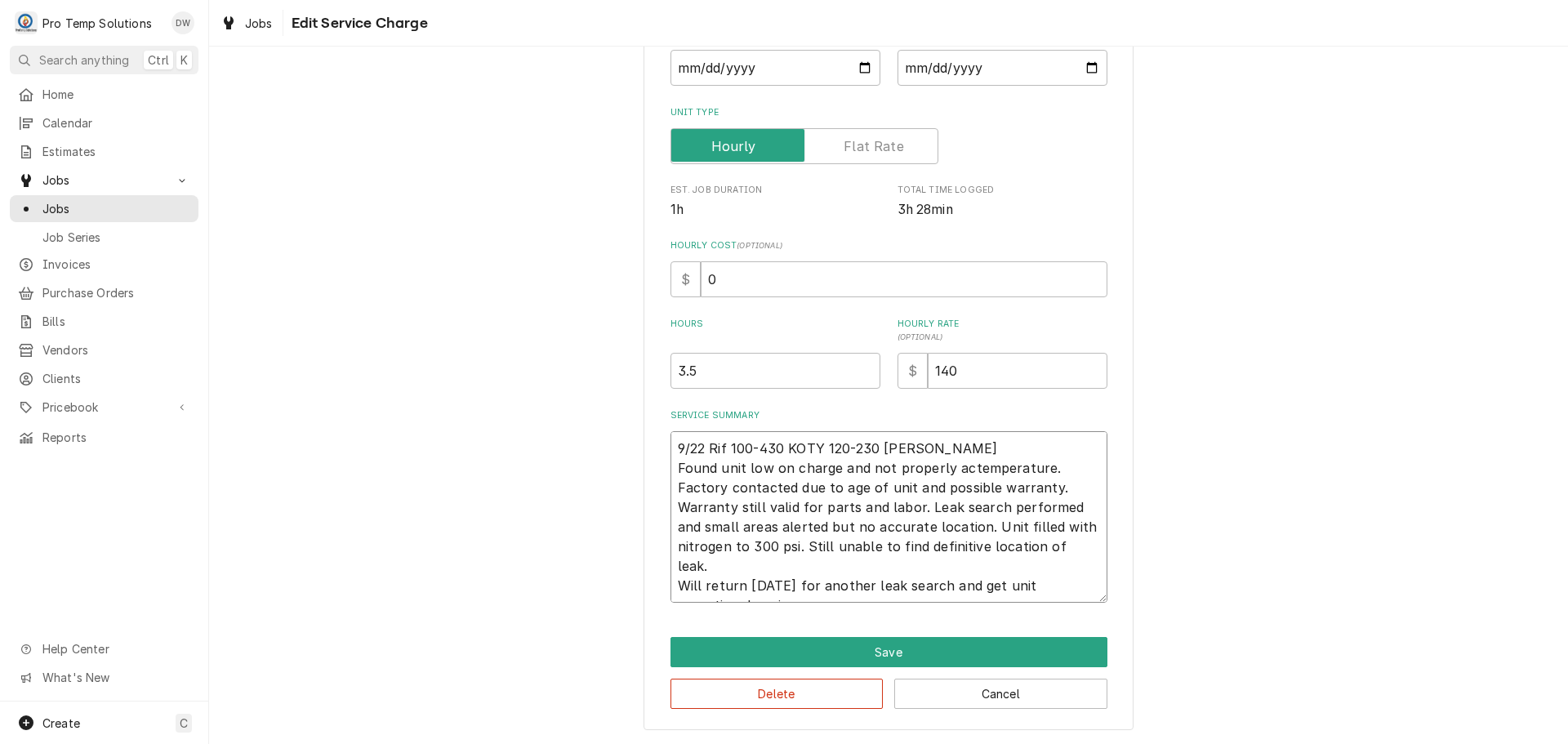
type textarea "9/22 Rif 100-430 KOTY 120-230 KEVIN Found unit low on charge and not properly a…"
type textarea "x"
type textarea "9/22 Rif 100-430 KOTY 120-230 KEVIN Found unit low on charge and not properly t…"
type textarea "x"
type textarea "9/22 Rif 100-430 KOTY 120-230 KEVIN Found unit low on charge and not properlyte…"
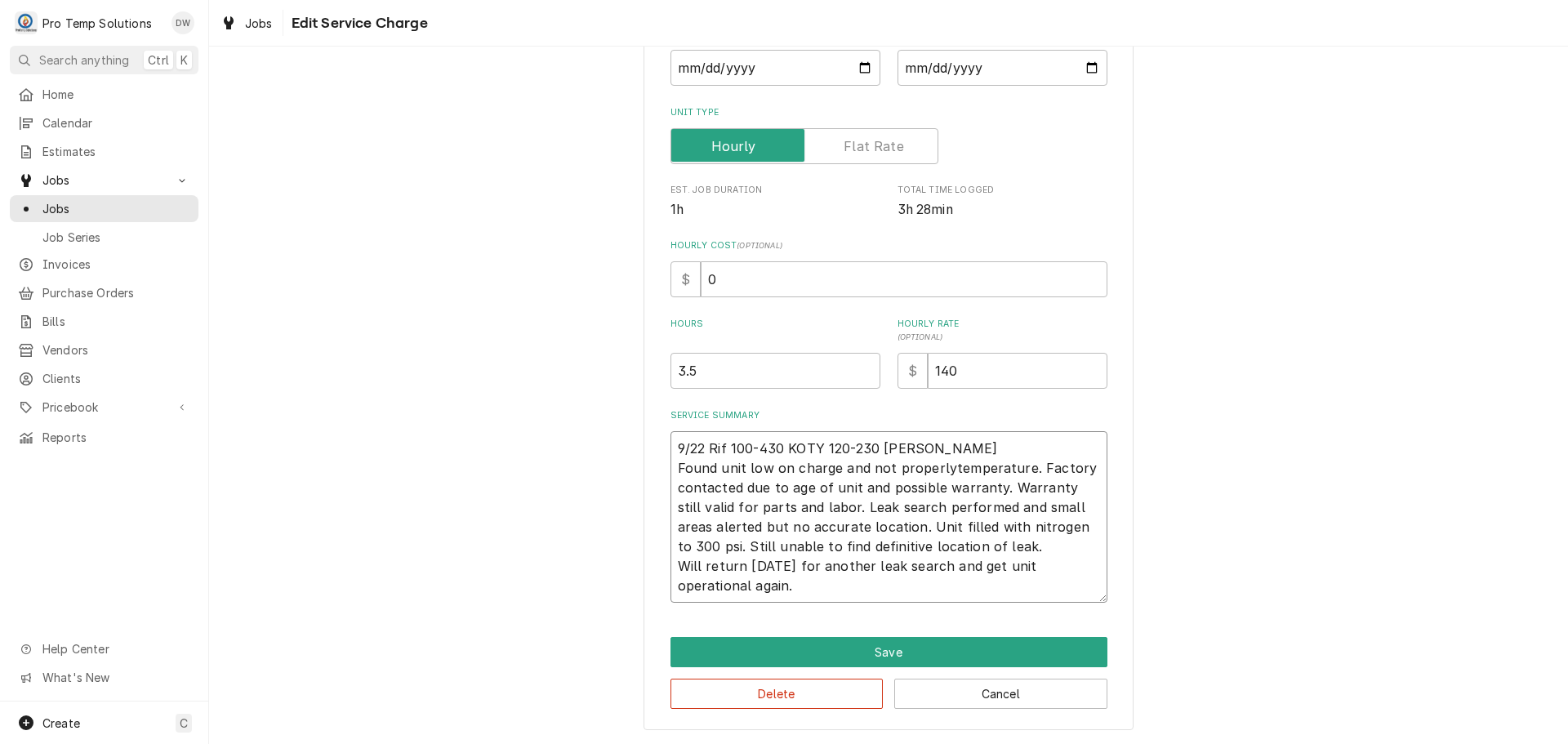
type textarea "x"
type textarea "9/22 Rif 100-430 KOTY 120-230 KEVIN Found unit low on charge and not properltem…"
type textarea "x"
type textarea "9/22 Rif 100-430 KOTY 120-230 KEVIN Found unit low on charge and not propertemp…"
type textarea "x"
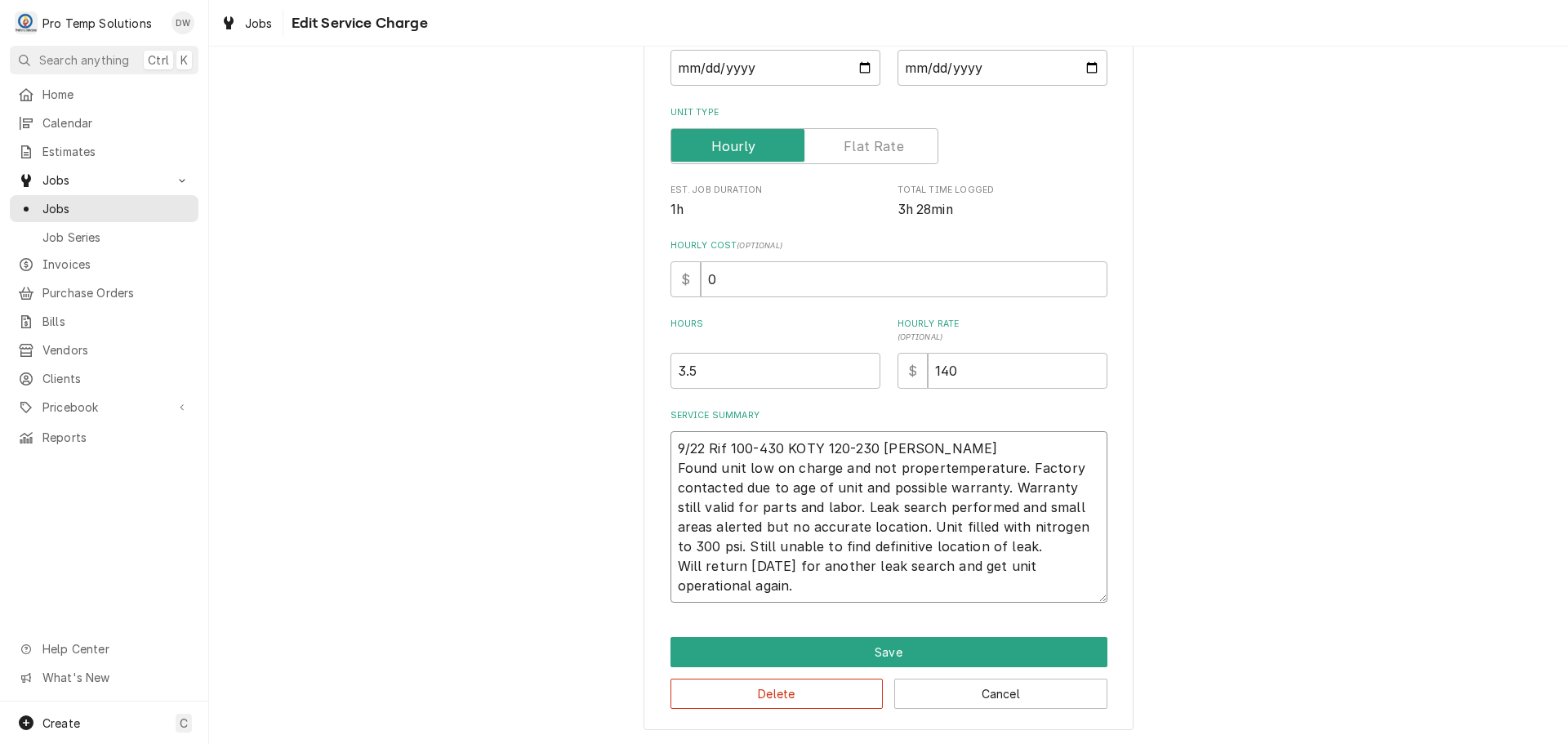
type textarea "9/22 Rif 100-430 KOTY 120-230 KEVIN Found unit low on charge and not propetempe…"
type textarea "x"
type textarea "9/22 Rif 100-430 KOTY 120-230 KEVIN Found unit low on charge and not proptemper…"
type textarea "x"
type textarea "9/22 Rif 100-430 KOTY 120-230 KEVIN Found unit low on charge and not protempera…"
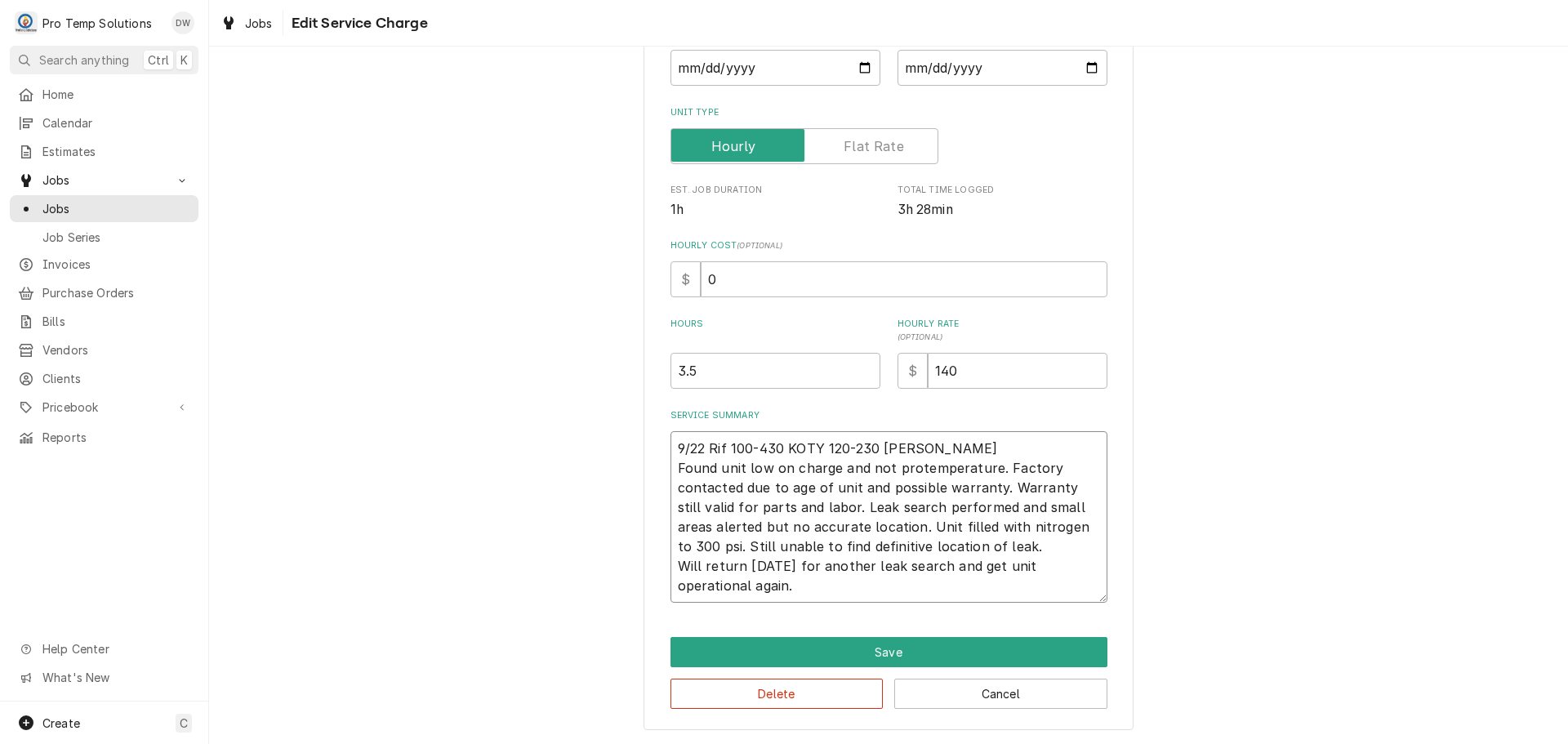
type textarea "x"
type textarea "9/22 Rif 100-430 KOTY 120-230 KEVIN Found unit low on charge and not prtemperat…"
type textarea "x"
type textarea "9/22 Rif 100-430 KOTY 120-230 KEVIN Found unit low on charge and not ptemperatu…"
type textarea "x"
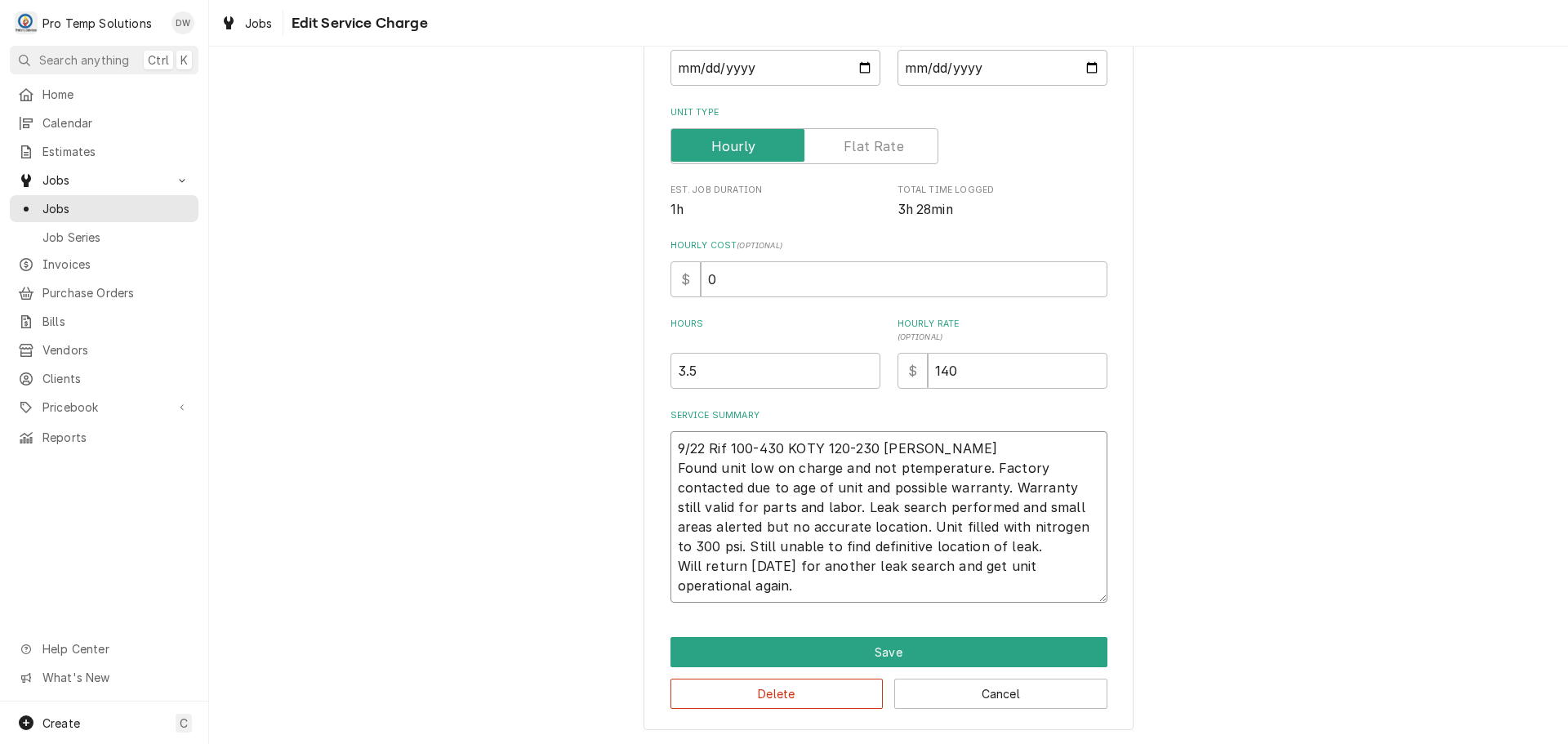
type textarea "9/22 Rif 100-430 KOTY 120-230 KEVIN Found unit low on charge and not temperatur…"
type textarea "x"
type textarea "9/22 Rif 100-430 KOTY 120-230 KEVIN Found unit low on charge and not rtemperatu…"
type textarea "x"
type textarea "9/22 Rif 100-430 KOTY 120-230 KEVIN Found unit low on charge and not retemperat…"
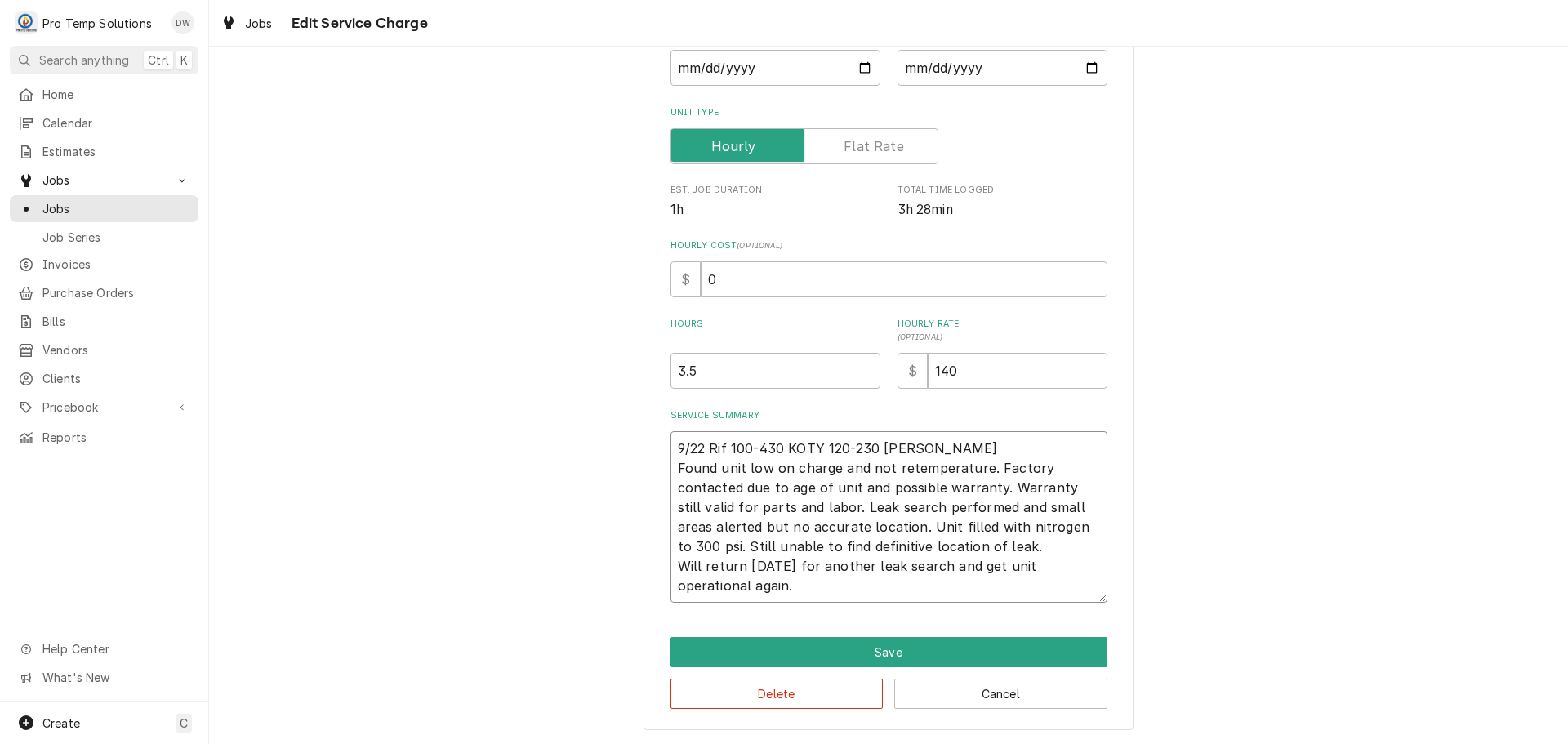
type textarea "x"
type textarea "9/22 Rif 100-430 KOTY 120-230 KEVIN Found unit low on charge and not reatempera…"
type textarea "x"
type textarea "9/22 Rif 100-430 KOTY 120-230 KEVIN Found unit low on charge and not reactemper…"
type textarea "x"
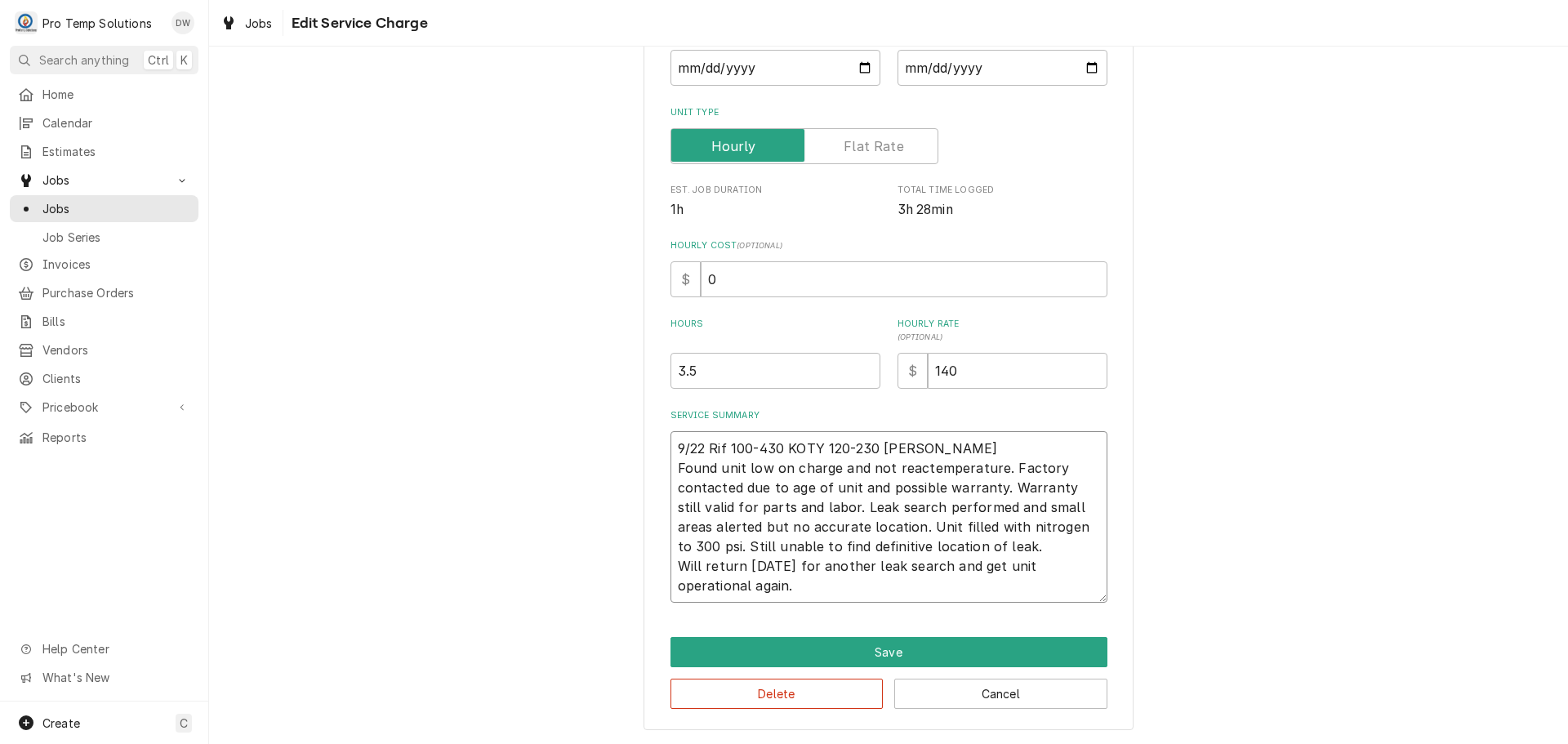
type textarea "9/22 Rif 100-430 KOTY 120-230 KEVIN Found unit low on charge and not reachtempe…"
type textarea "x"
type textarea "9/22 Rif 100-430 KOTY 120-230 KEVIN Found unit low on charge and not reachitemp…"
type textarea "x"
type textarea "9/22 Rif 100-430 KOTY 120-230 KEVIN Found unit low on charge and not reachintem…"
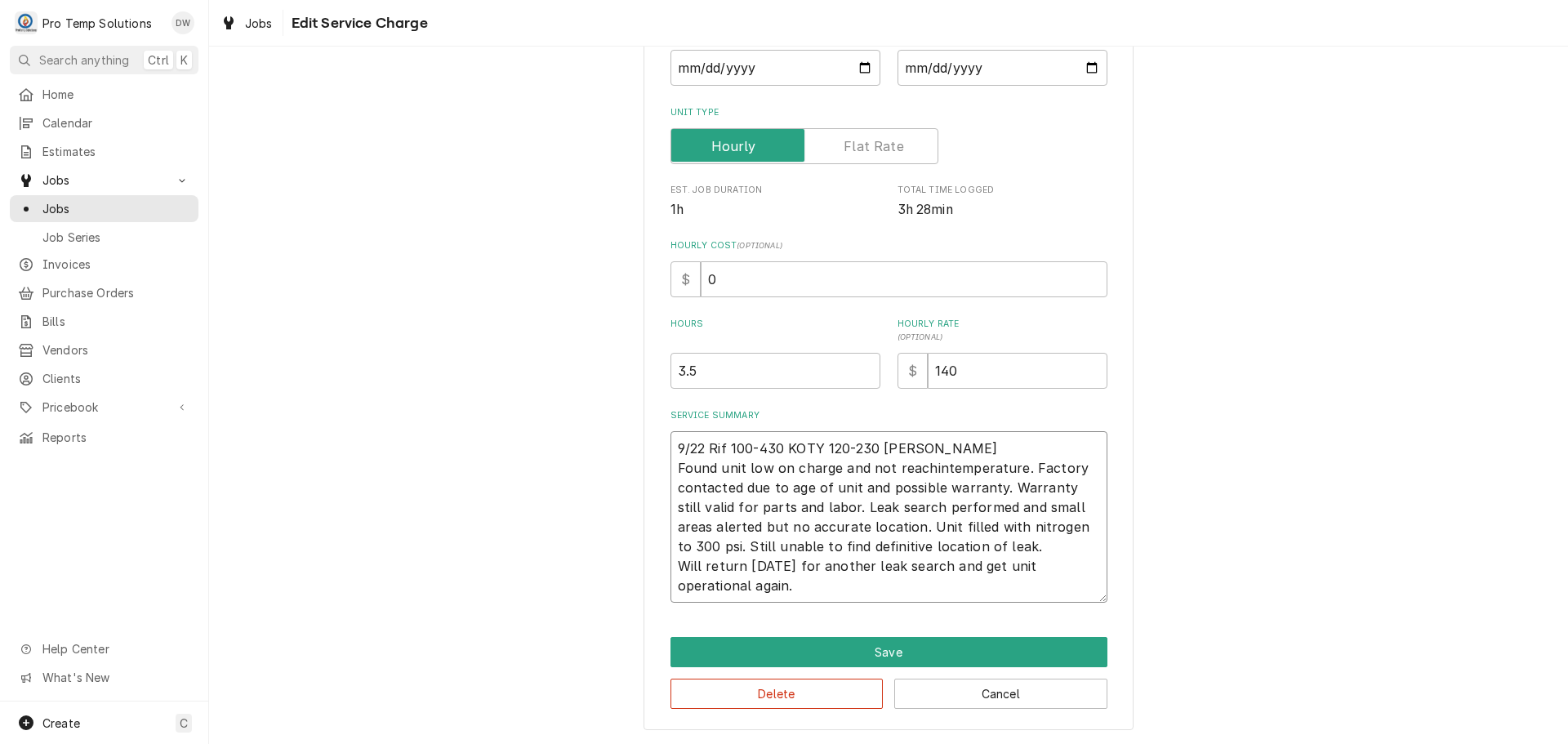
type textarea "x"
type textarea "9/22 Rif 100-430 KOTY 120-230 KEVIN Found unit low on charge and not reachingte…"
type textarea "x"
type textarea "9/22 Rif 100-430 KOTY 120-230 KEVIN Found unit low on charge and not reaching t…"
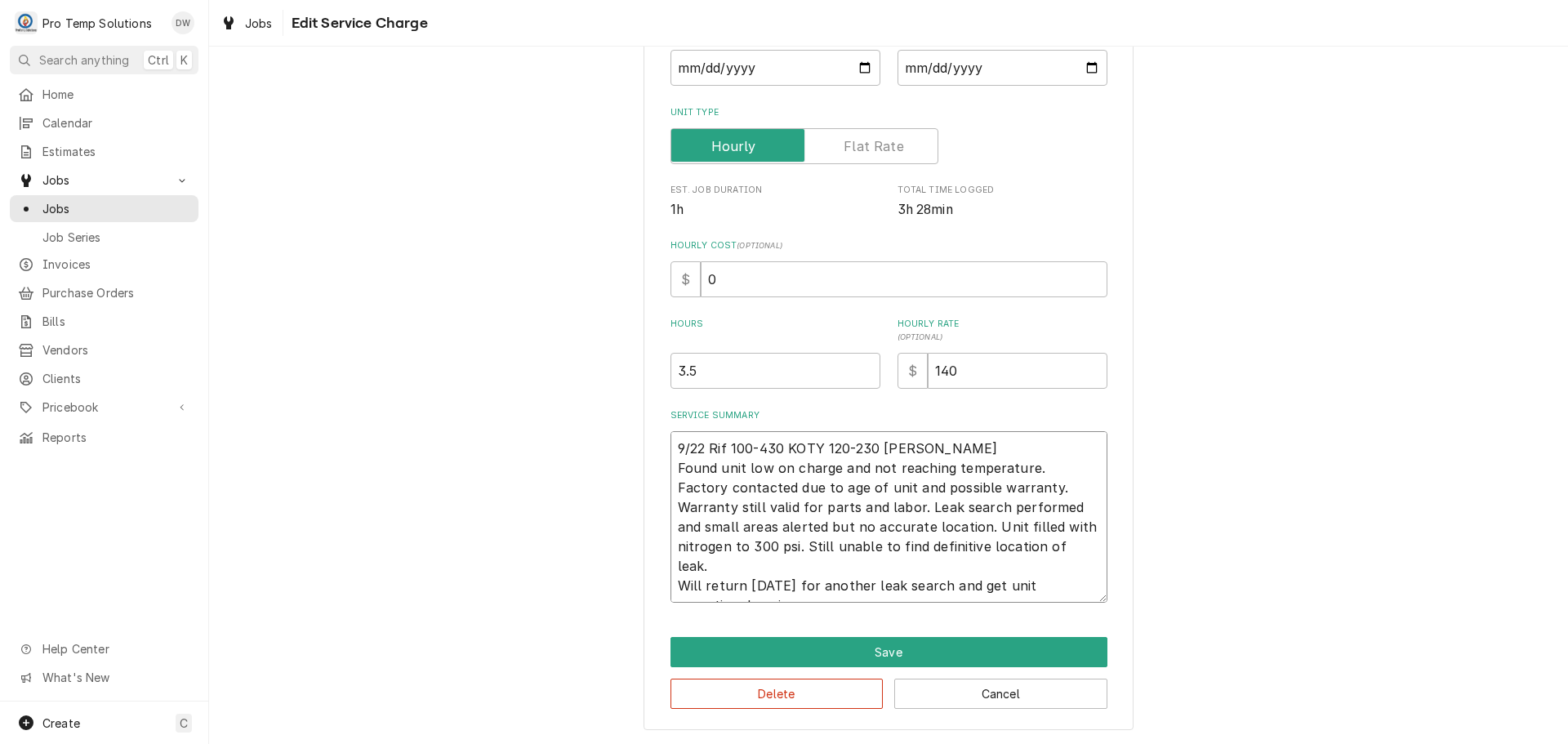
click at [1018, 465] on textarea "9/22 Rif 100-430 KOTY 120-230 KEVIN Found unit low on charge and not reaching t…" at bounding box center [889, 517] width 437 height 171
type textarea "x"
type textarea "9/22 Rif 100-430 KOTY 120-230 KEVIN Found unit low on charge and not reaching t…"
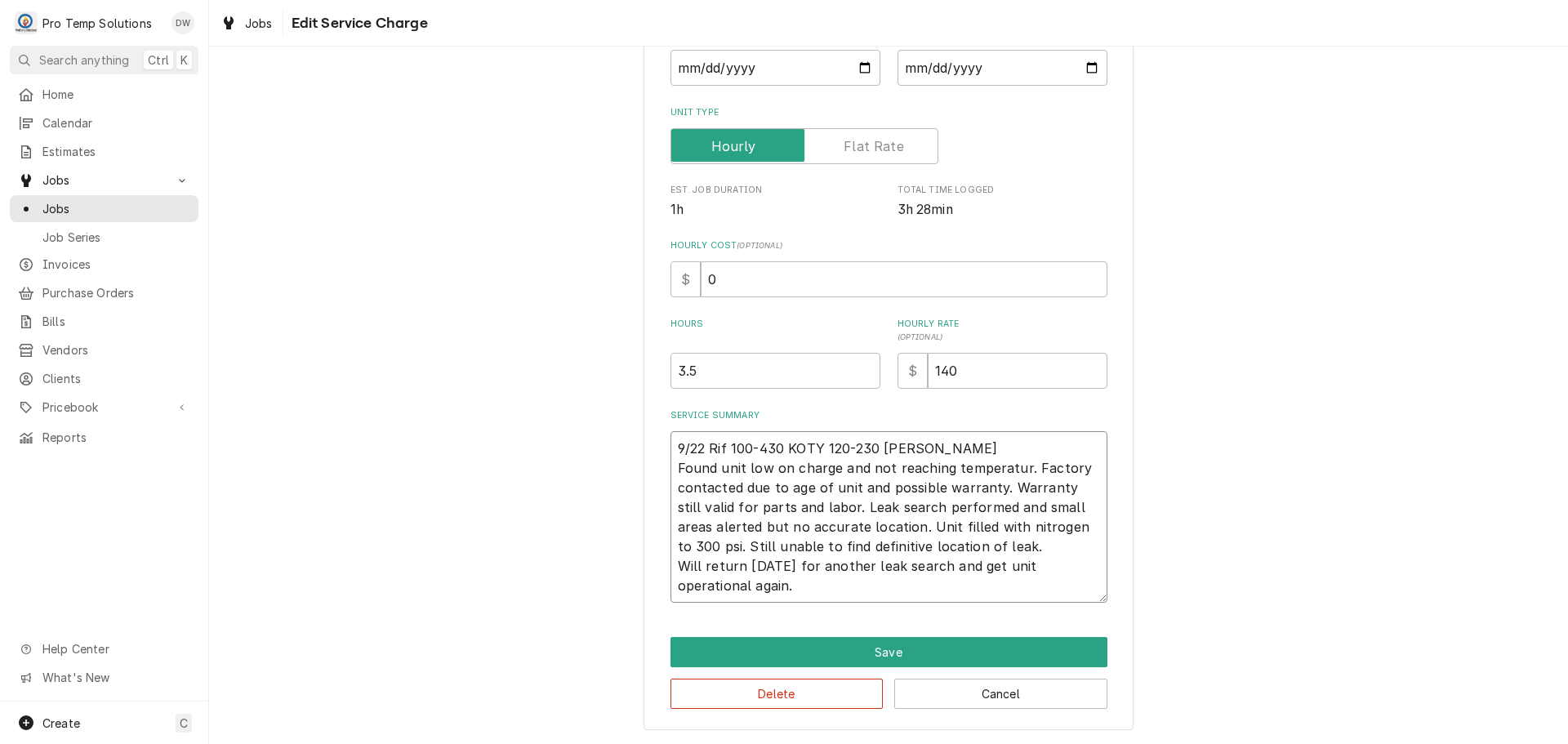
type textarea "x"
type textarea "9/22 Rif 100-430 KOTY 120-230 KEVIN Found unit low on charge and not reaching t…"
type textarea "x"
type textarea "9/22 Rif 100-430 KOTY 120-230 KEVIN Found unit low on charge and not reaching t…"
type textarea "x"
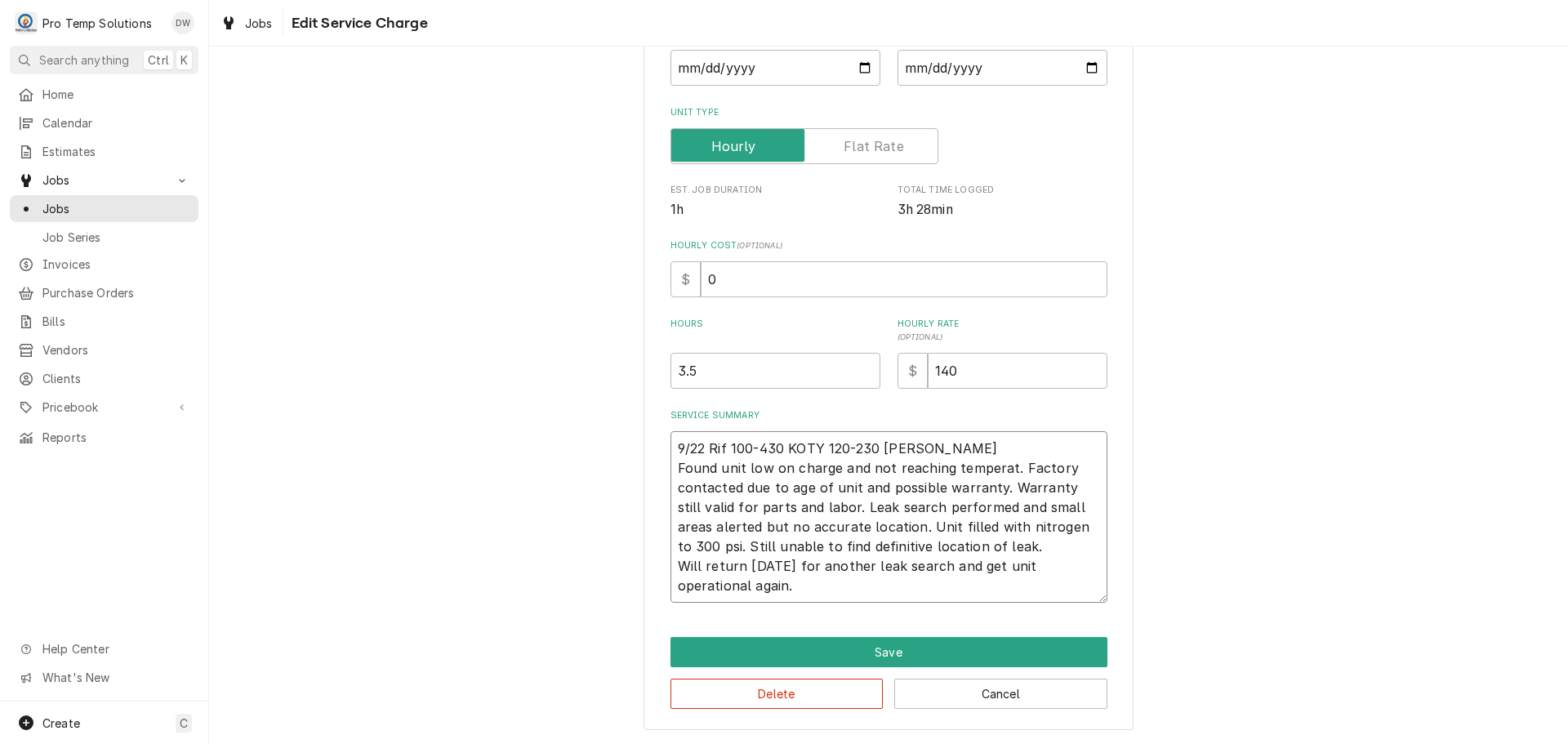
type textarea "9/22 Rif 100-430 KOTY 120-230 KEVIN Found unit low on charge and not reaching t…"
type textarea "x"
type textarea "9/22 Rif 100-430 KOTY 120-230 KEVIN Found unit low on charge and not reaching t…"
type textarea "x"
type textarea "9/22 Rif 100-430 KOTY 120-230 KEVIN Found unit low on charge and not reaching t…"
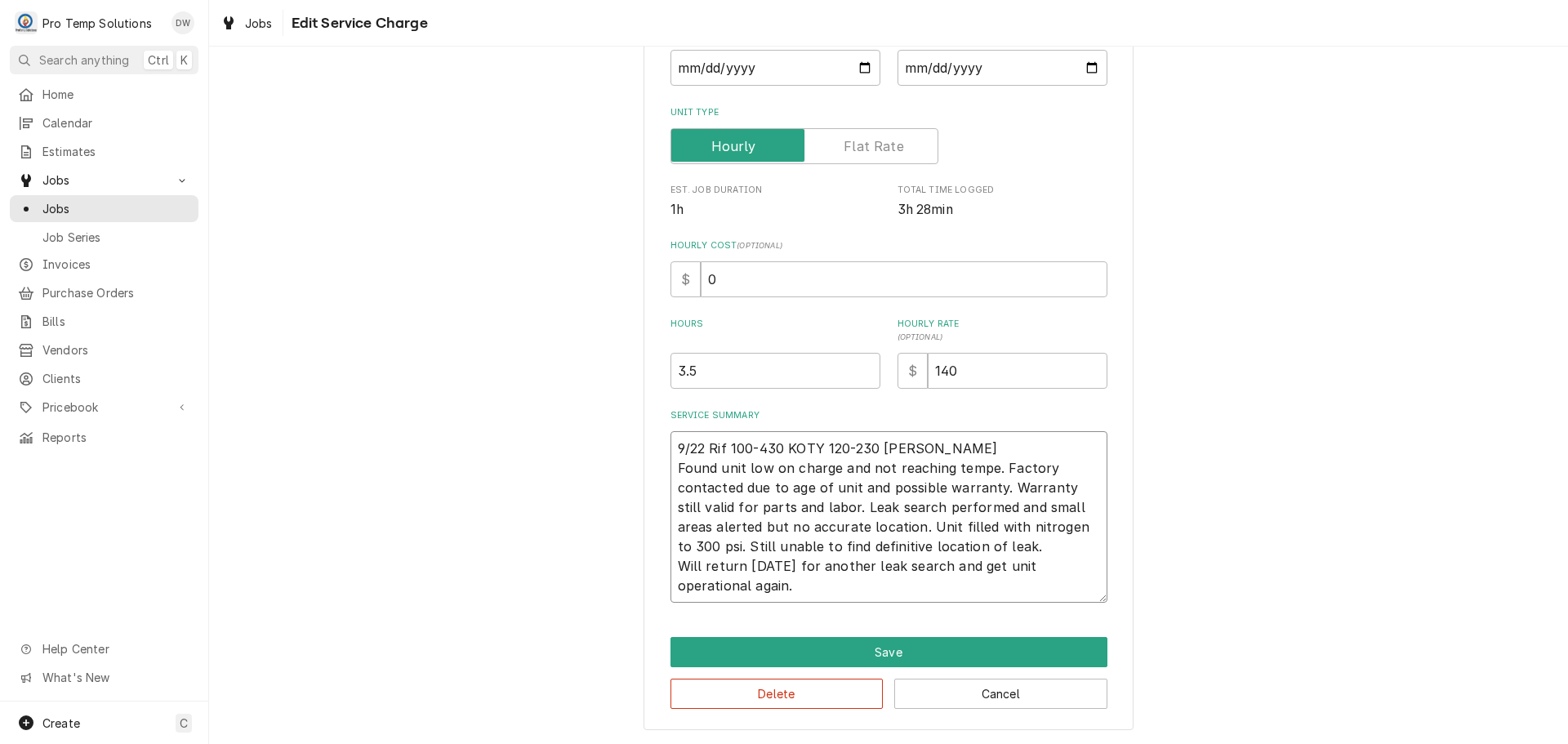
type textarea "x"
type textarea "9/22 Rif 100-430 KOTY 120-230 KEVIN Found unit low on charge and not reaching t…"
click at [1041, 466] on textarea "9/22 Rif 100-430 KOTY 120-230 KEVIN Found unit low on charge and not reaching t…" at bounding box center [889, 517] width 437 height 171
type textarea "x"
type textarea "9/22 Rif 100-430 KOTY 120-230 KEVIN Found unit low on charge and not reaching t…"
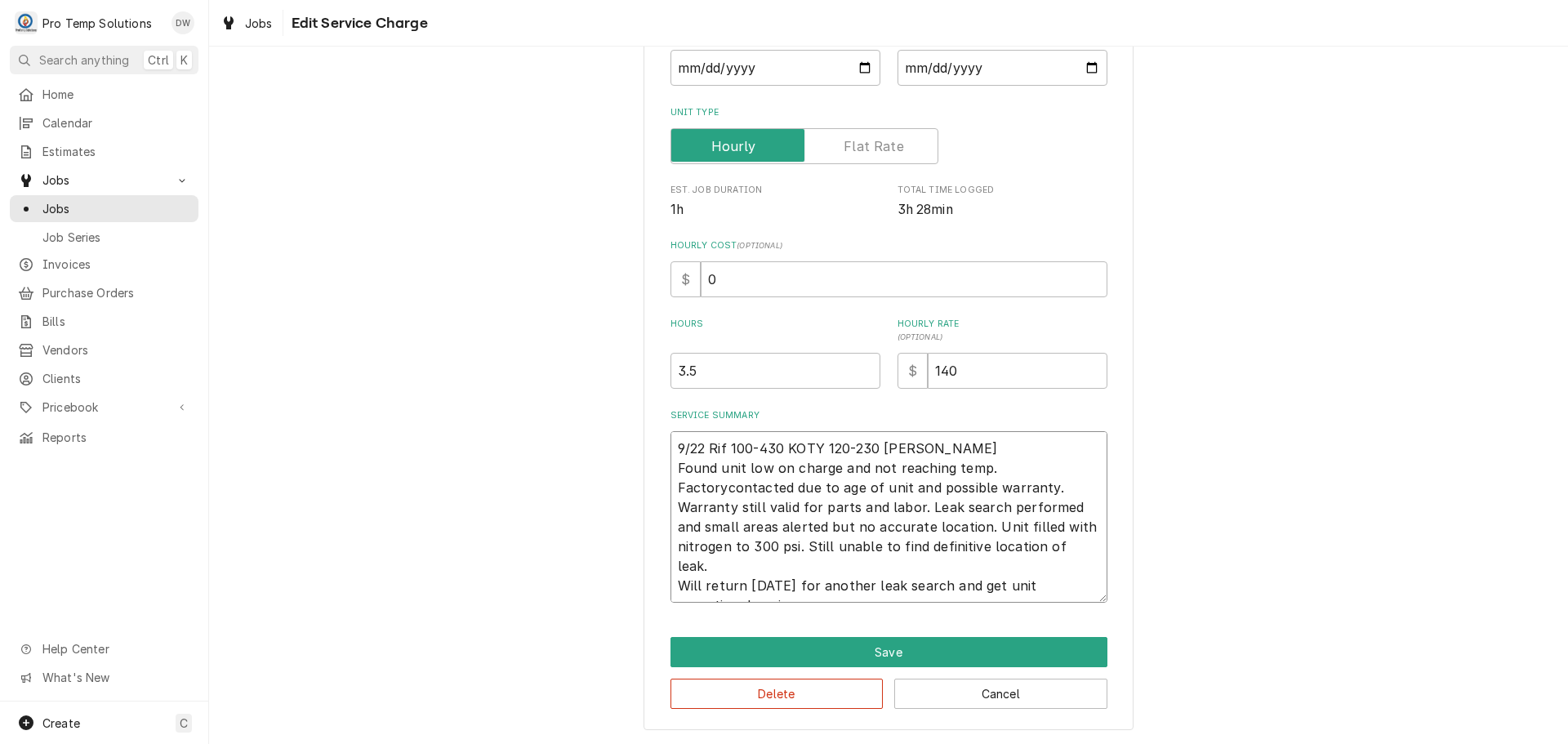
type textarea "x"
type textarea "9/22 Rif 100-430 KOTY 120-230 KEVIN Found unit low on charge and not reaching t…"
type textarea "x"
type textarea "9/22 Rif 100-430 KOTY 120-230 KEVIN Found unit low on charge and not reaching t…"
type textarea "x"
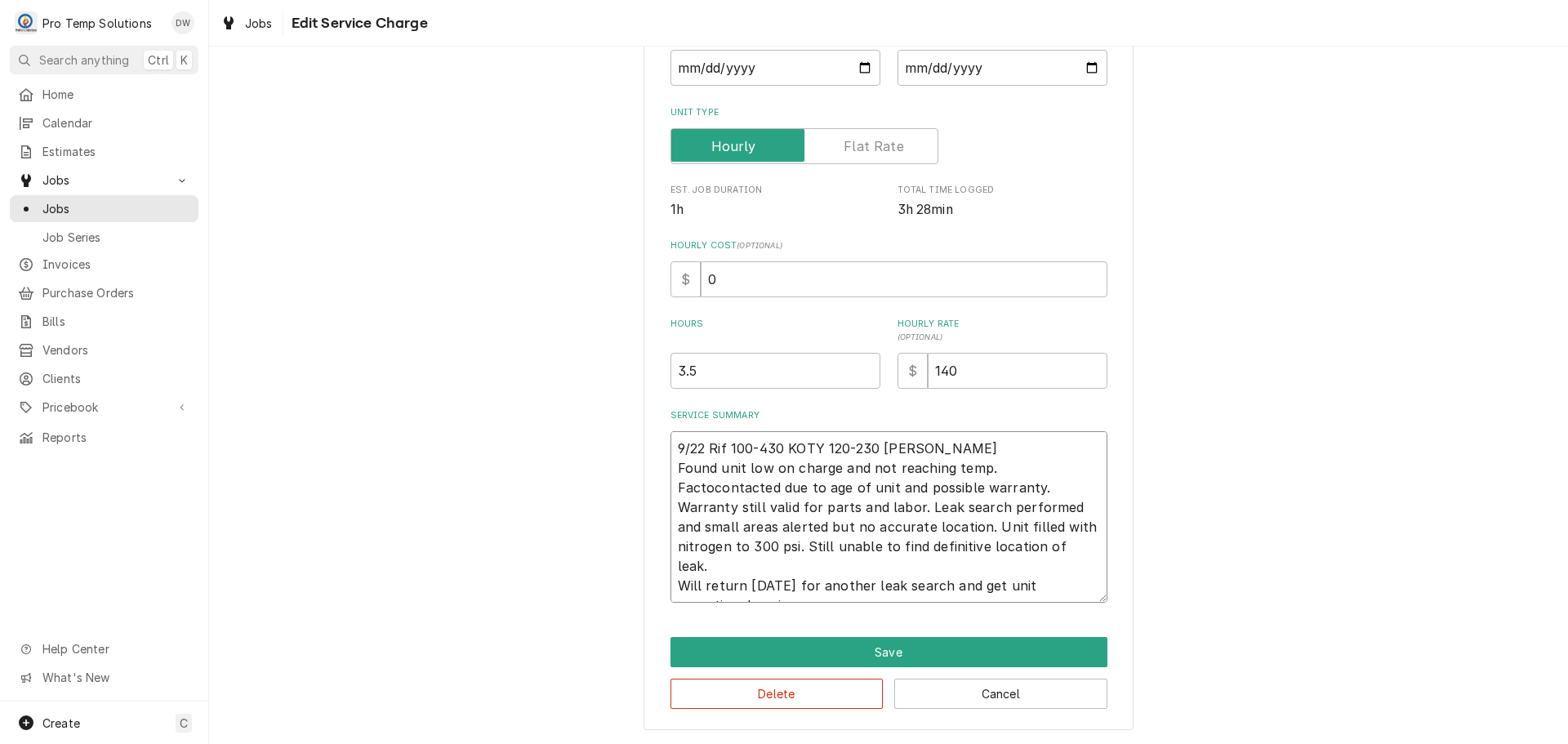
type textarea "9/22 Rif 100-430 KOTY 120-230 KEVIN Found unit low on charge and not reaching t…"
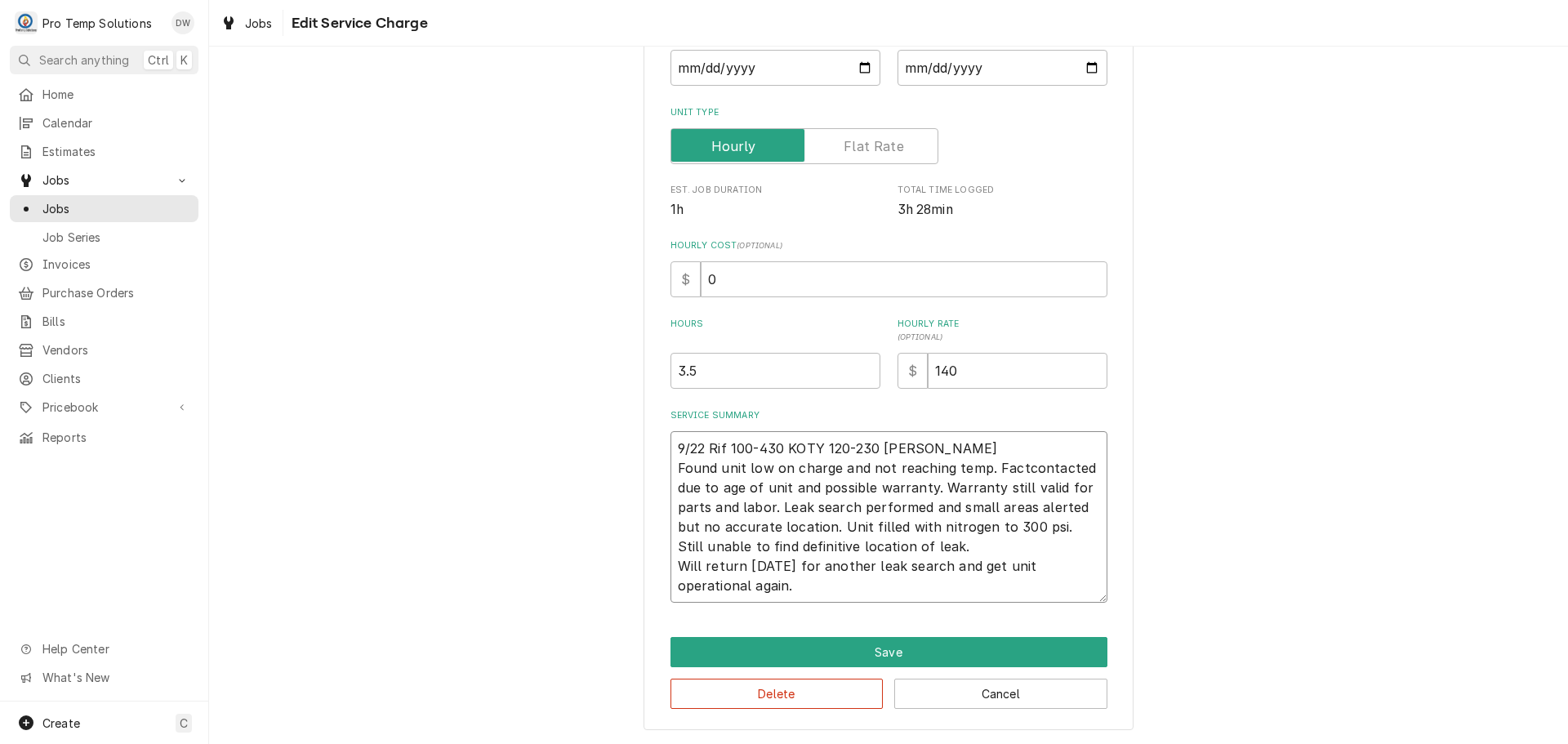
type textarea "x"
type textarea "9/22 Rif 100-430 KOTY 120-230 KEVIN Found unit low on charge and not reaching t…"
type textarea "x"
type textarea "9/22 Rif 100-430 KOTY 120-230 KEVIN Found unit low on charge and not reaching t…"
type textarea "x"
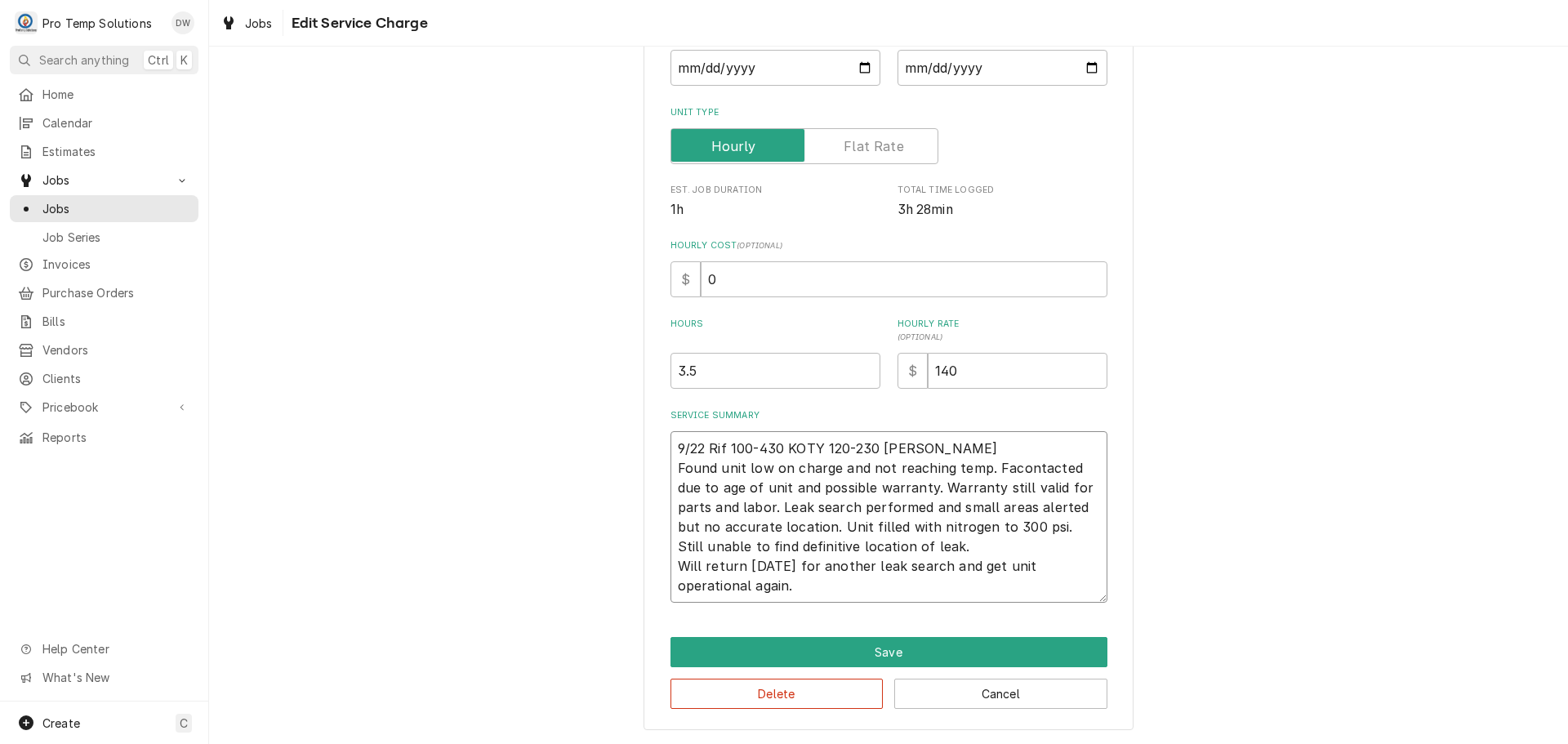
type textarea "9/22 Rif 100-430 KOTY 120-230 KEVIN Found unit low on charge and not reaching t…"
type textarea "x"
type textarea "9/22 Rif 100-430 KOTY 120-230 KEVIN Found unit low on charge and not reaching t…"
type textarea "x"
type textarea "9/22 Rif 100-430 KOTY 120-230 KEVIN Found unit low on charge and not reaching t…"
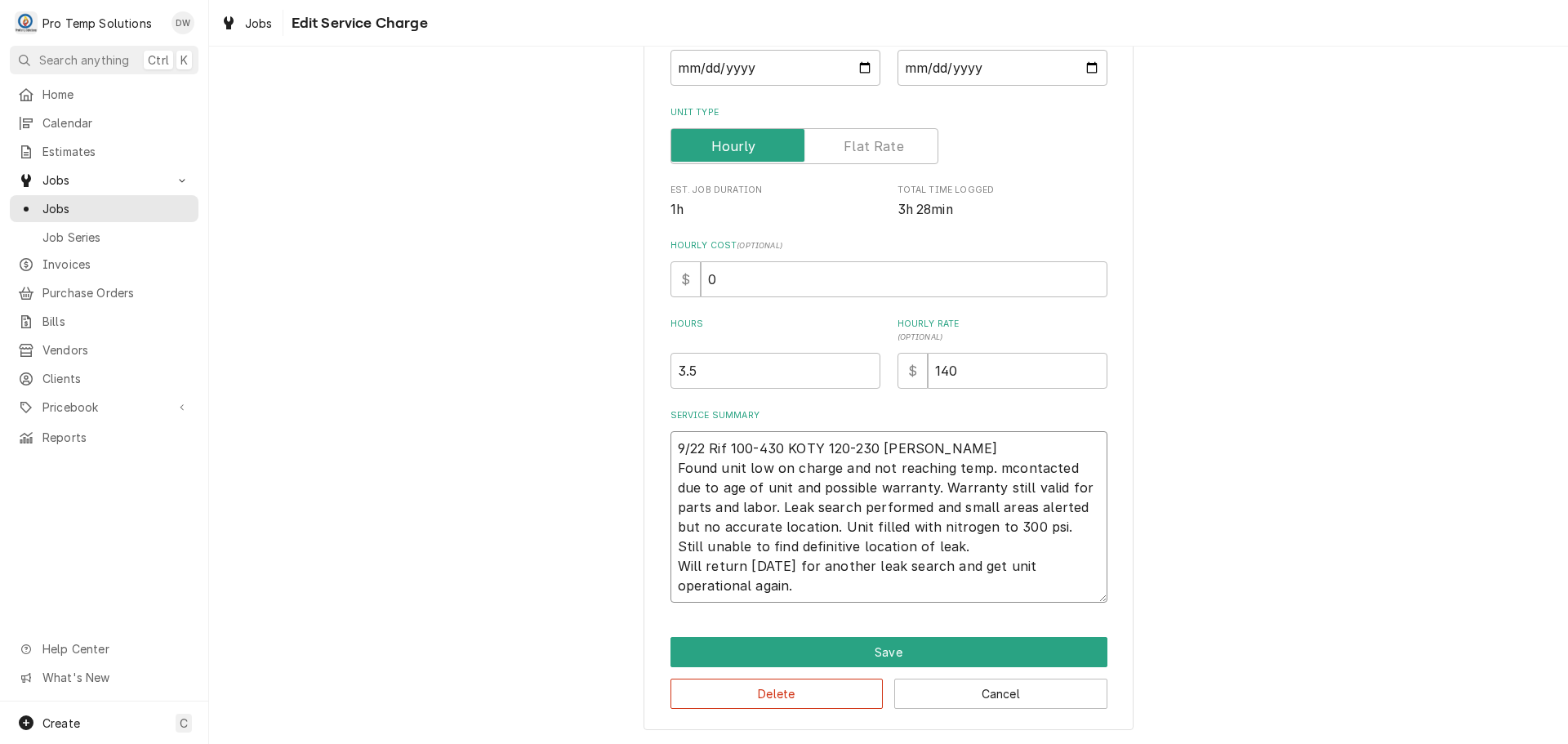
type textarea "x"
type textarea "9/22 Rif 100-430 KOTY 120-230 KEVIN Found unit low on charge and not reaching t…"
type textarea "x"
type textarea "9/22 Rif 100-430 KOTY 120-230 KEVIN Found unit low on charge and not reaching t…"
type textarea "x"
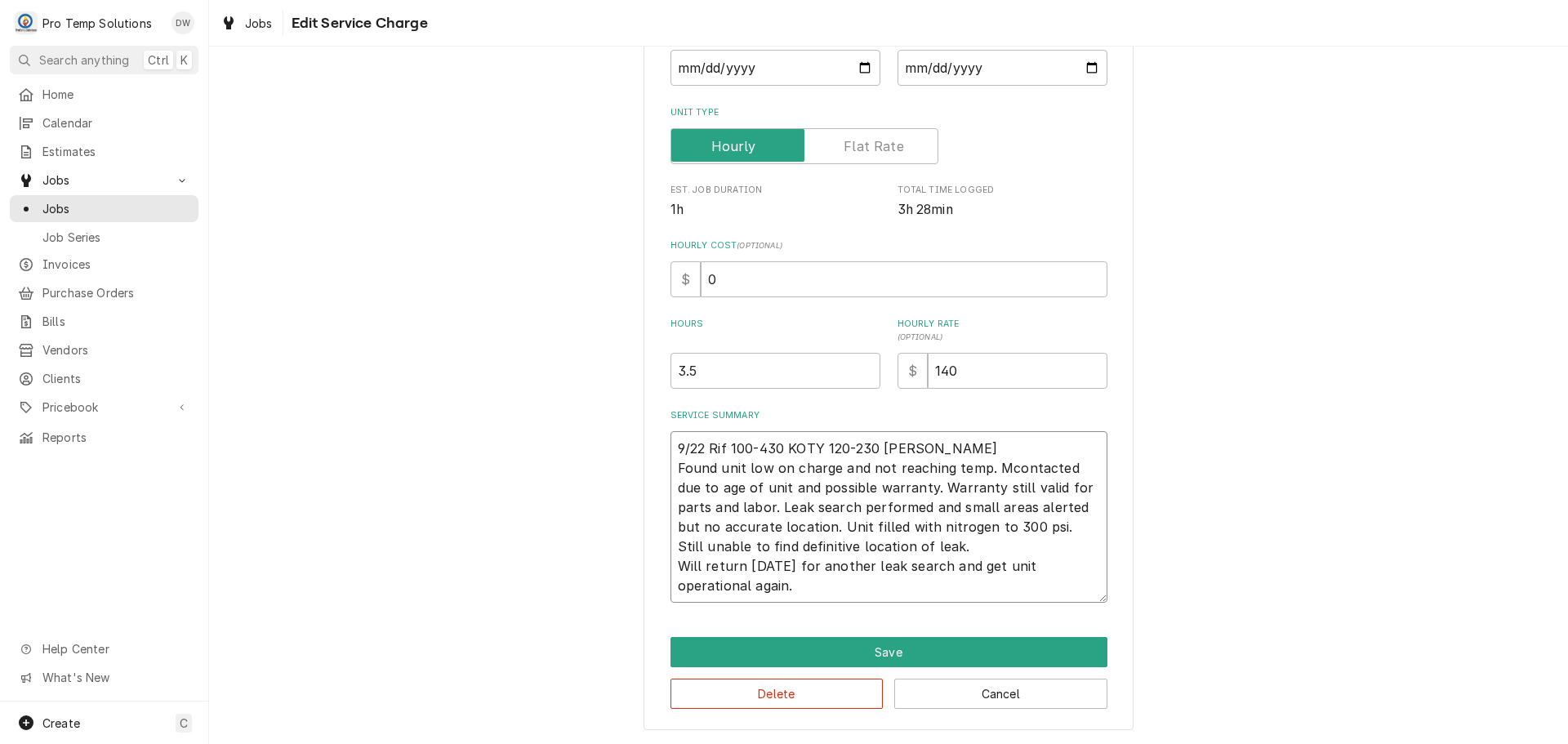
type textarea "9/22 Rif 100-430 KOTY 120-230 KEVIN Found unit low on charge and not reaching t…"
type textarea "x"
type textarea "9/22 Rif 100-430 KOTY 120-230 KEVIN Found unit low on charge and not reaching t…"
type textarea "x"
type textarea "9/22 Rif 100-430 KOTY 120-230 KEVIN Found unit low on charge and not reaching t…"
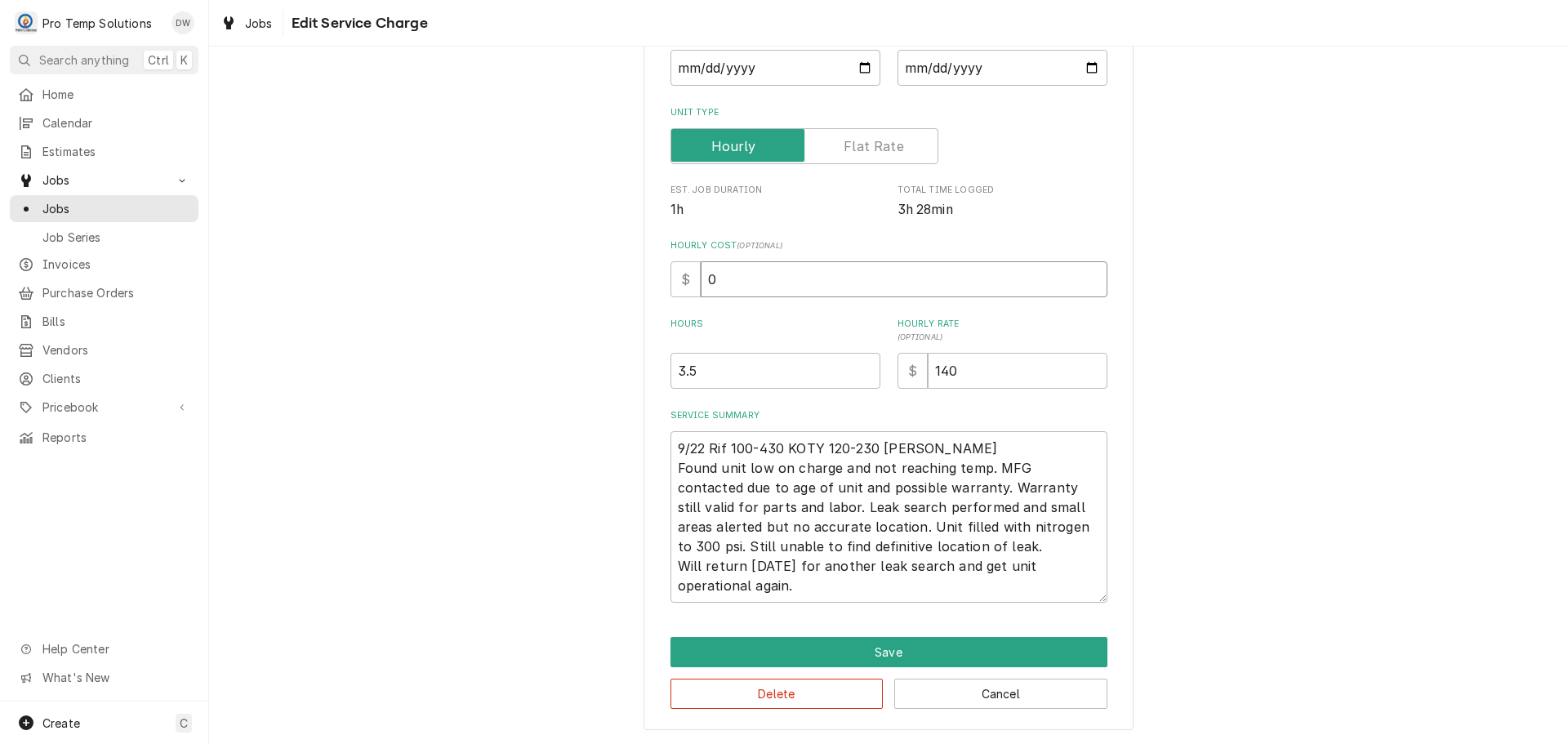
click at [708, 275] on input "0" at bounding box center [904, 278] width 407 height 36
type textarea "x"
type input "1"
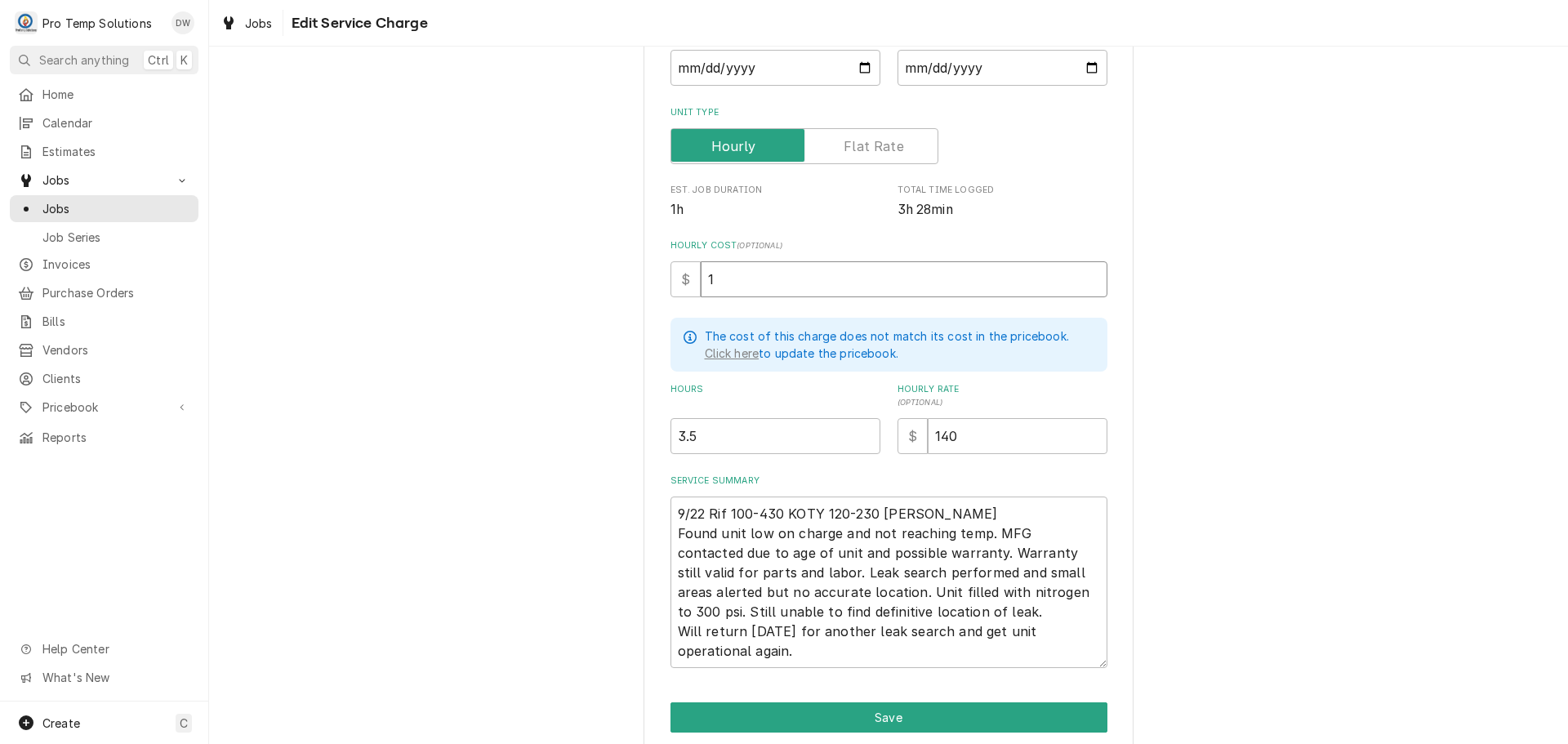
type textarea "x"
type input "18"
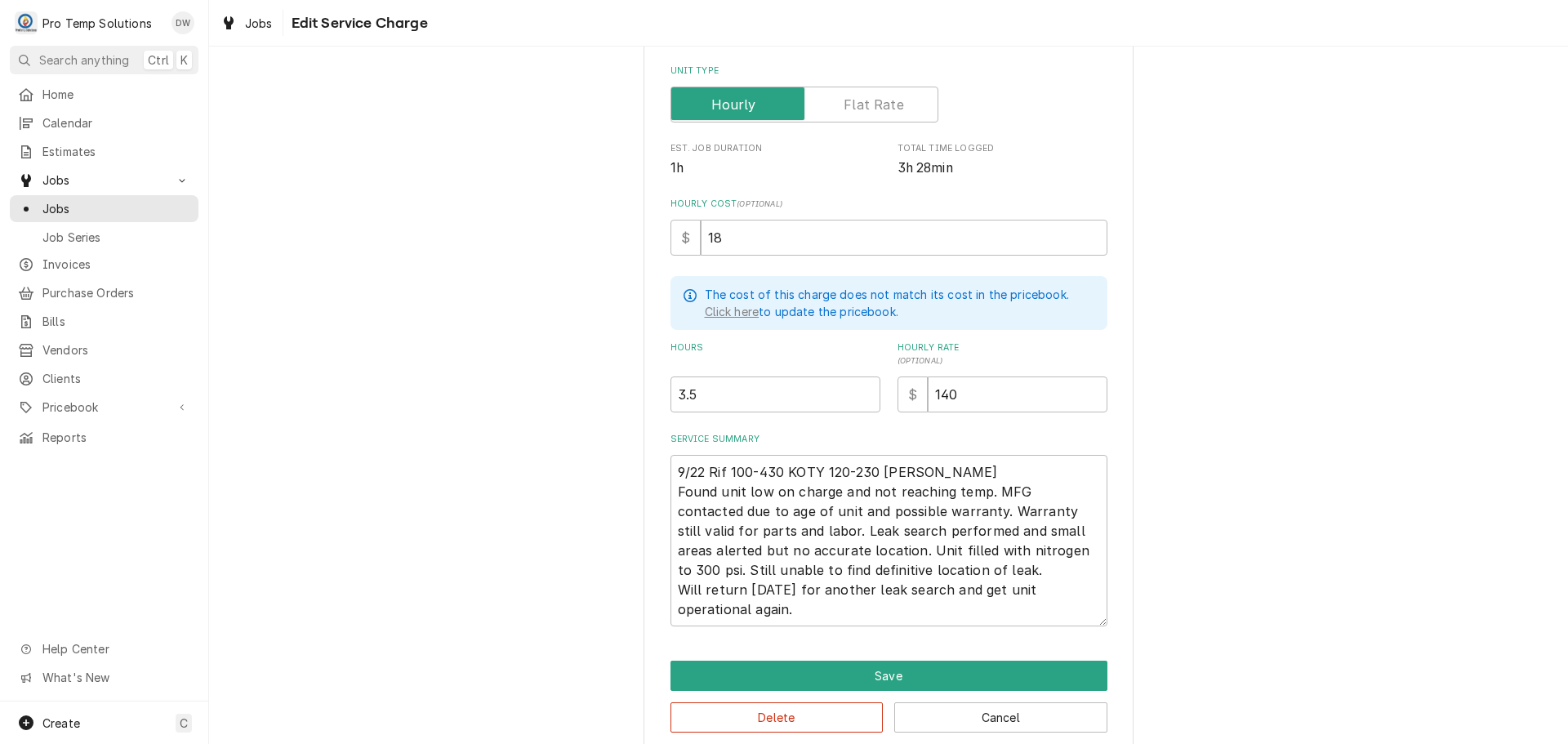
scroll to position [276, 0]
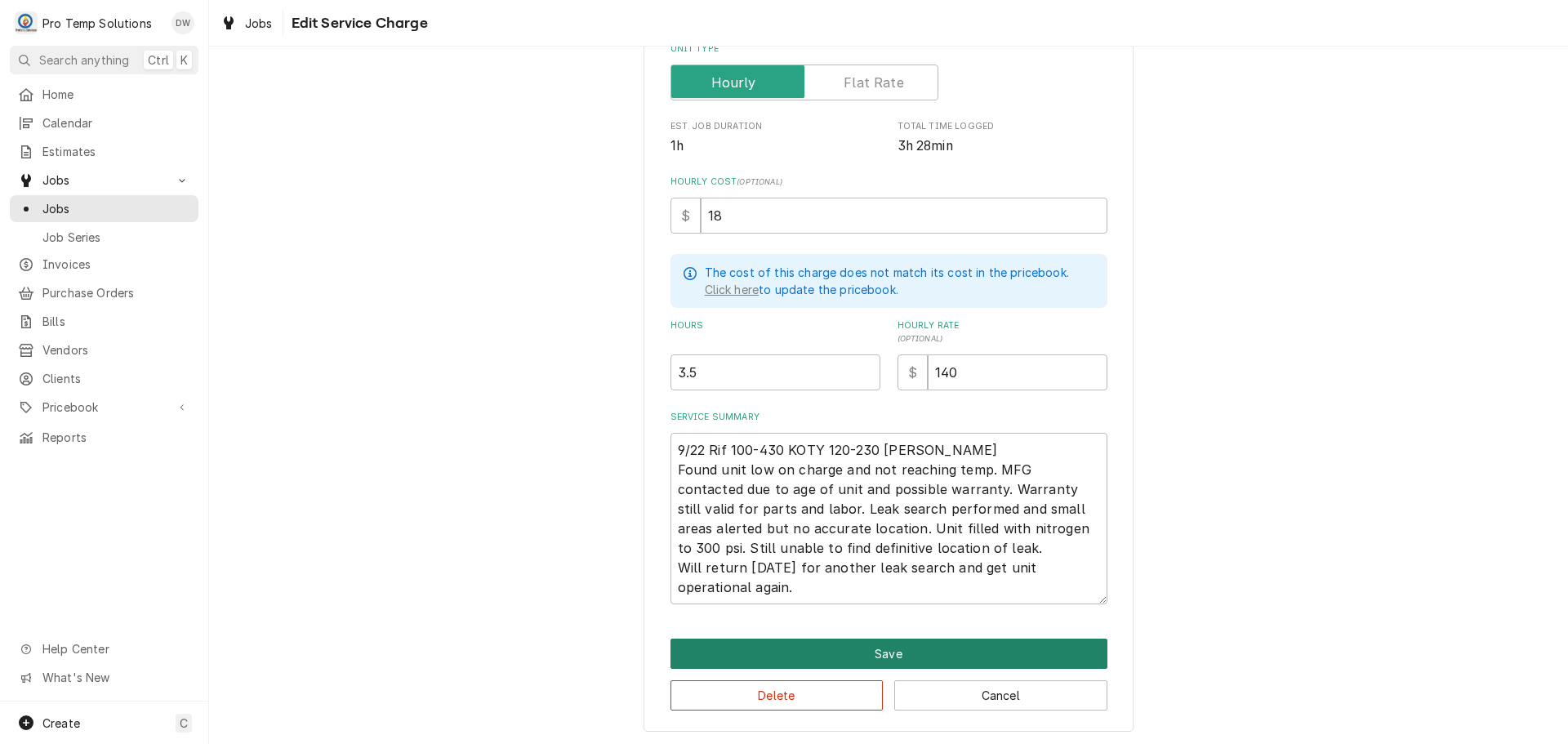
click at [888, 649] on button "Save" at bounding box center [889, 654] width 437 height 30
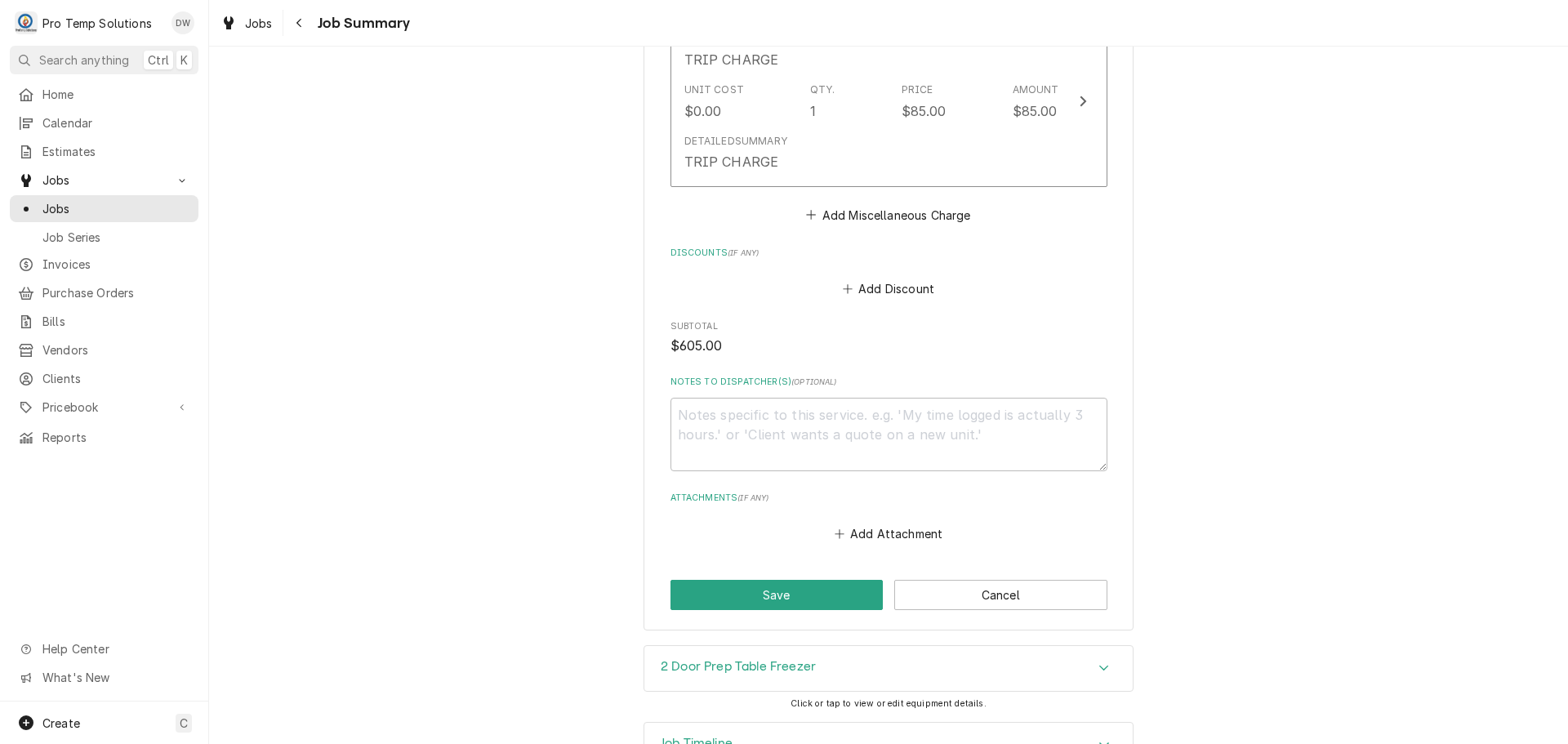
scroll to position [1306, 0]
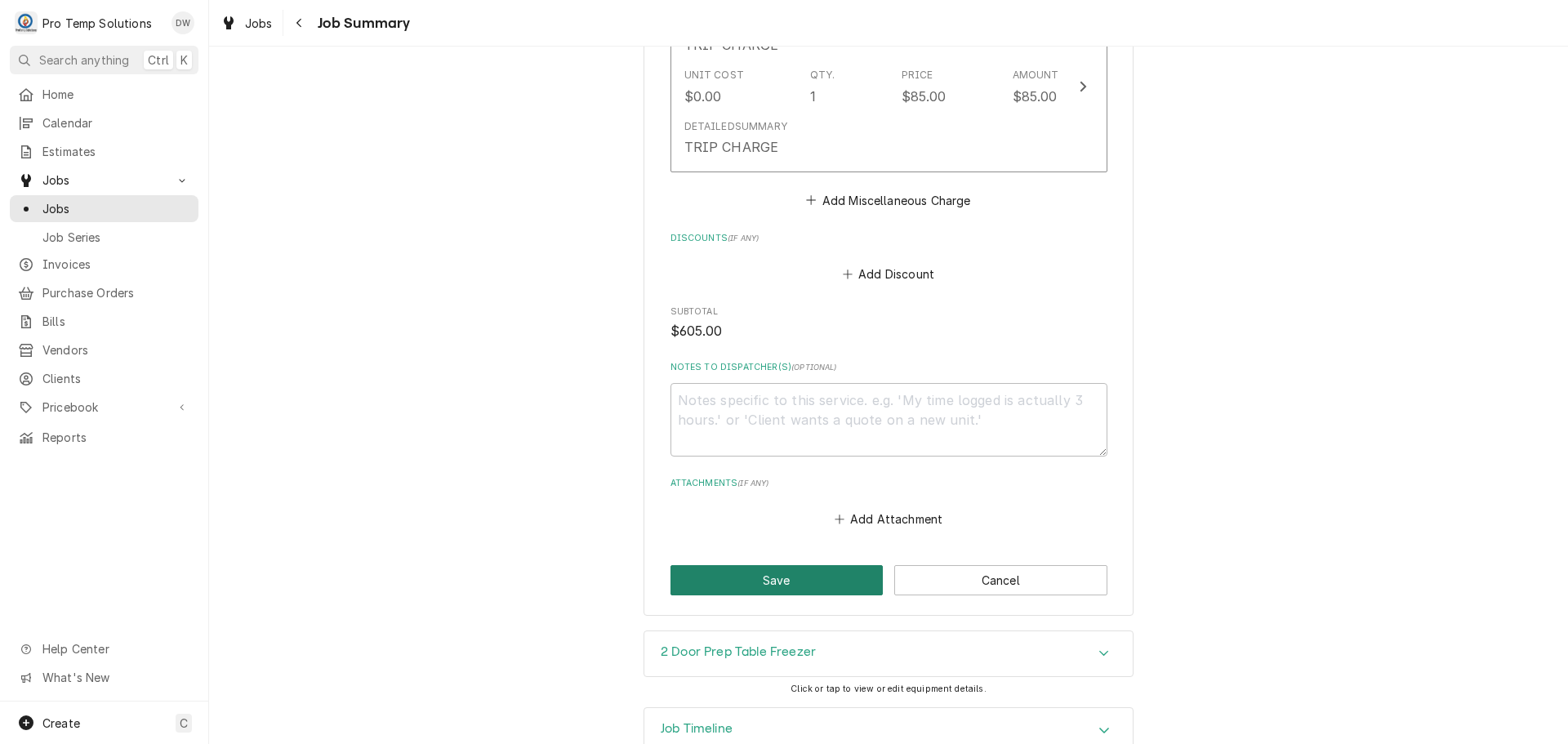
click at [768, 576] on button "Save" at bounding box center [777, 580] width 213 height 30
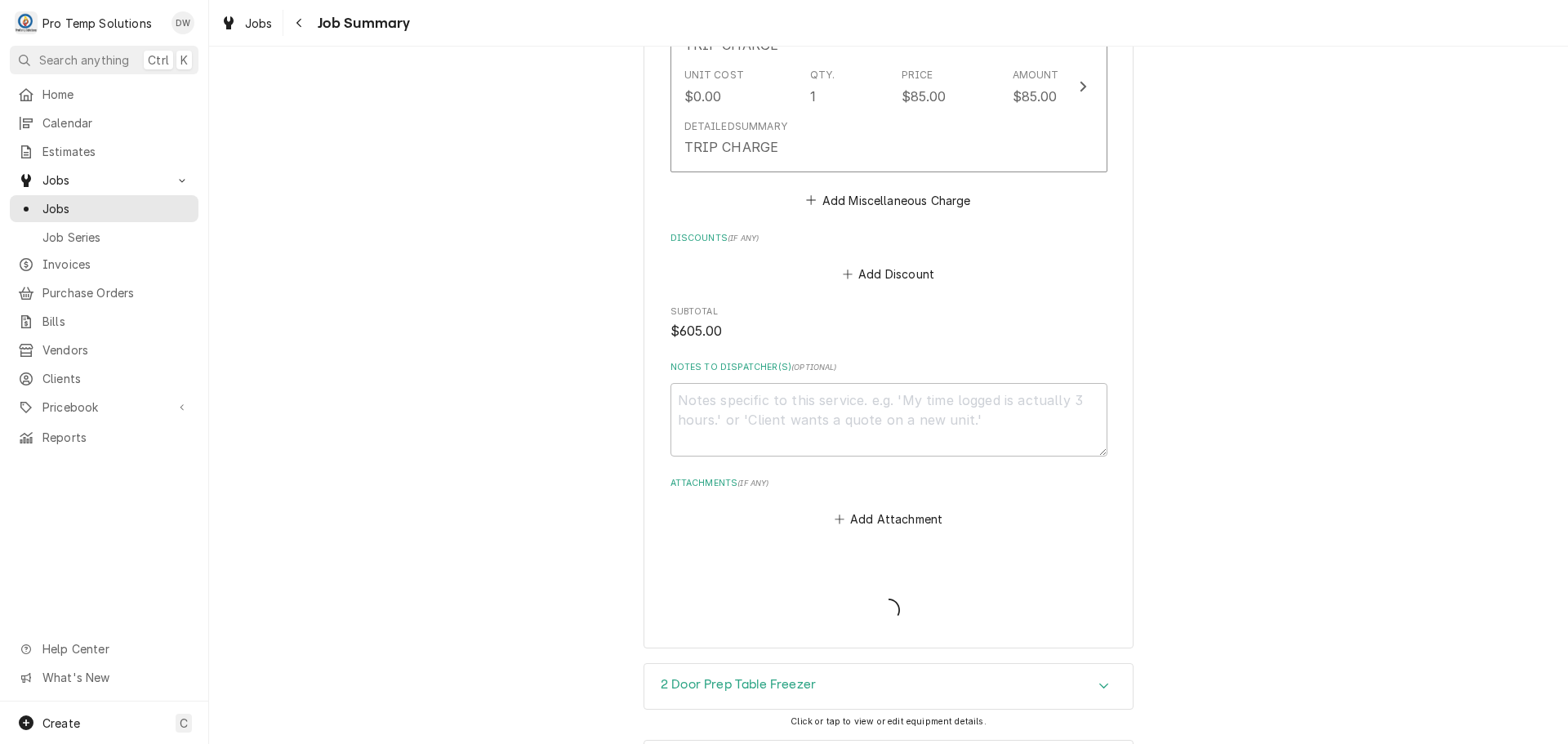
type textarea "x"
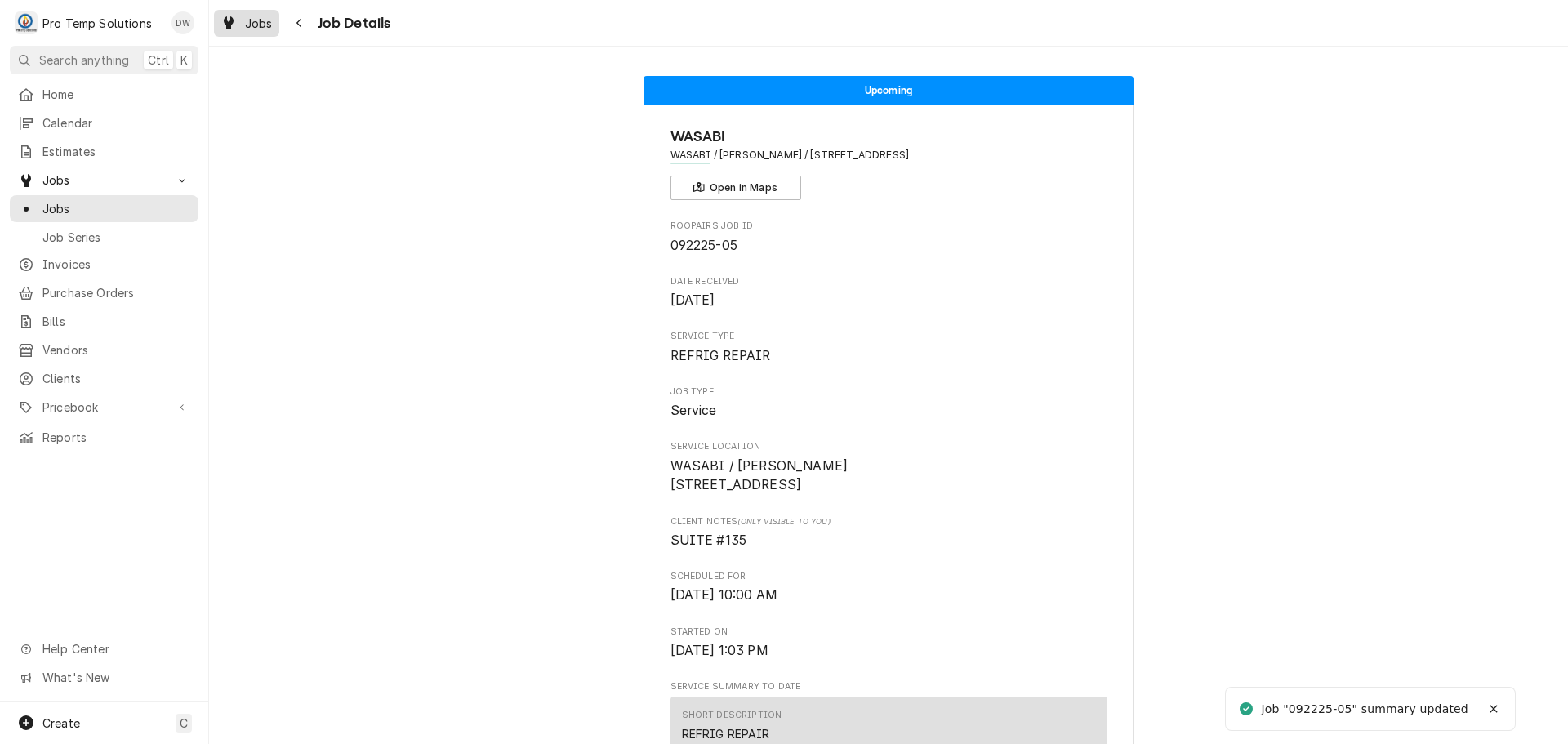
click at [250, 20] on span "Jobs" at bounding box center [259, 23] width 28 height 18
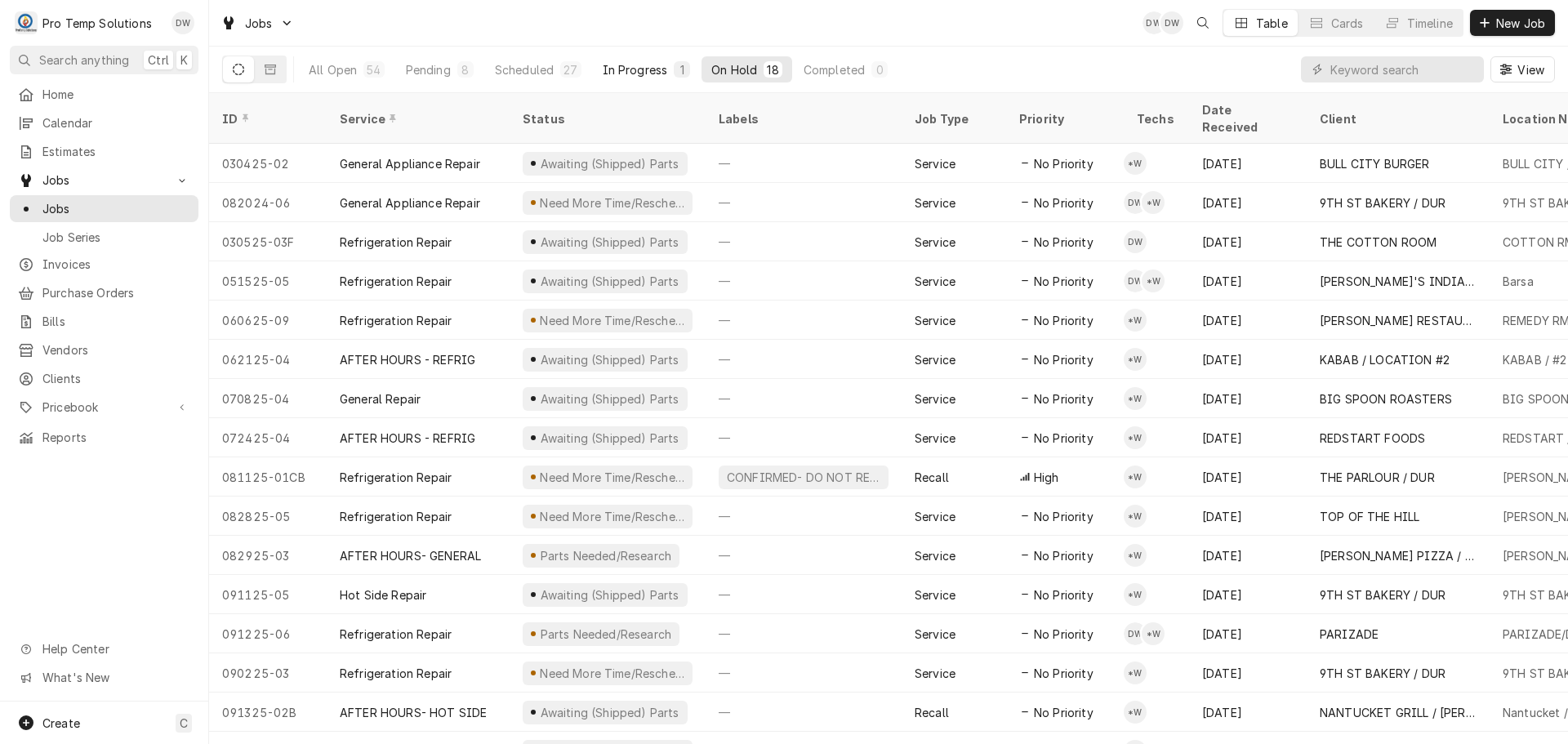
click at [639, 67] on div "In Progress" at bounding box center [636, 69] width 65 height 18
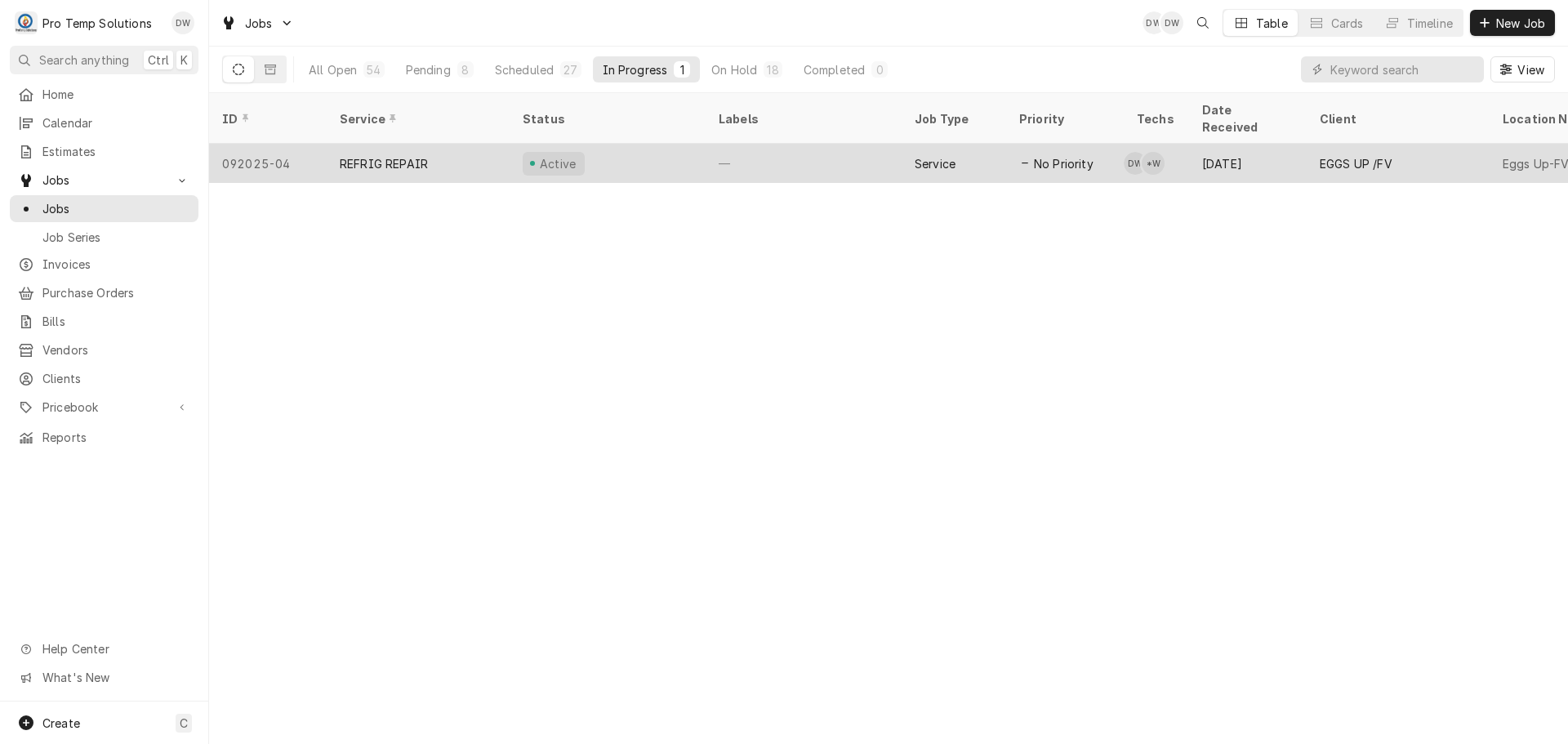
click at [807, 144] on div "—" at bounding box center [803, 163] width 196 height 40
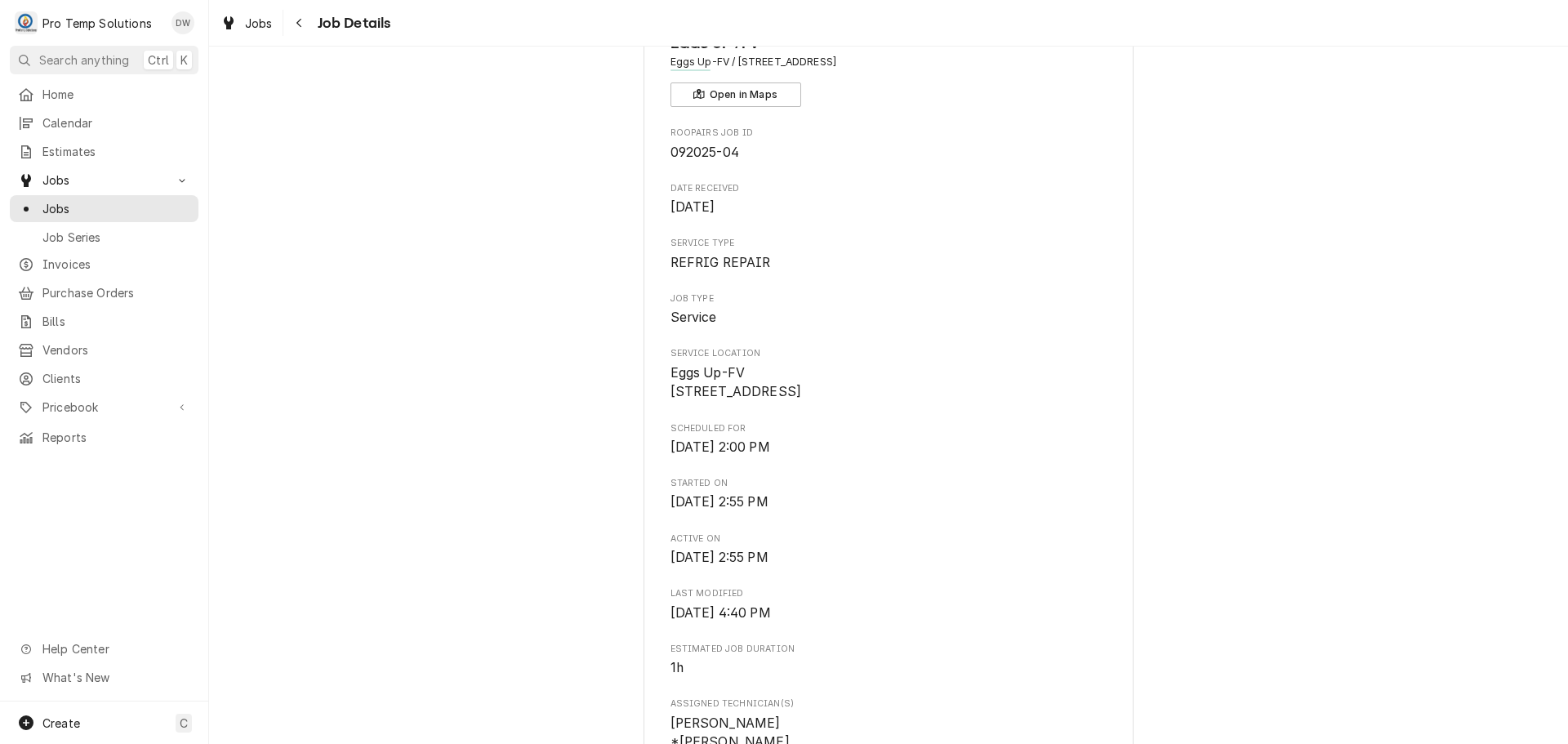
scroll to position [326, 0]
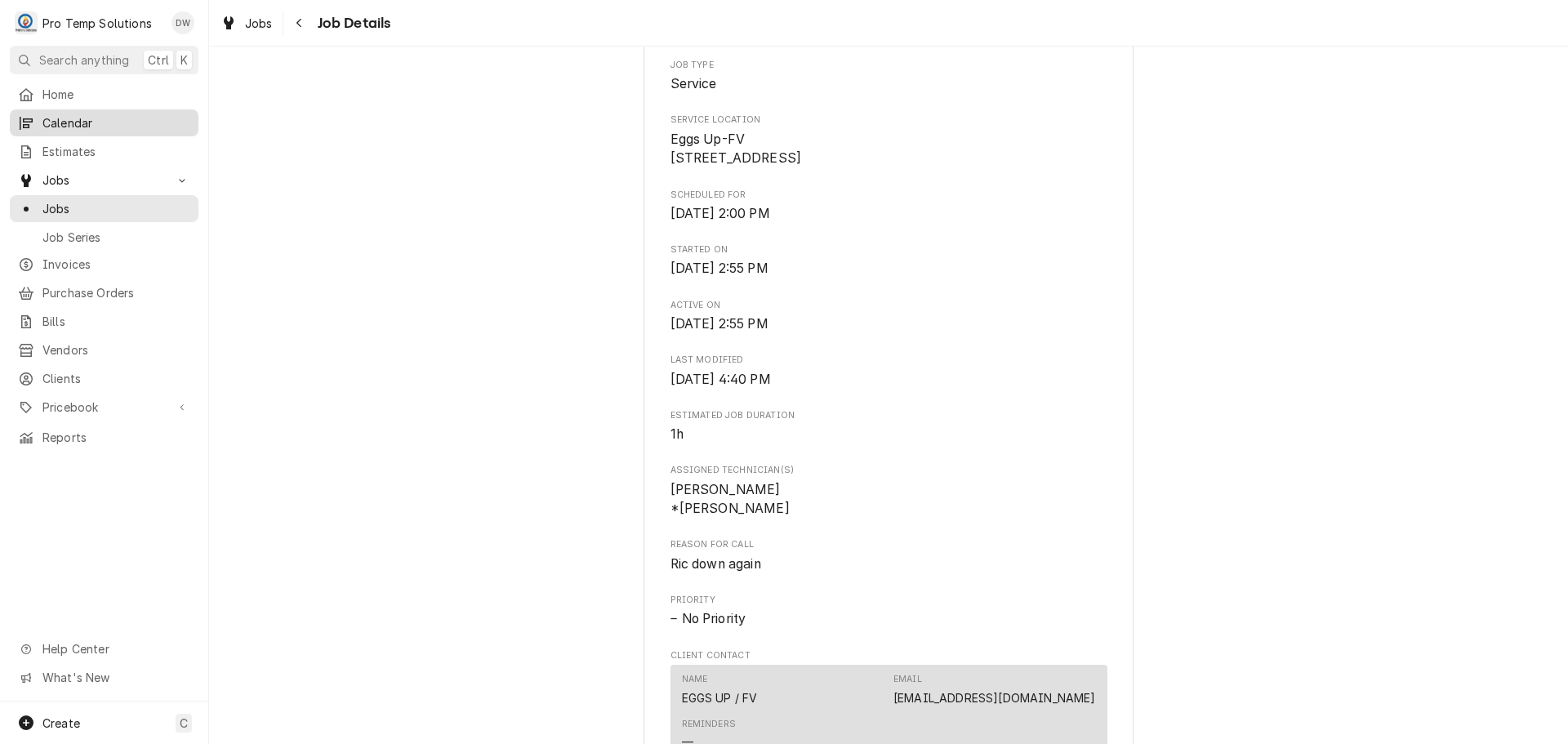
click at [55, 115] on span "Calendar" at bounding box center [116, 123] width 148 height 18
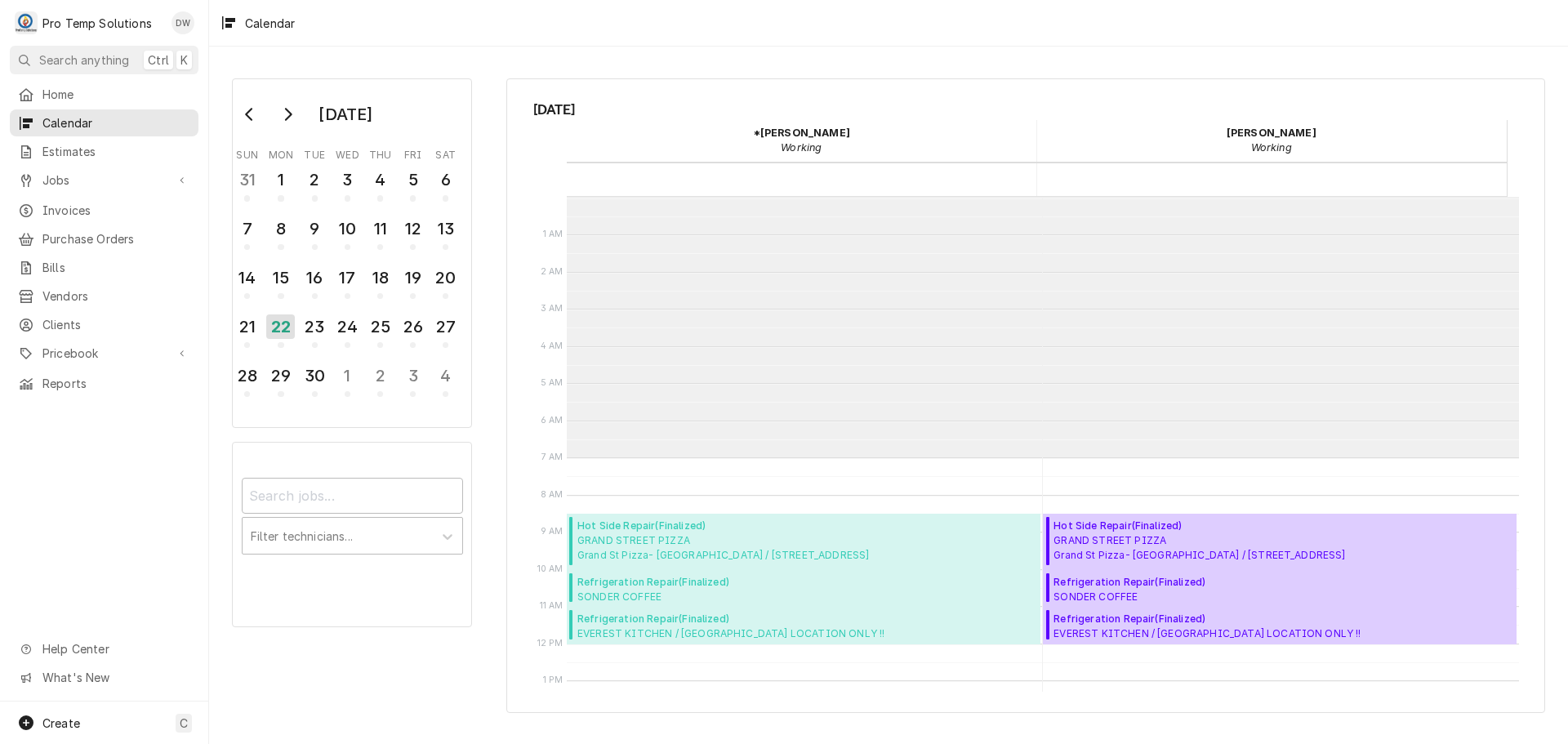
scroll to position [261, 0]
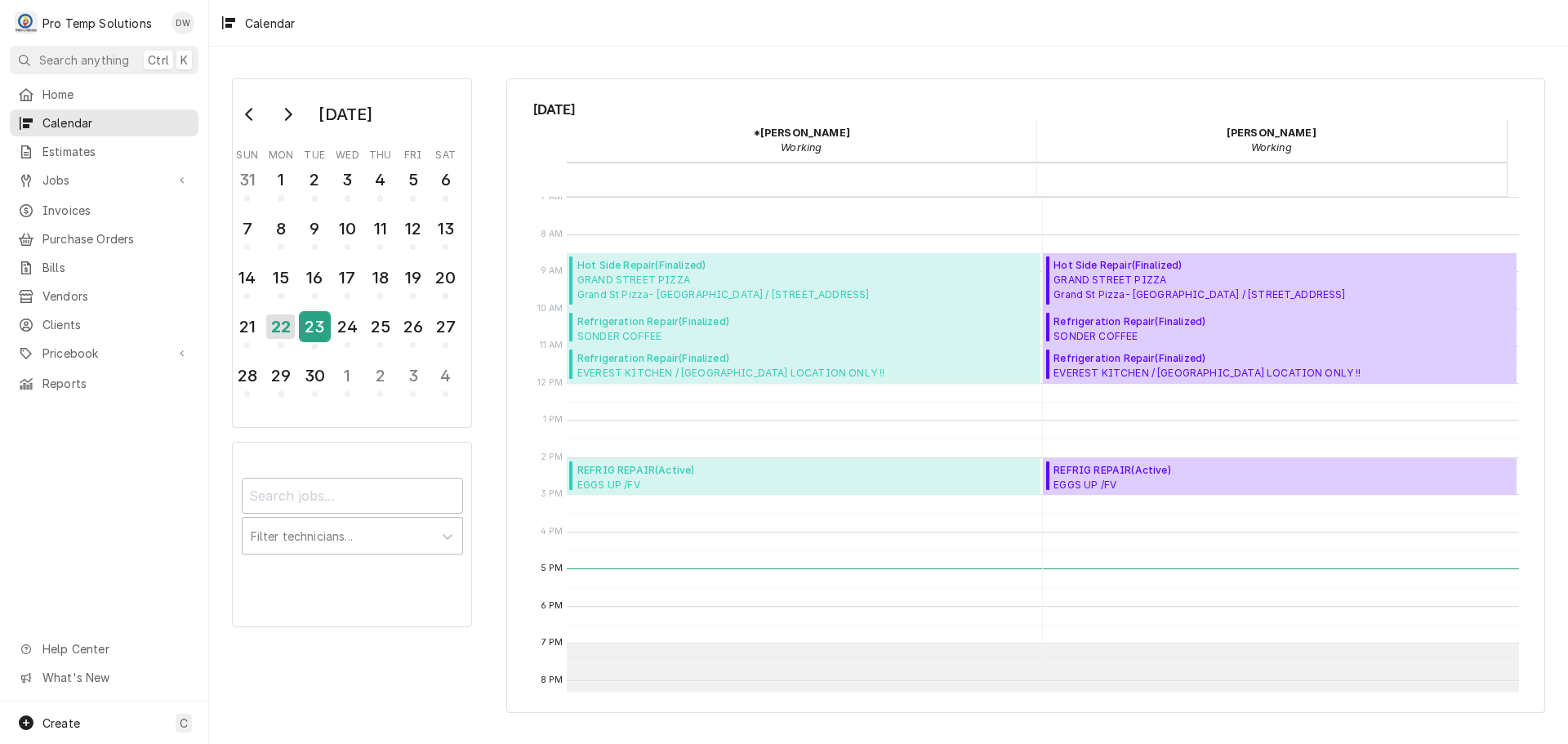
click at [304, 325] on div "23" at bounding box center [315, 326] width 29 height 28
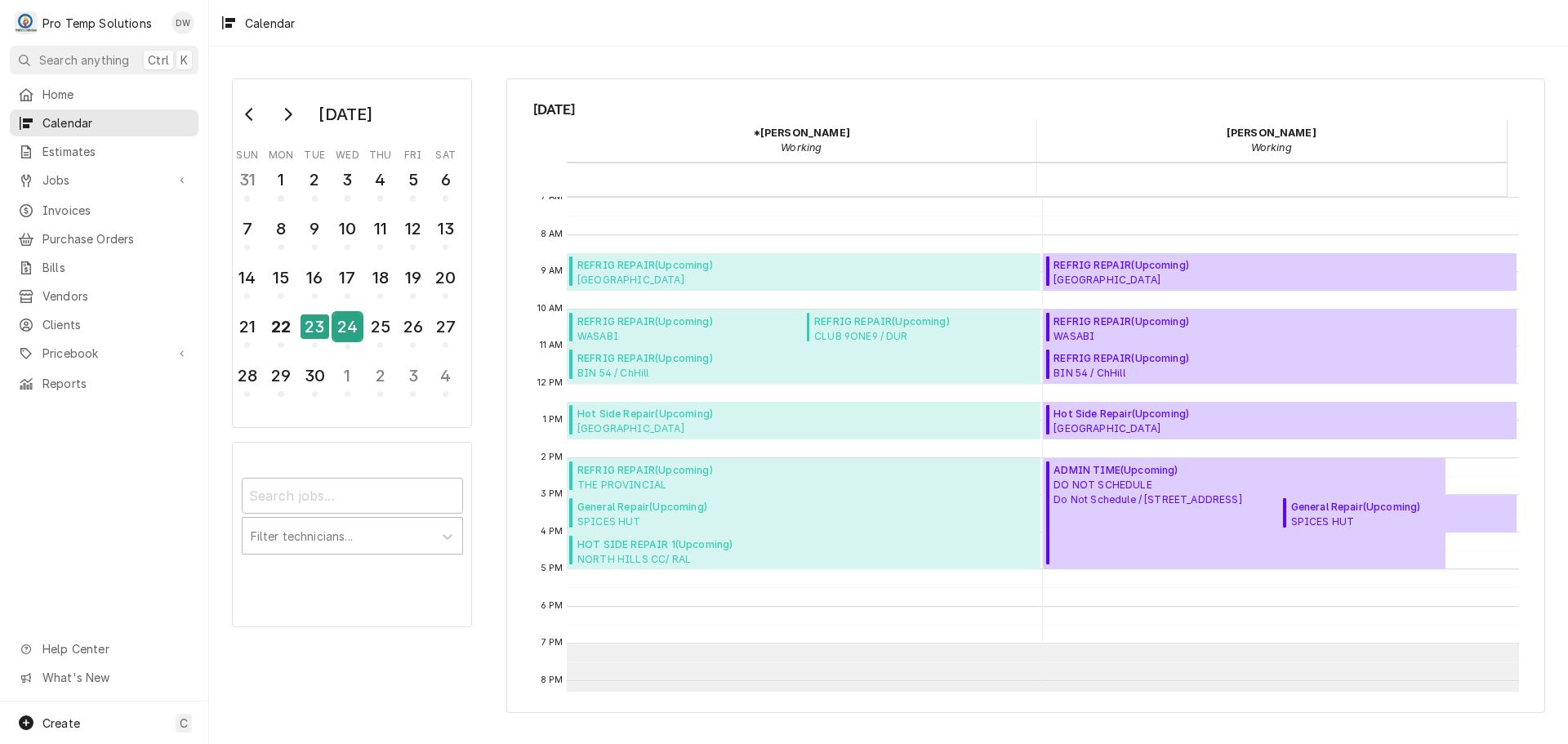
click at [350, 323] on div "24" at bounding box center [347, 326] width 29 height 28
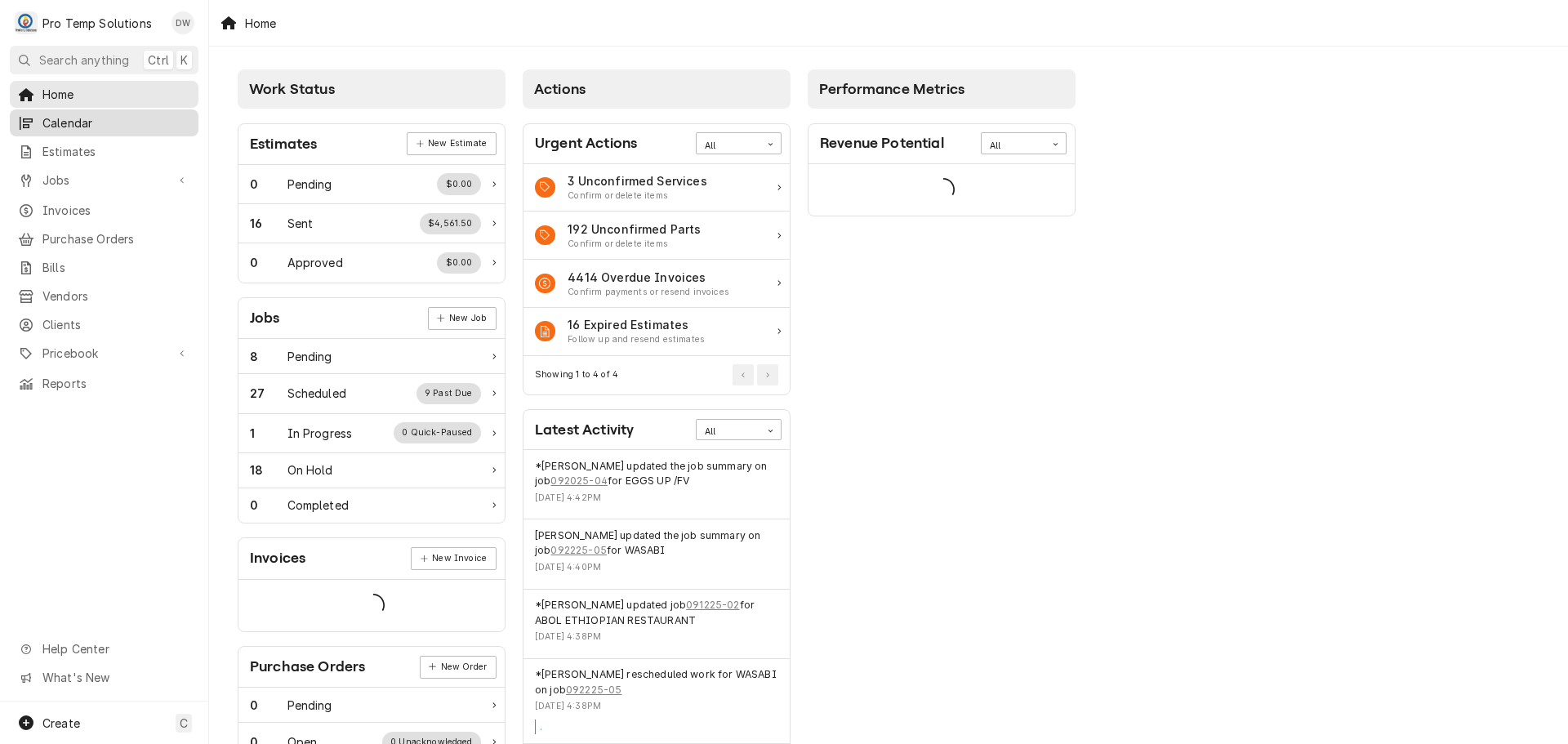
click at [69, 116] on span "Calendar" at bounding box center [116, 123] width 148 height 18
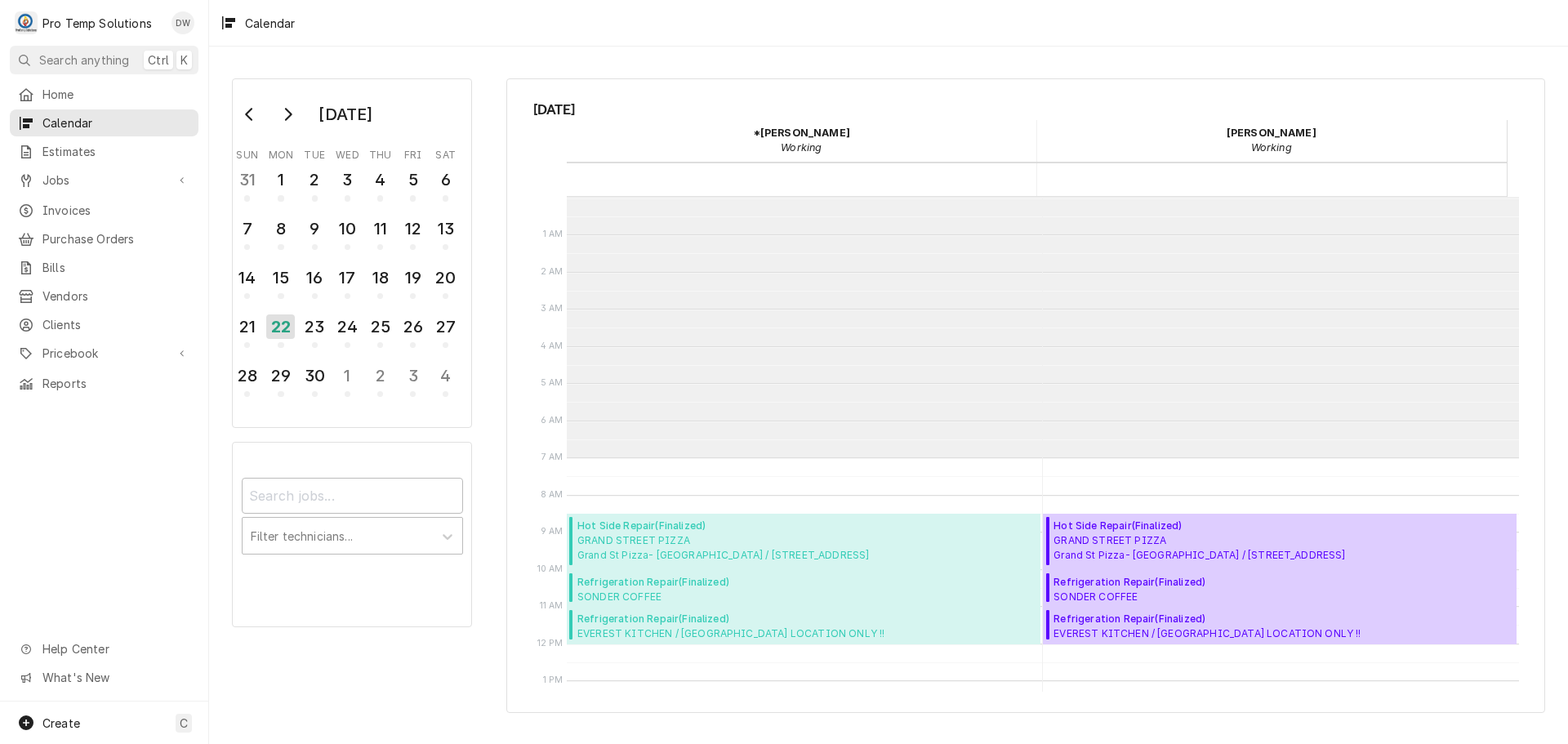
scroll to position [261, 0]
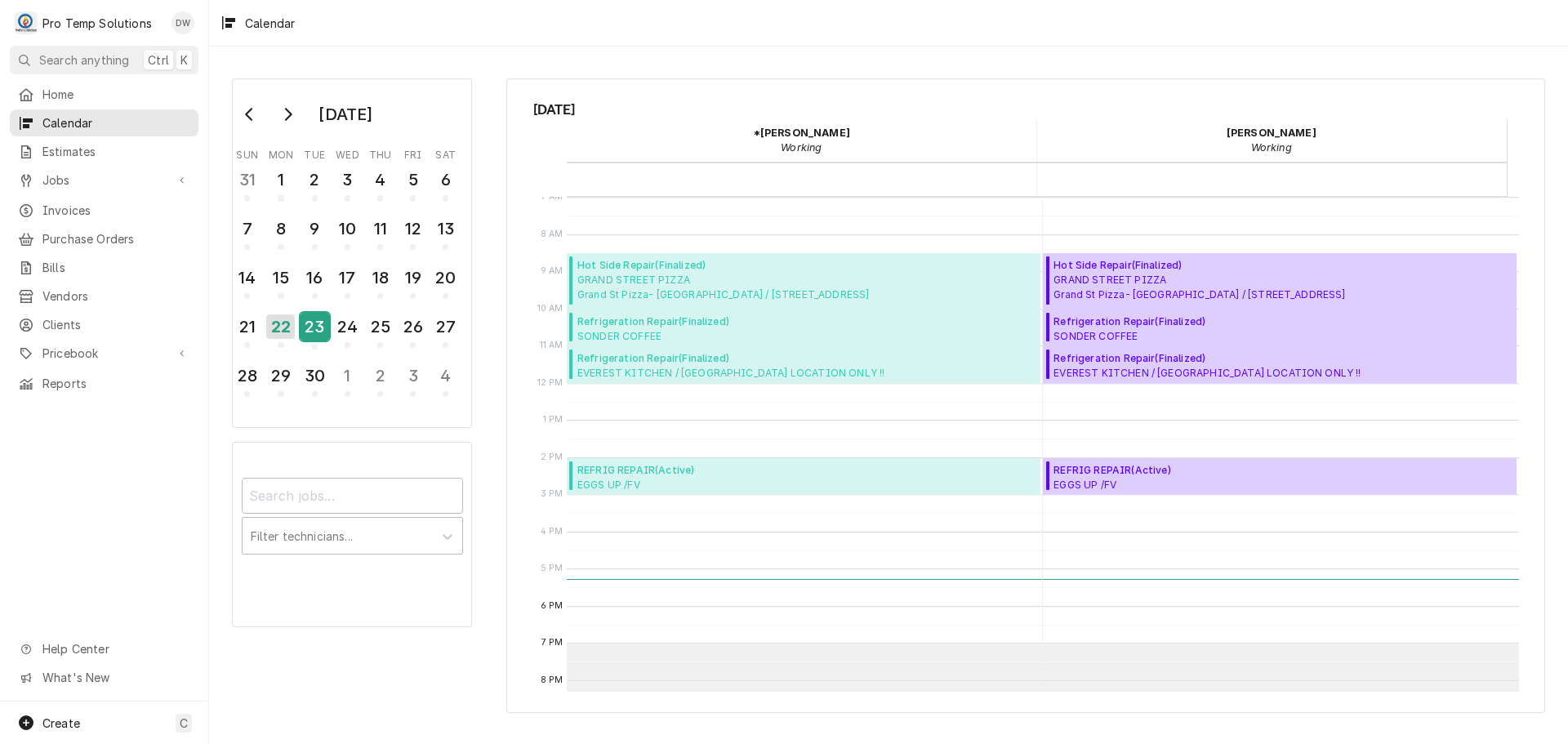
click at [315, 325] on div "23" at bounding box center [315, 326] width 29 height 28
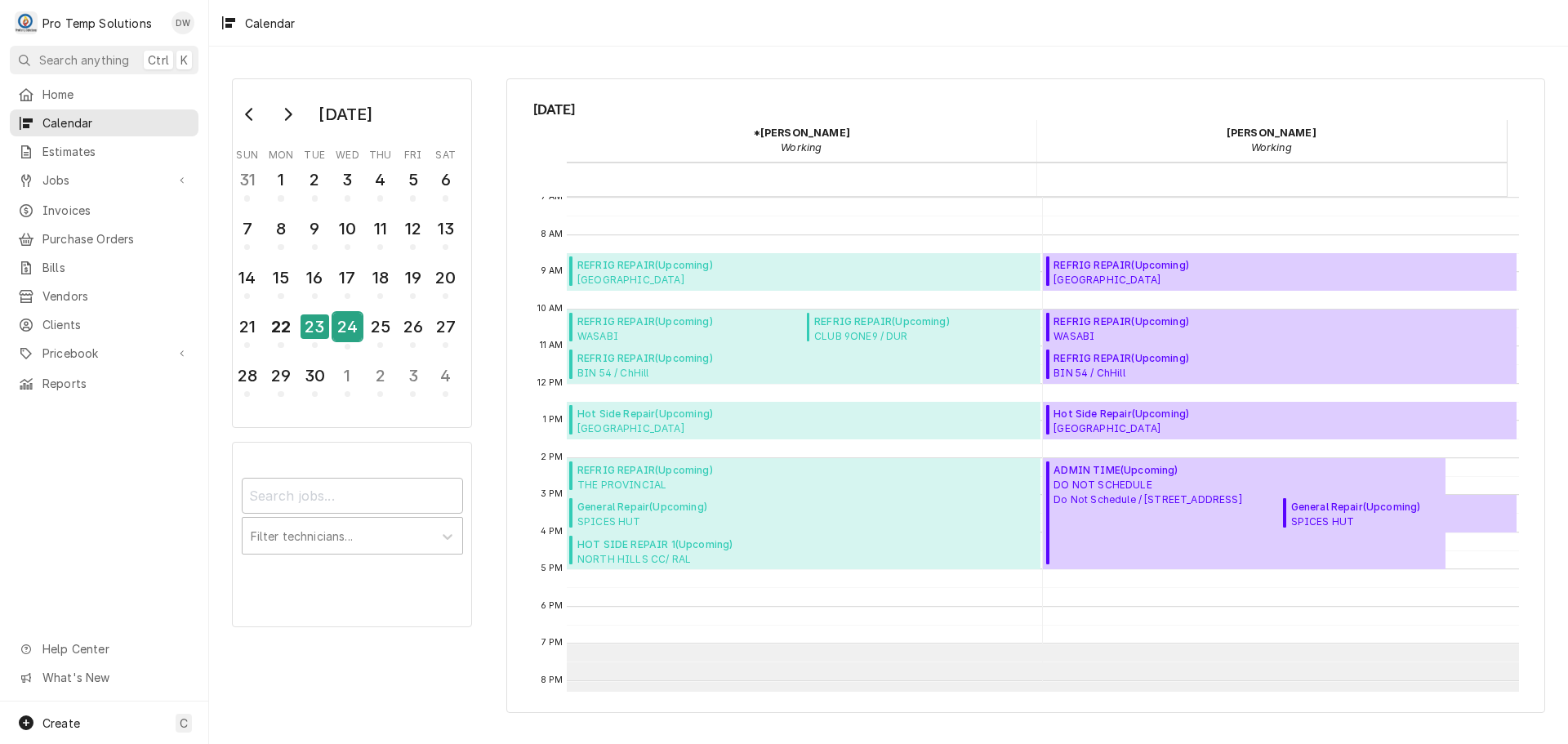
click at [346, 327] on div "24" at bounding box center [347, 326] width 29 height 28
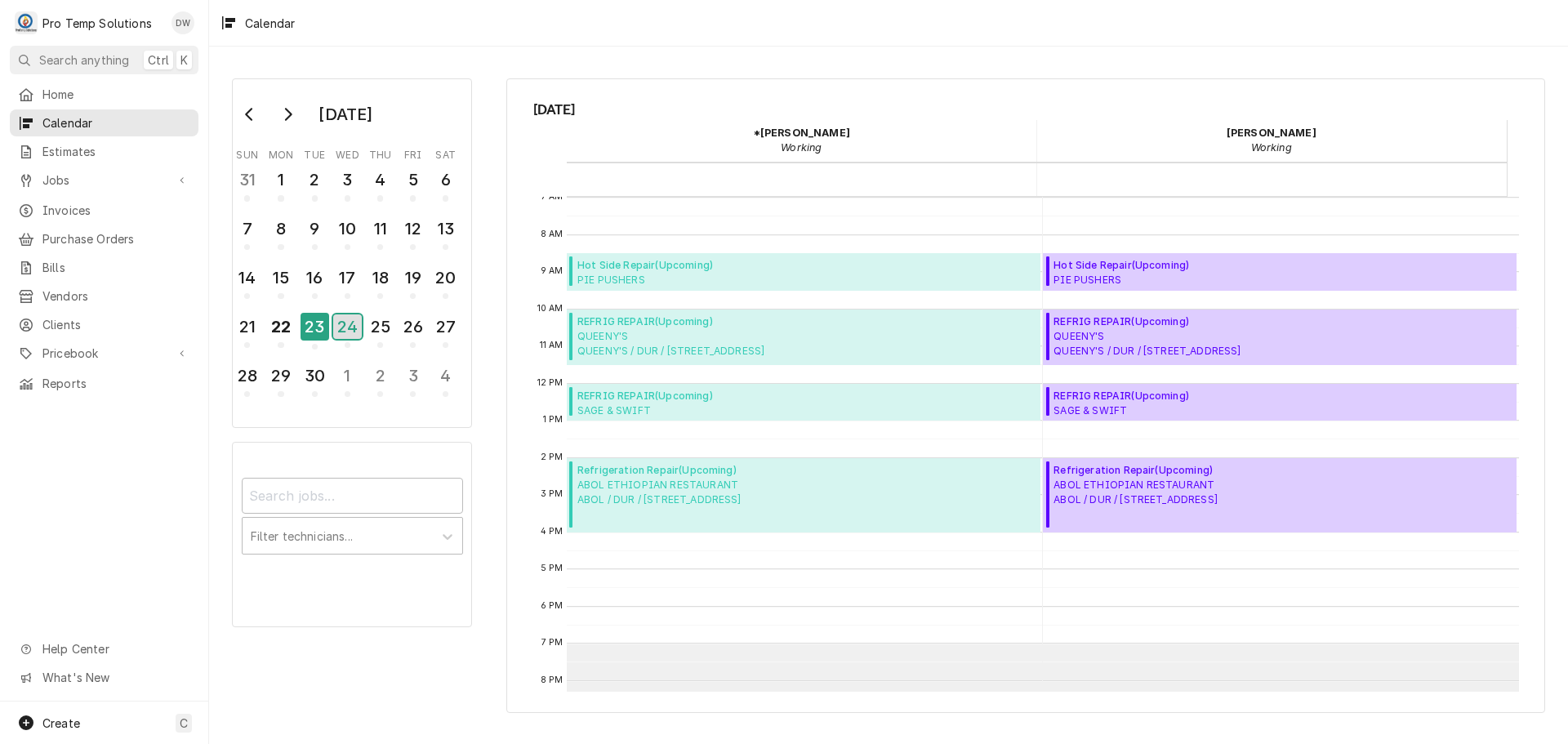
click at [346, 327] on div "24" at bounding box center [347, 326] width 29 height 25
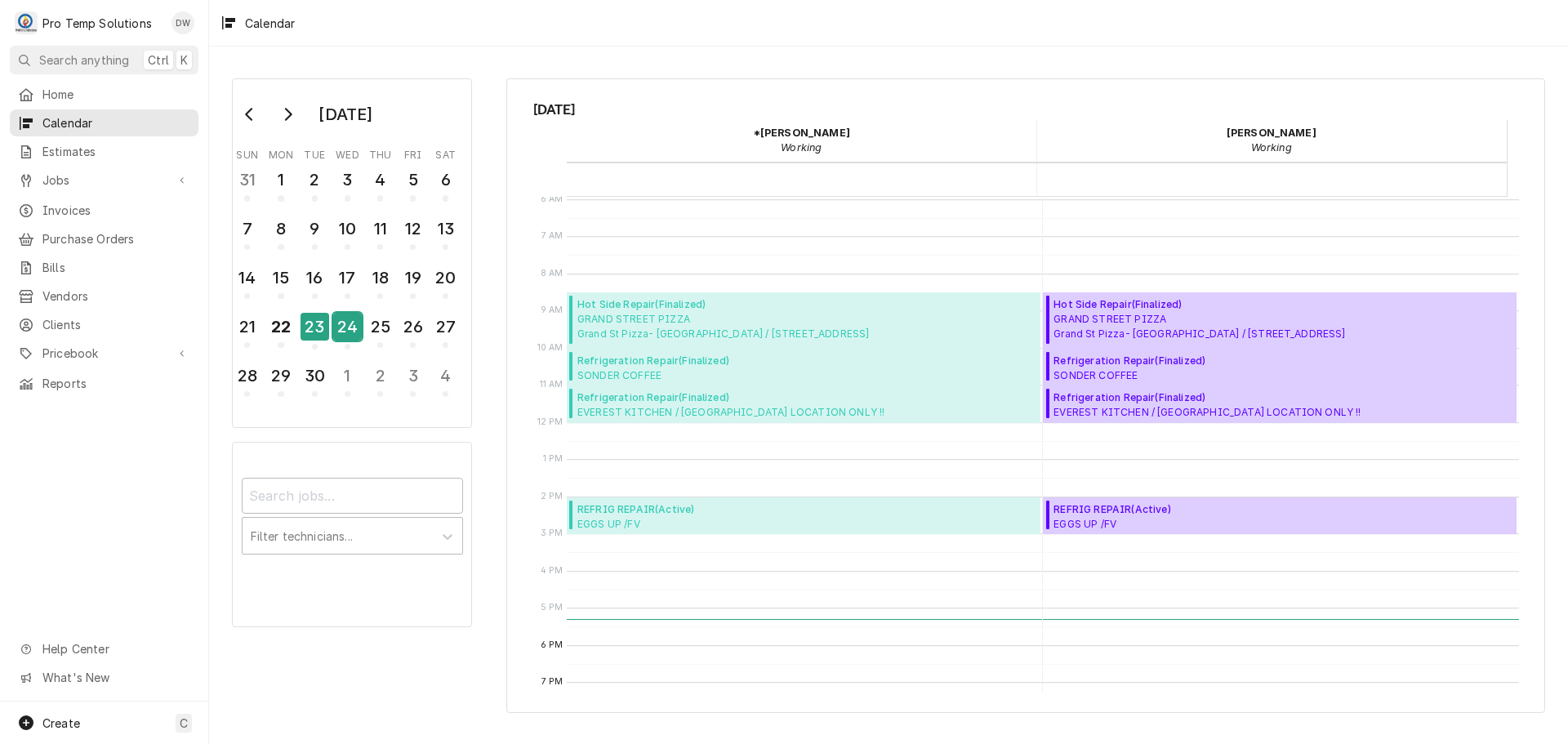
scroll to position [245, 0]
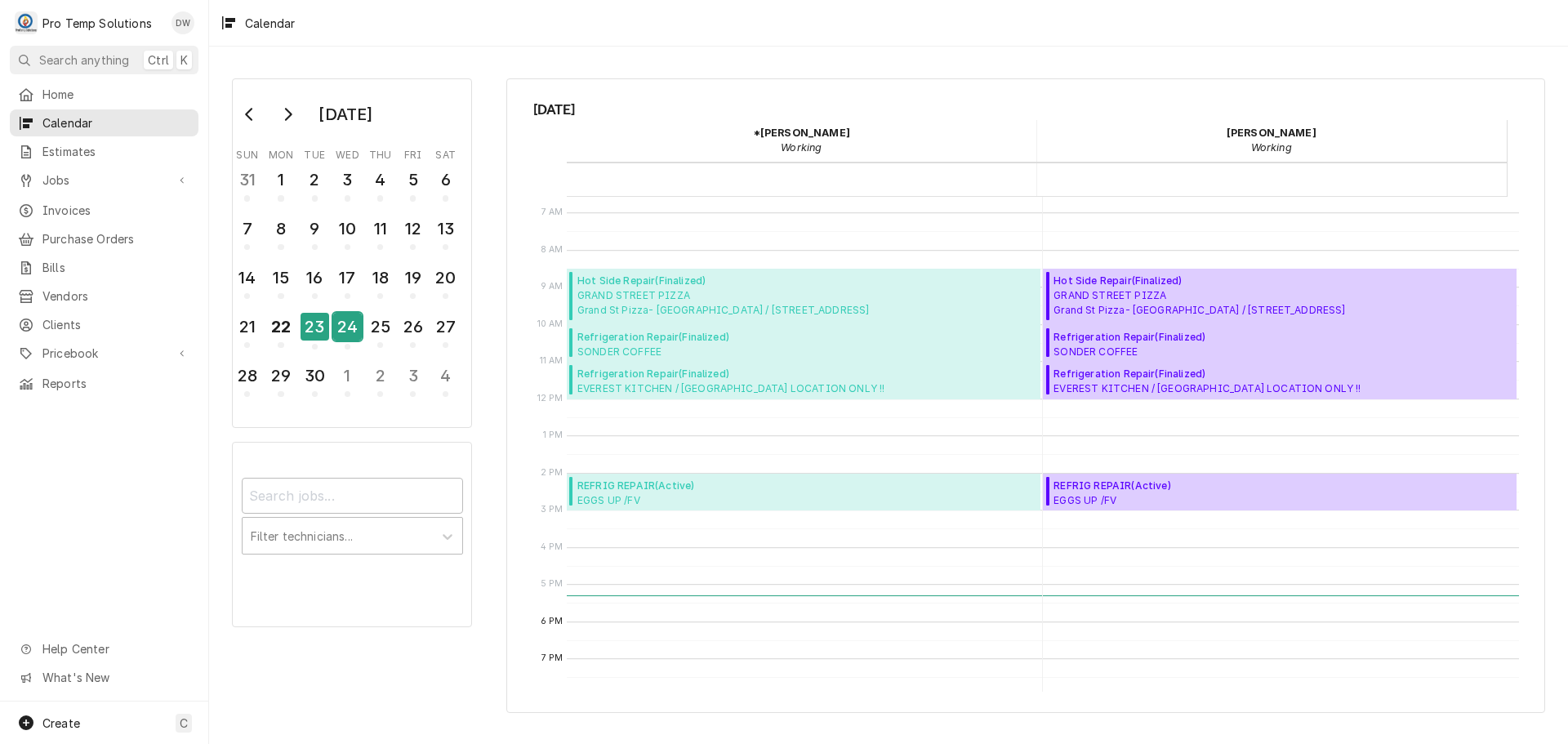
click at [343, 325] on div "24" at bounding box center [347, 326] width 29 height 28
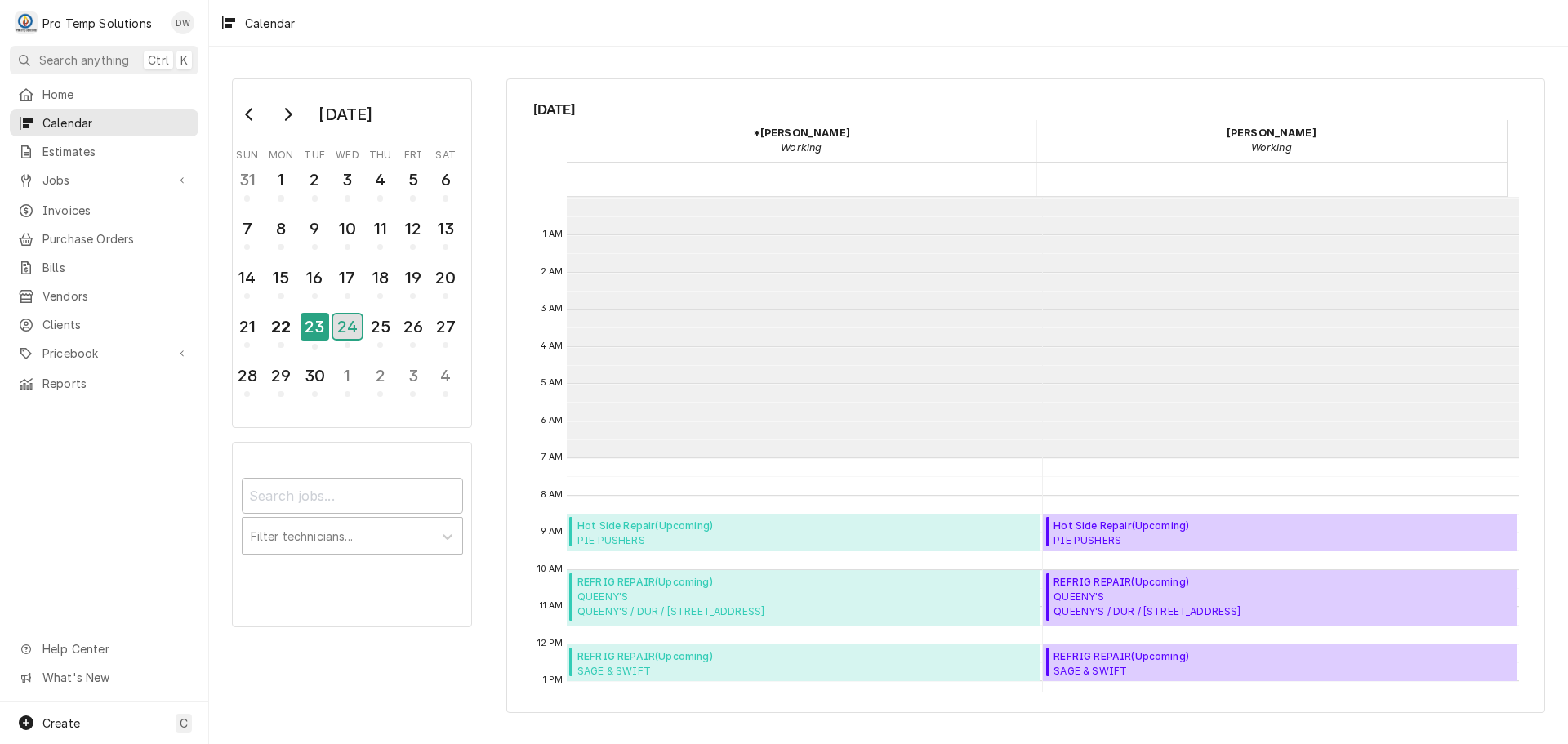
scroll to position [261, 0]
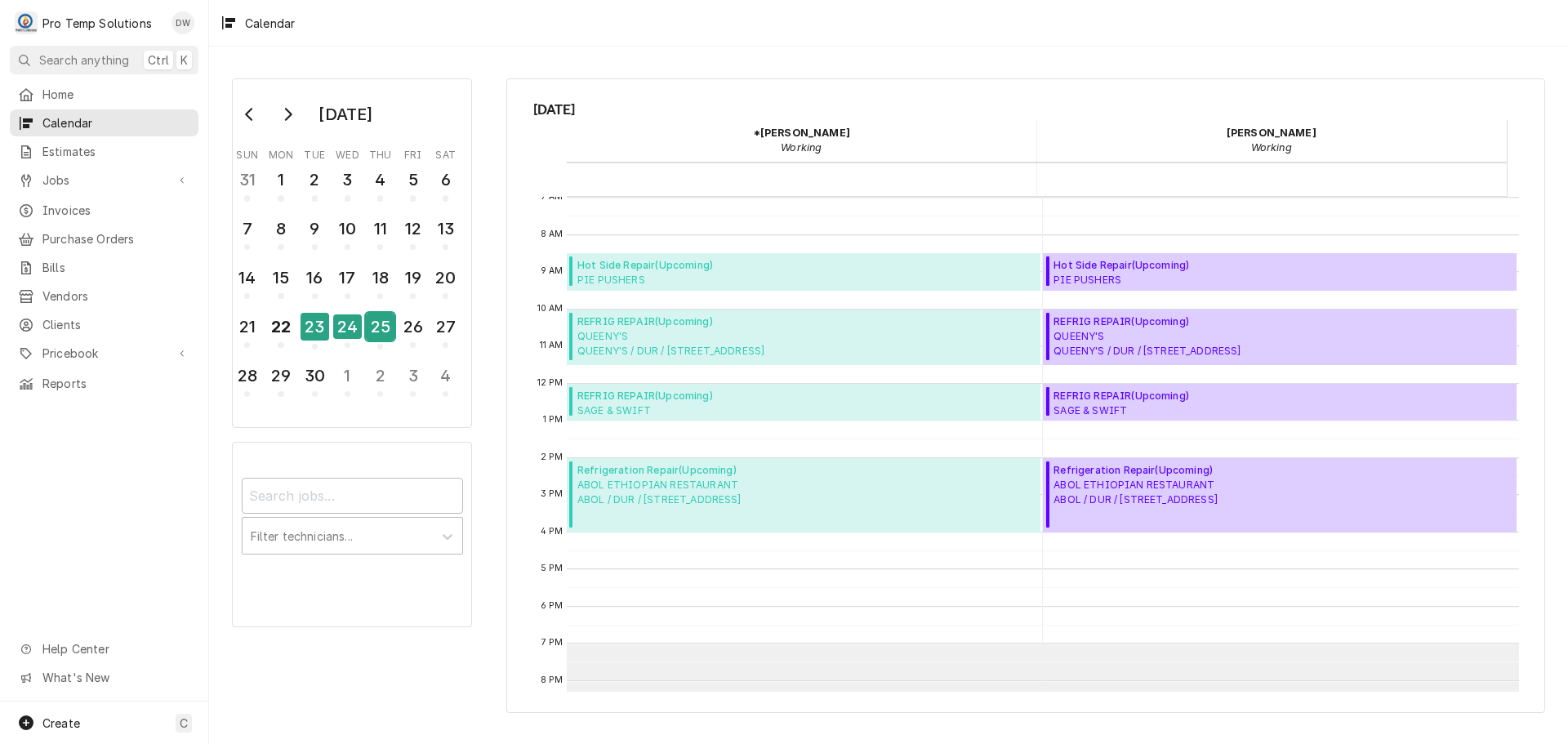
click at [384, 329] on div "25" at bounding box center [380, 326] width 29 height 28
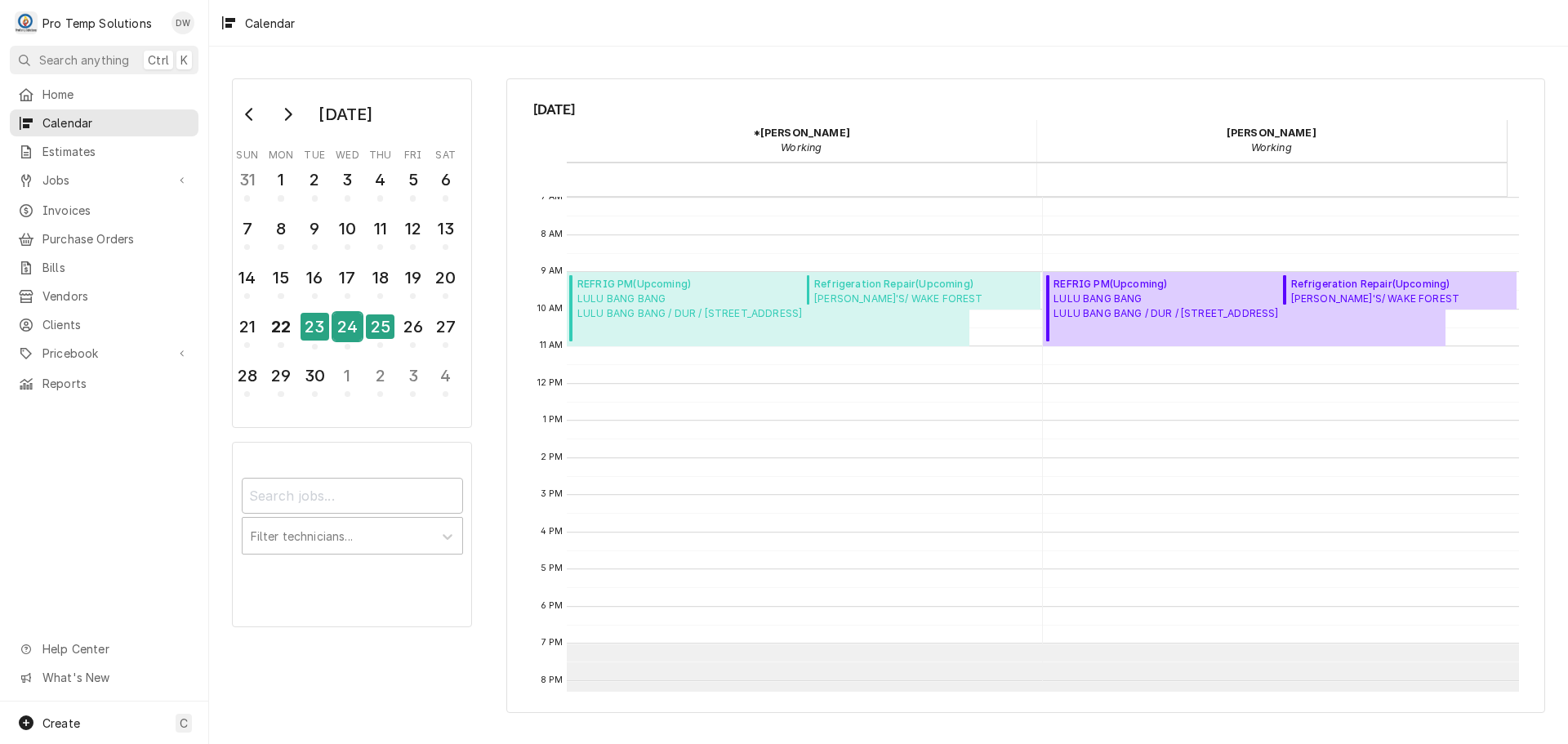
click at [345, 331] on div "24" at bounding box center [347, 326] width 29 height 28
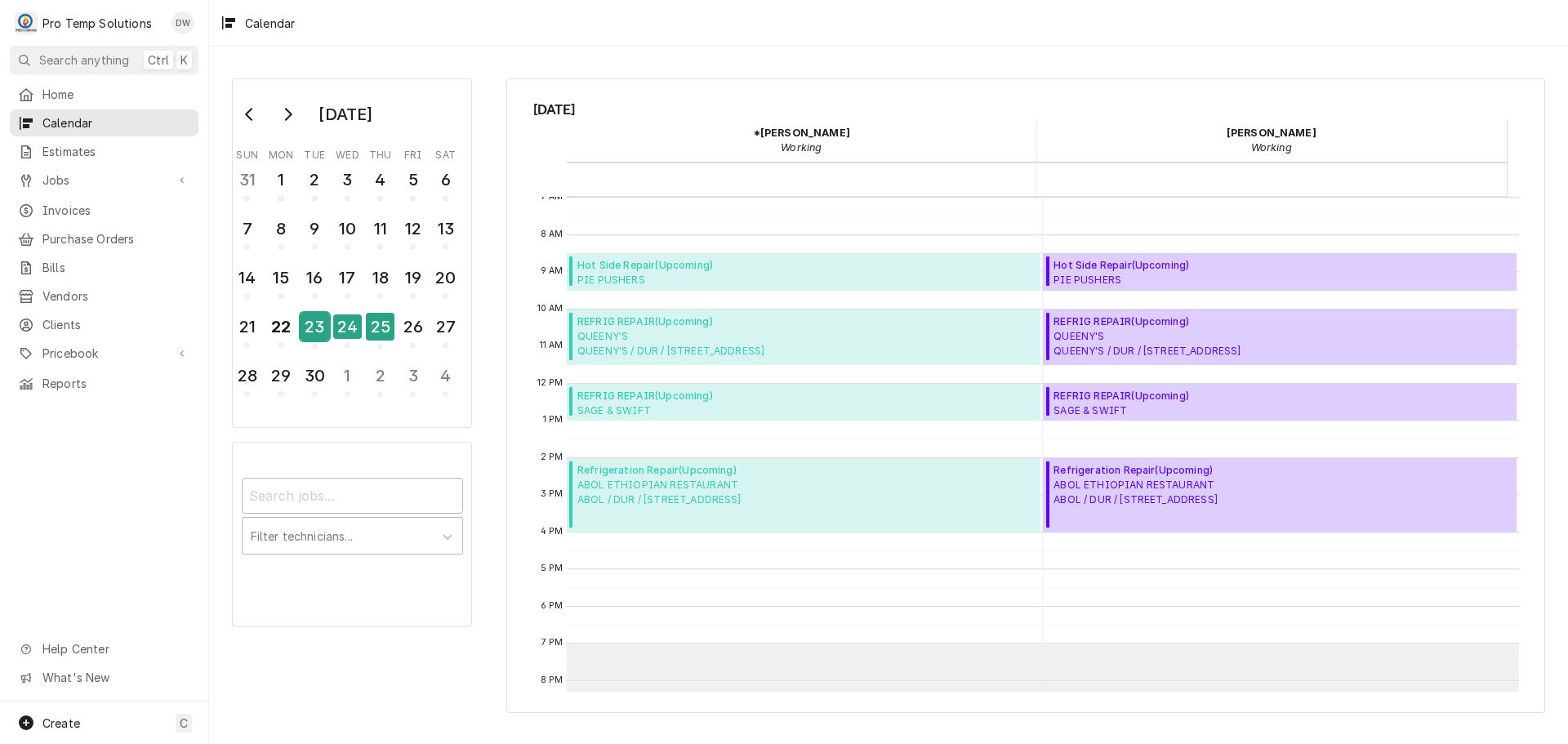
click at [307, 337] on div "23" at bounding box center [315, 326] width 29 height 28
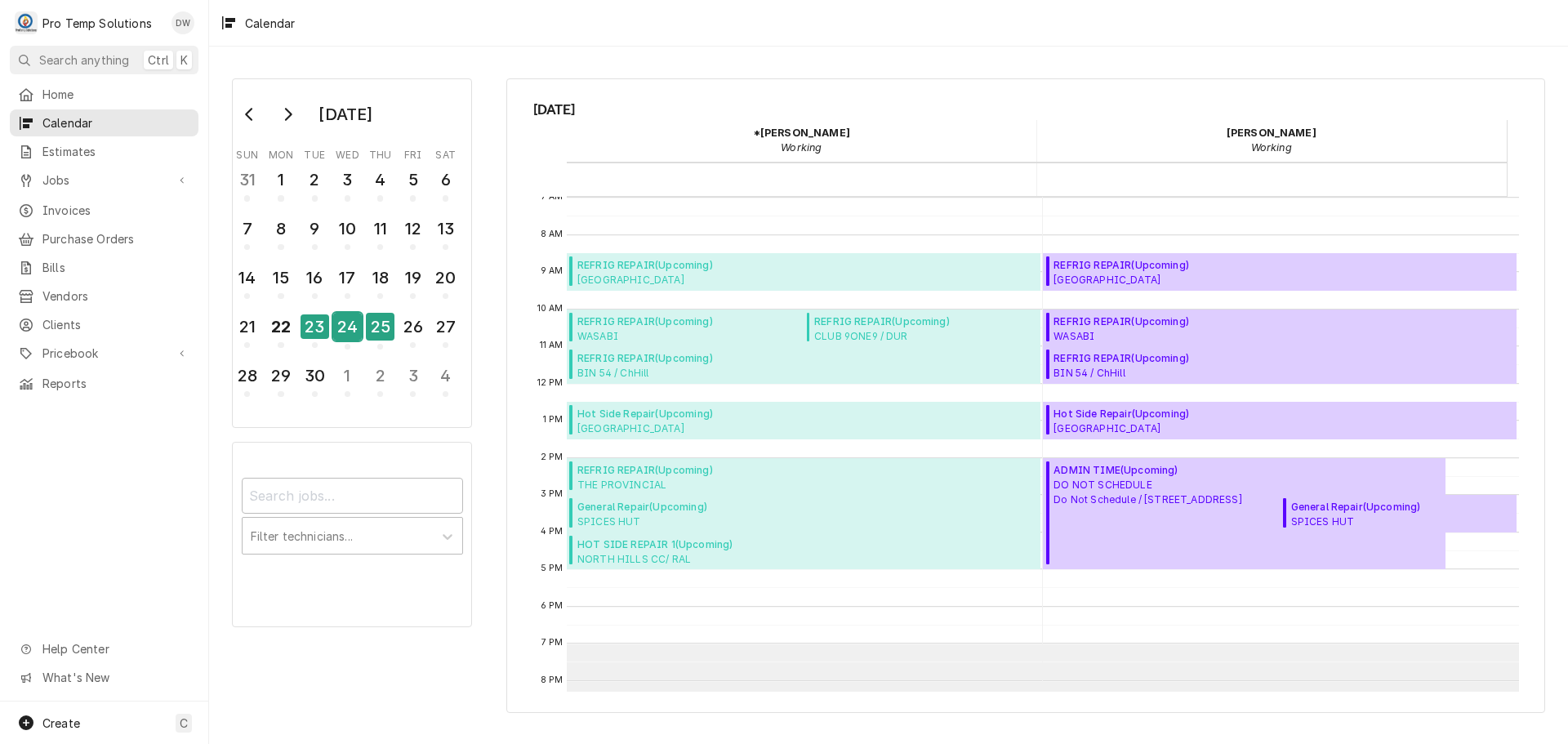
click at [346, 326] on div "24" at bounding box center [347, 326] width 29 height 28
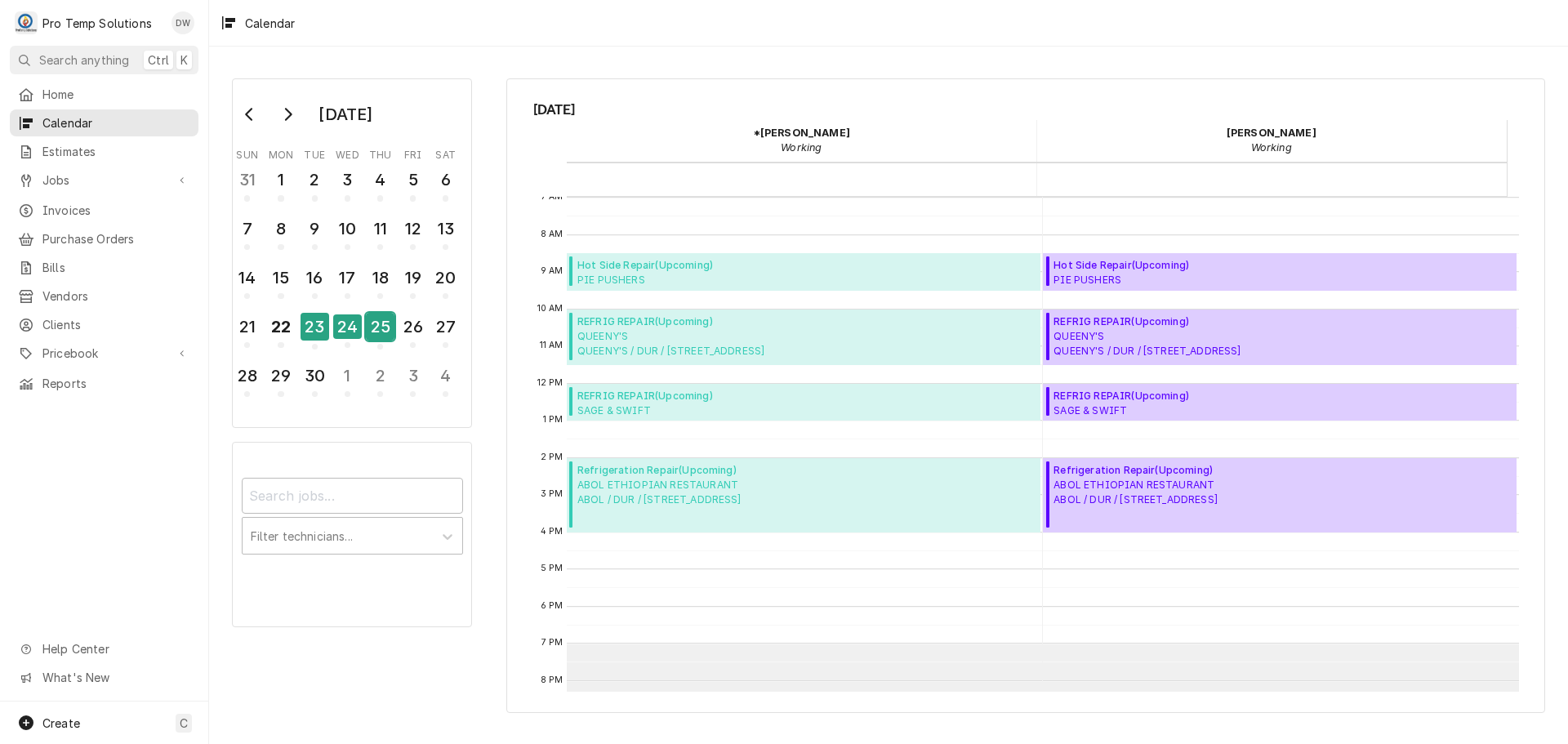
click at [374, 327] on div "25" at bounding box center [380, 326] width 29 height 28
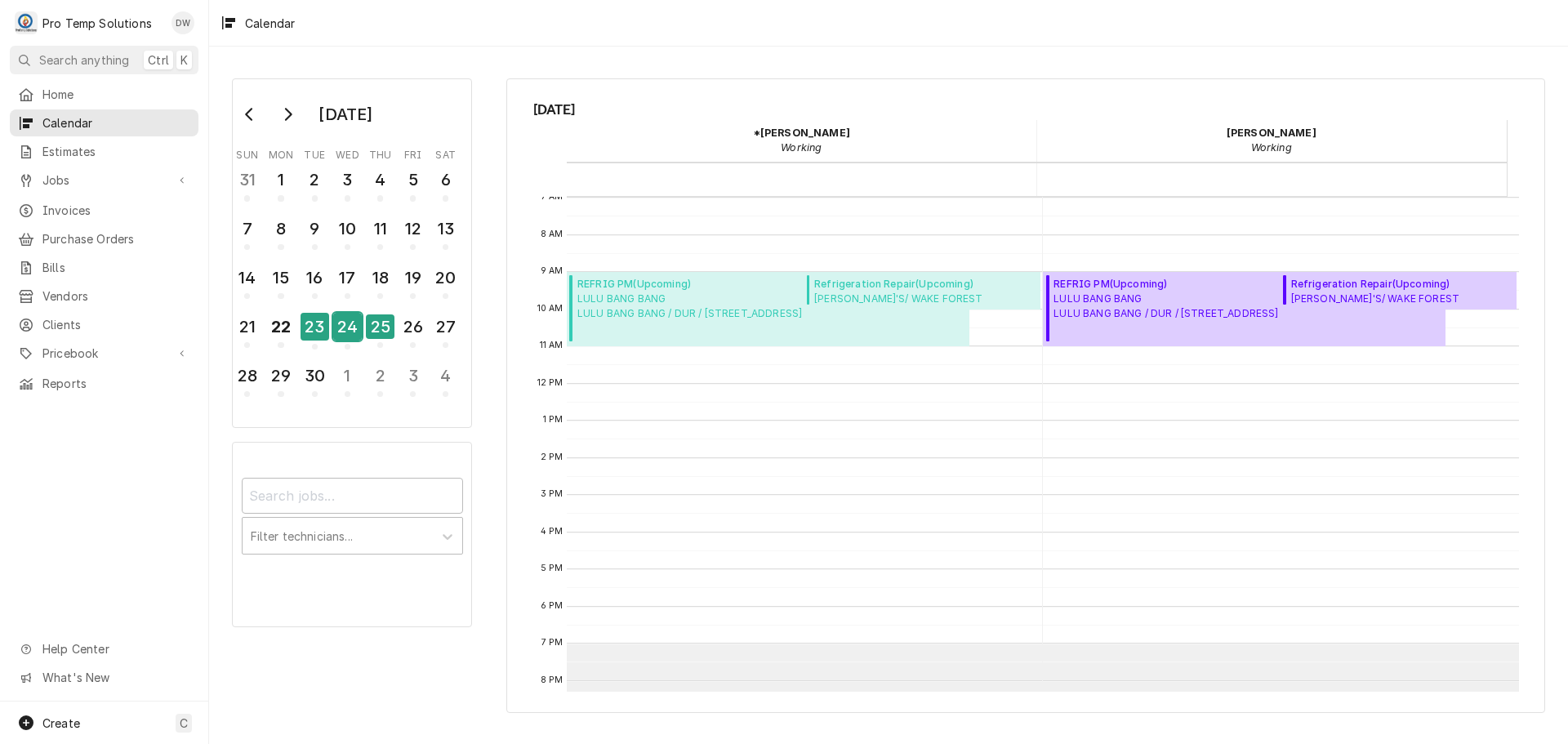
click at [349, 329] on div "24" at bounding box center [347, 326] width 29 height 28
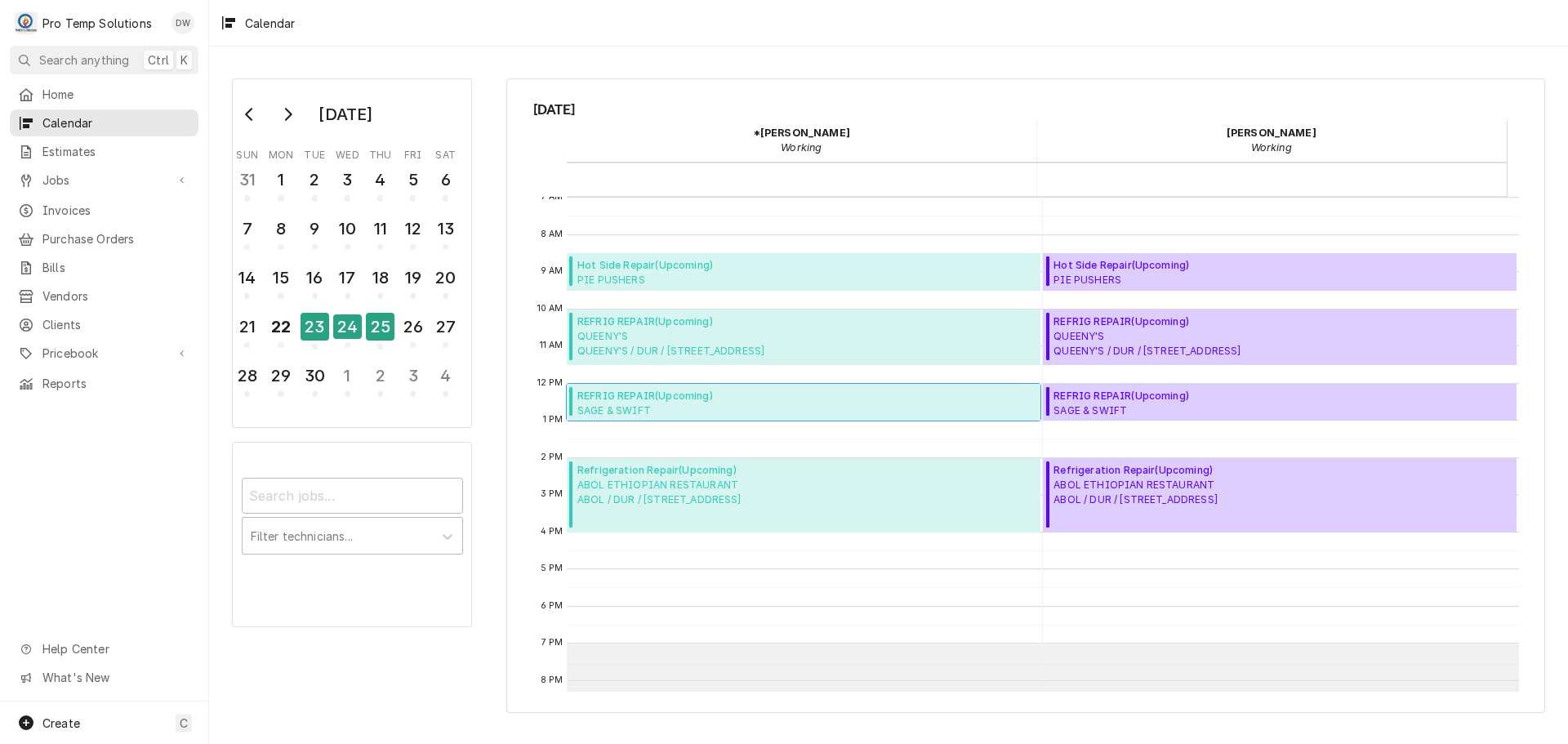
click at [659, 399] on span "REFRIG REPAIR ( Upcoming )" at bounding box center [765, 396] width 374 height 15
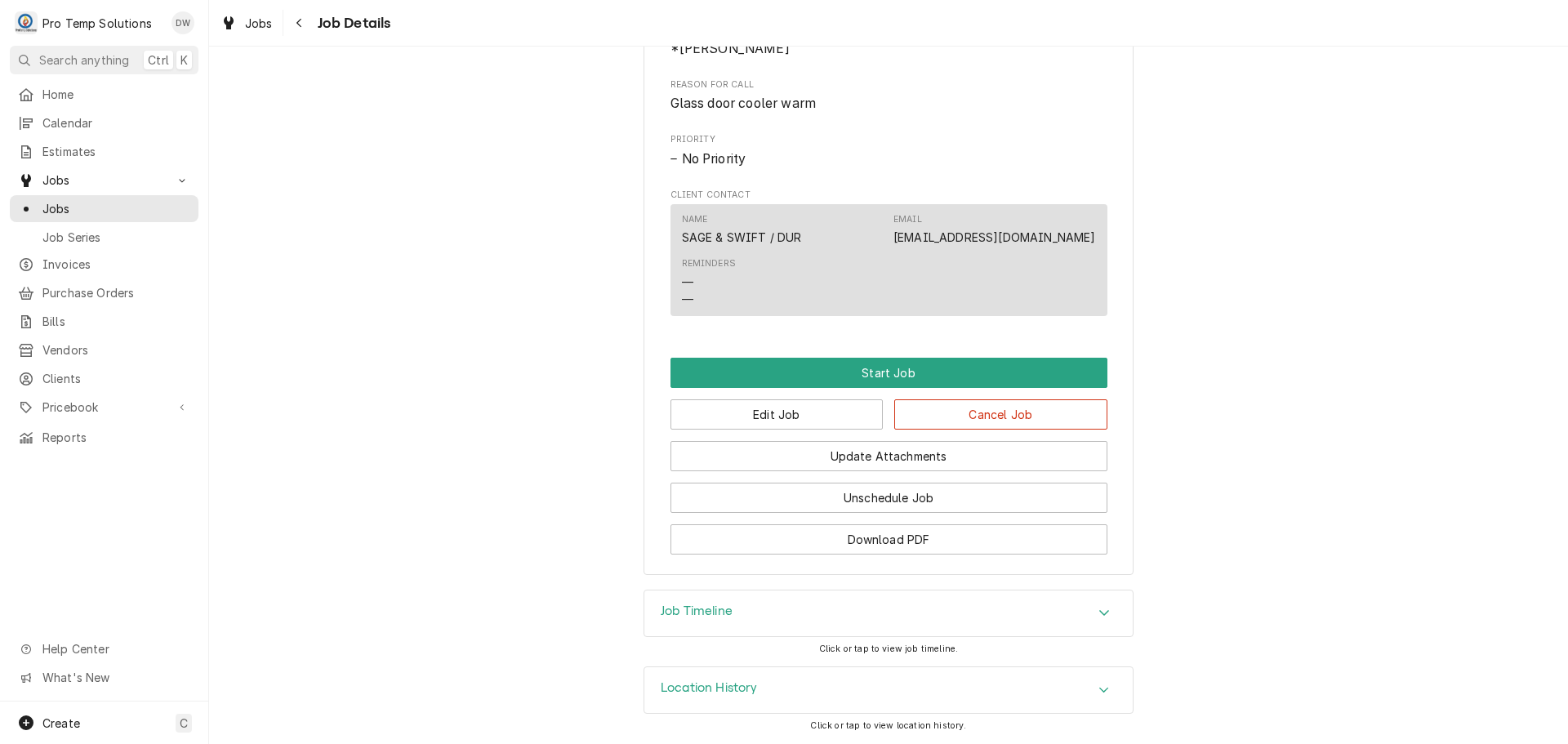
scroll to position [750, 0]
click at [1099, 607] on icon "Accordion Header" at bounding box center [1104, 612] width 11 height 13
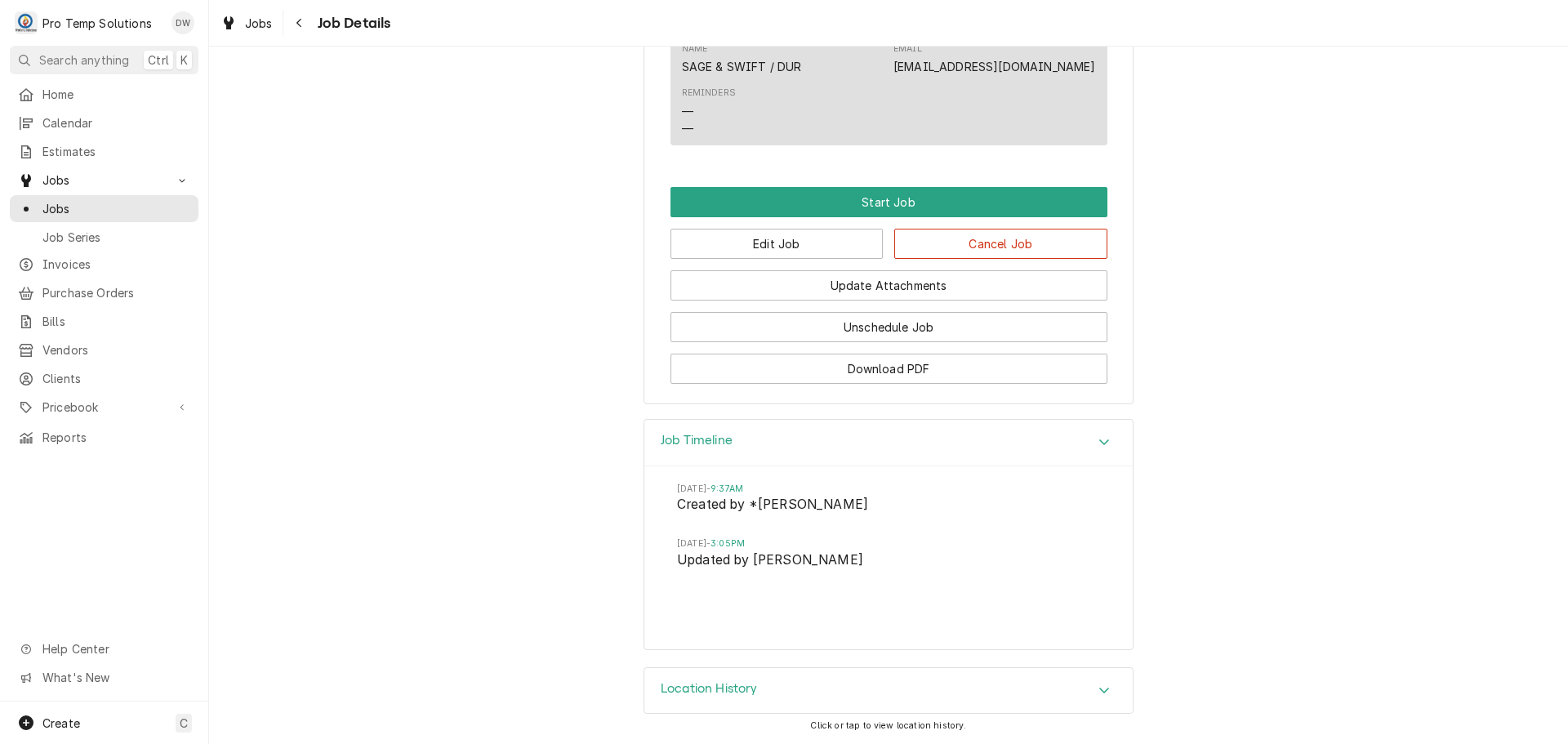
scroll to position [922, 0]
click at [239, 23] on div "Jobs" at bounding box center [247, 23] width 59 height 20
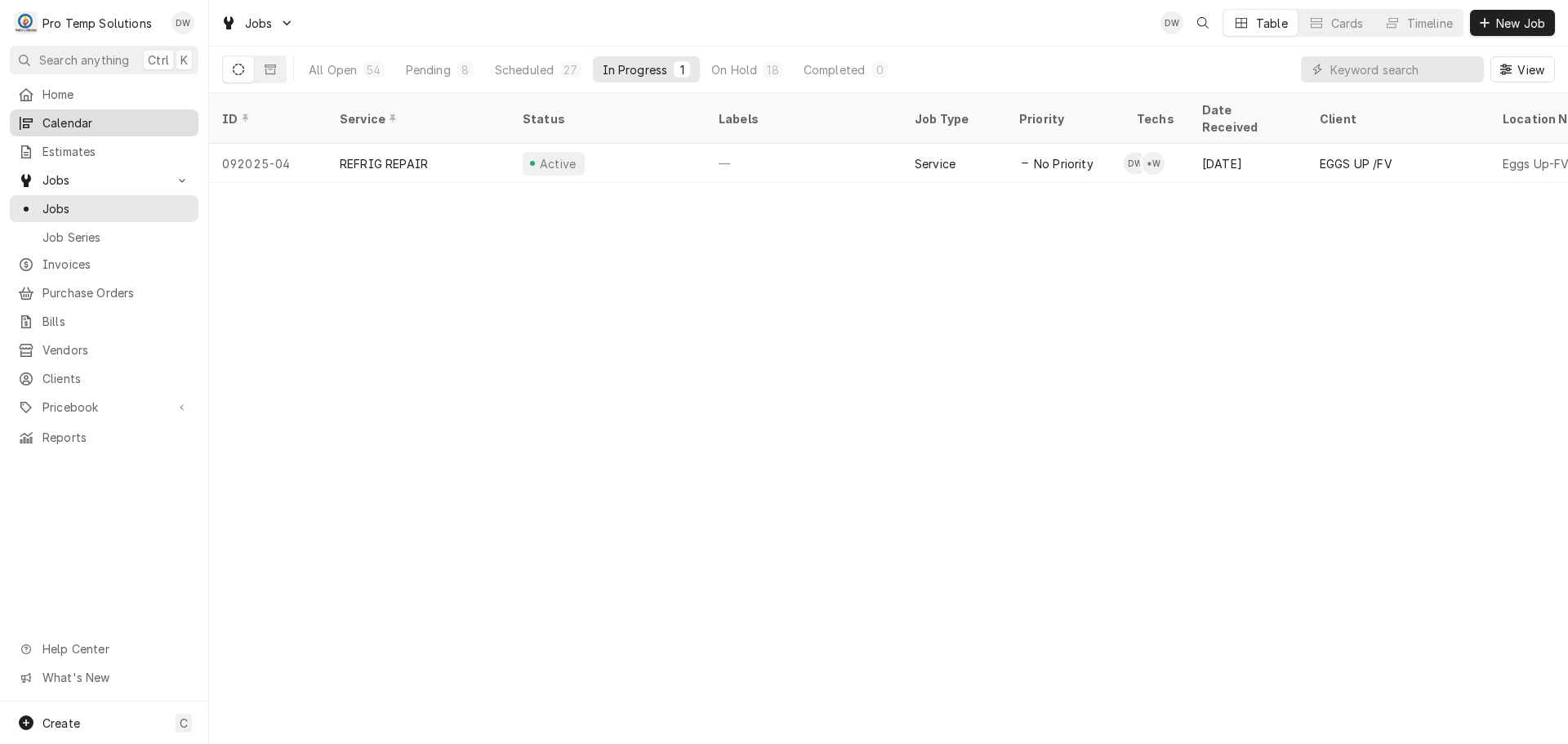
click at [59, 114] on span "Calendar" at bounding box center [116, 123] width 148 height 18
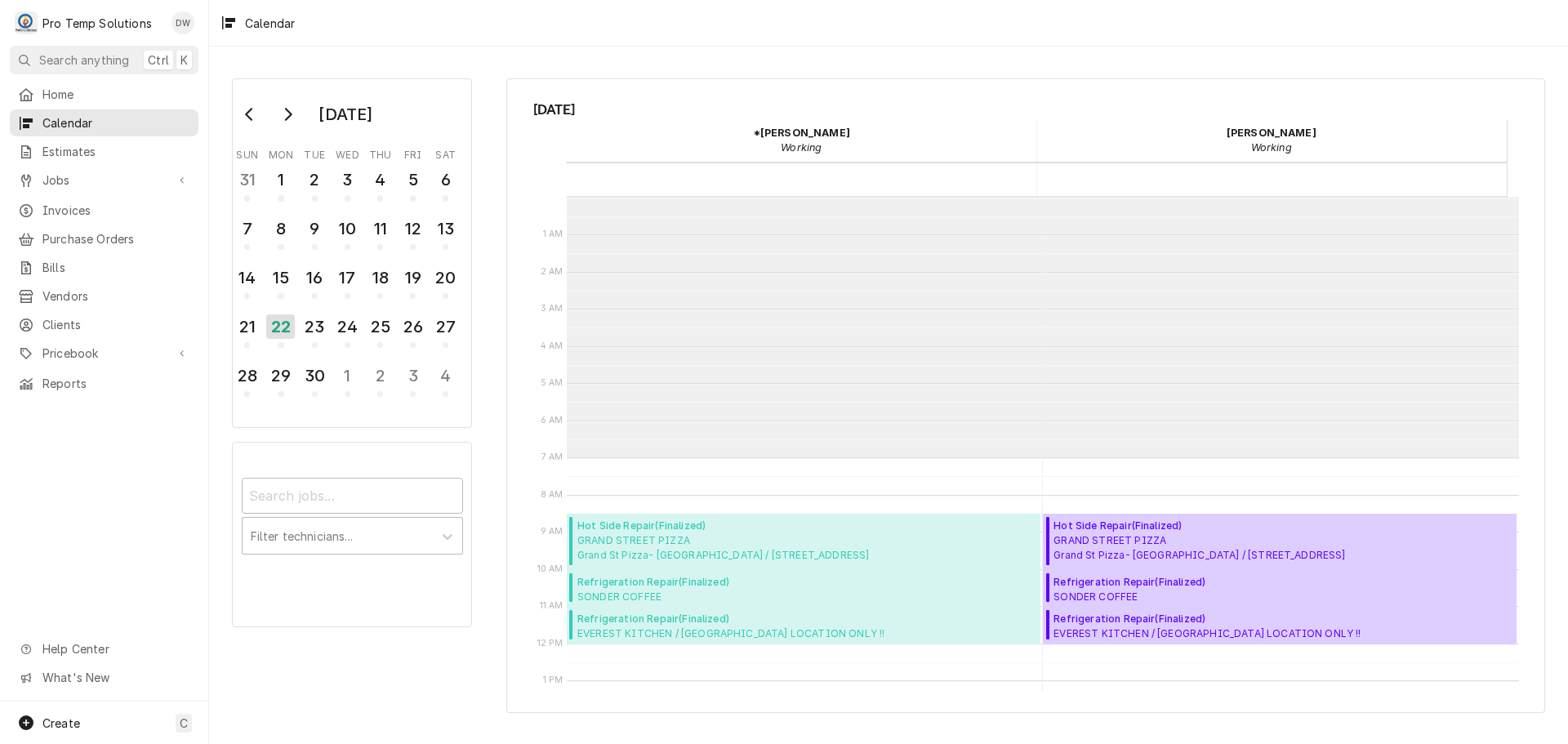
scroll to position [261, 0]
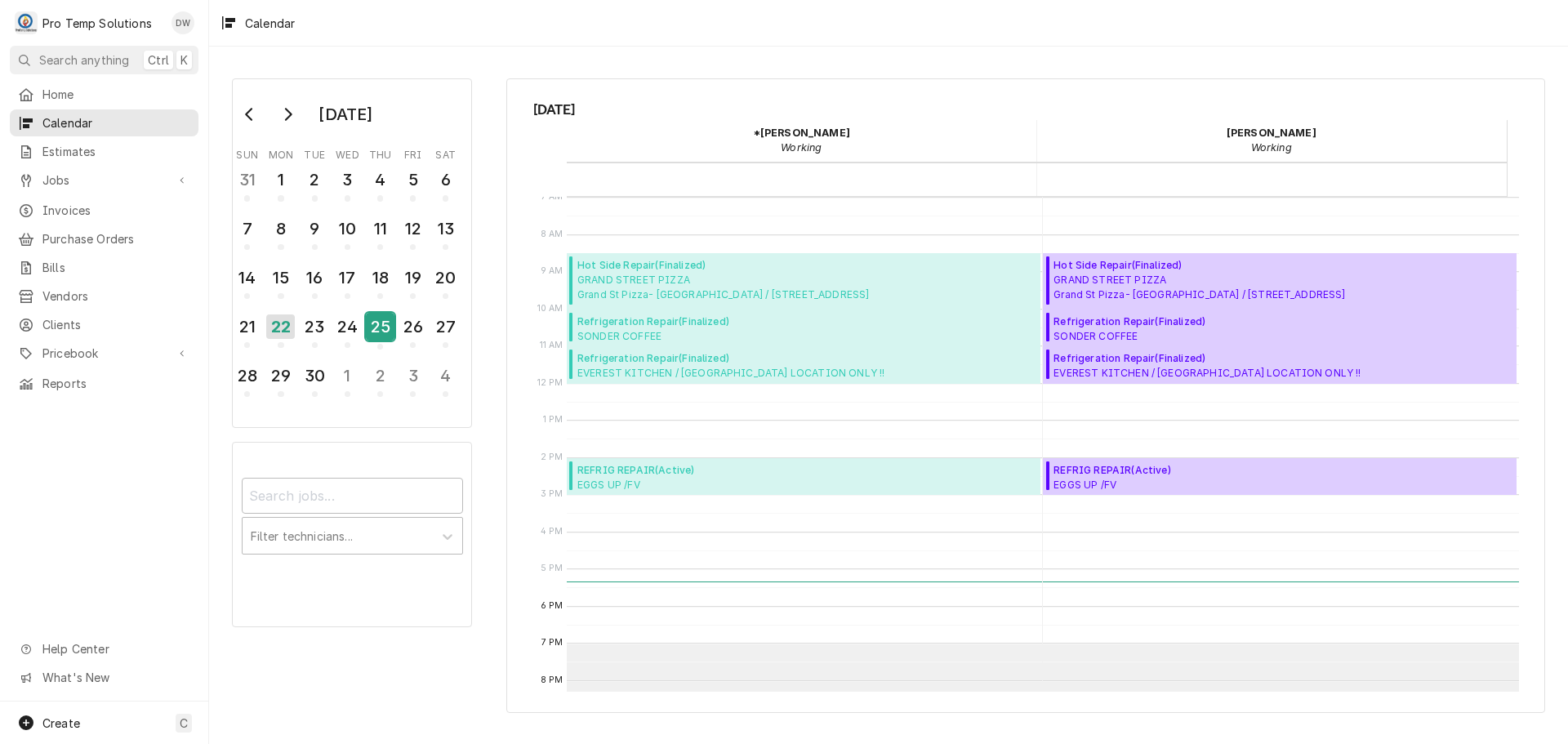
click at [389, 332] on div "25" at bounding box center [380, 326] width 29 height 28
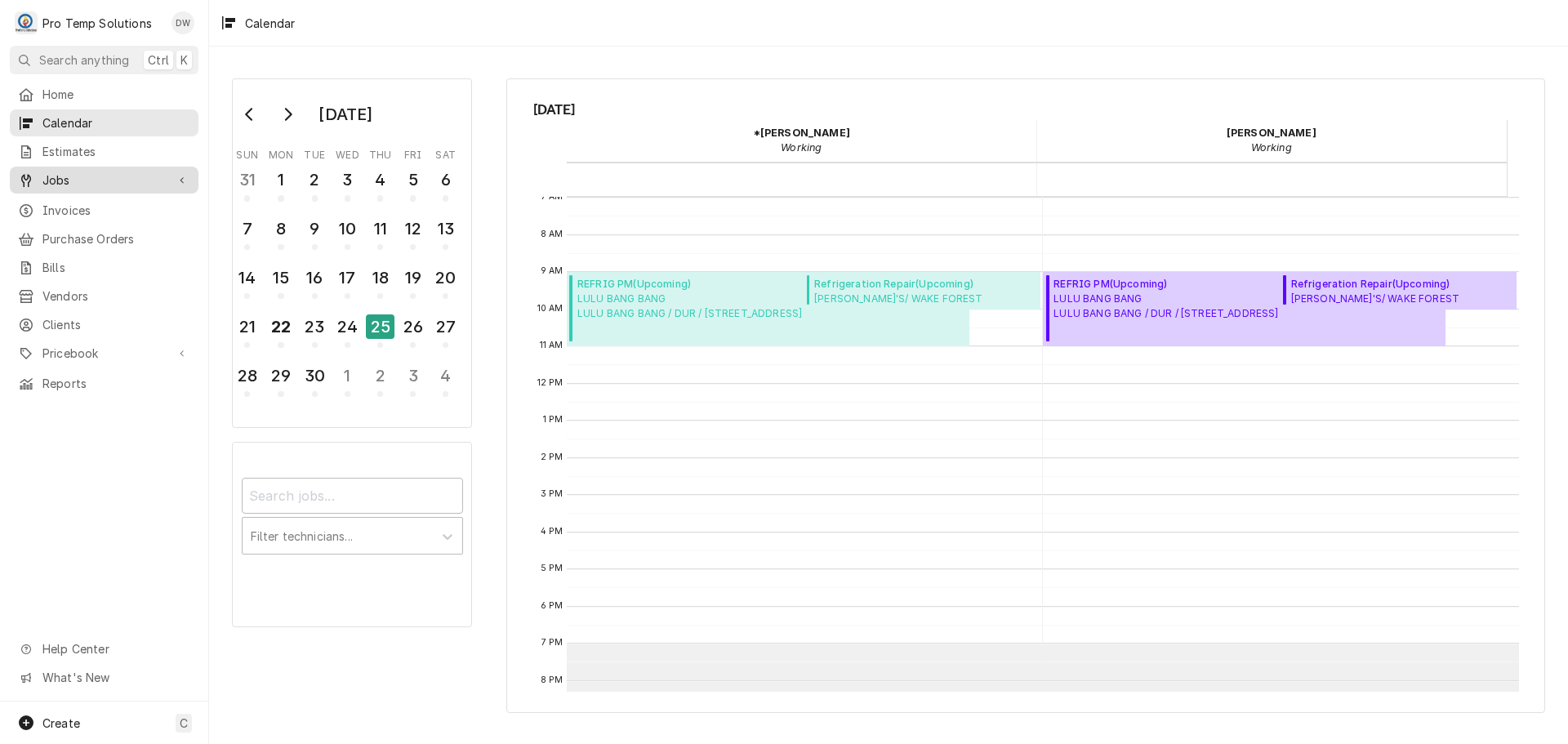
click at [51, 175] on span "Jobs" at bounding box center [104, 180] width 124 height 18
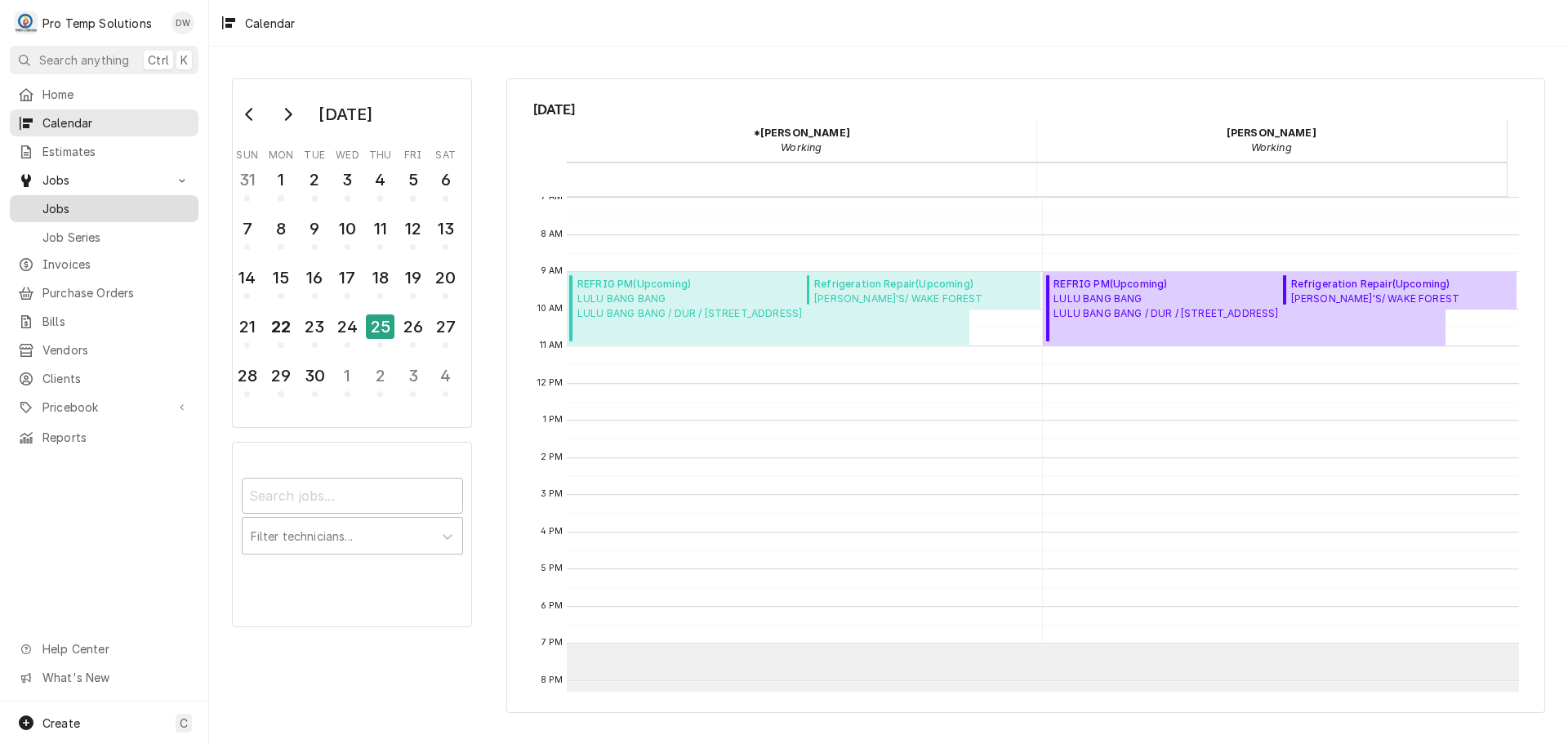
click at [47, 200] on span "Jobs" at bounding box center [116, 208] width 148 height 18
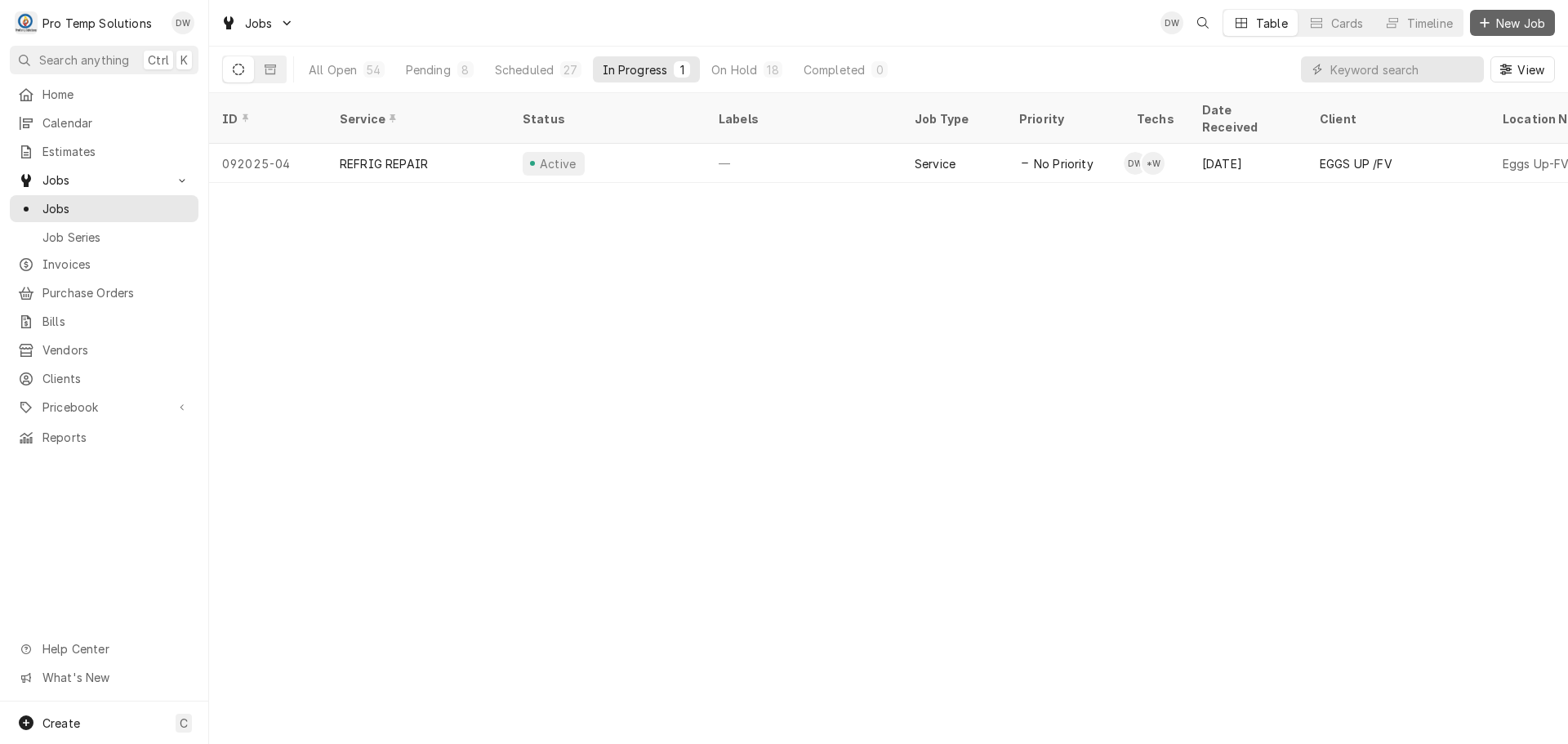
click at [1508, 21] on span "New Job" at bounding box center [1521, 23] width 55 height 18
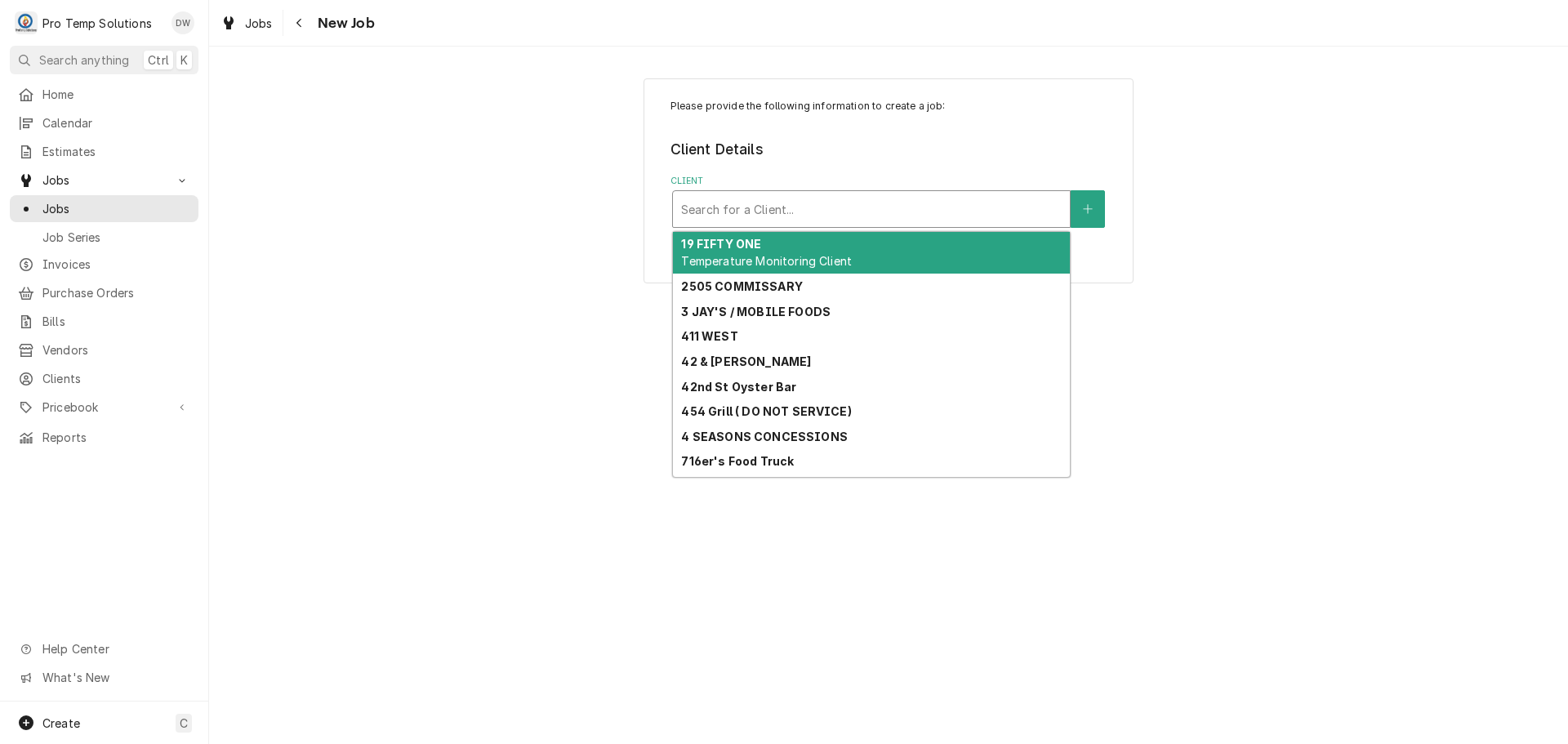
click at [971, 217] on div "Client" at bounding box center [872, 209] width 381 height 30
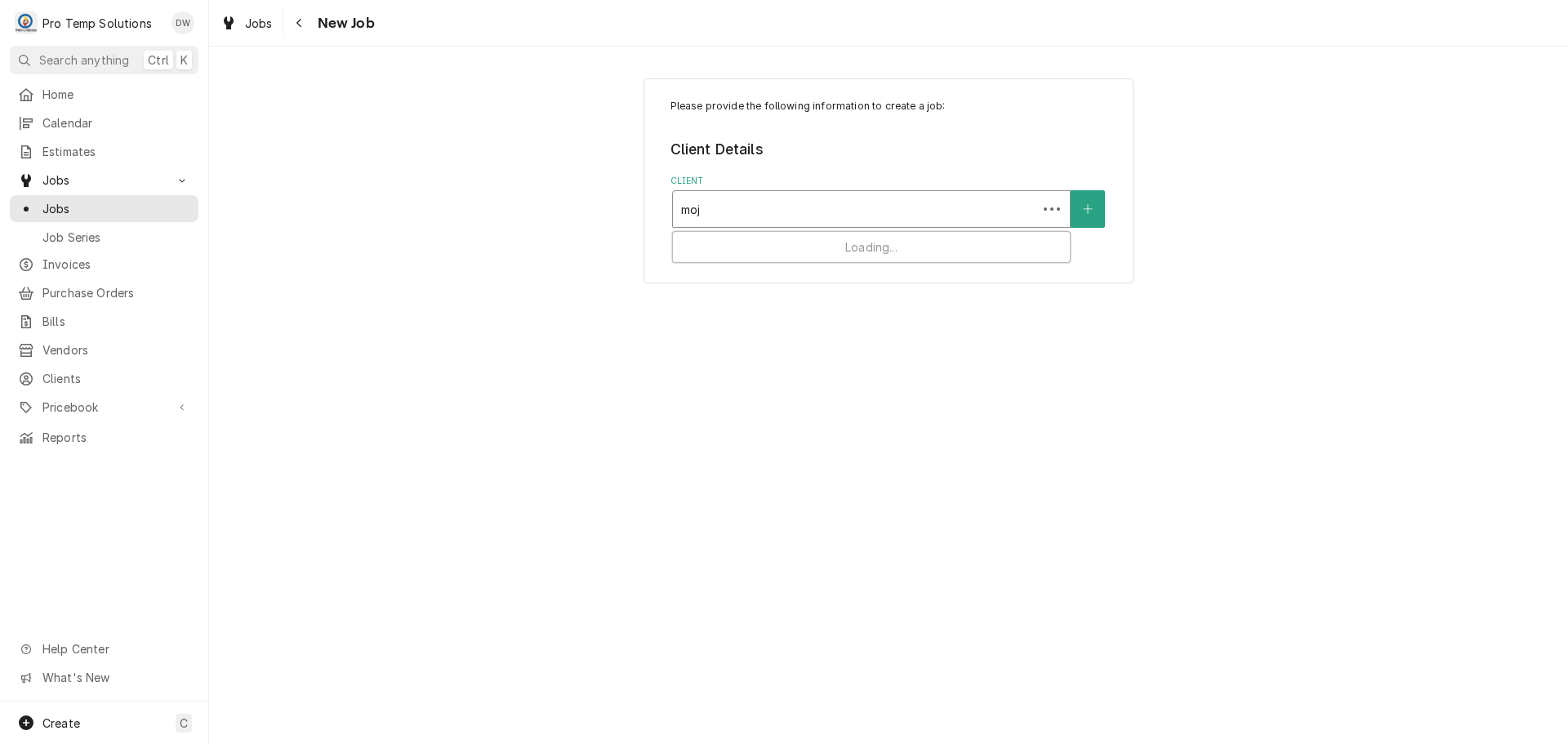
type input "mojo"
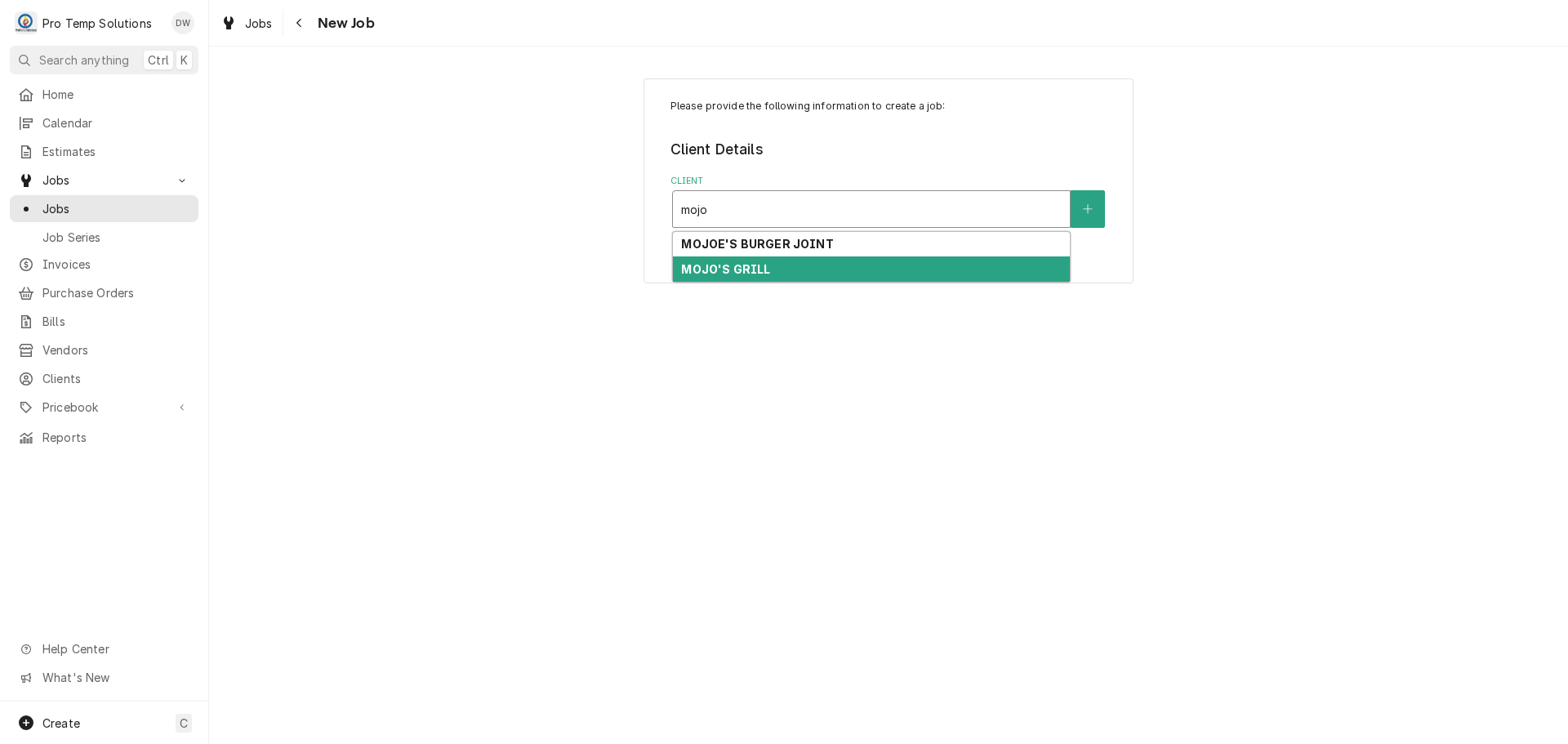
click at [784, 276] on div "MOJO'S GRILL" at bounding box center [872, 268] width 397 height 25
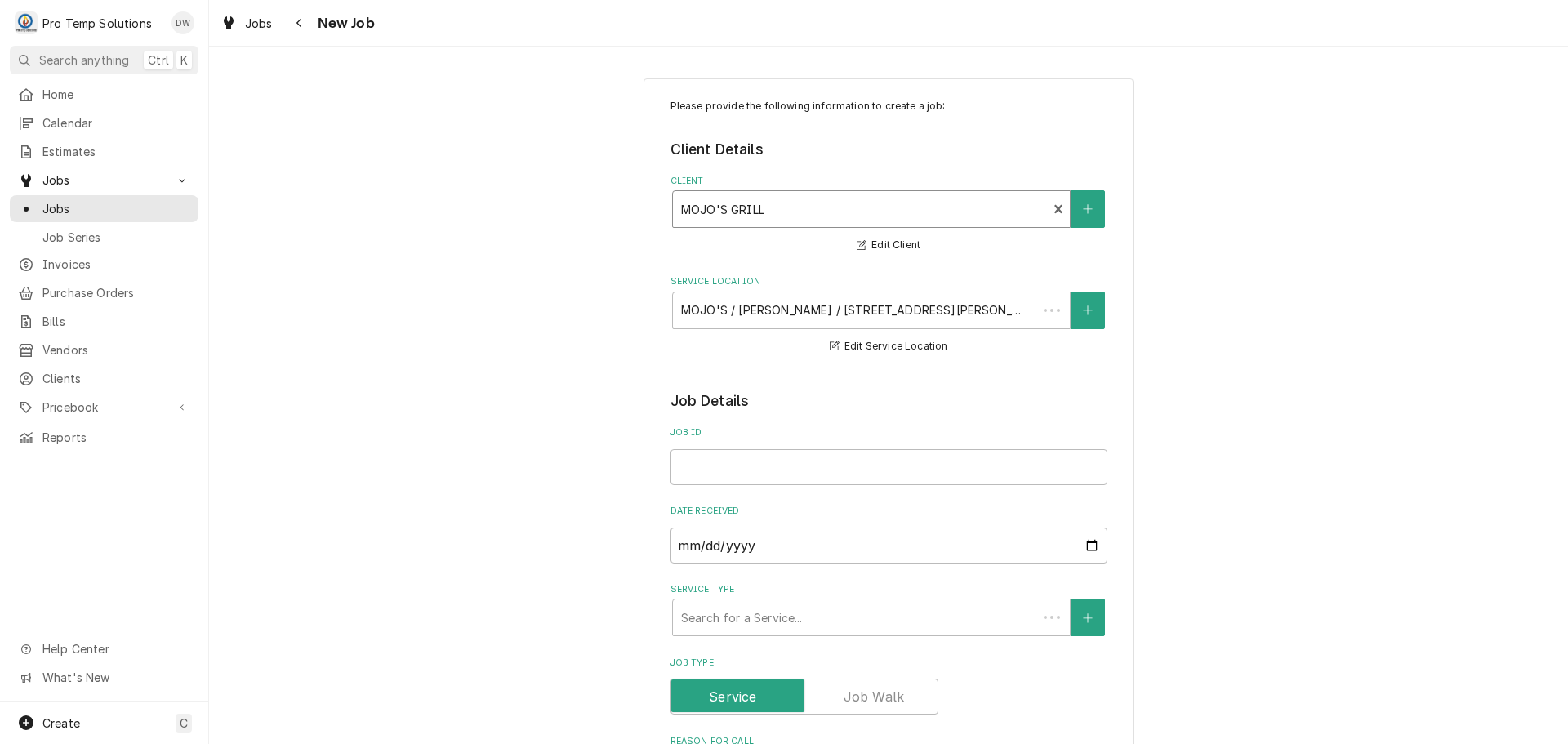
type textarea "x"
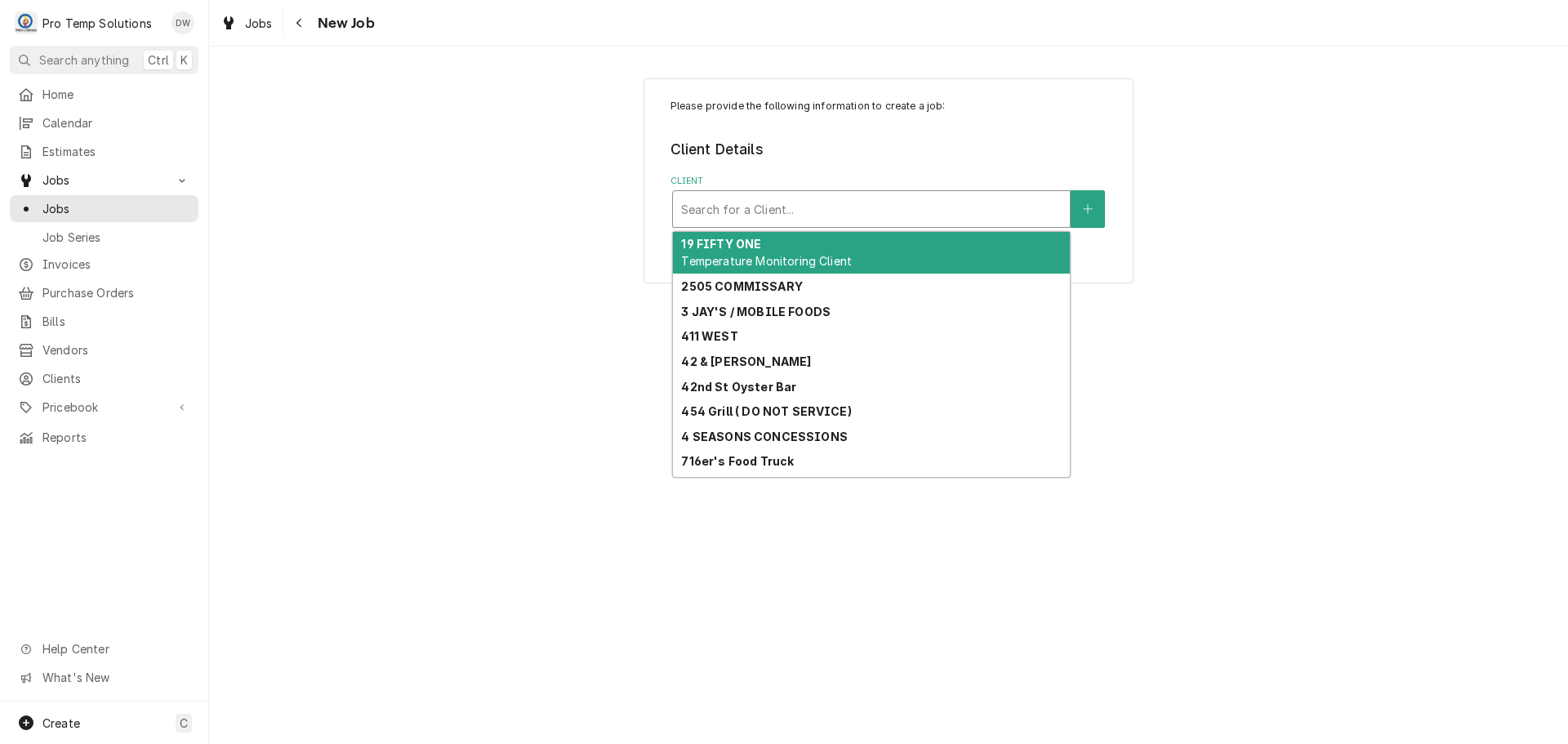
click at [969, 200] on div "Client" at bounding box center [872, 209] width 381 height 30
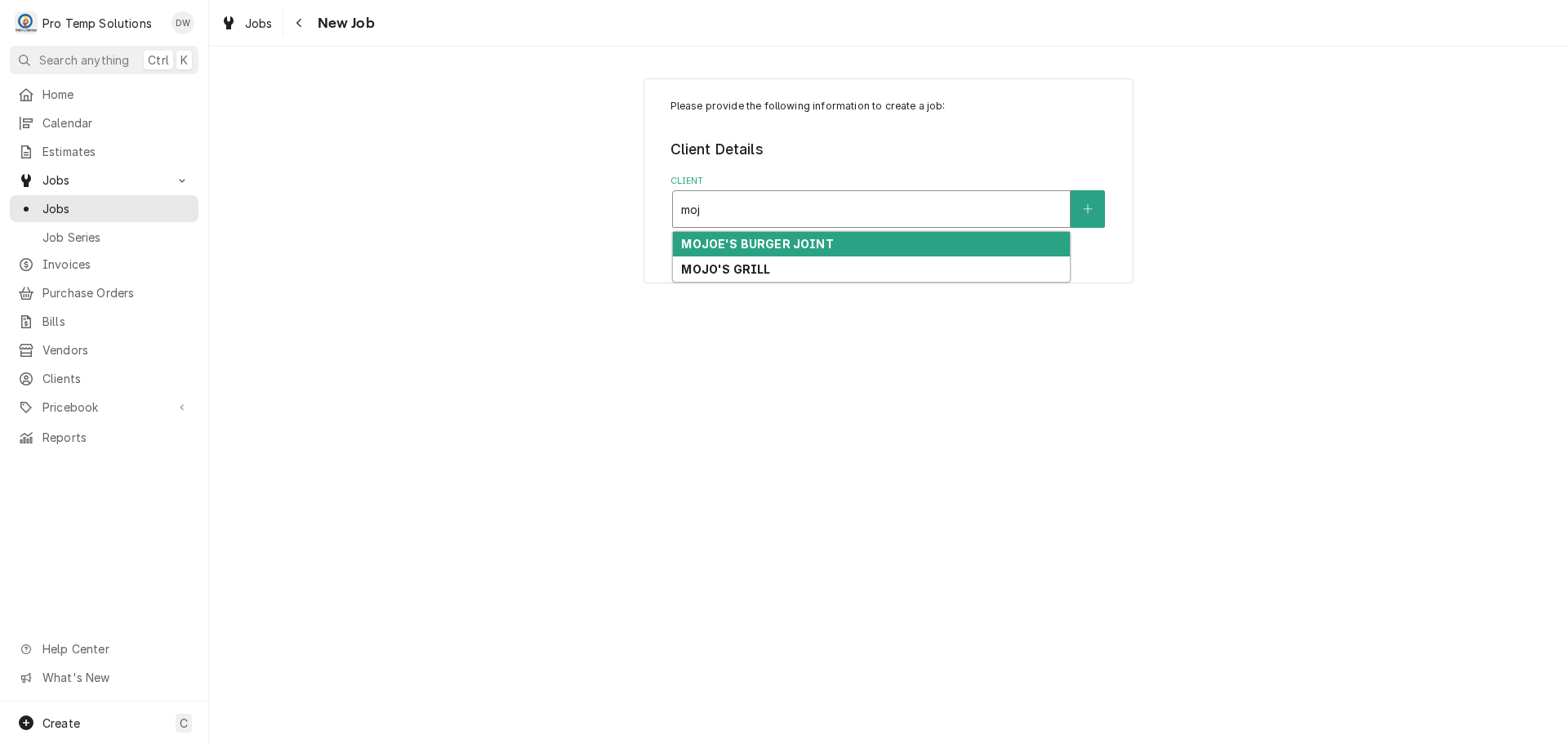
type input "mojo"
click at [817, 240] on strong "MOJOE'S BURGER JOINT" at bounding box center [757, 243] width 152 height 14
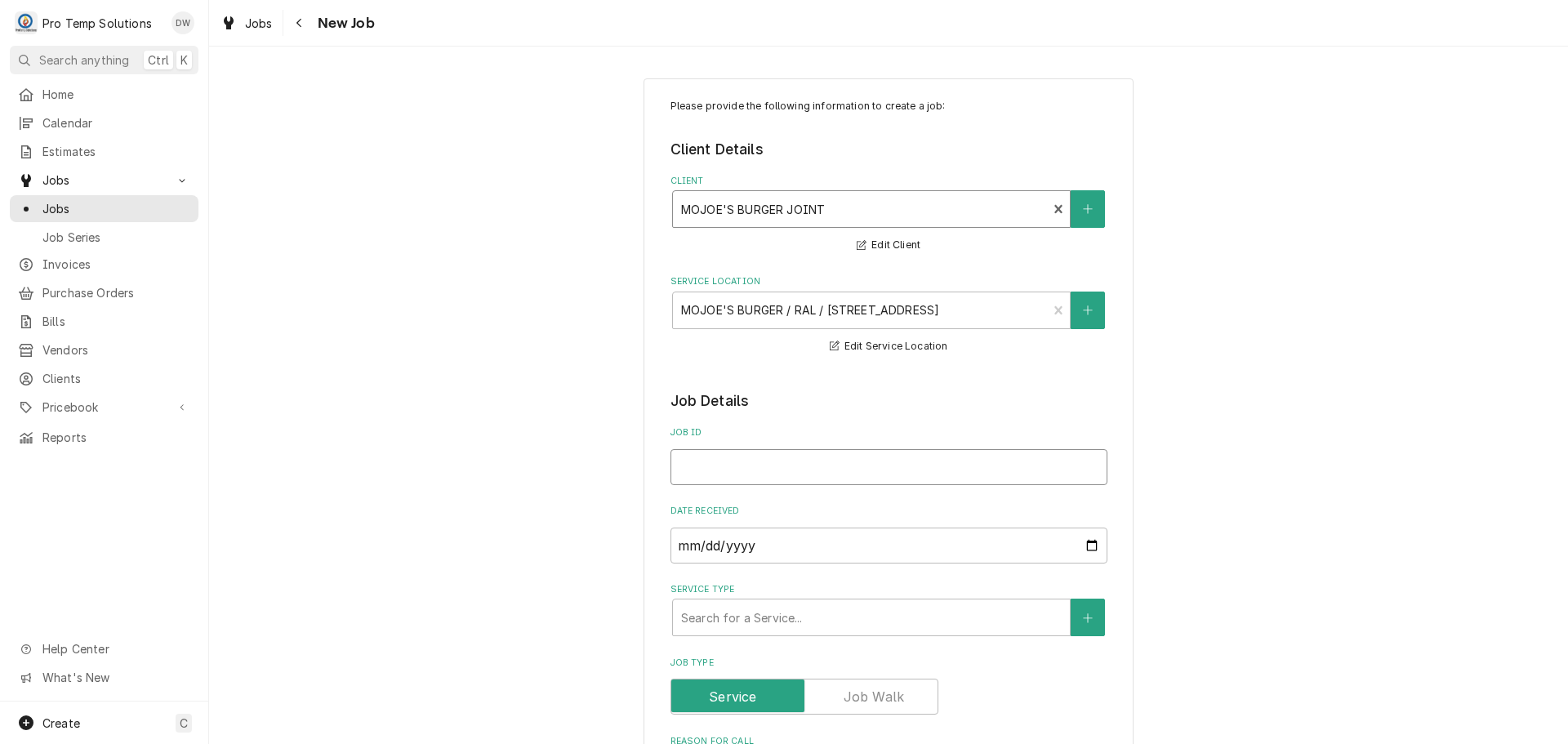
click at [767, 466] on input "Job ID" at bounding box center [889, 466] width 437 height 36
type textarea "x"
type input "0"
type textarea "x"
type input "09"
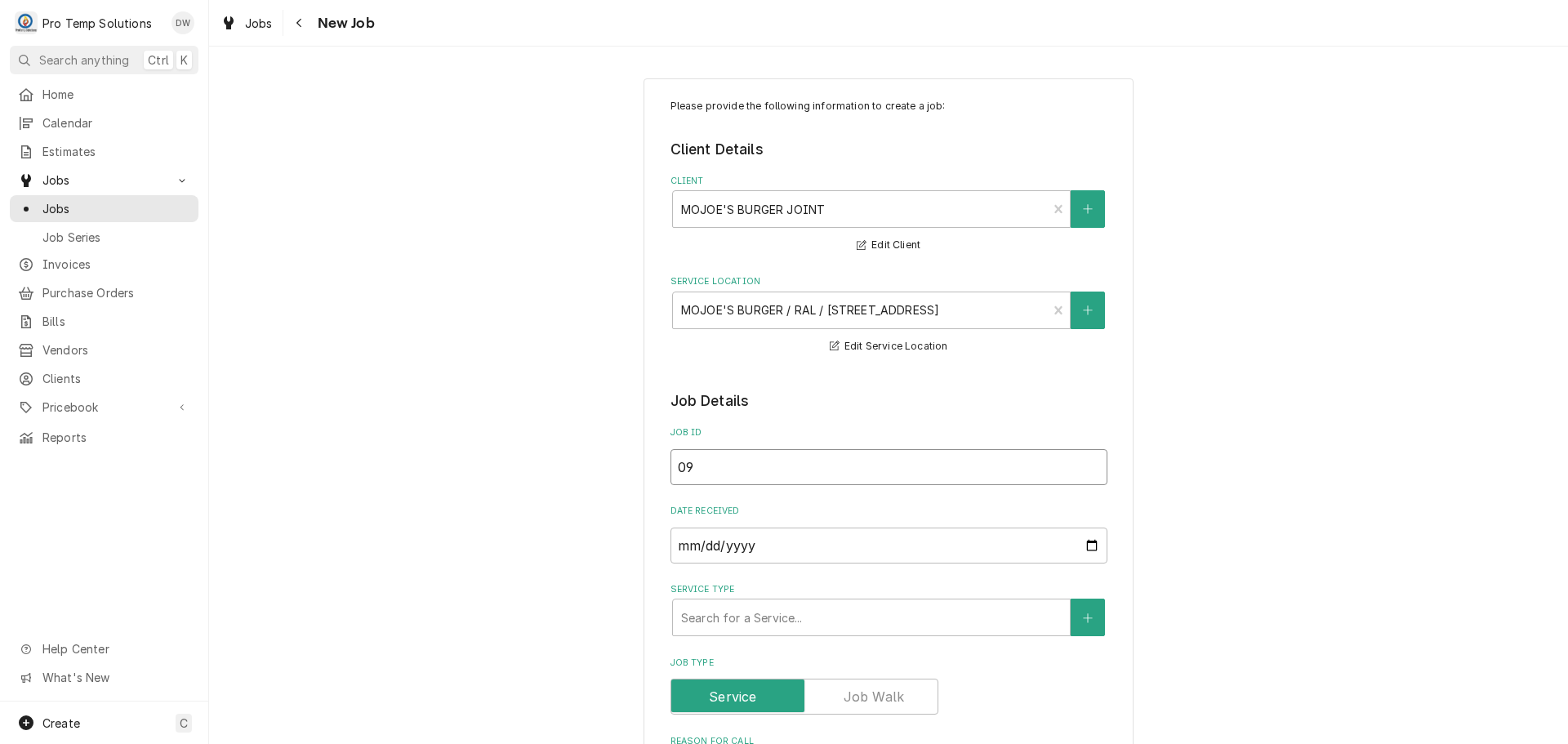
type textarea "x"
type input "092"
type textarea "x"
type input "0925"
type textarea "x"
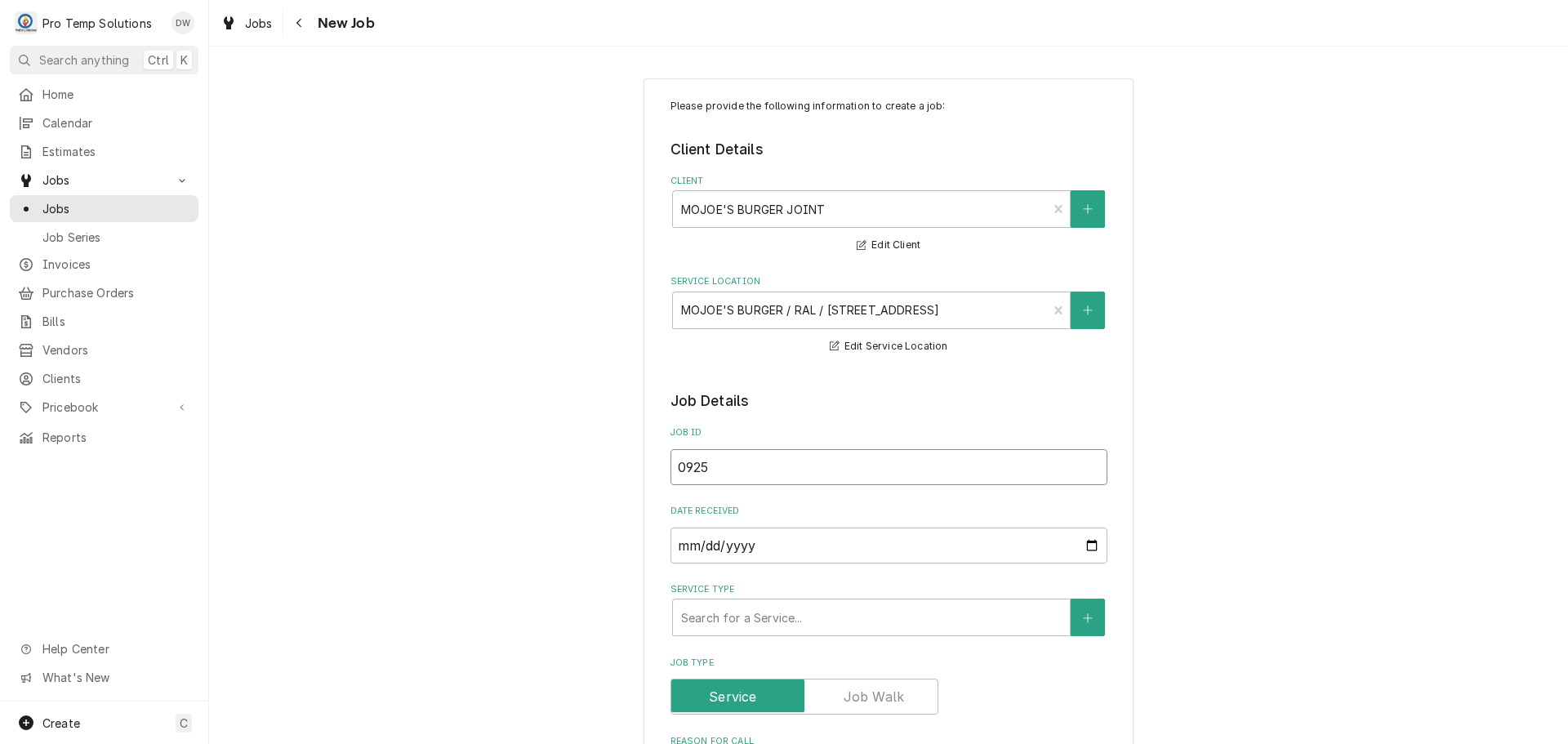
type input "09252"
type textarea "x"
type input "092525"
type textarea "x"
type input "092525-"
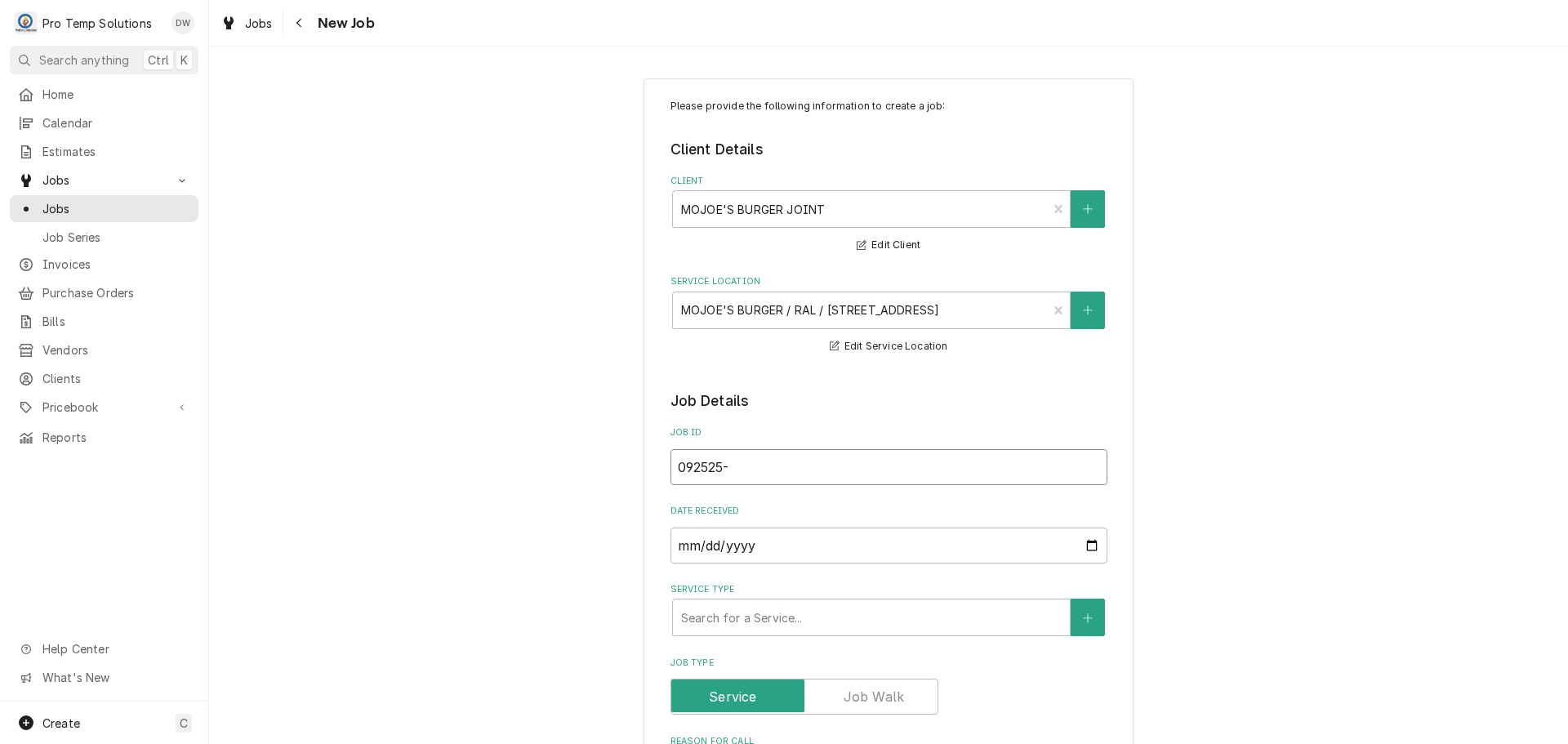
type textarea "x"
type input "092525-0"
type textarea "x"
type input "092525-01"
type textarea "x"
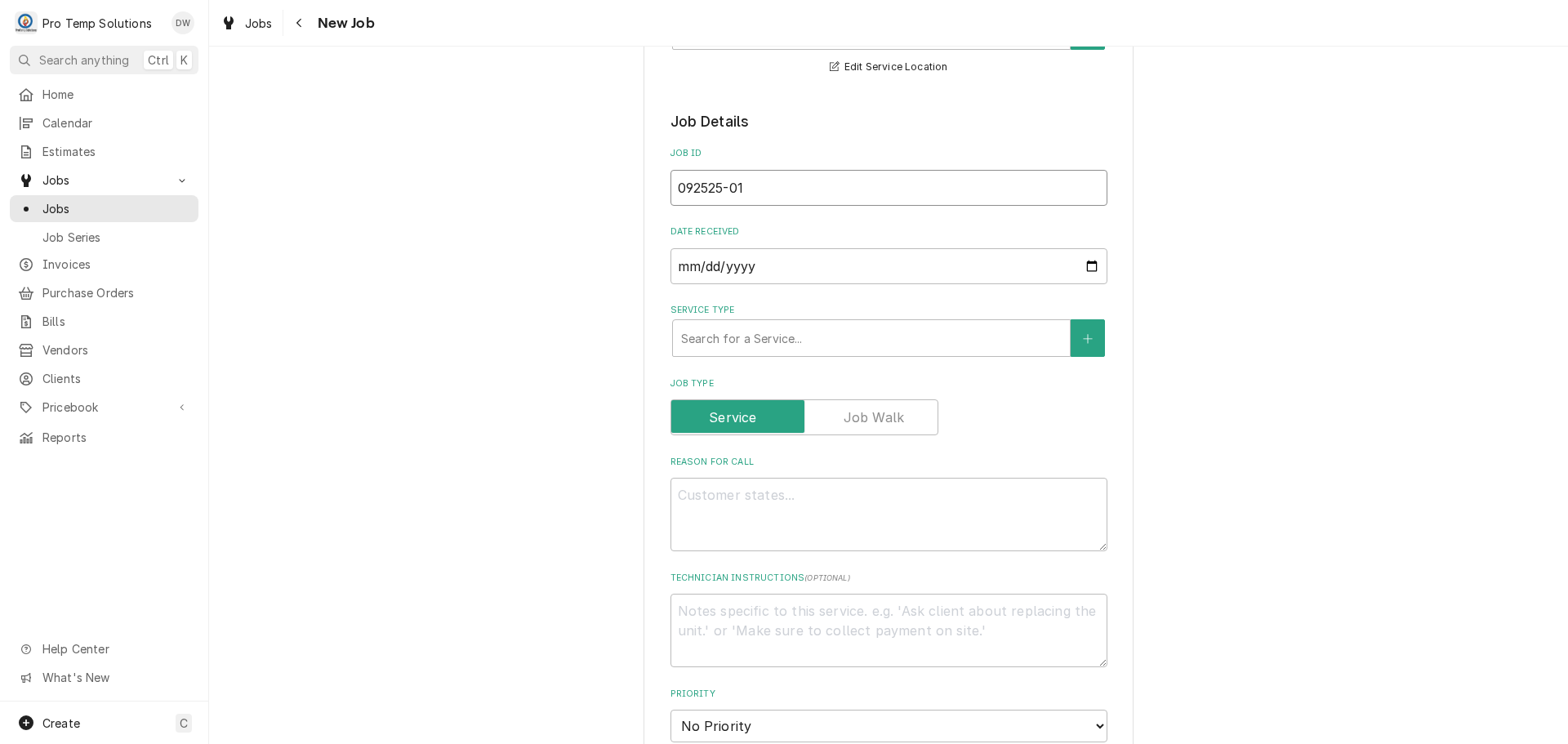
scroll to position [326, 0]
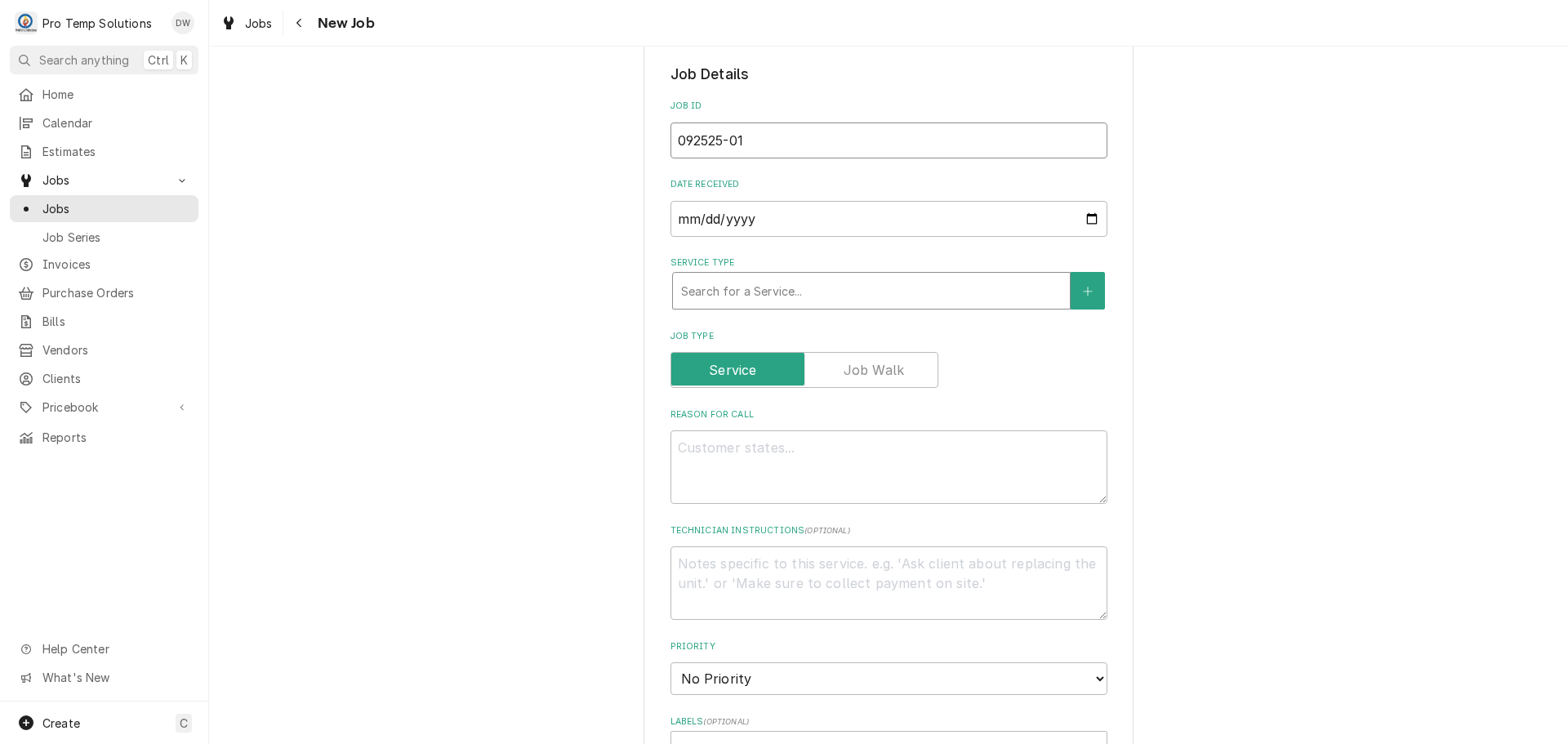
type input "092525-01"
click at [820, 292] on div "Service Type" at bounding box center [872, 290] width 381 height 30
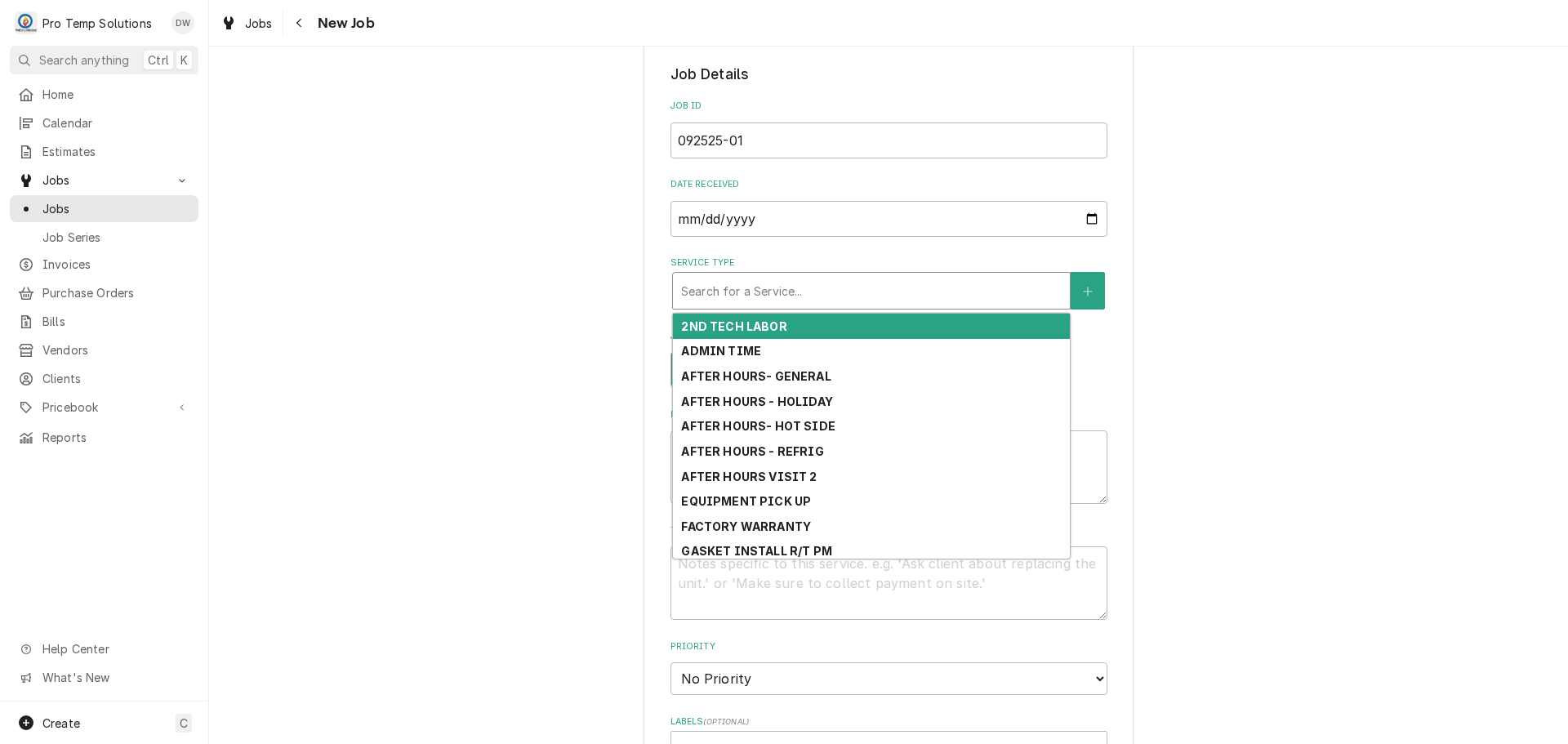
type textarea "x"
type input "r"
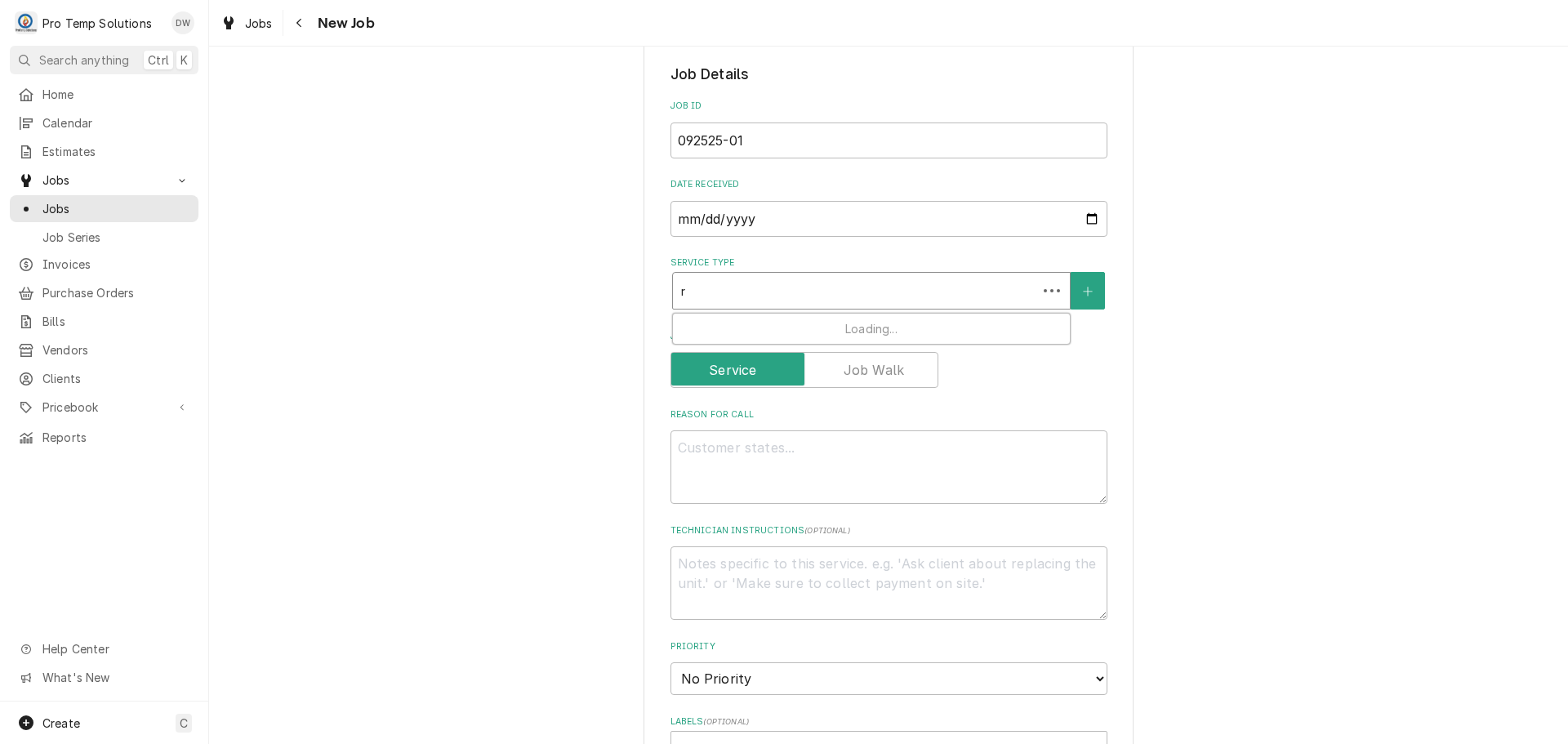
type textarea "x"
type input "re"
type textarea "x"
type input "ref"
type textarea "x"
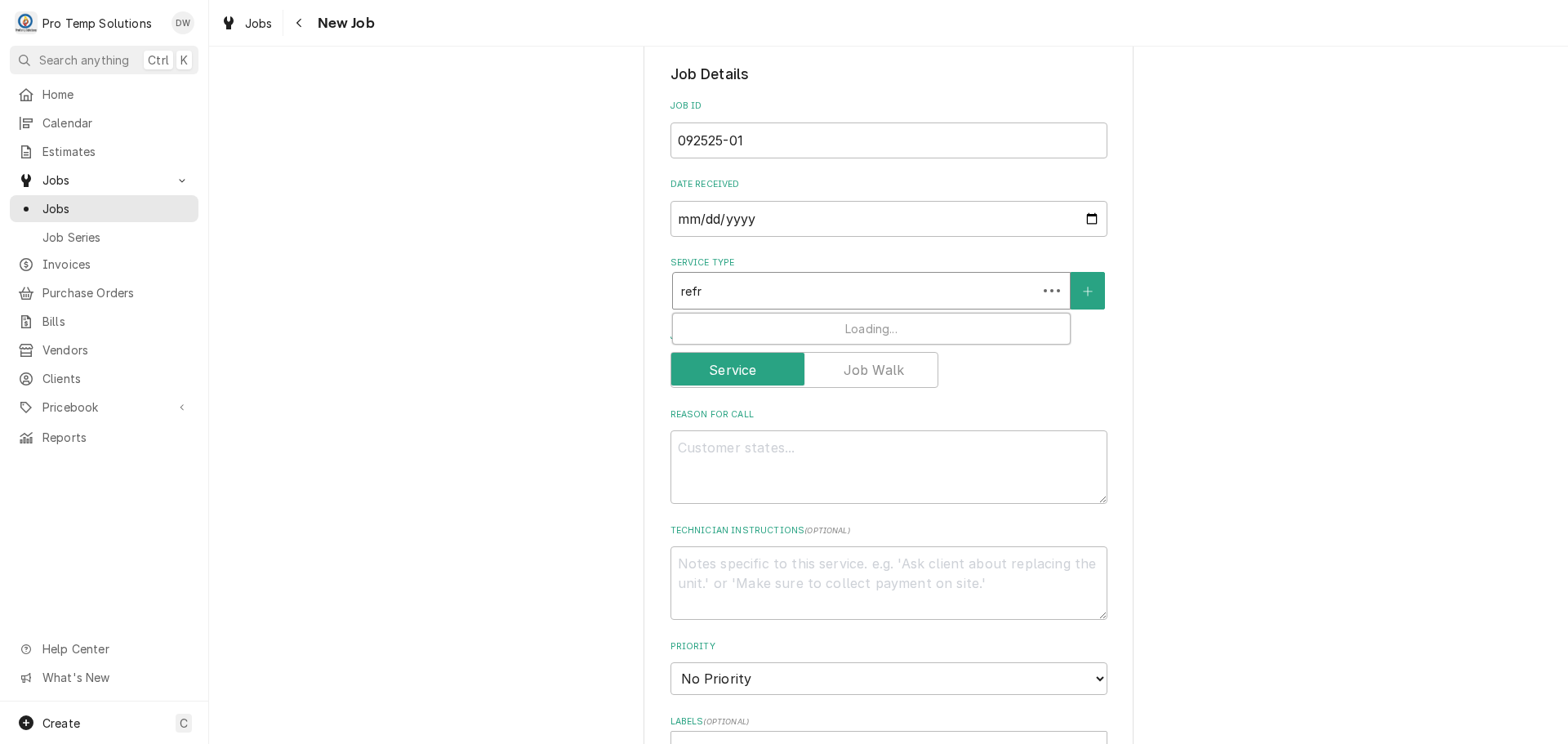
type input "refri"
type textarea "x"
type input "refrig"
type textarea "x"
type input "refrig"
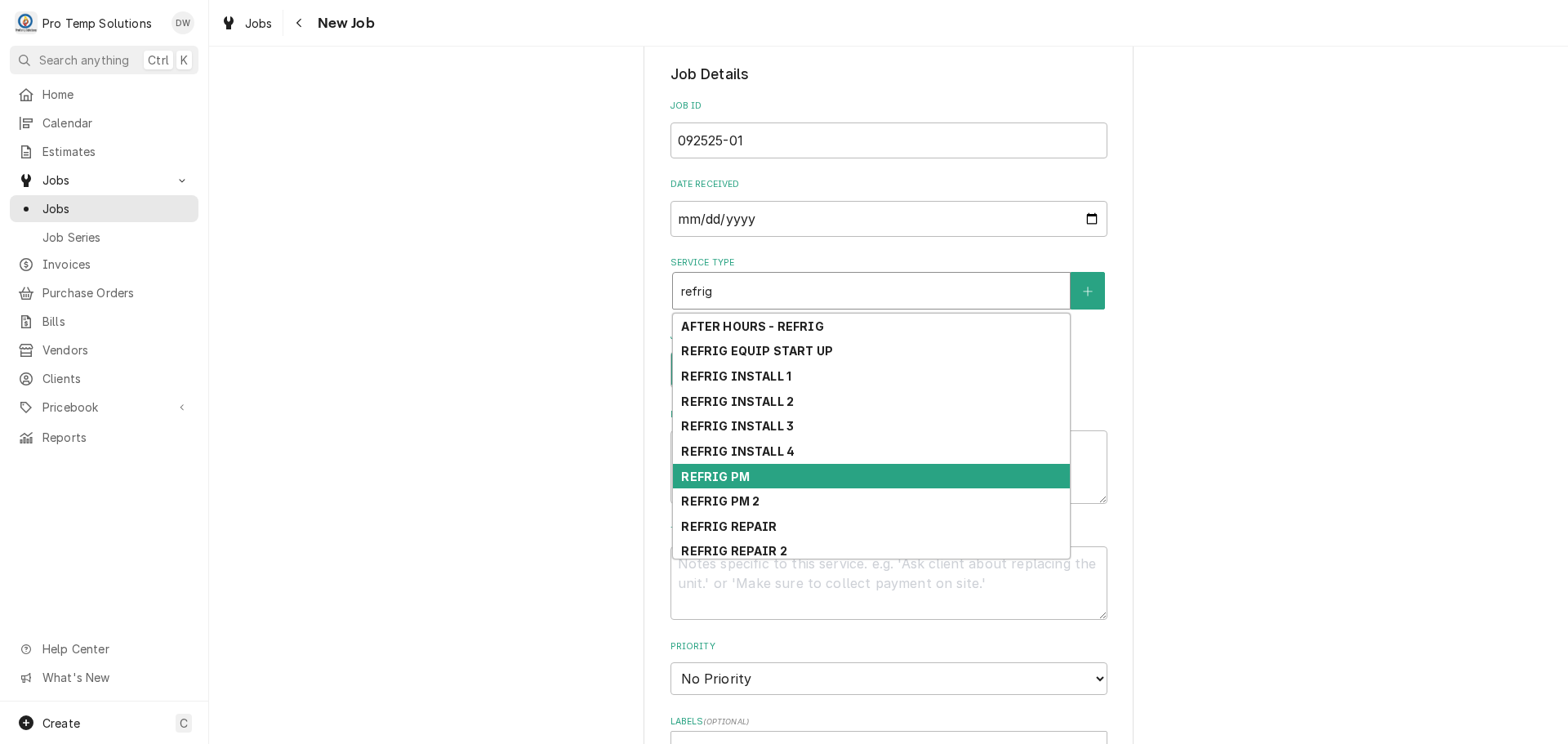
scroll to position [55, 0]
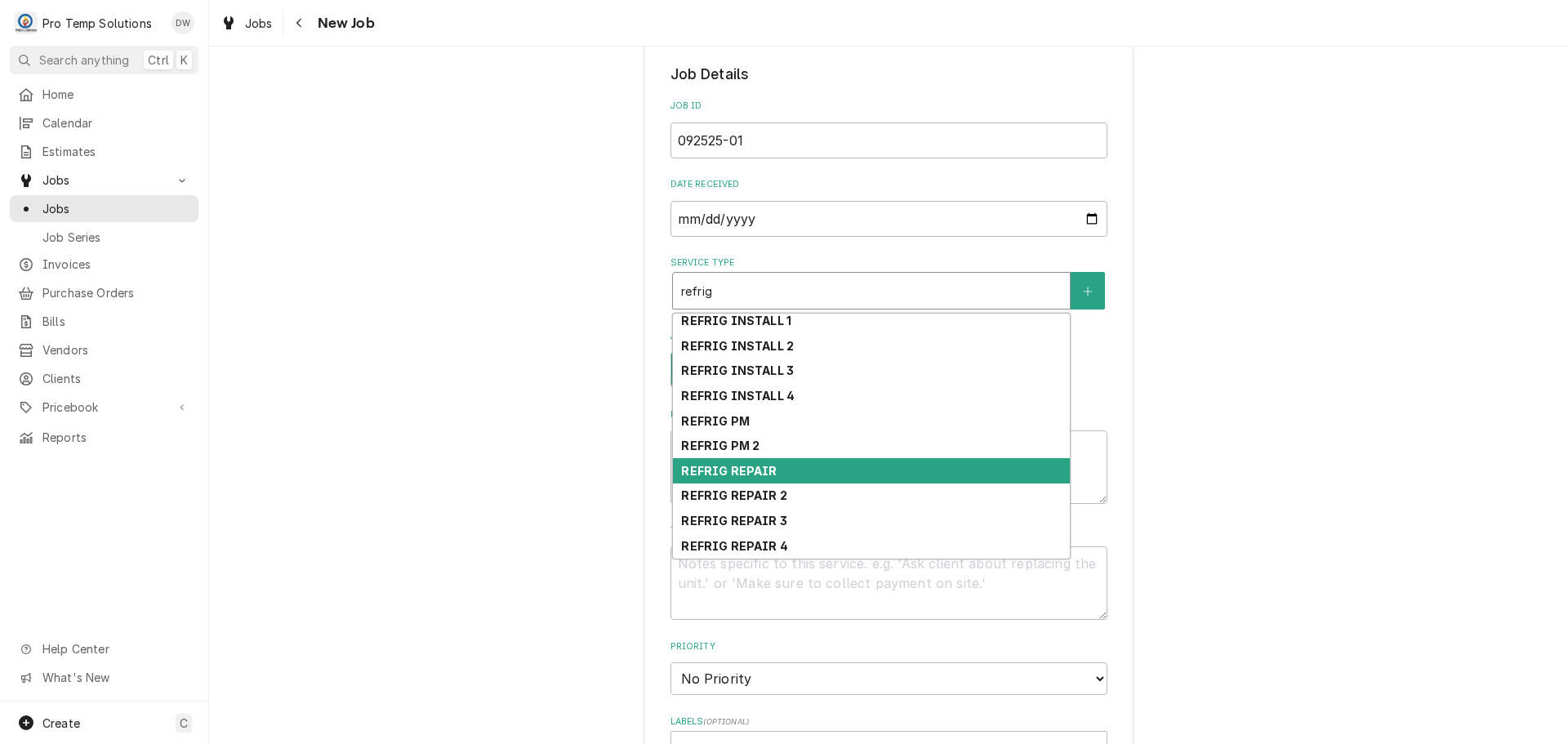
click at [791, 465] on div "REFRIG REPAIR" at bounding box center [872, 470] width 397 height 25
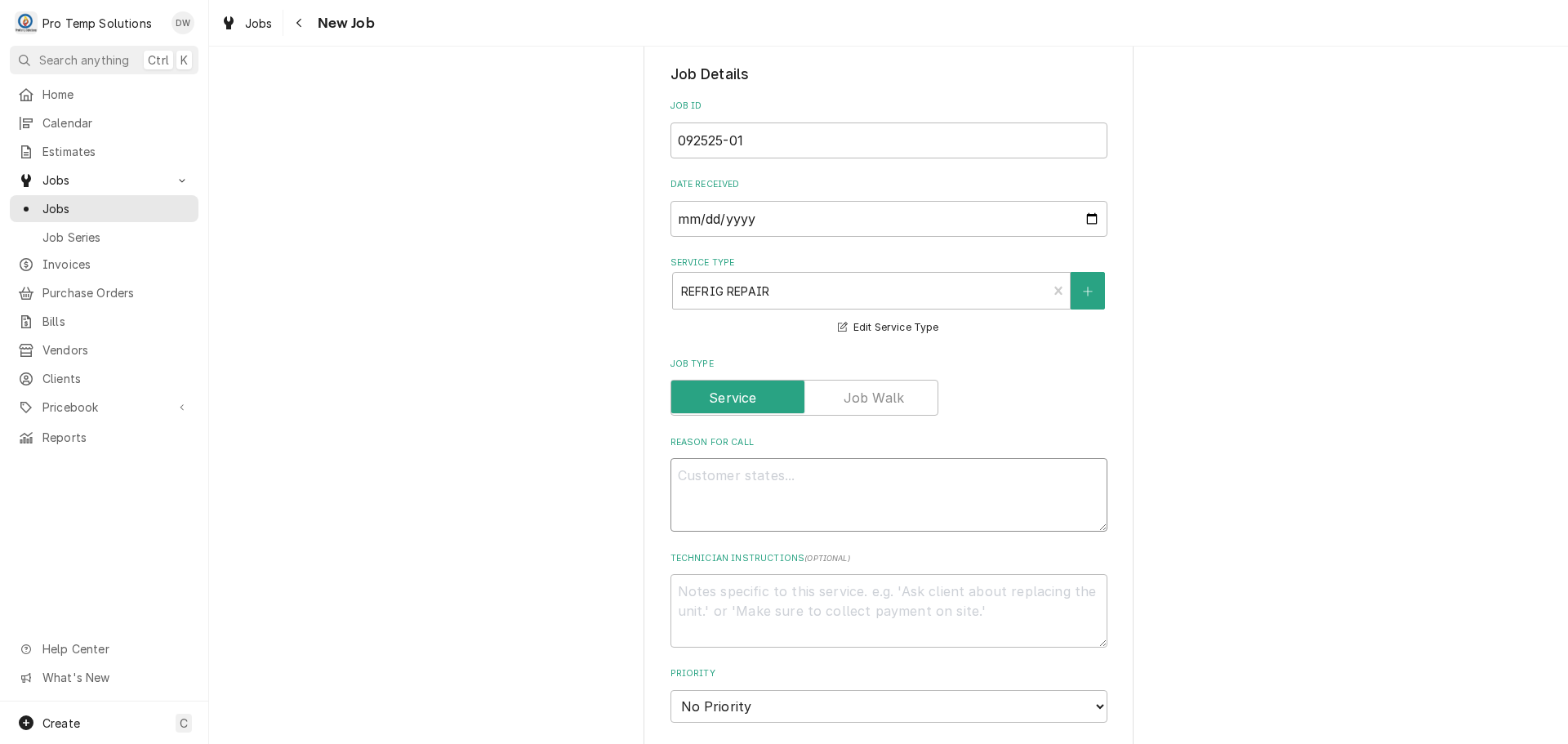
click at [717, 487] on textarea "Reason For Call" at bounding box center [889, 495] width 437 height 74
type textarea "x"
type textarea "w"
type textarea "x"
type textarea "wi"
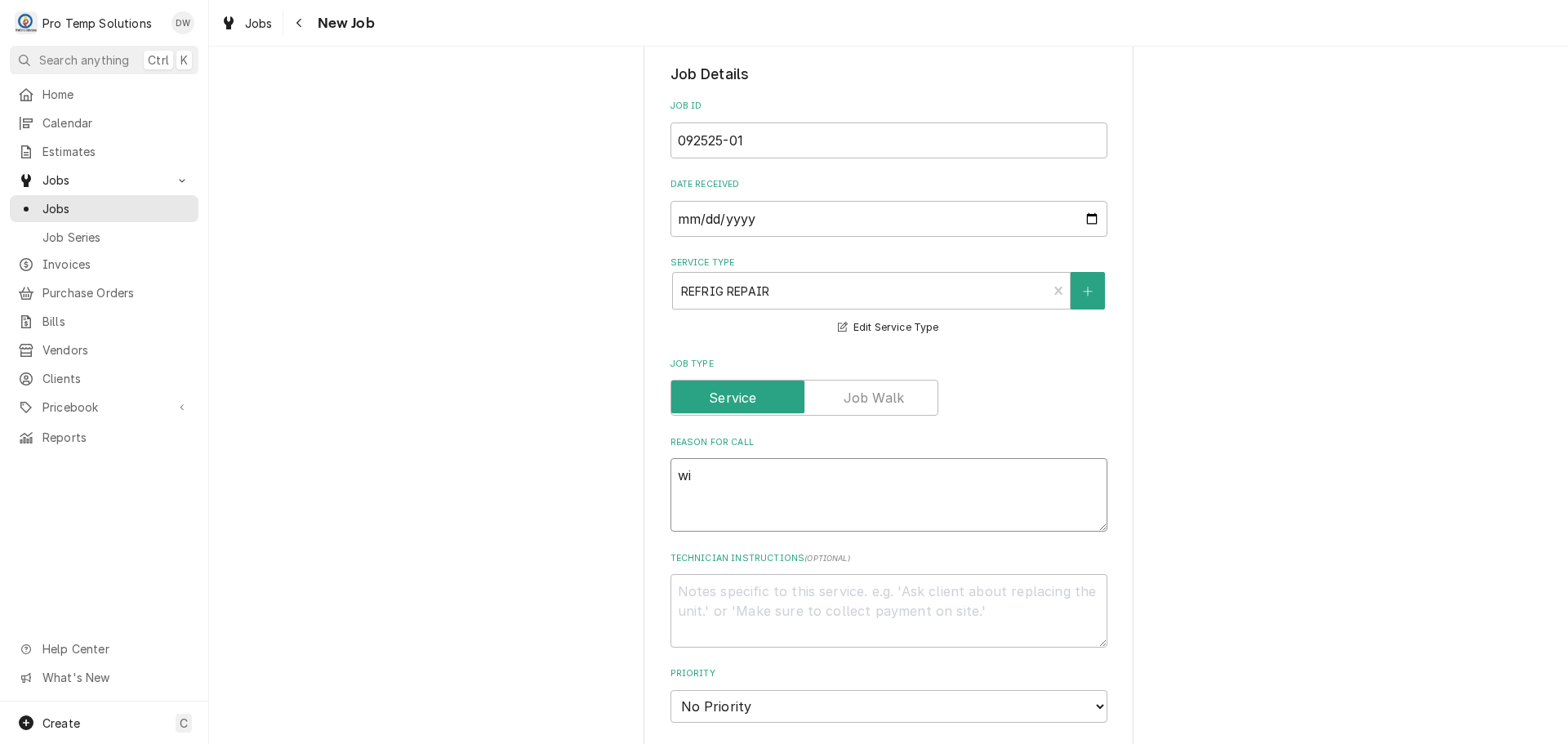
type textarea "x"
type textarea "wic"
type textarea "x"
type textarea "wic n"
type textarea "x"
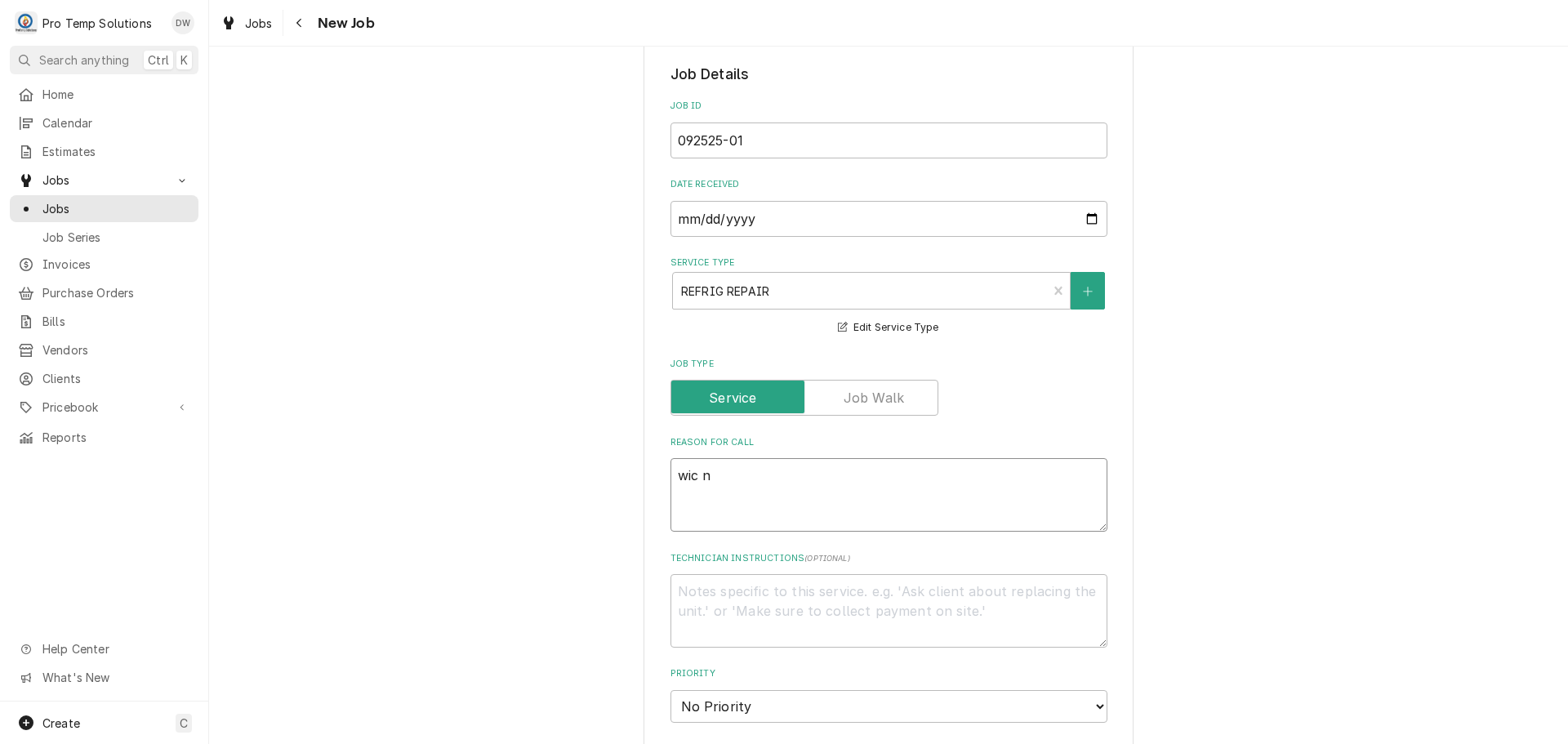
type textarea "wic no"
type textarea "x"
type textarea "wic not"
type textarea "x"
type textarea "wic not"
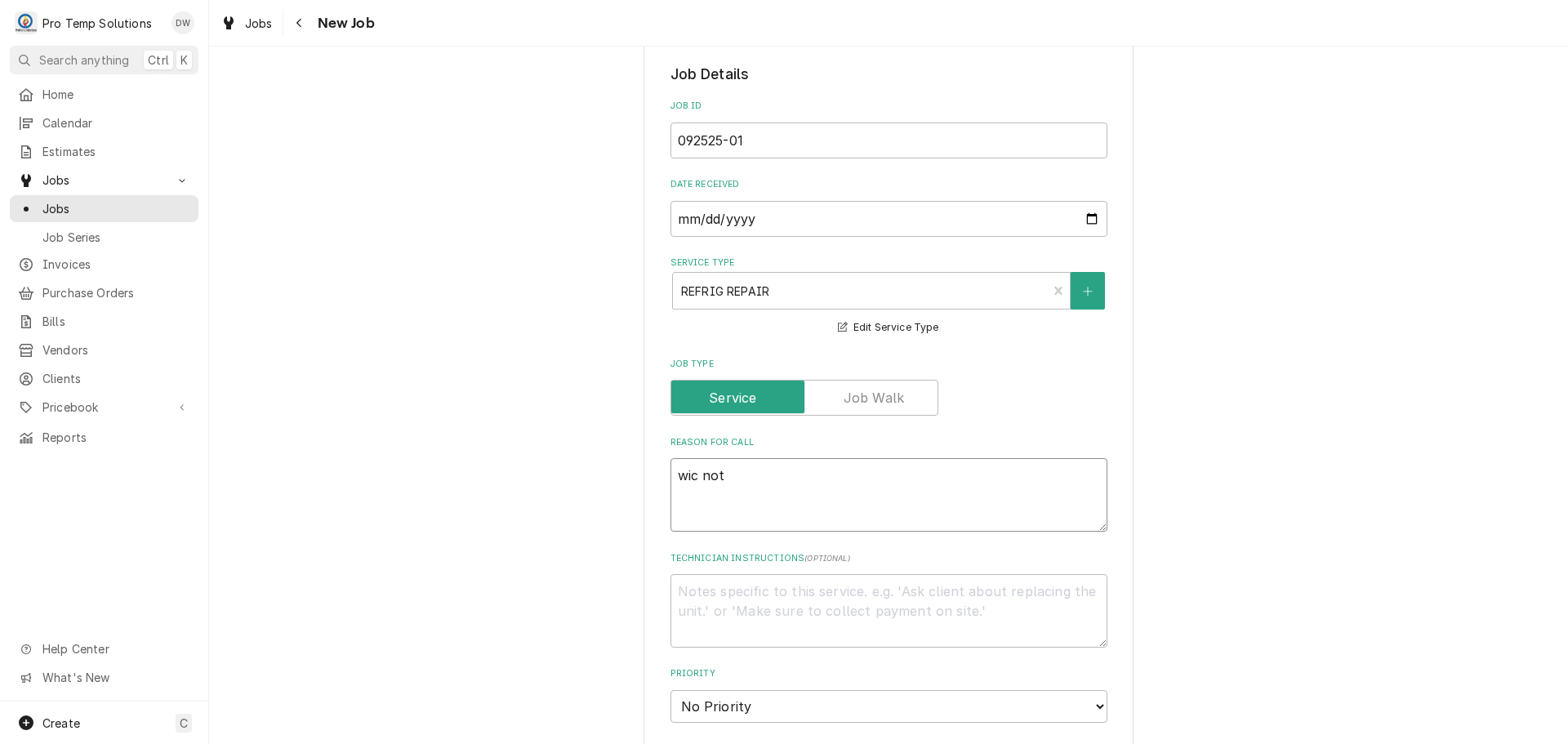
type textarea "x"
type textarea "wic not h"
type textarea "x"
type textarea "wic not ho"
type textarea "x"
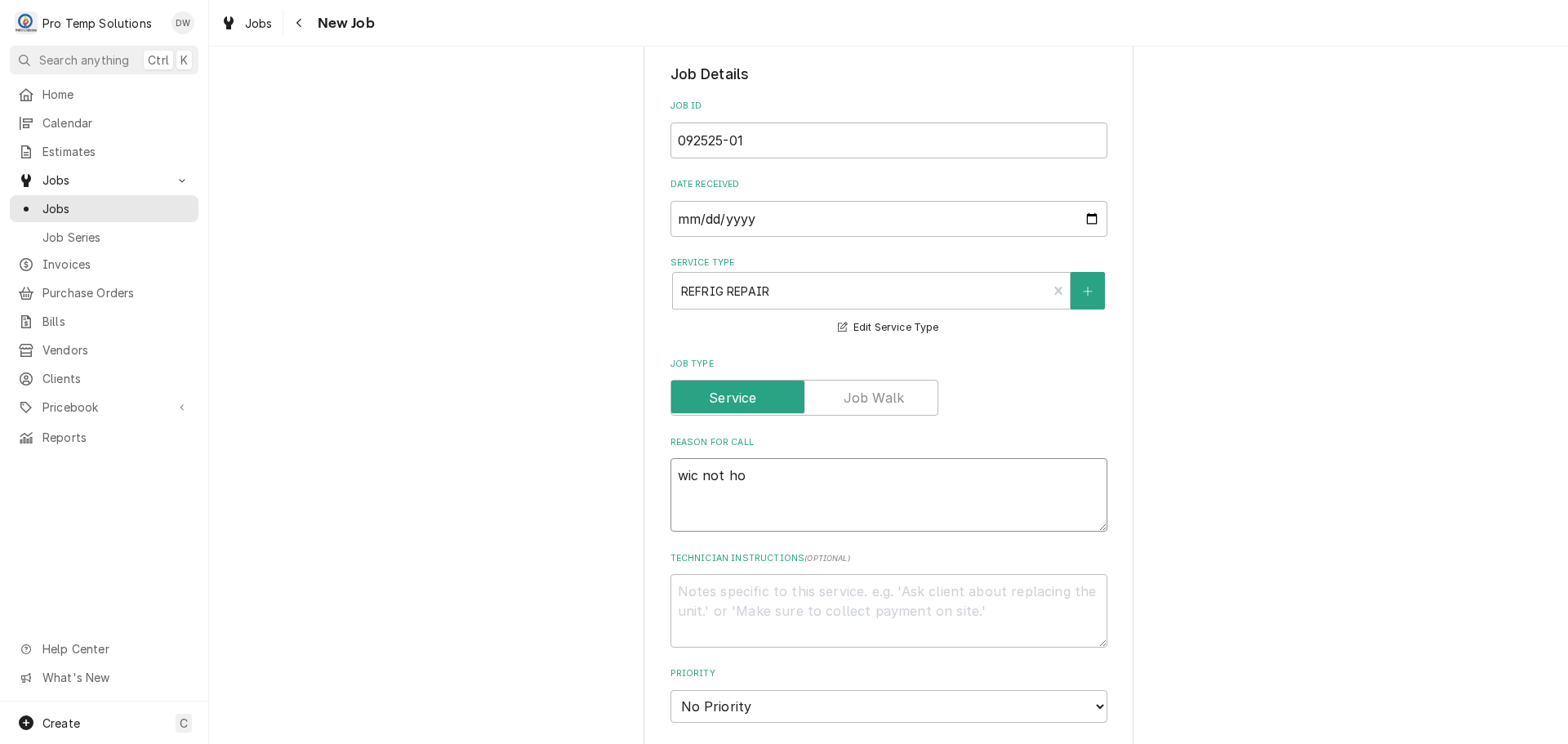
type textarea "wic not hol"
type textarea "x"
type textarea "wic not hold"
type textarea "x"
type textarea "wic not holdi"
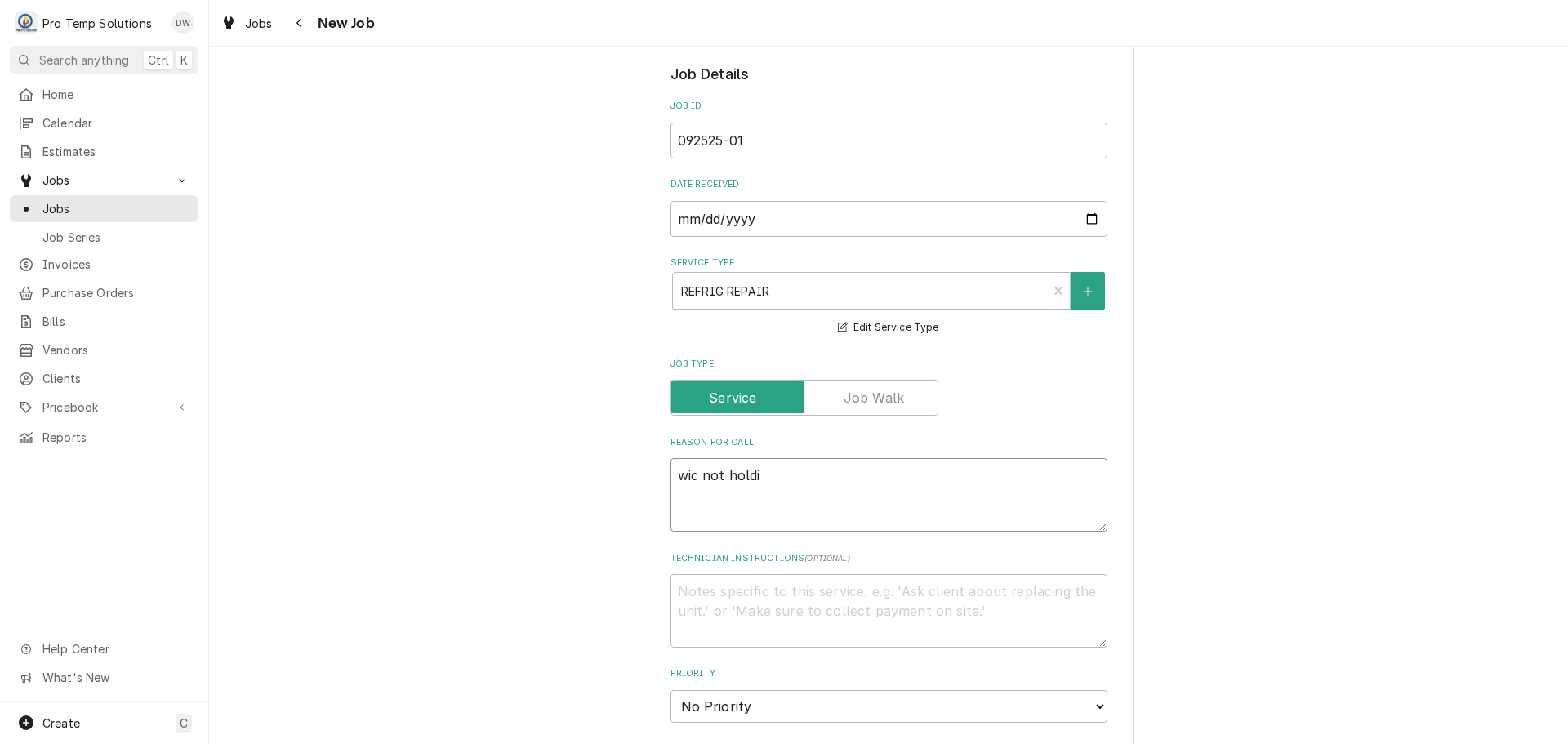
type textarea "x"
type textarea "wic not holdin"
type textarea "x"
type textarea "wic not holding"
type textarea "x"
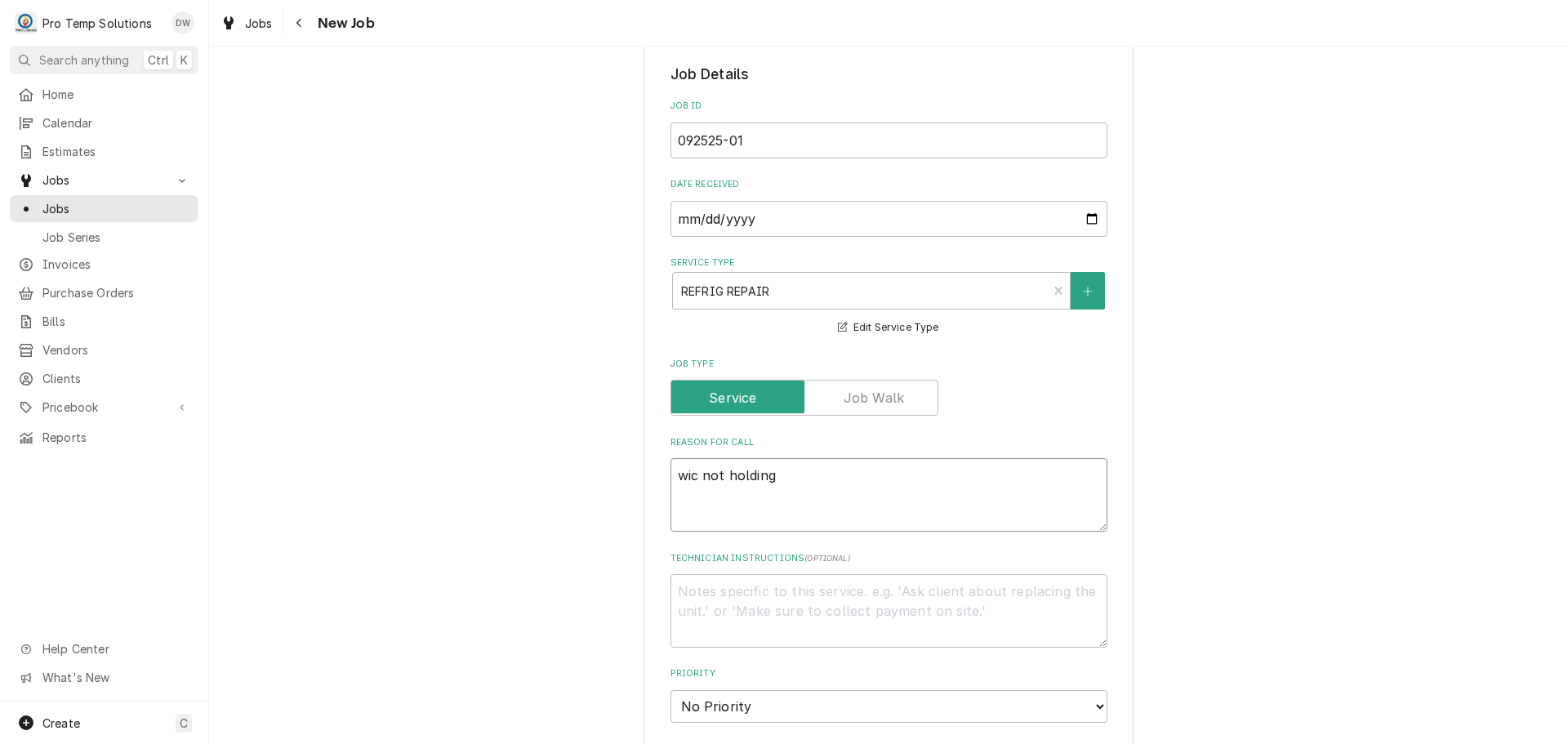
type textarea "wic not holding"
type textarea "x"
type textarea "wic not holding t"
type textarea "x"
type textarea "wic not holding te"
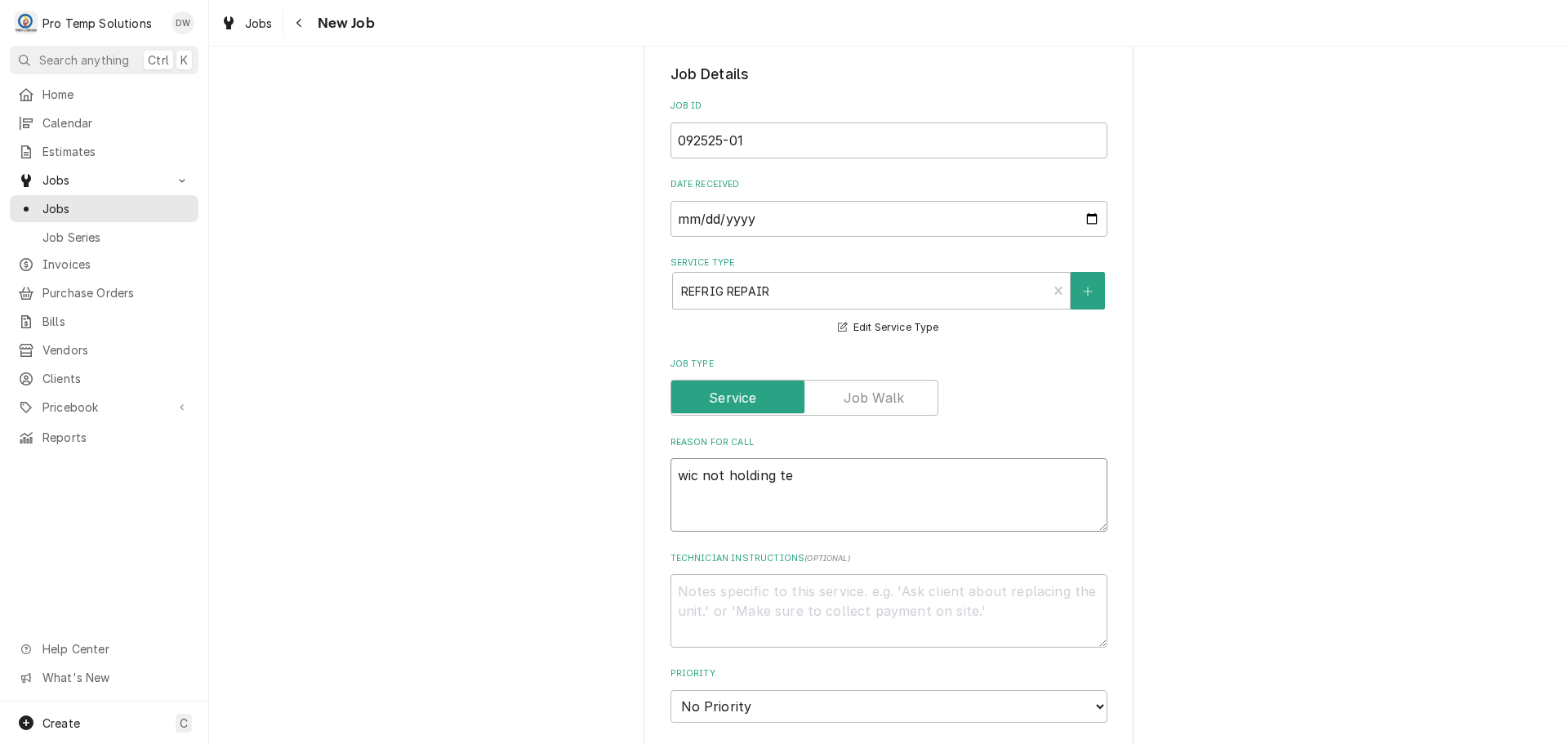
type textarea "x"
type textarea "wic not holding tem"
type textarea "x"
type textarea "wic not holding temp"
type textarea "x"
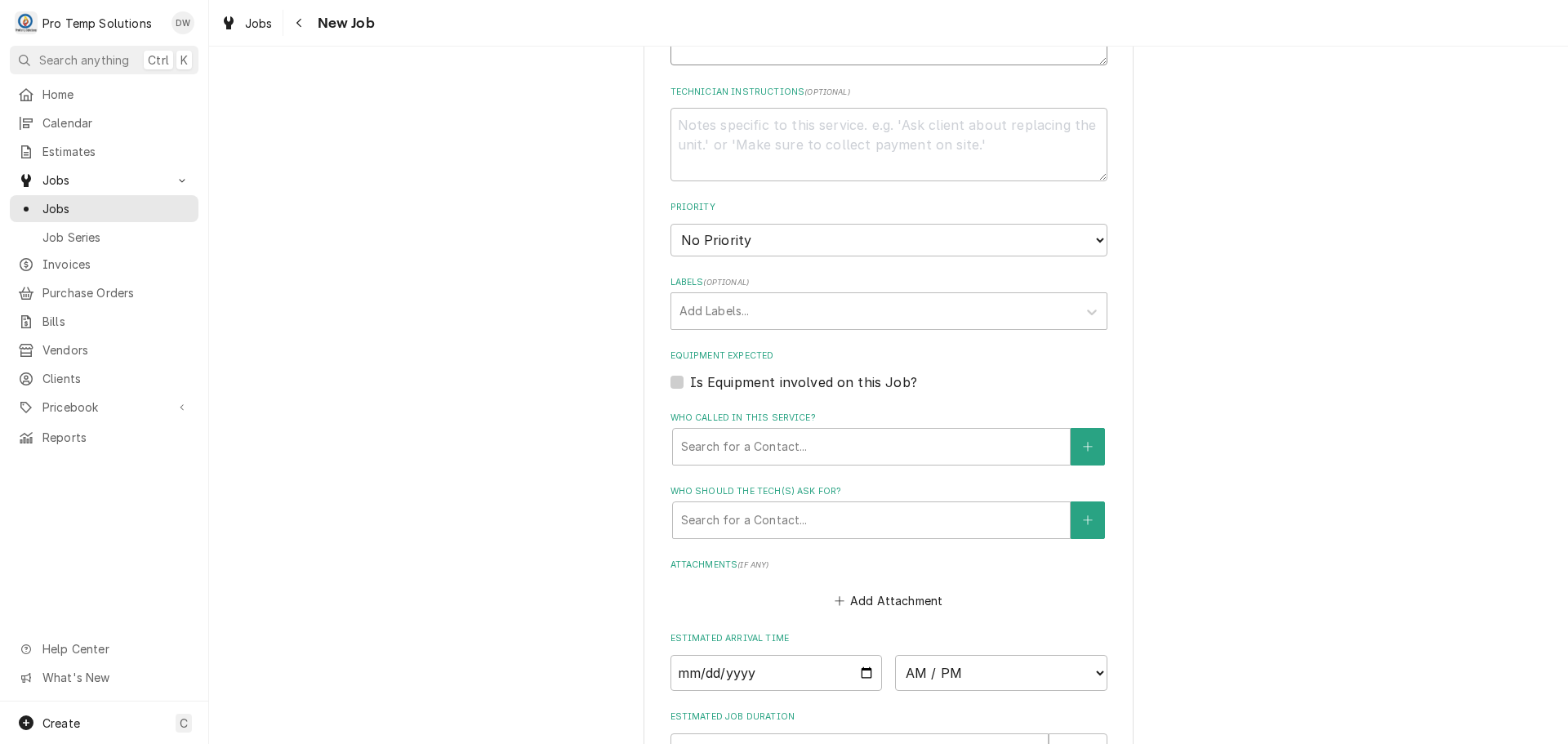
scroll to position [817, 0]
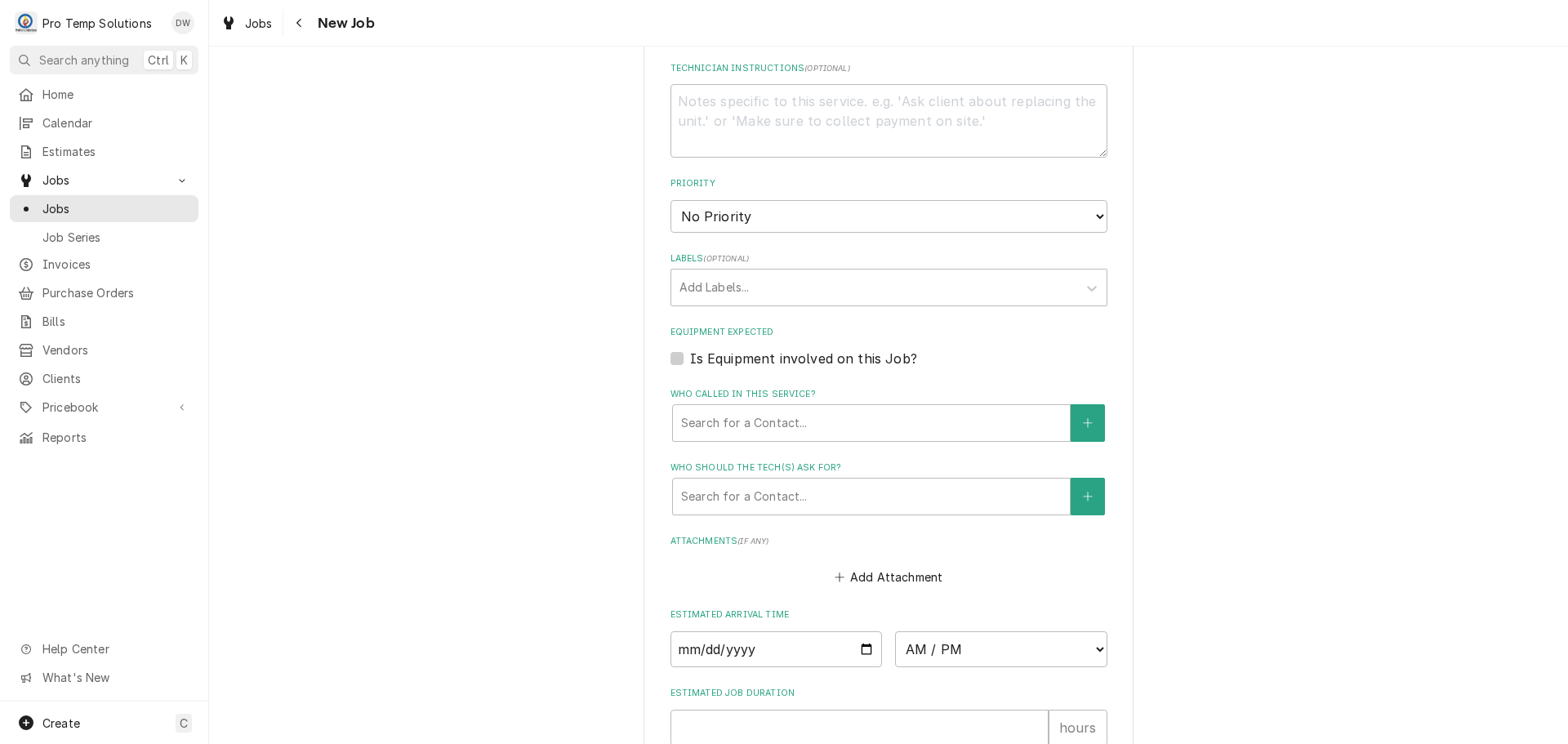
type textarea "wic not holding temp"
click at [690, 353] on label "Is Equipment involved on this Job?" at bounding box center [803, 358] width 227 height 19
click at [690, 353] on input "Equipment Expected" at bounding box center [909, 366] width 437 height 36
checkbox input "true"
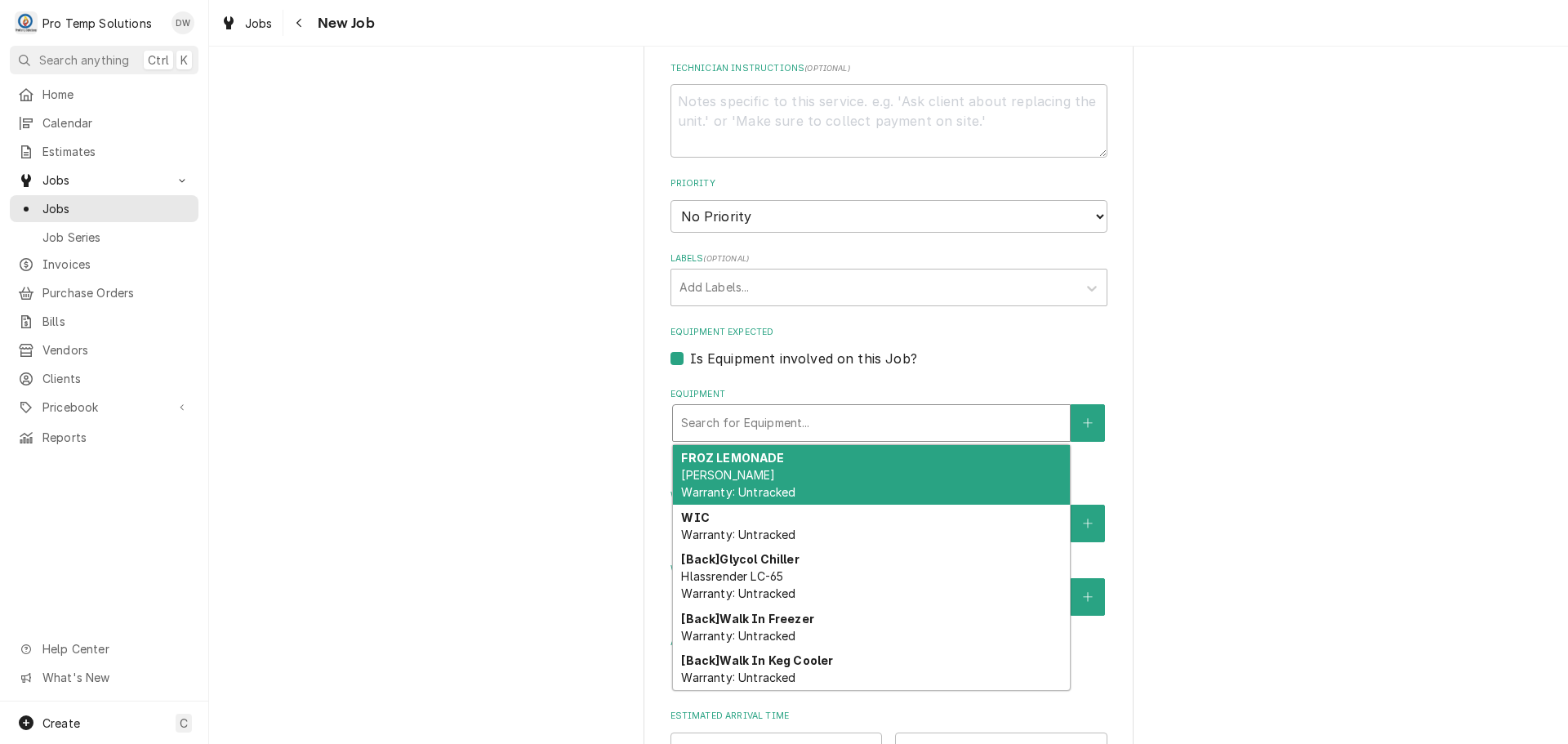
click at [740, 411] on div "Equipment" at bounding box center [872, 423] width 381 height 30
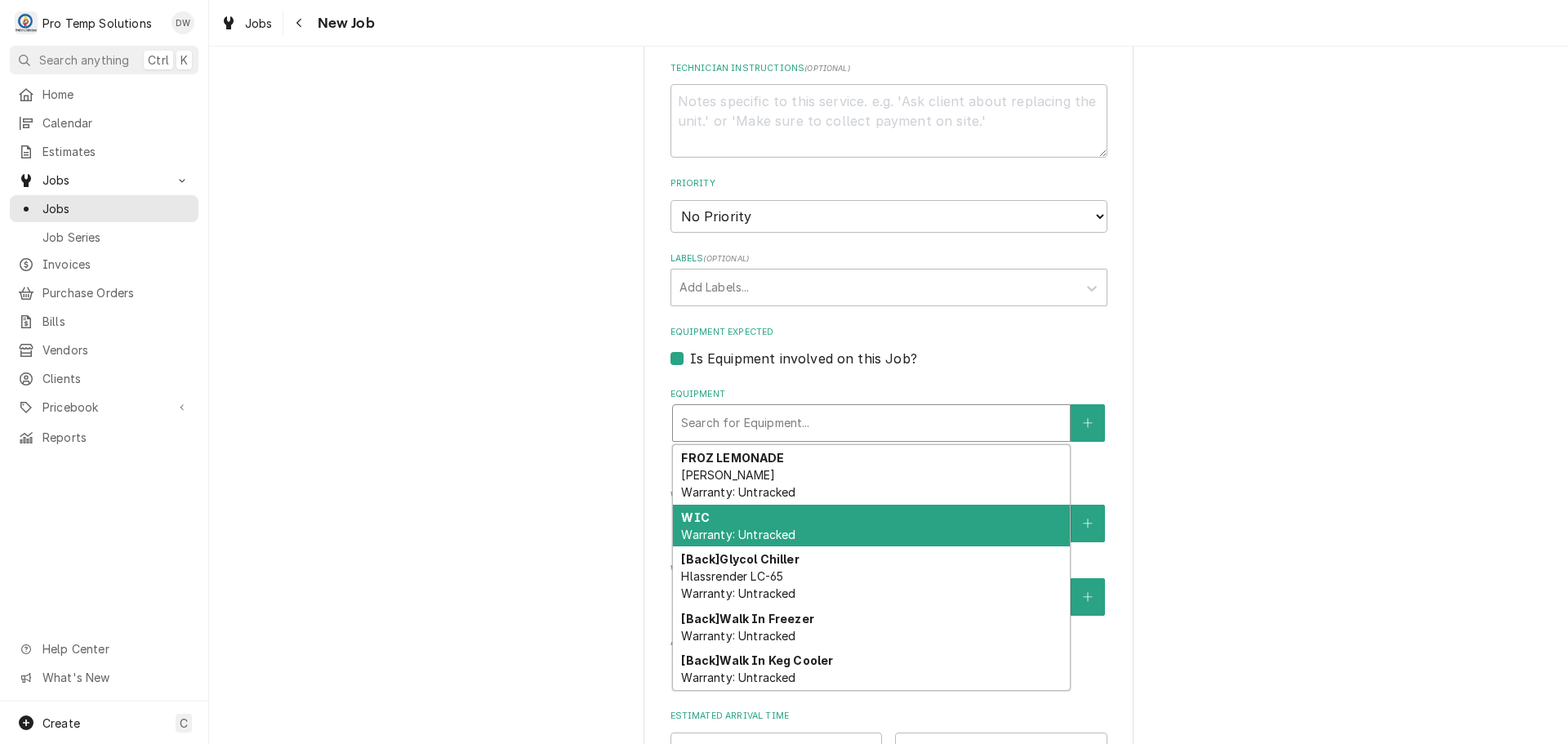
click at [818, 504] on div "WIC Warranty: Untracked" at bounding box center [872, 526] width 397 height 42
type textarea "x"
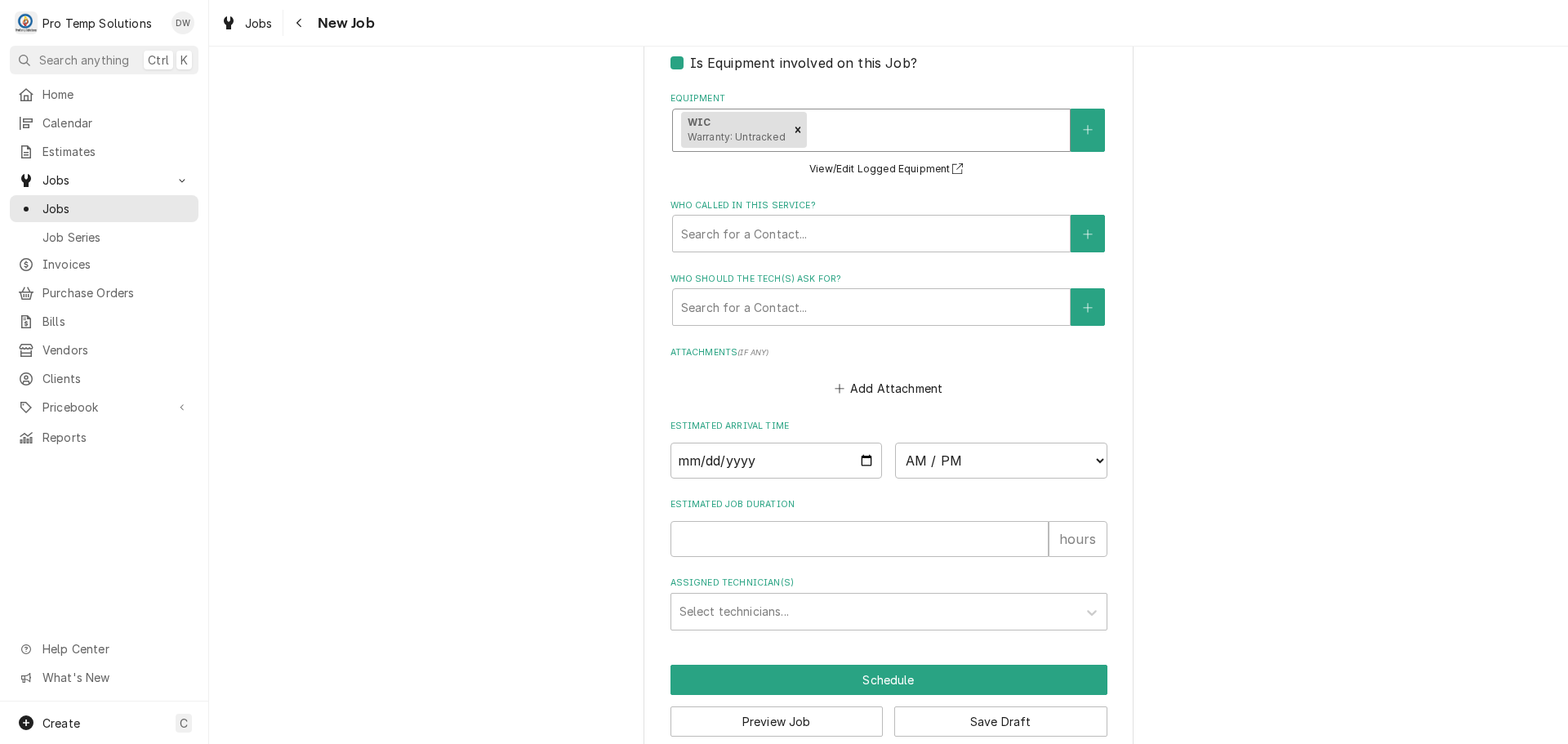
scroll to position [1140, 0]
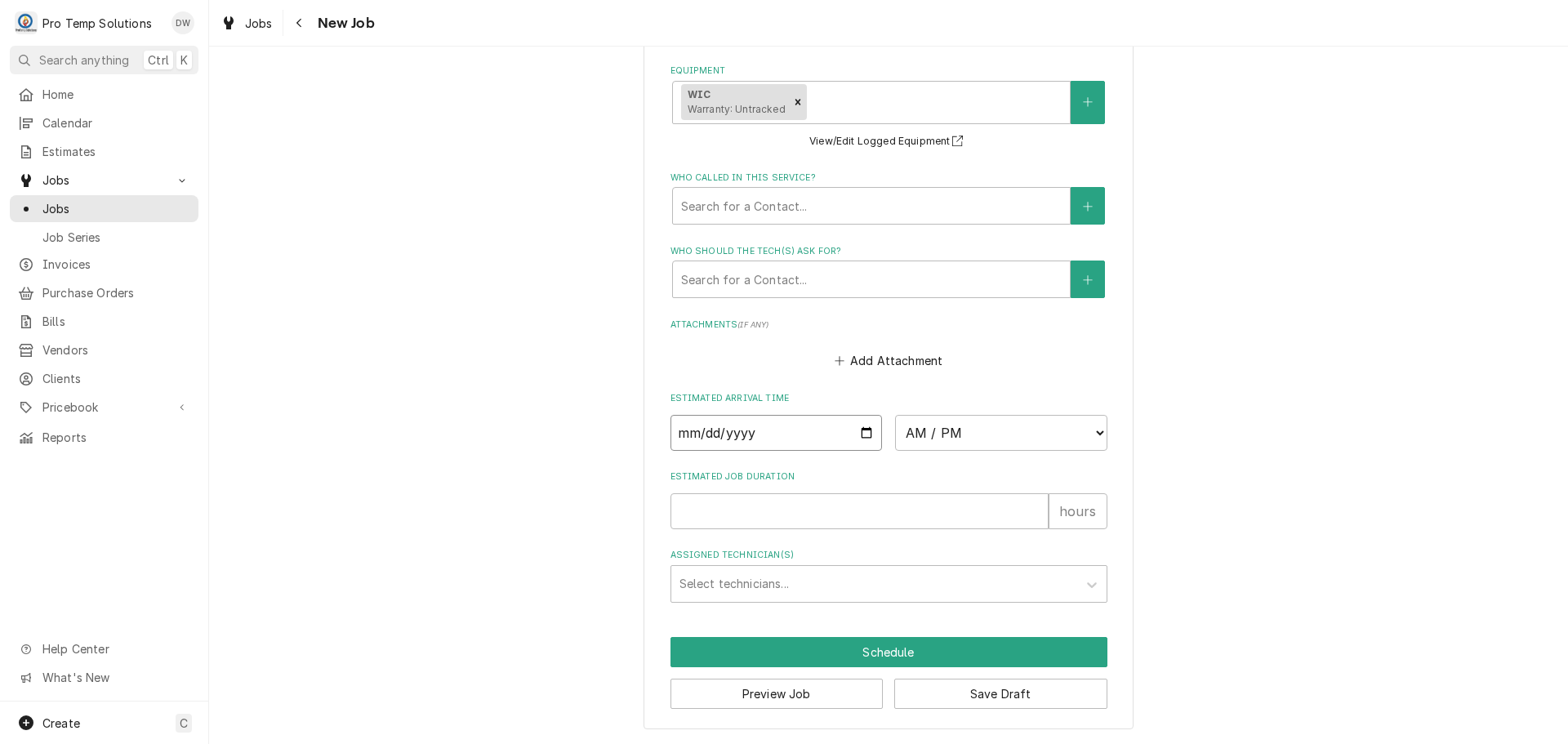
click at [857, 431] on input "Date" at bounding box center [777, 432] width 212 height 36
type input "2025-09-25"
type textarea "x"
click at [1085, 430] on select "AM / PM 6:00 AM 6:15 AM 6:30 AM 6:45 AM 7:00 AM 7:15 AM 7:30 AM 7:45 AM 8:00 AM…" at bounding box center [1002, 432] width 212 height 36
select select "12:00:00"
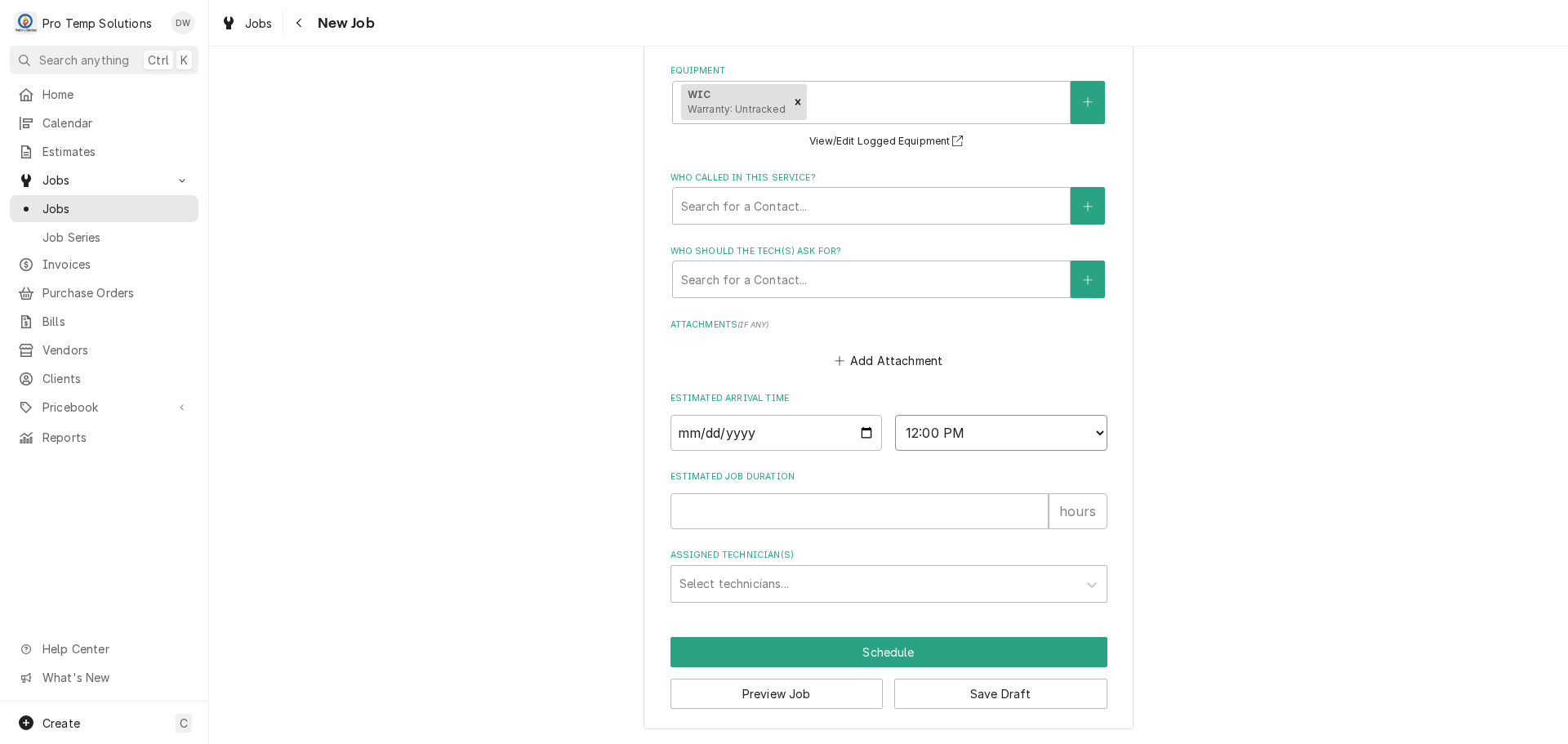
click at [896, 415] on select "AM / PM 6:00 AM 6:15 AM 6:30 AM 6:45 AM 7:00 AM 7:15 AM 7:30 AM 7:45 AM 8:00 AM…" at bounding box center [1002, 432] width 212 height 36
click at [893, 500] on input "Estimated Job Duration" at bounding box center [860, 511] width 378 height 36
type textarea "x"
type input "1"
type textarea "x"
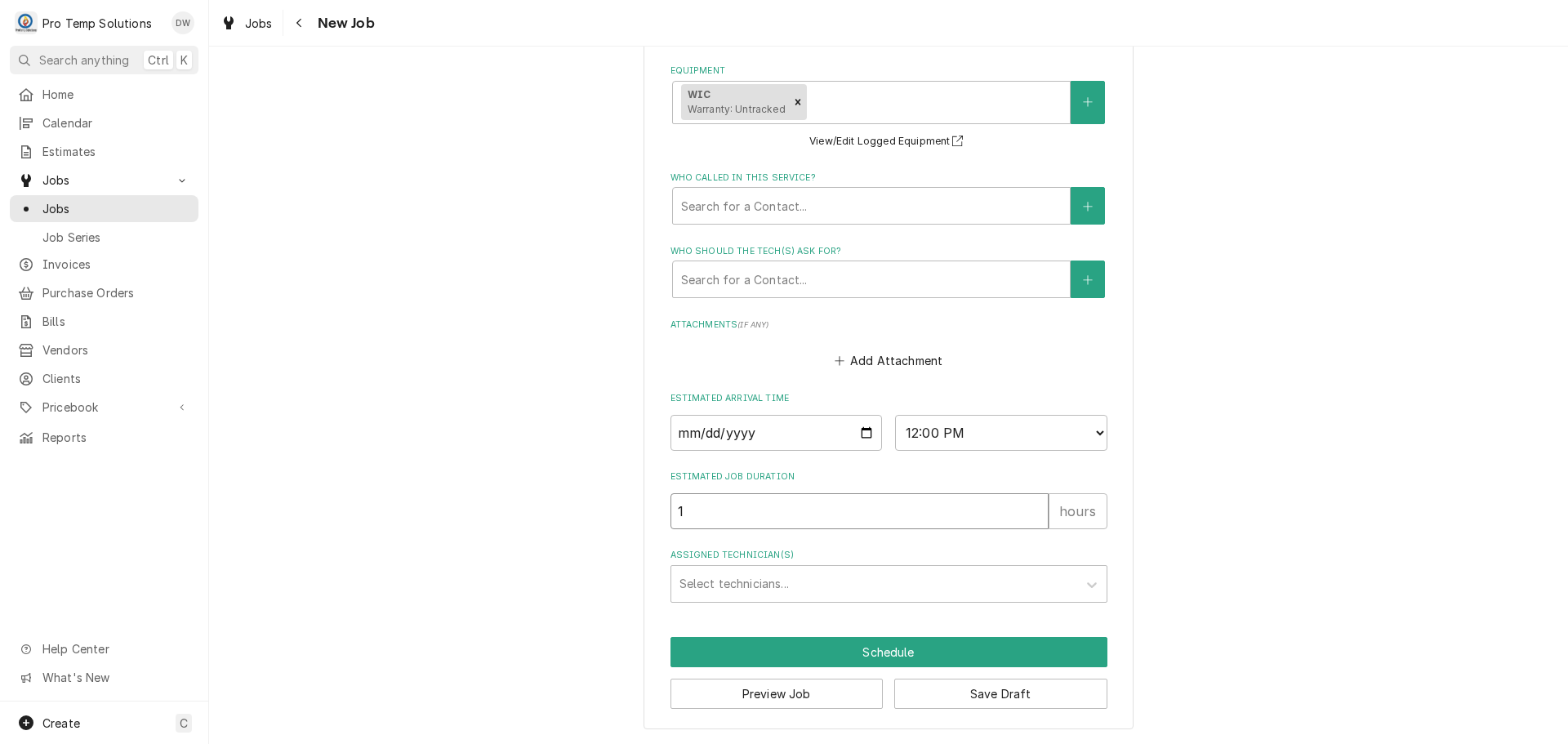
type input "1.5"
type textarea "x"
type input "1.5"
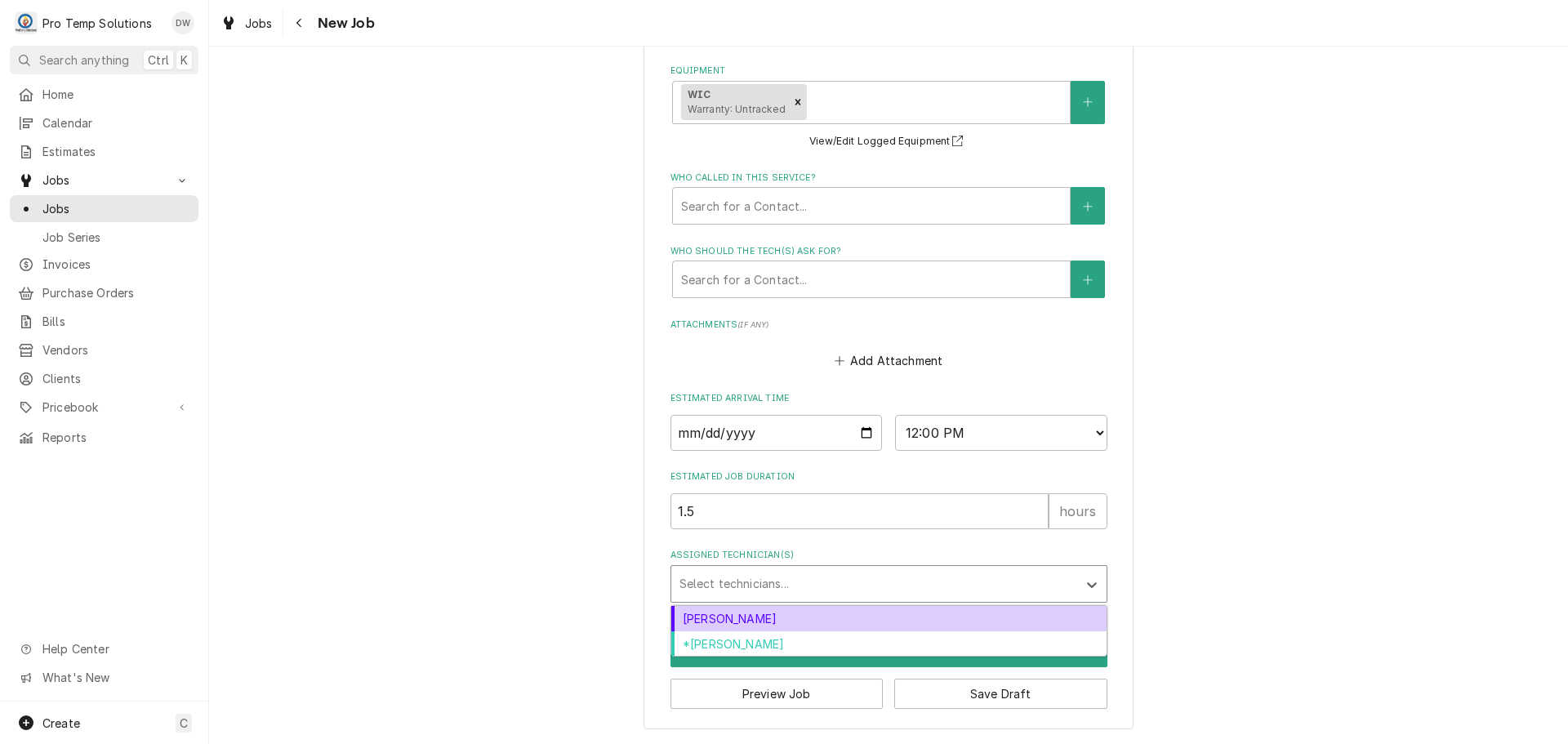
click at [742, 586] on div "Assigned Technician(s)" at bounding box center [874, 584] width 389 height 30
click at [751, 620] on div "Dakota Williams" at bounding box center [889, 618] width 435 height 25
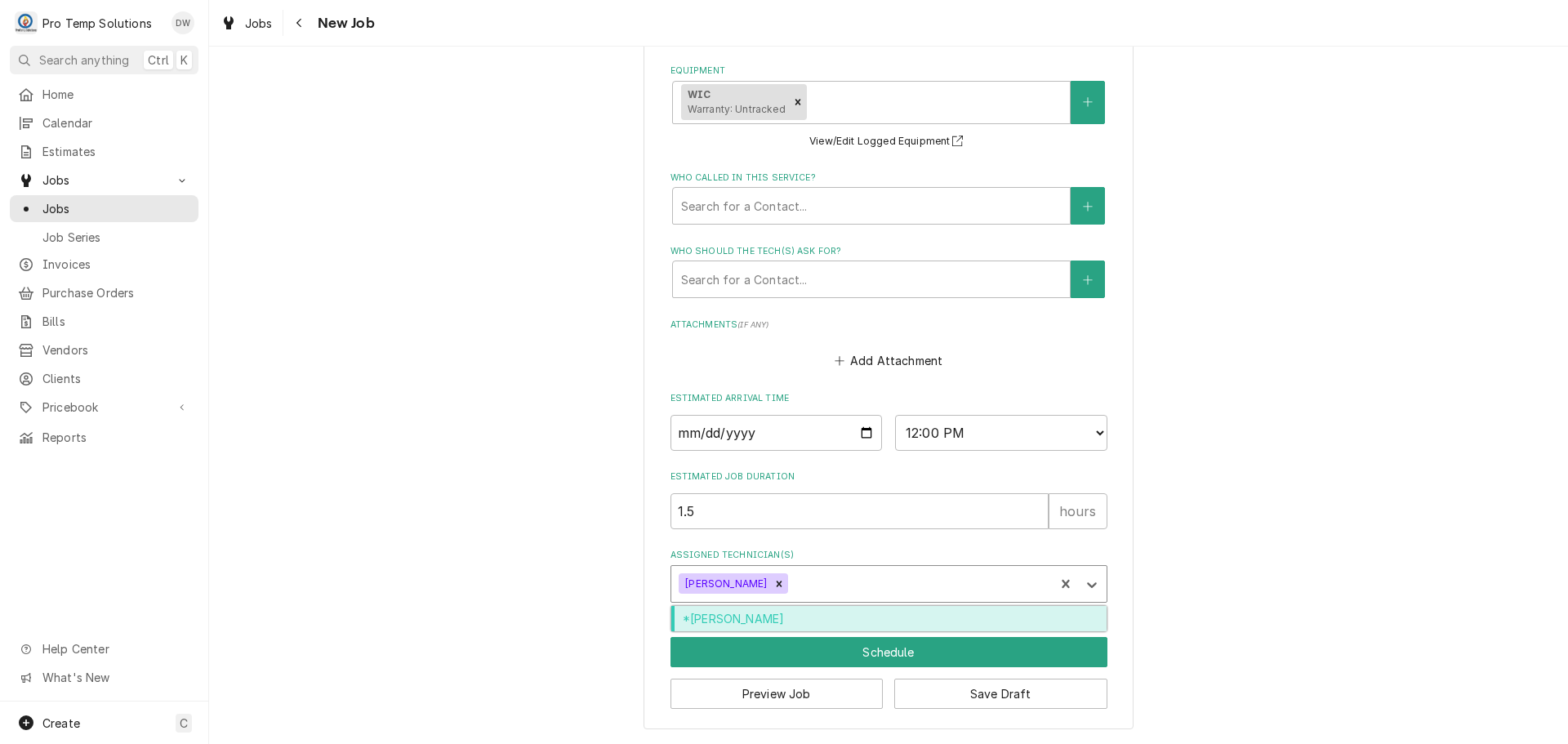
click at [816, 582] on div "Assigned Technician(s)" at bounding box center [919, 584] width 255 height 30
click at [798, 620] on div "*Kevin Williams" at bounding box center [889, 618] width 435 height 25
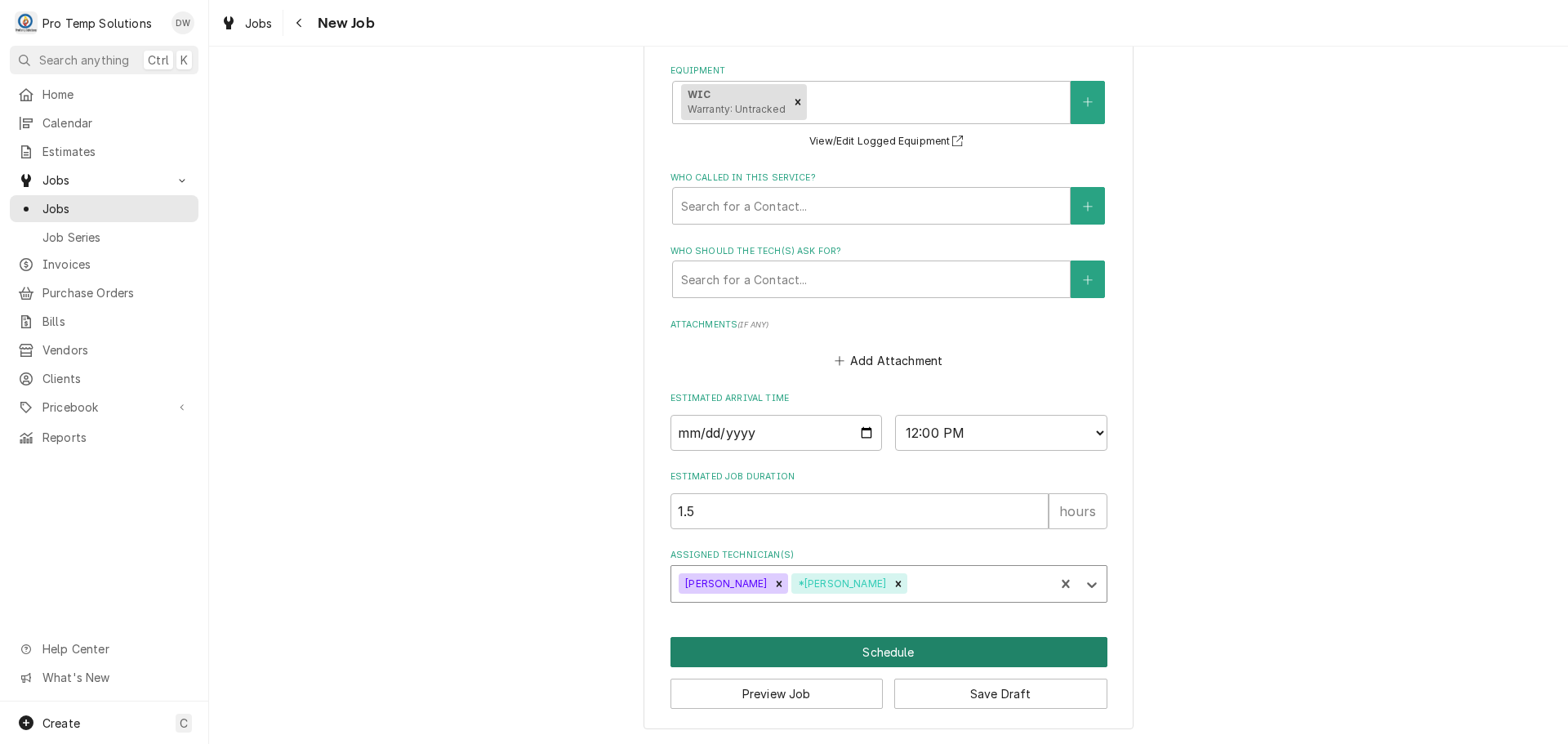
click at [885, 648] on button "Schedule" at bounding box center [889, 652] width 437 height 30
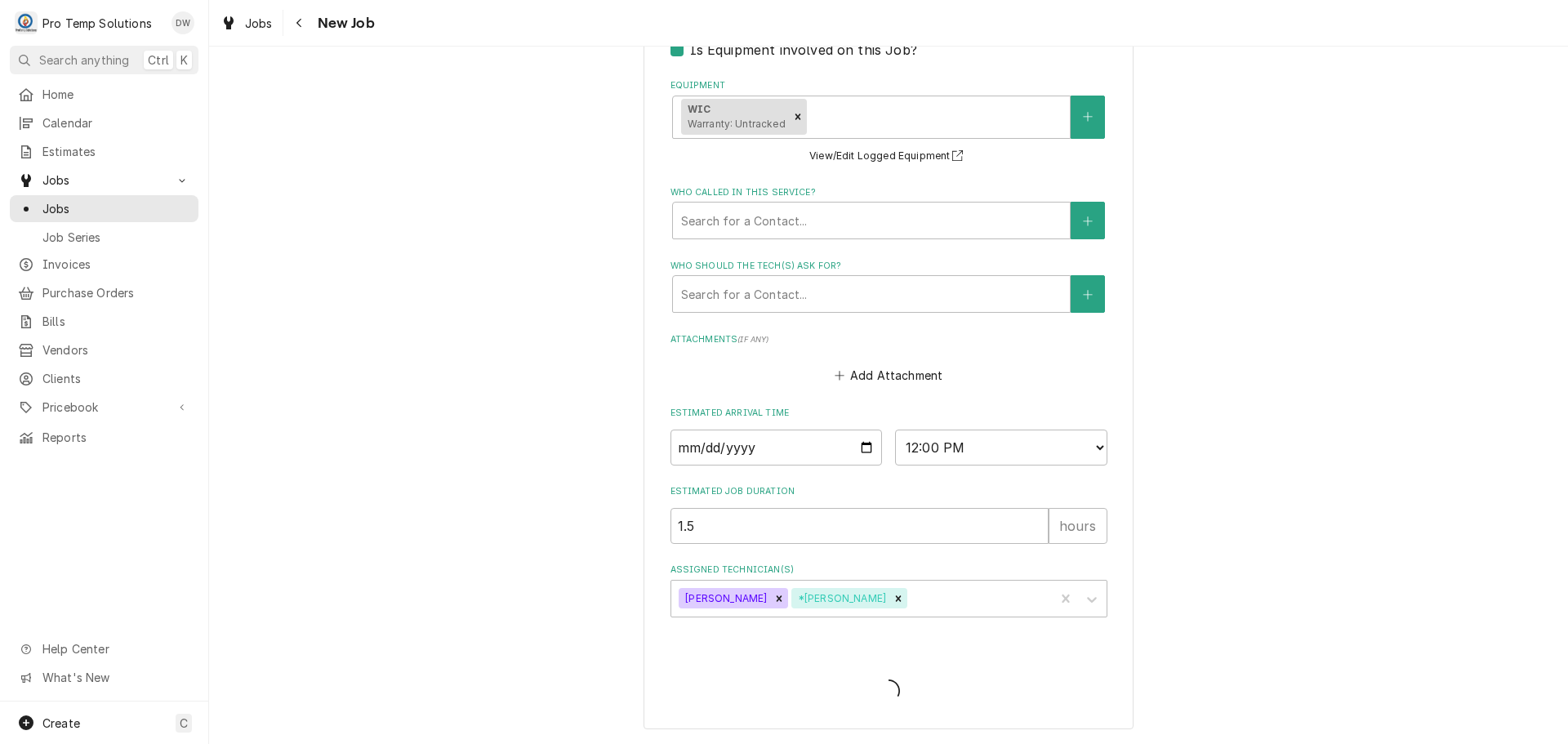
scroll to position [380, 0]
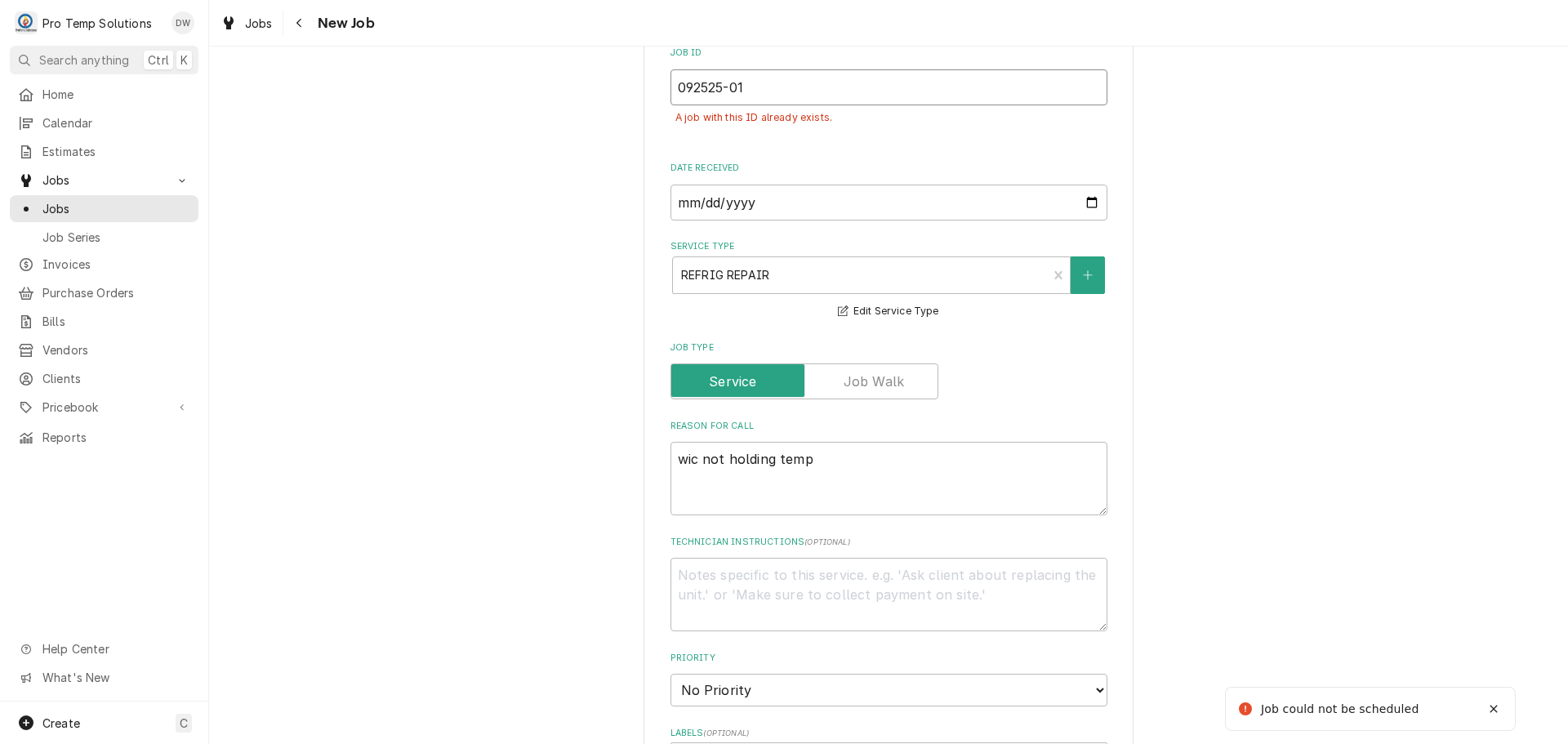
click at [754, 70] on input "092525-01" at bounding box center [889, 87] width 437 height 36
type textarea "x"
type input "092525-0"
type textarea "x"
type input "092525-02"
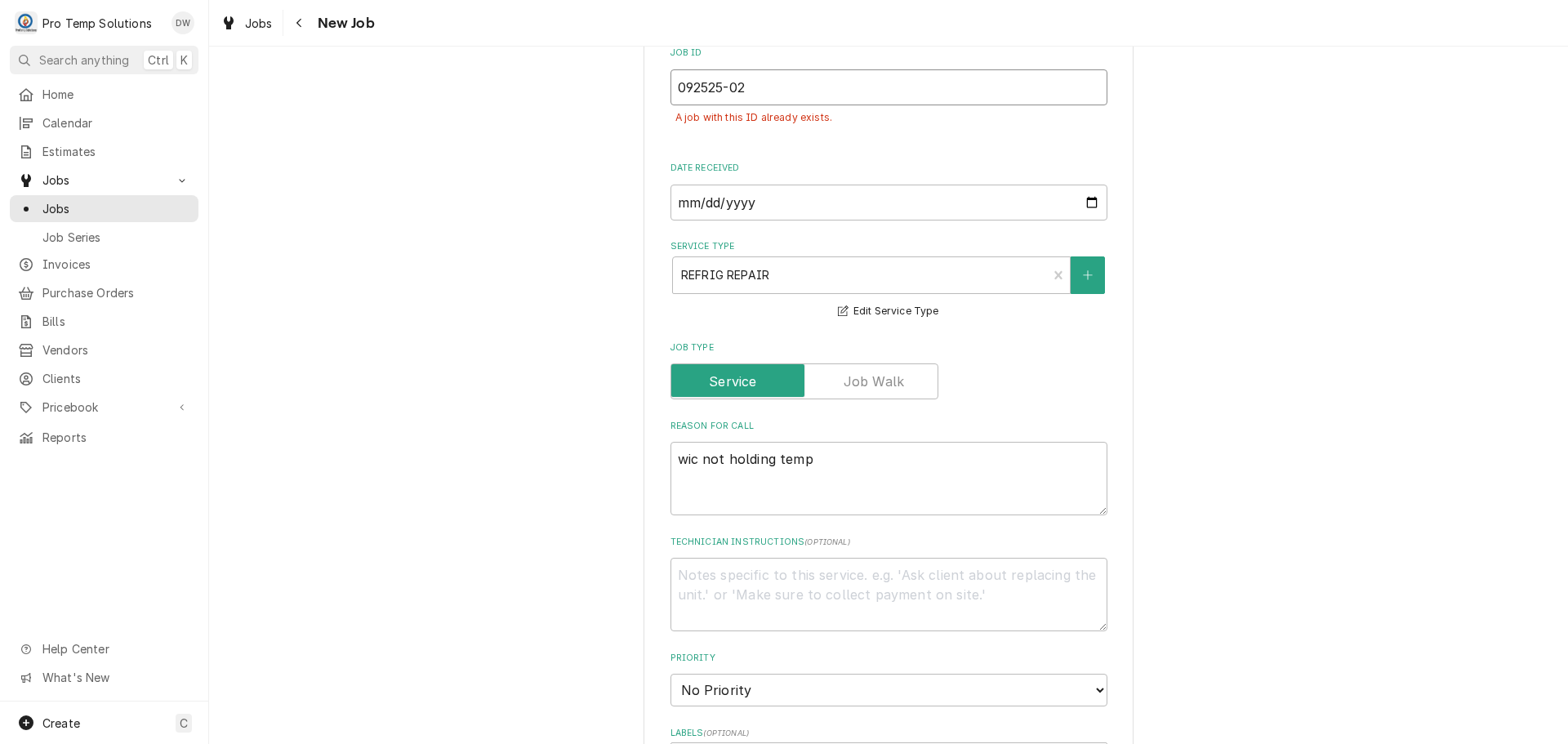
type textarea "x"
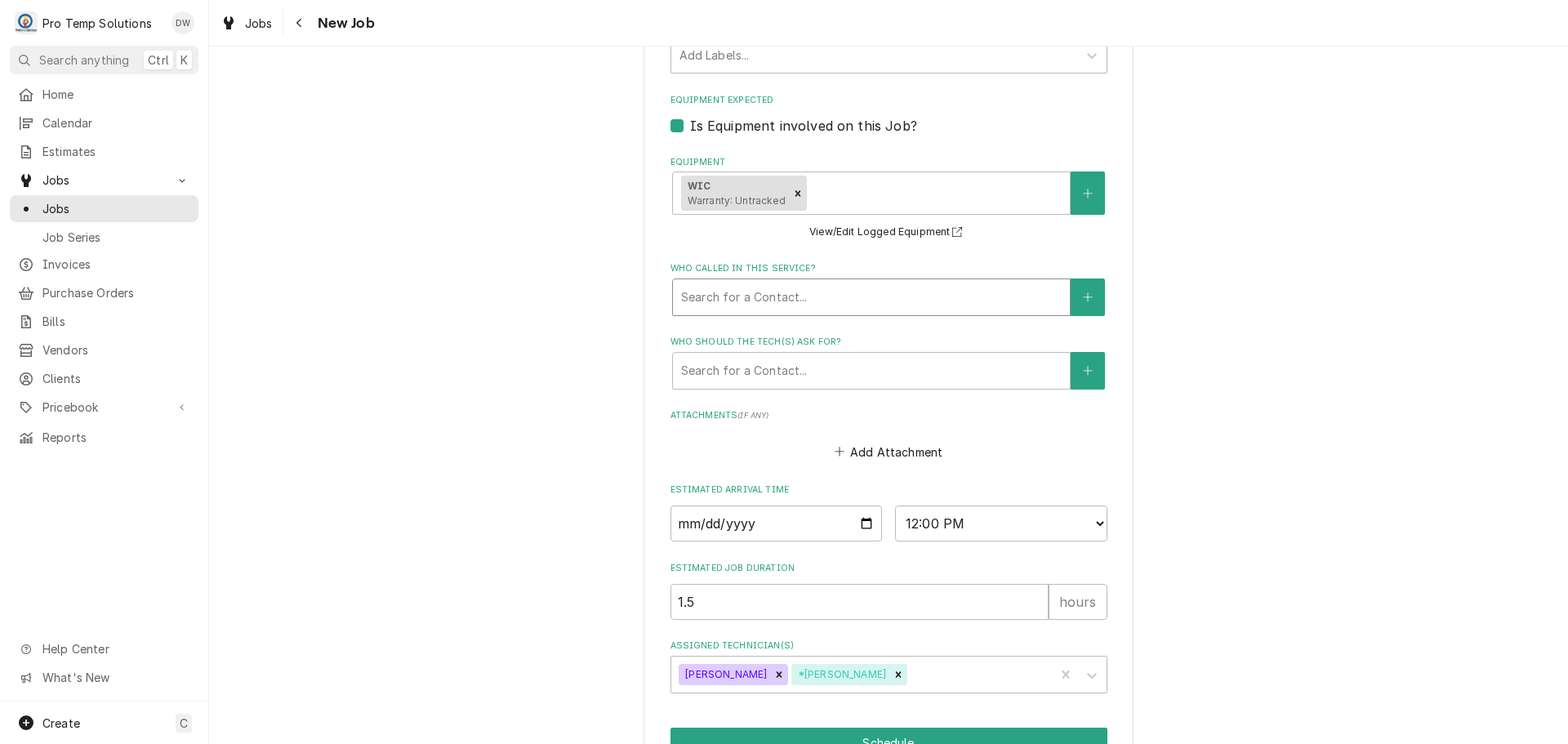
scroll to position [1176, 0]
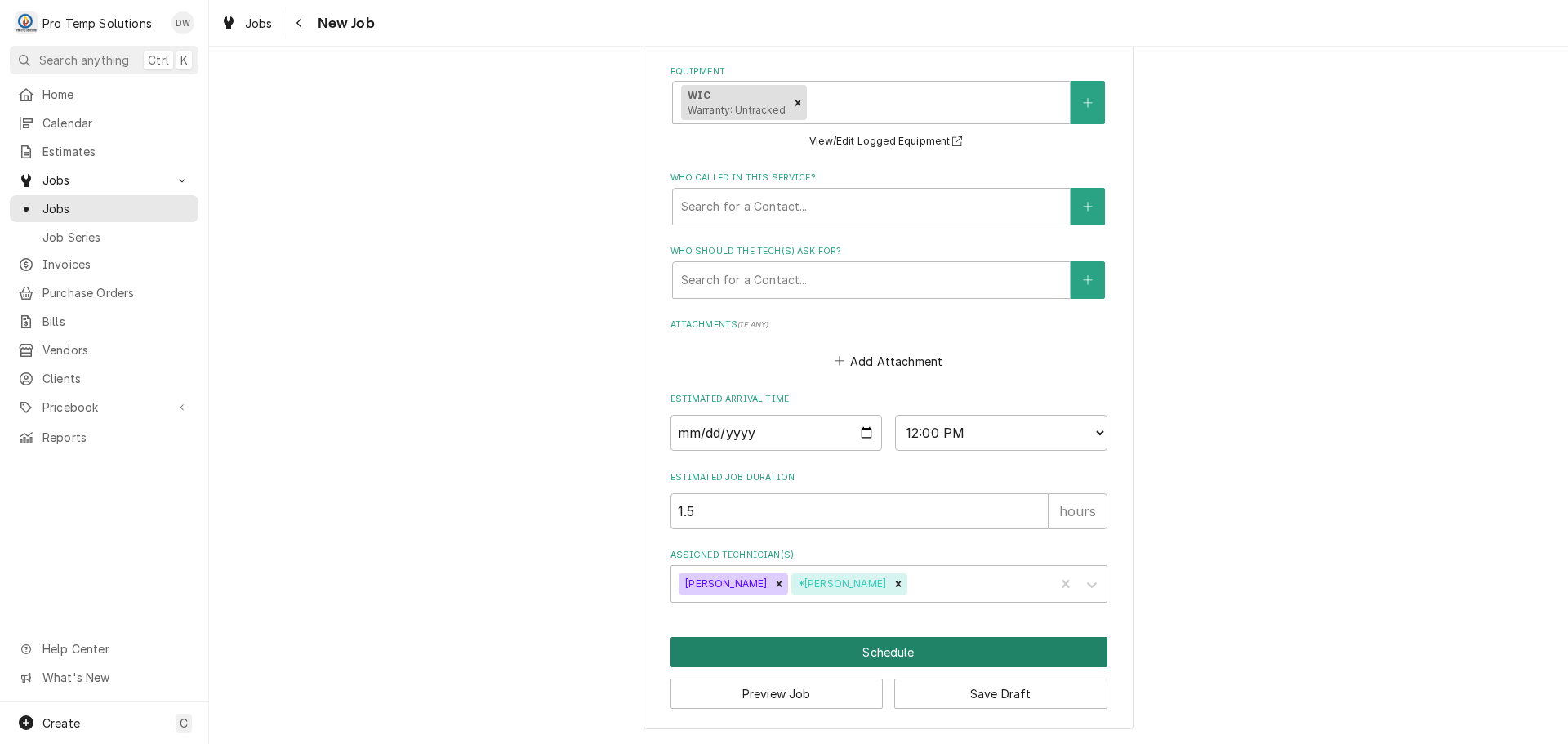
type input "092525-02"
click at [865, 647] on button "Schedule" at bounding box center [889, 652] width 437 height 30
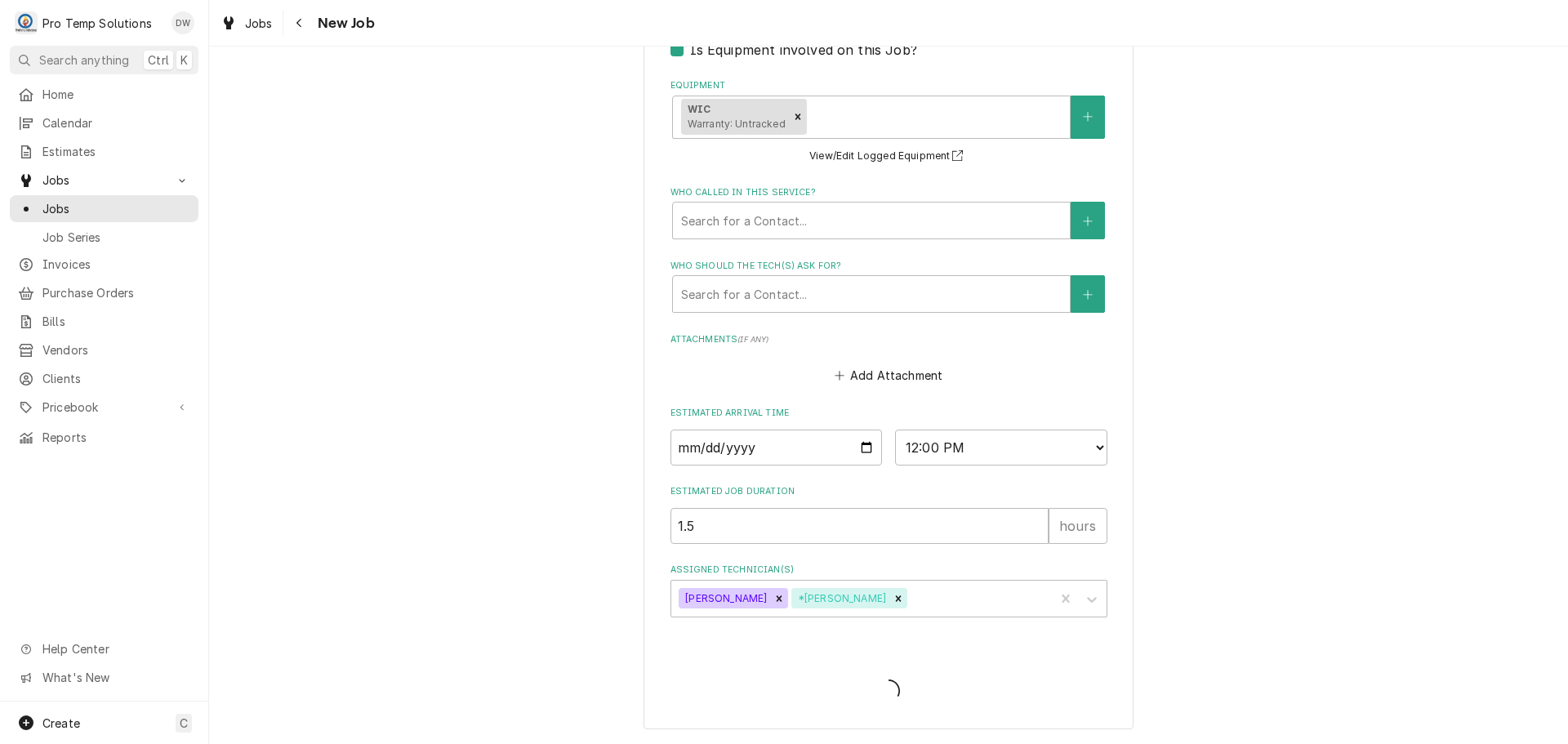
scroll to position [1125, 0]
type textarea "x"
